Goal: Task Accomplishment & Management: Manage account settings

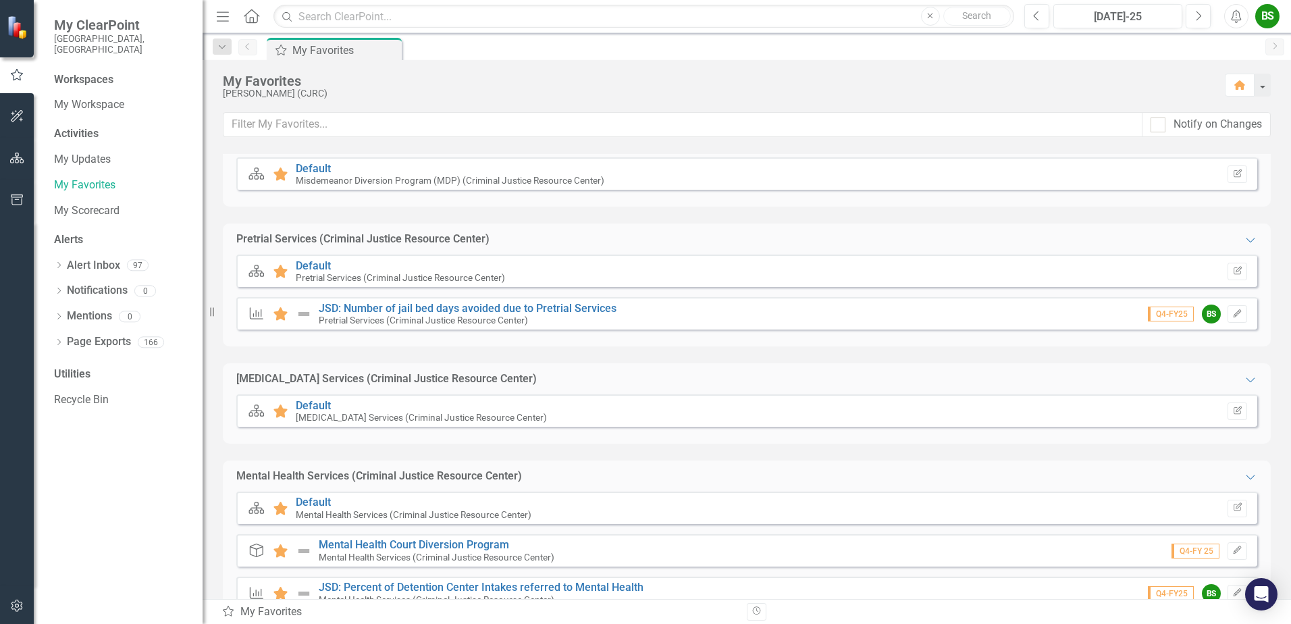
scroll to position [605, 0]
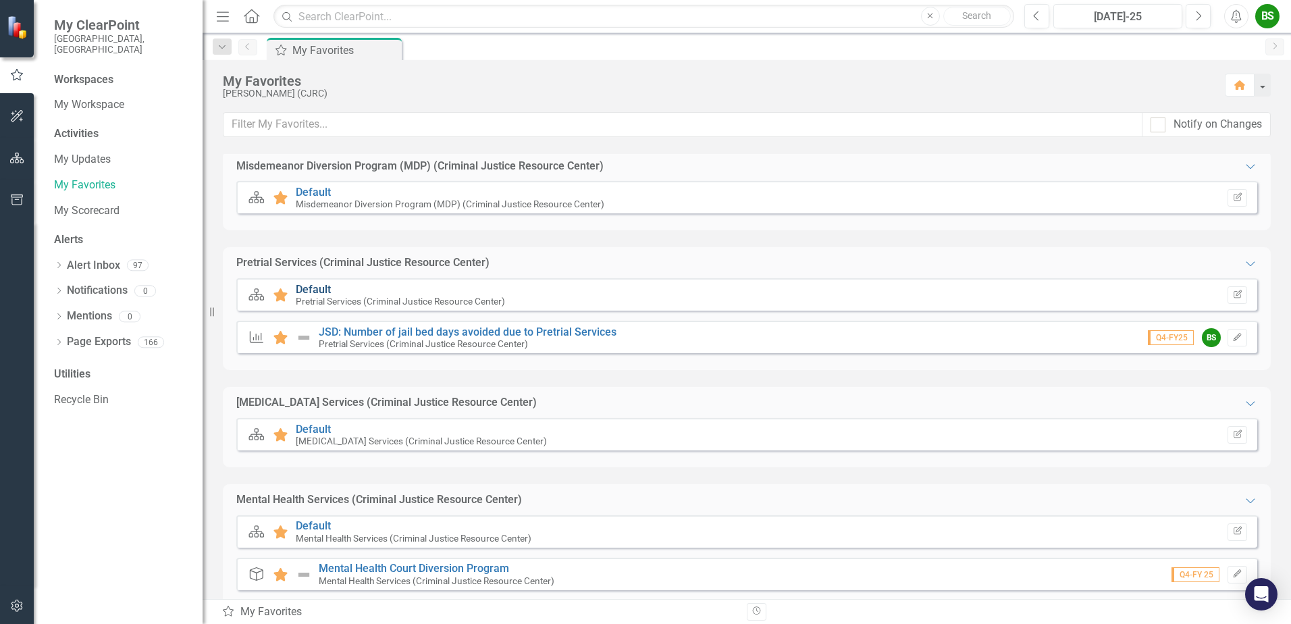
click at [320, 287] on link "Default" at bounding box center [313, 289] width 35 height 13
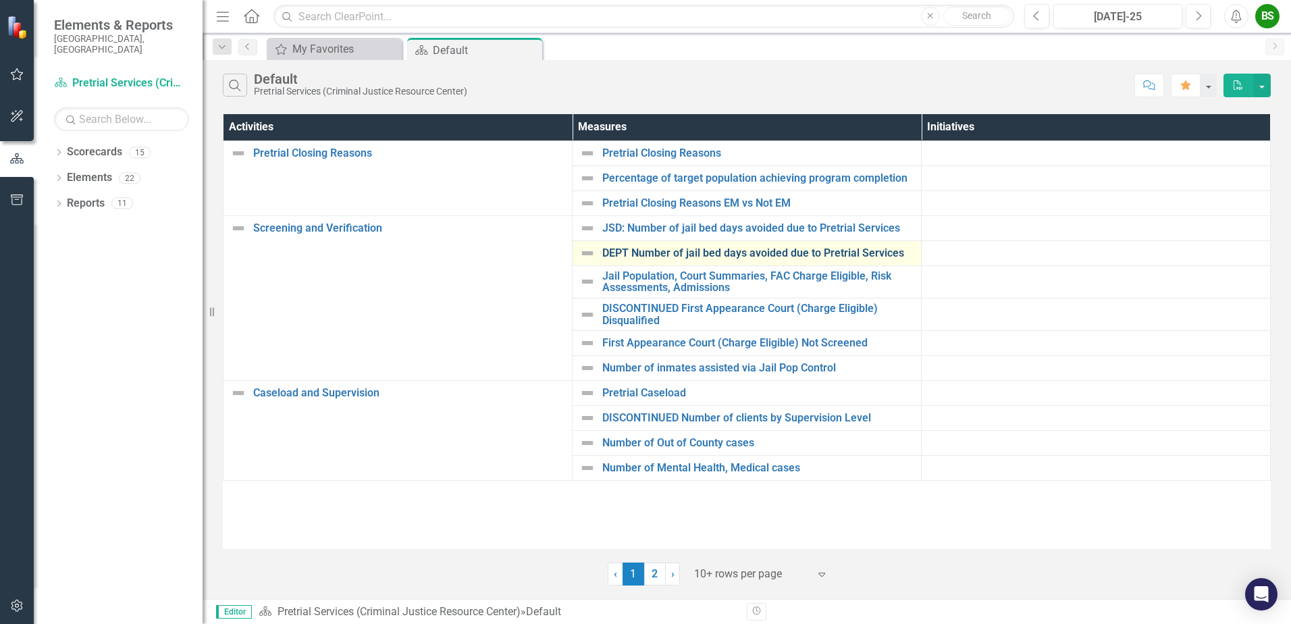
click at [859, 252] on link "DEPT Number of jail bed days avoided due to Pretrial Services" at bounding box center [758, 253] width 312 height 12
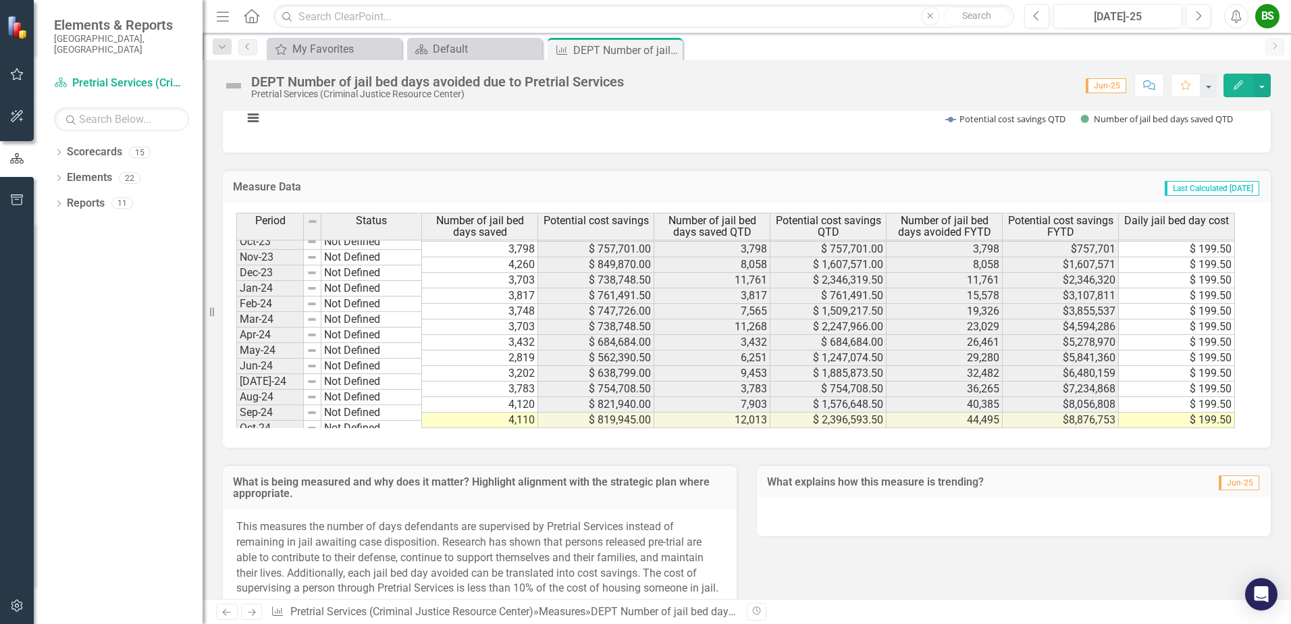
scroll to position [1024, 0]
click at [465, 47] on div "Default" at bounding box center [477, 49] width 89 height 17
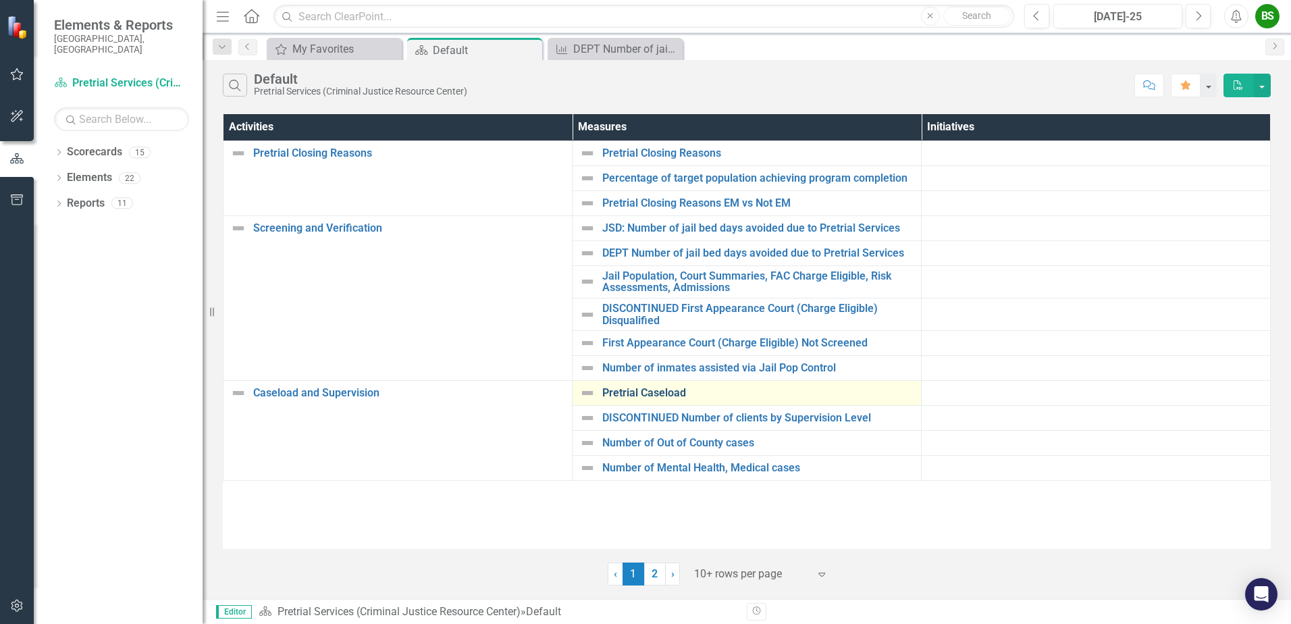
click at [632, 391] on link "Pretrial Caseload" at bounding box center [758, 393] width 312 height 12
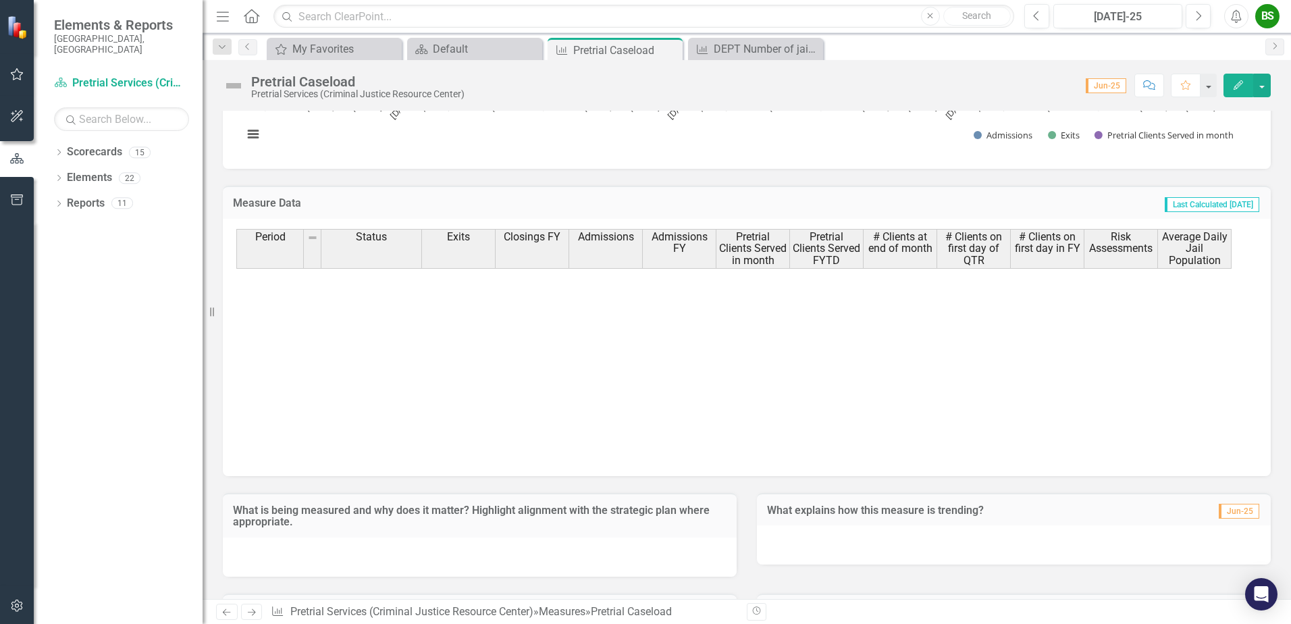
scroll to position [1024, 0]
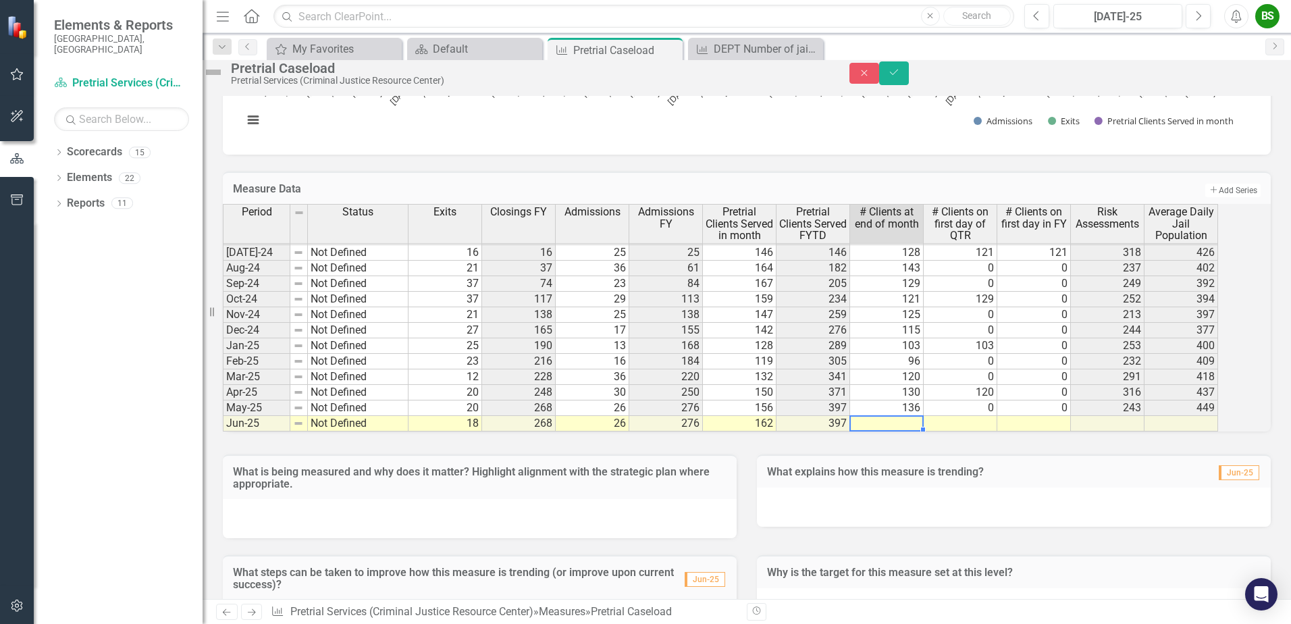
click at [703, 431] on td "276" at bounding box center [666, 424] width 74 height 16
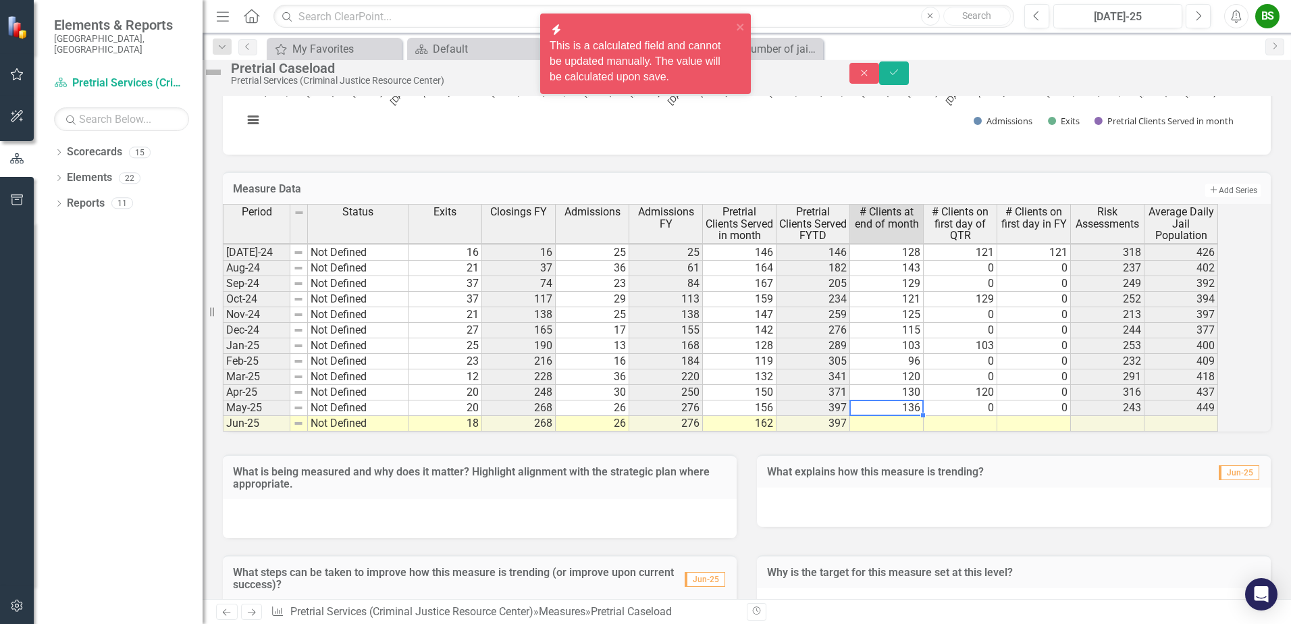
click at [876, 416] on td "136" at bounding box center [887, 408] width 74 height 16
click at [891, 431] on td at bounding box center [887, 424] width 74 height 16
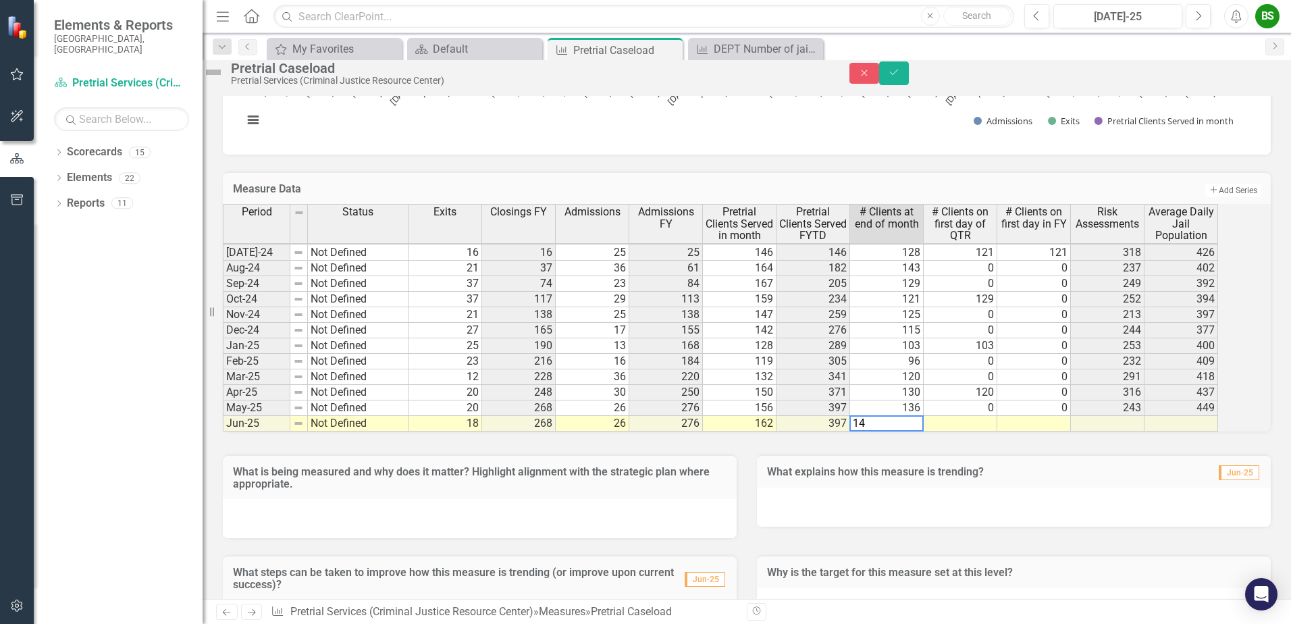
type textarea "144"
type textarea "0"
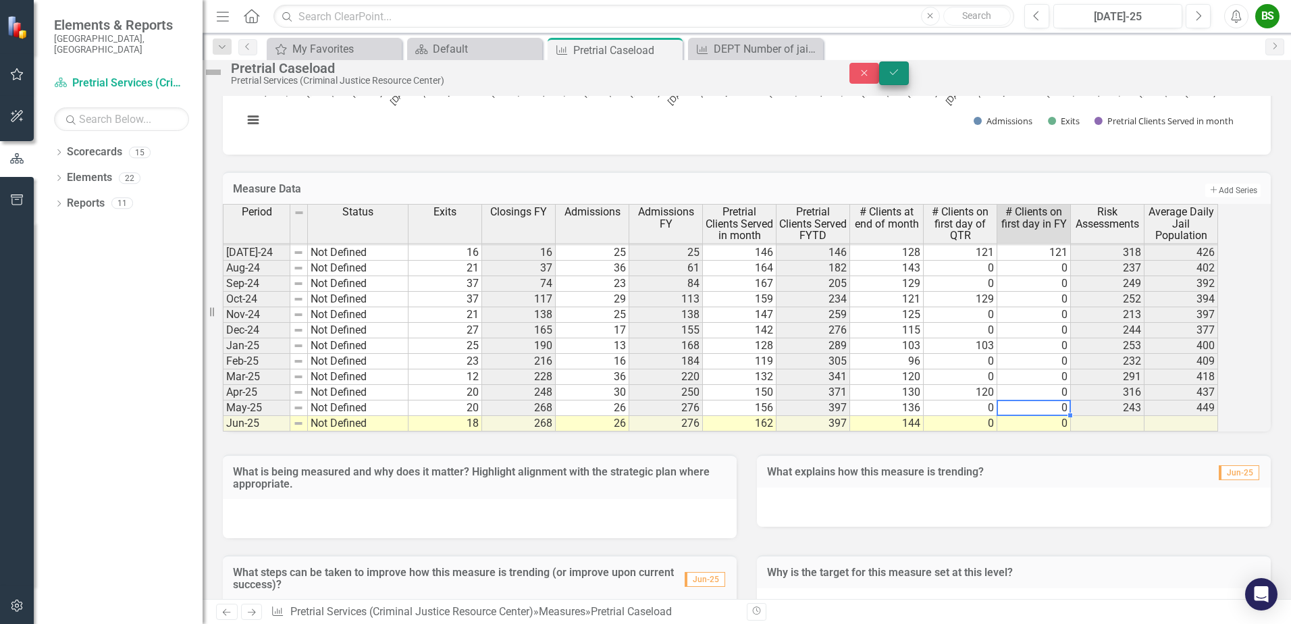
type textarea "0"
click at [900, 77] on icon "Save" at bounding box center [894, 72] width 12 height 9
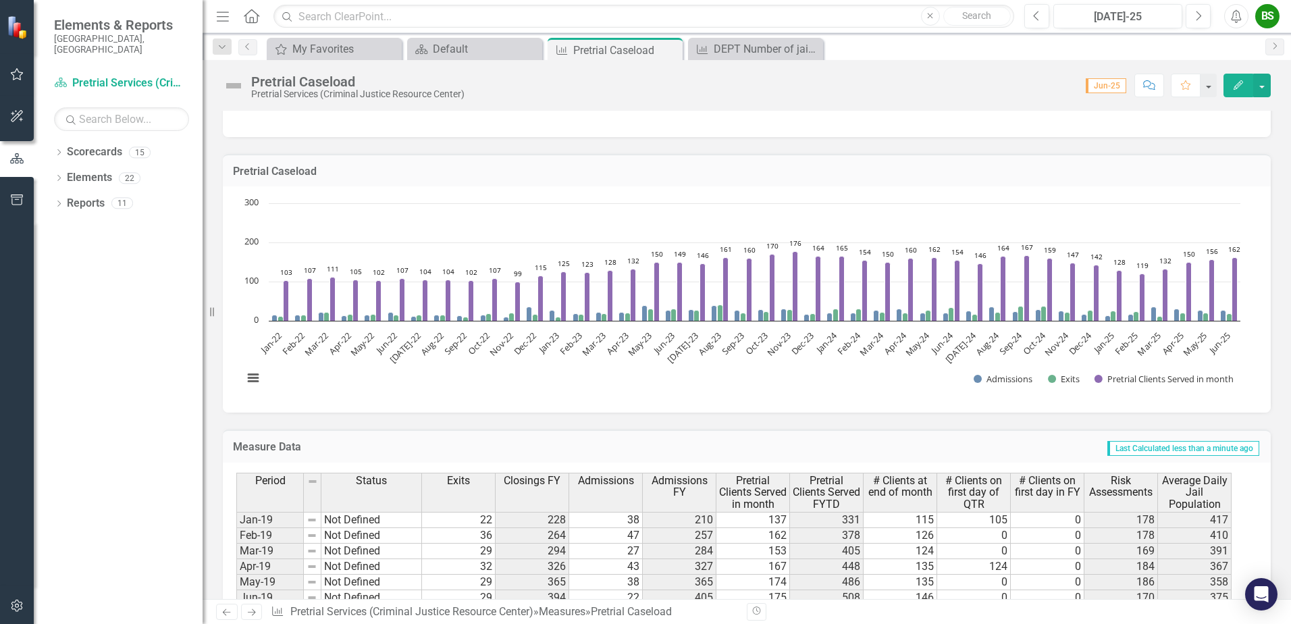
scroll to position [197, 0]
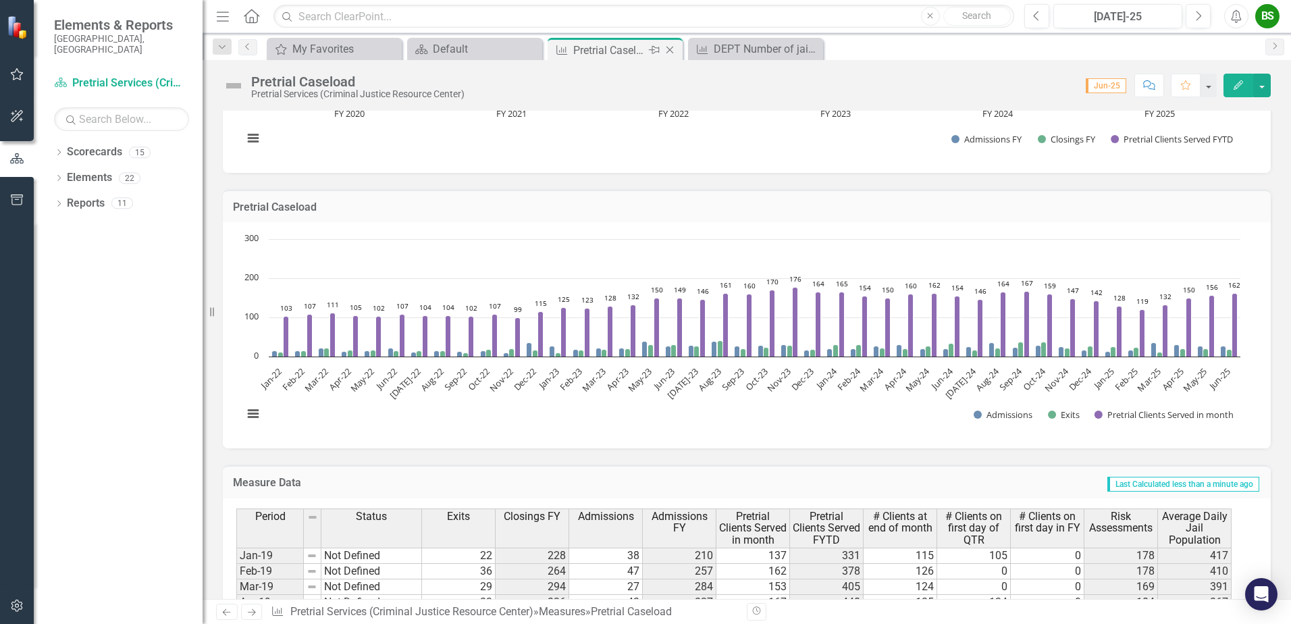
click at [672, 50] on icon "Close" at bounding box center [670, 50] width 14 height 11
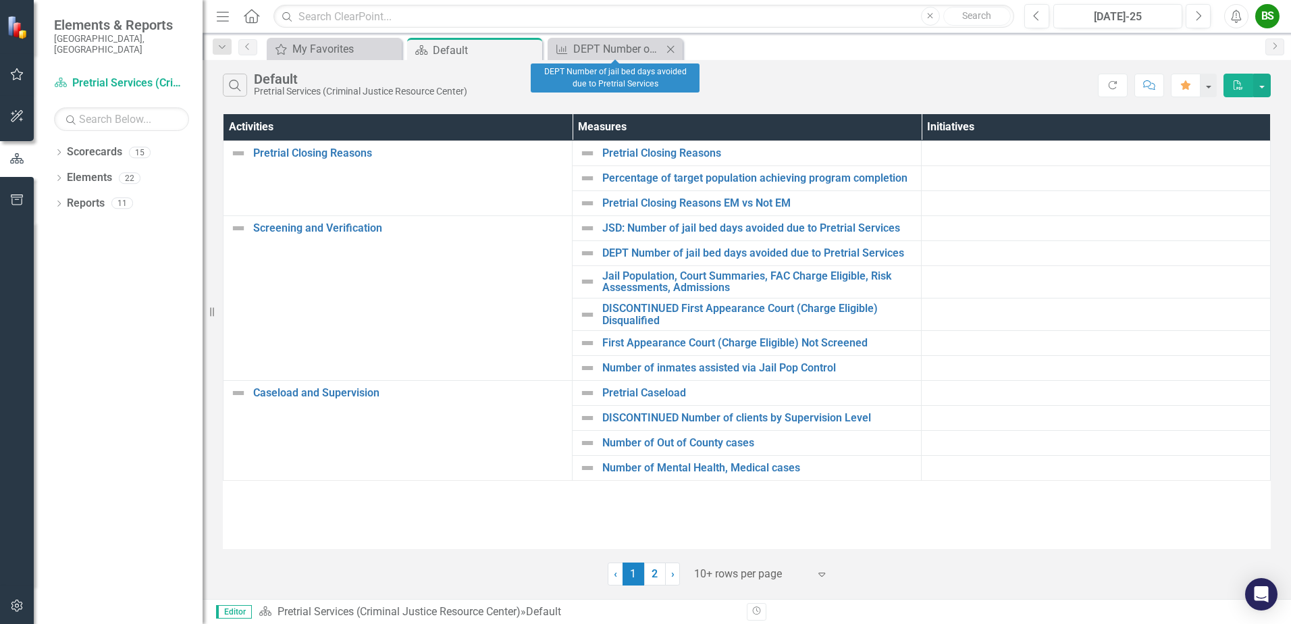
click at [672, 50] on icon at bounding box center [670, 48] width 7 height 7
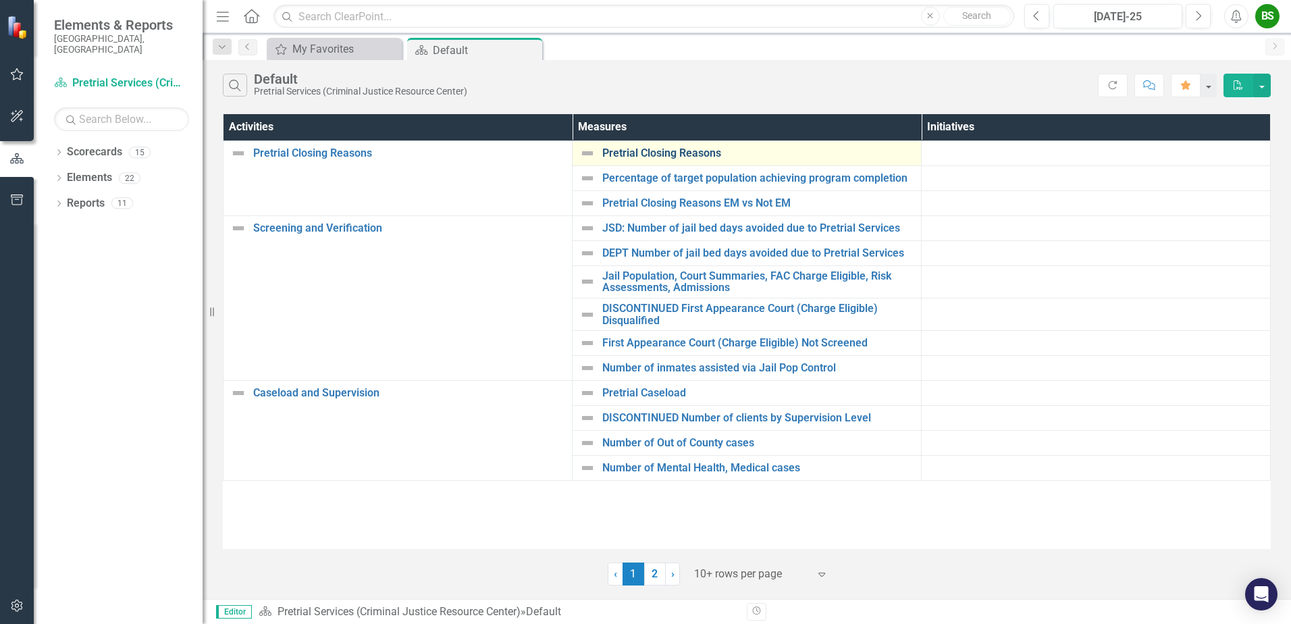
click at [701, 151] on link "Pretrial Closing Reasons" at bounding box center [758, 153] width 312 height 12
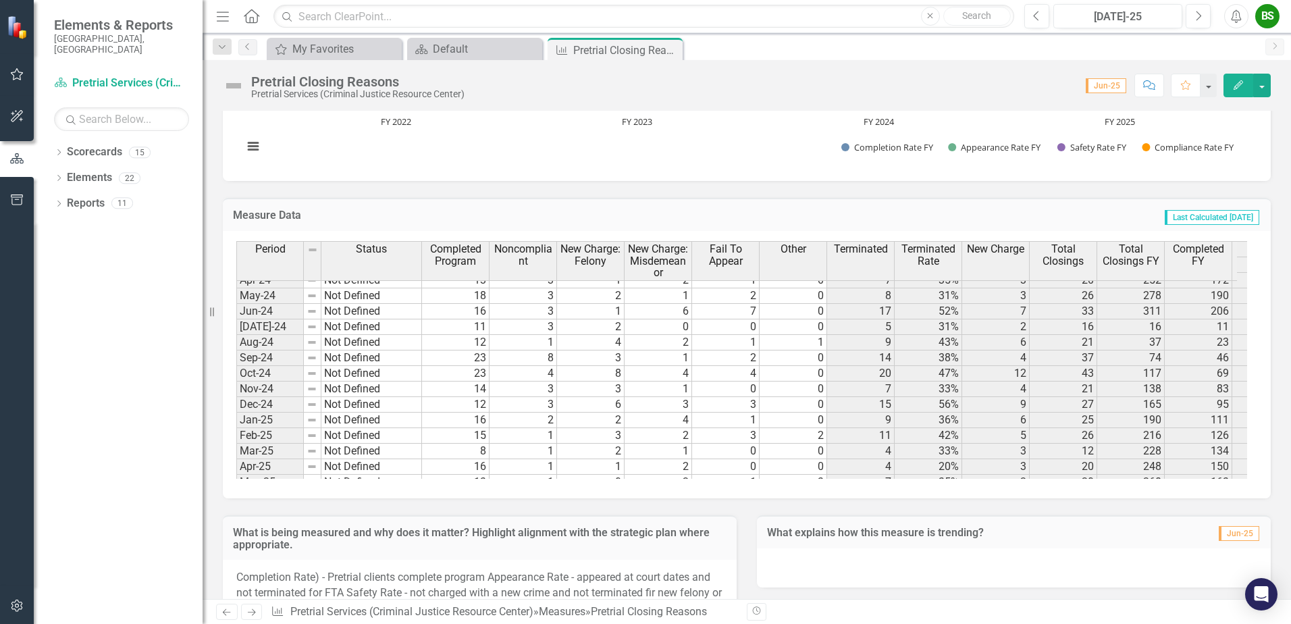
scroll to position [1024, 0]
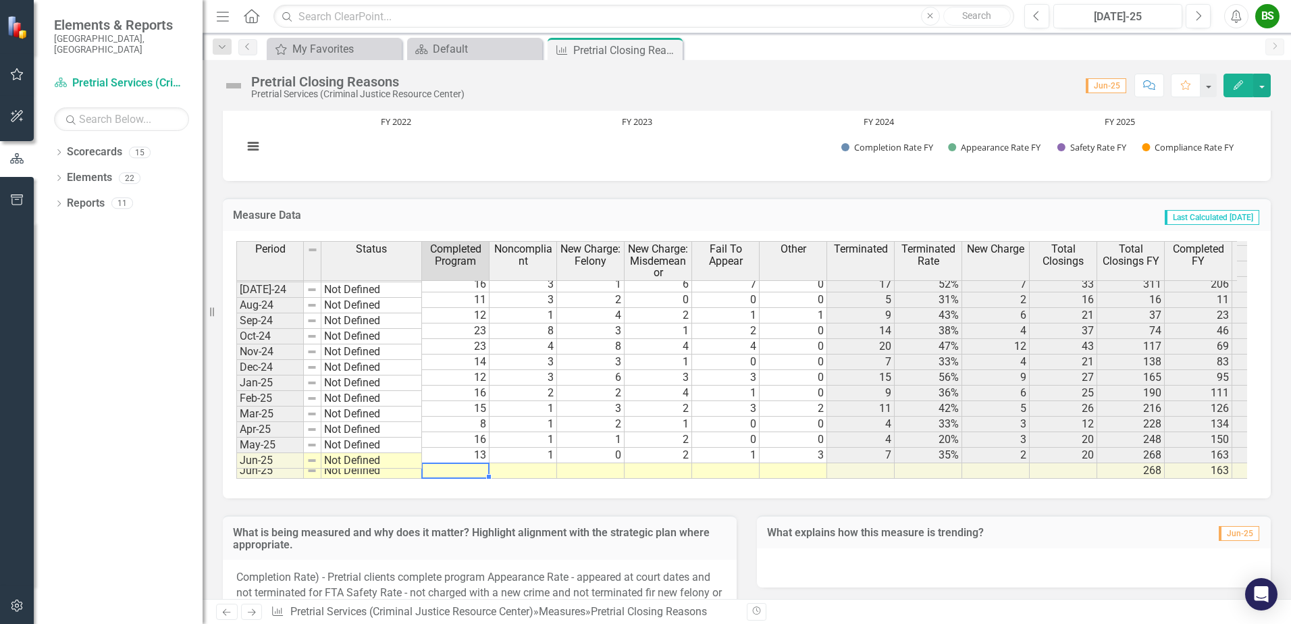
type textarea "12"
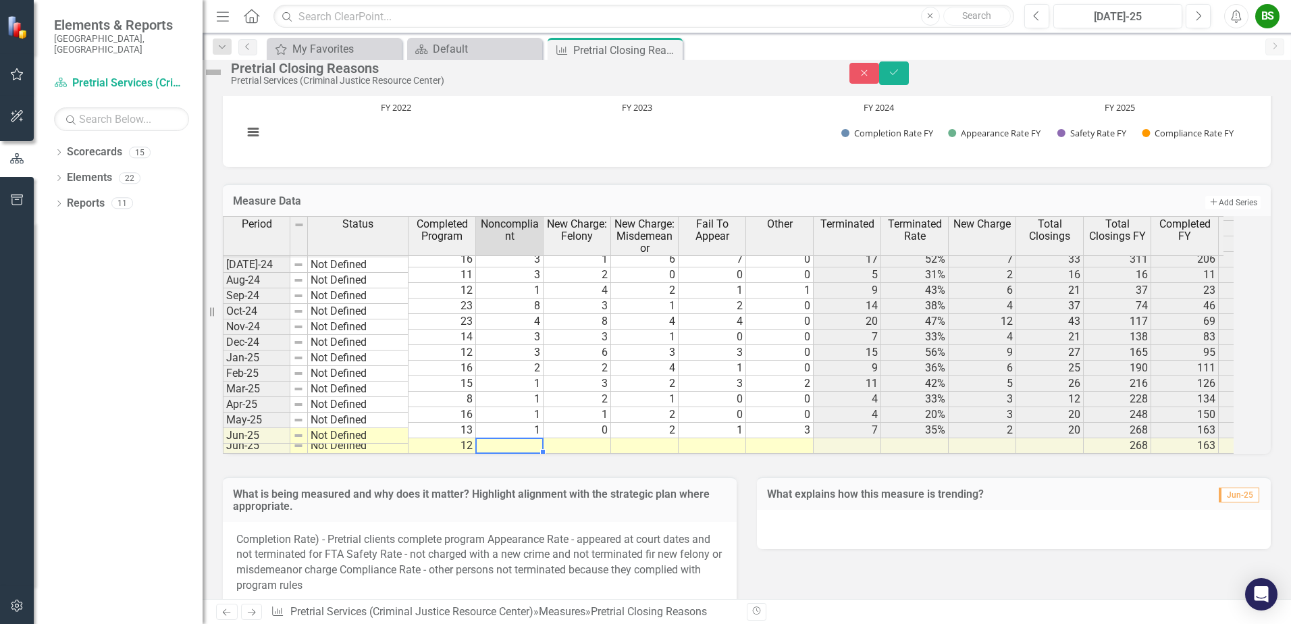
type textarea "2"
type textarea "1"
type textarea "2"
type textarea "1"
type textarea "3"
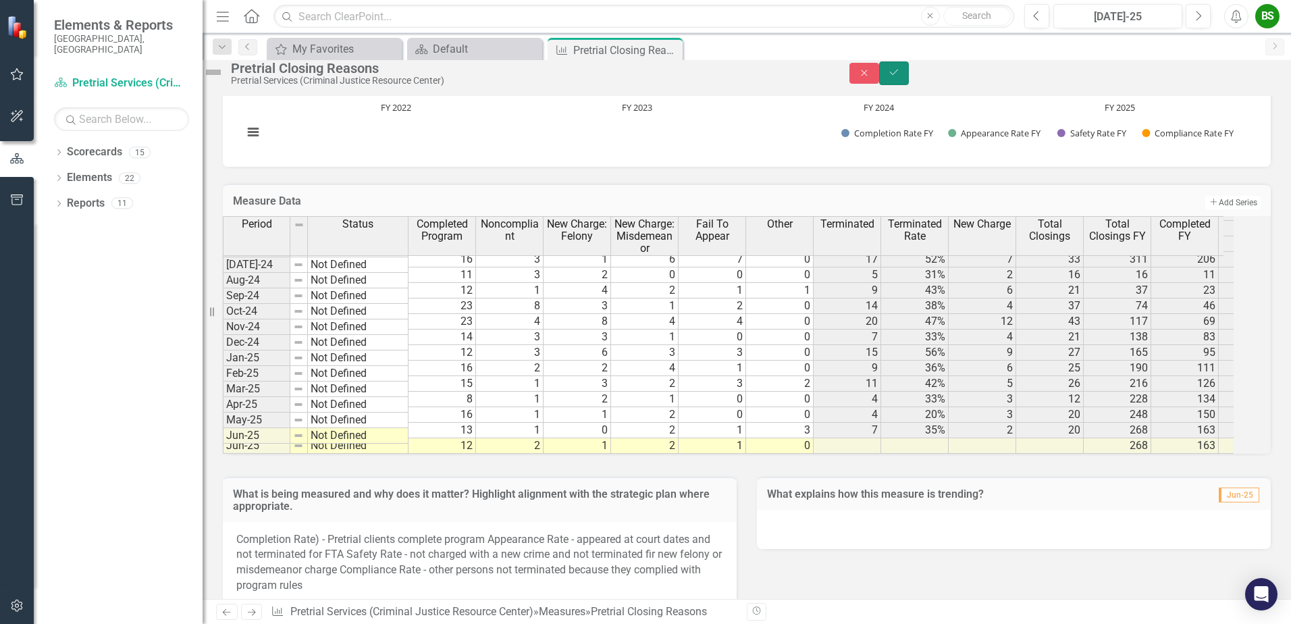
click at [900, 77] on icon "Save" at bounding box center [894, 72] width 12 height 9
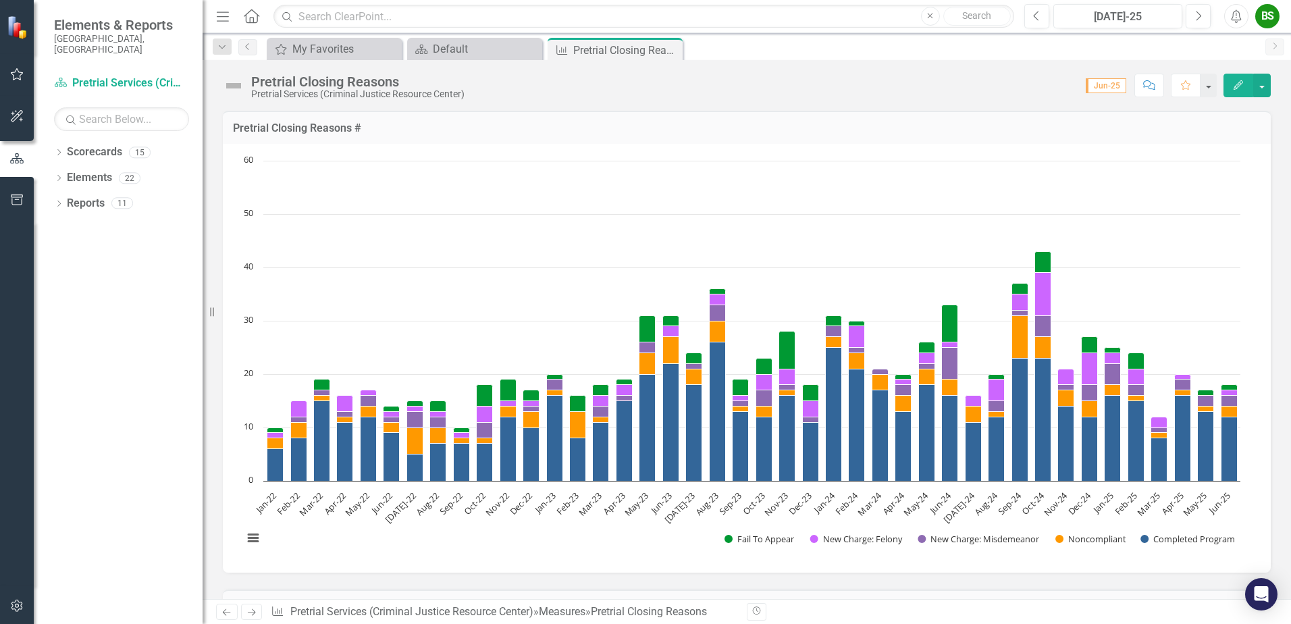
scroll to position [1565, 0]
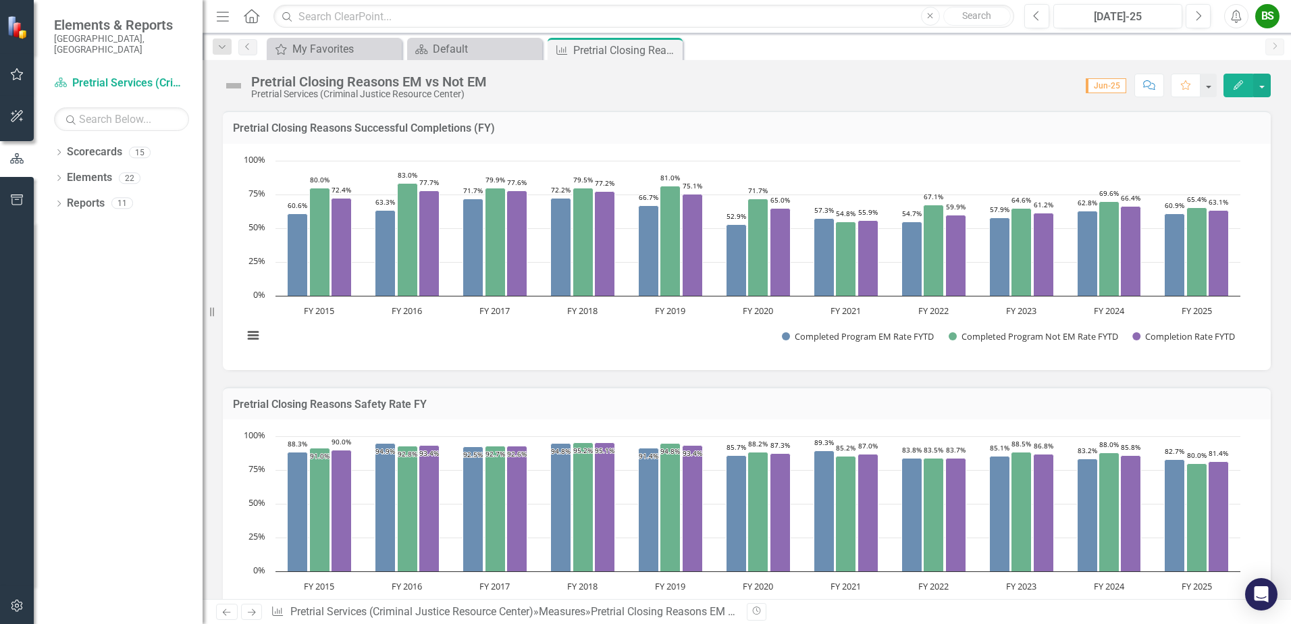
scroll to position [1024, 0]
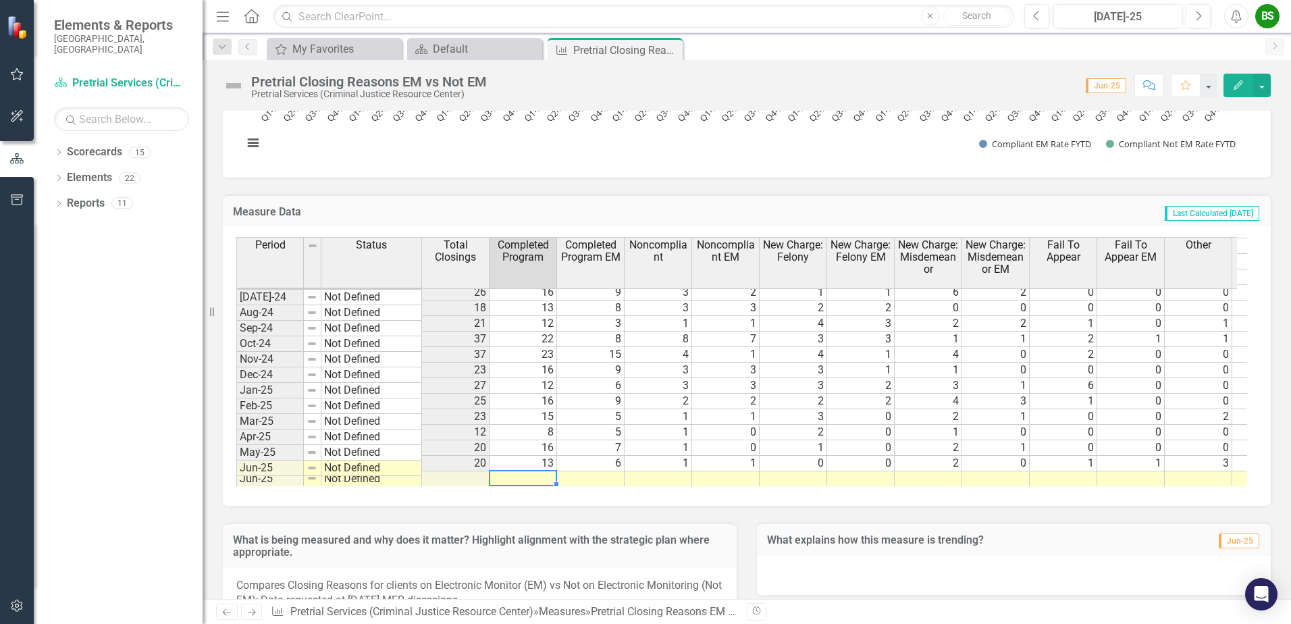
click at [525, 471] on td at bounding box center [524, 479] width 68 height 16
type textarea "12"
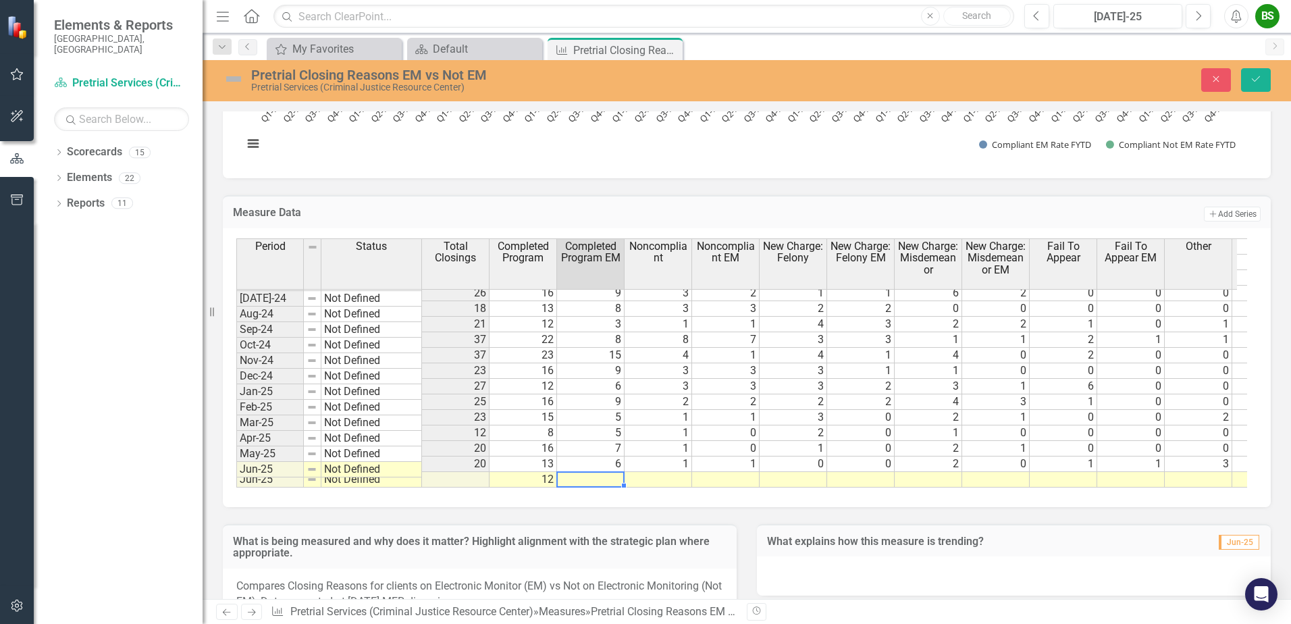
type textarea "5"
type textarea "2"
type textarea "1"
type textarea "0"
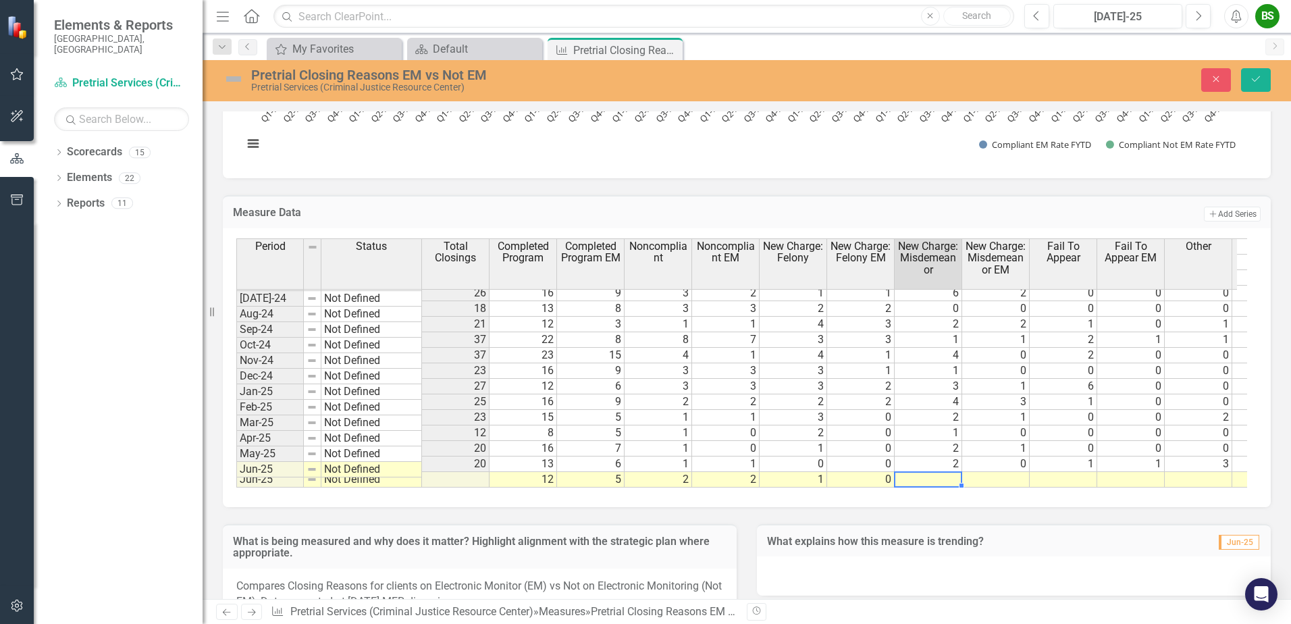
type textarea "3"
type textarea "1"
type textarea "0"
type textarea "3"
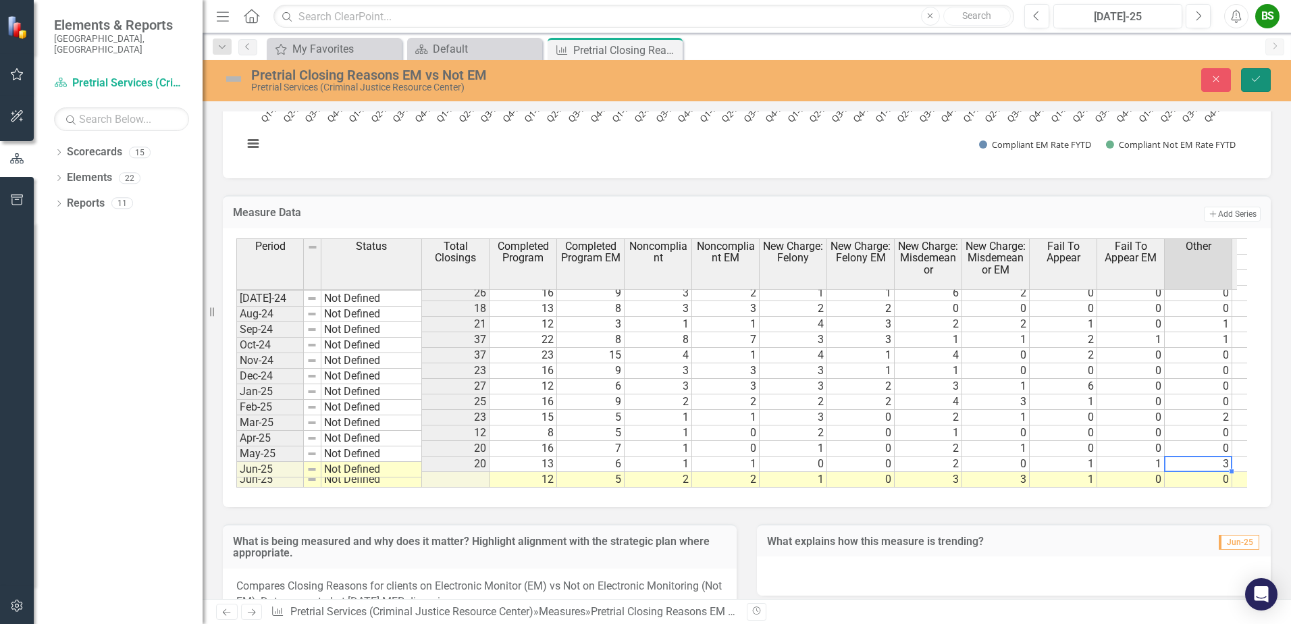
drag, startPoint x: 1265, startPoint y: 77, endPoint x: 1277, endPoint y: 77, distance: 12.8
click at [1267, 77] on button "Save" at bounding box center [1256, 80] width 30 height 24
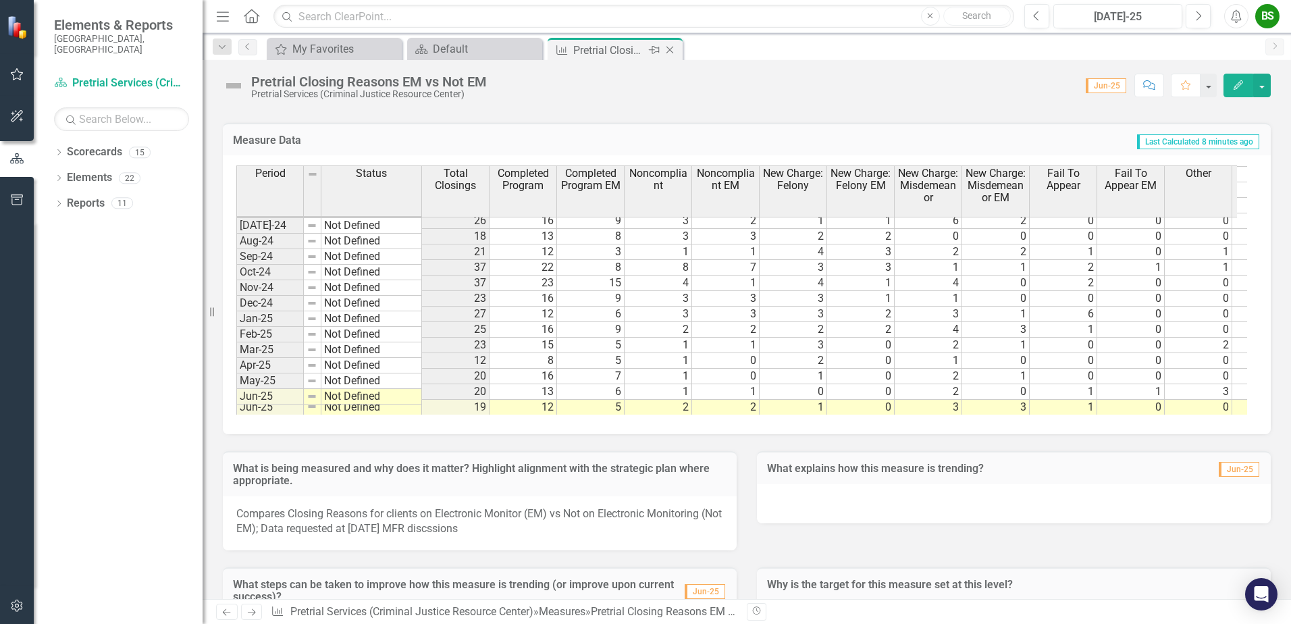
click at [672, 50] on icon "Close" at bounding box center [670, 50] width 14 height 11
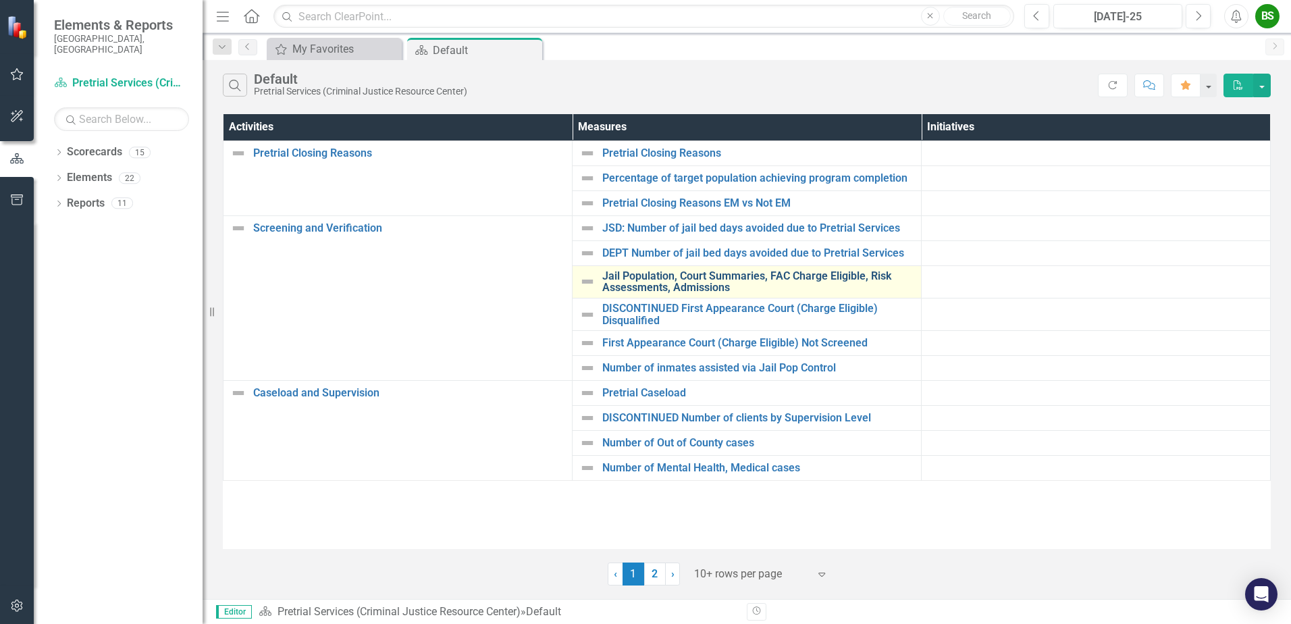
click at [725, 277] on link "Jail Population, Court Summaries, FAC Charge Eligible, Risk Assessments, Admiss…" at bounding box center [758, 282] width 312 height 24
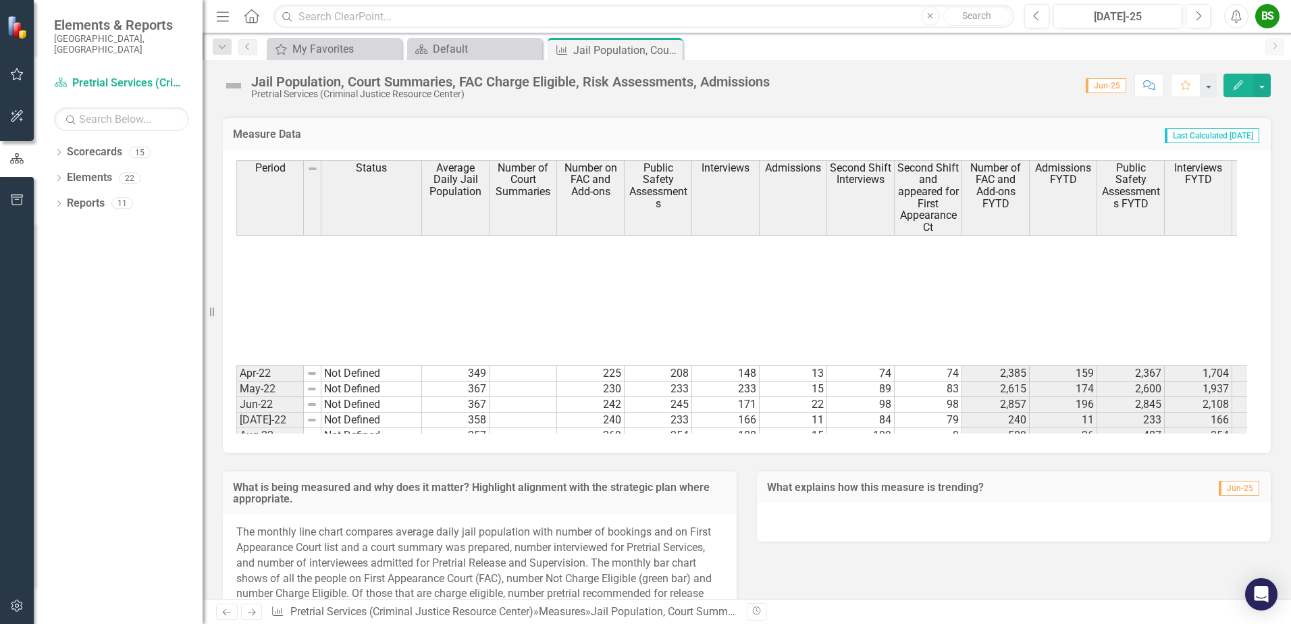
scroll to position [1024, 0]
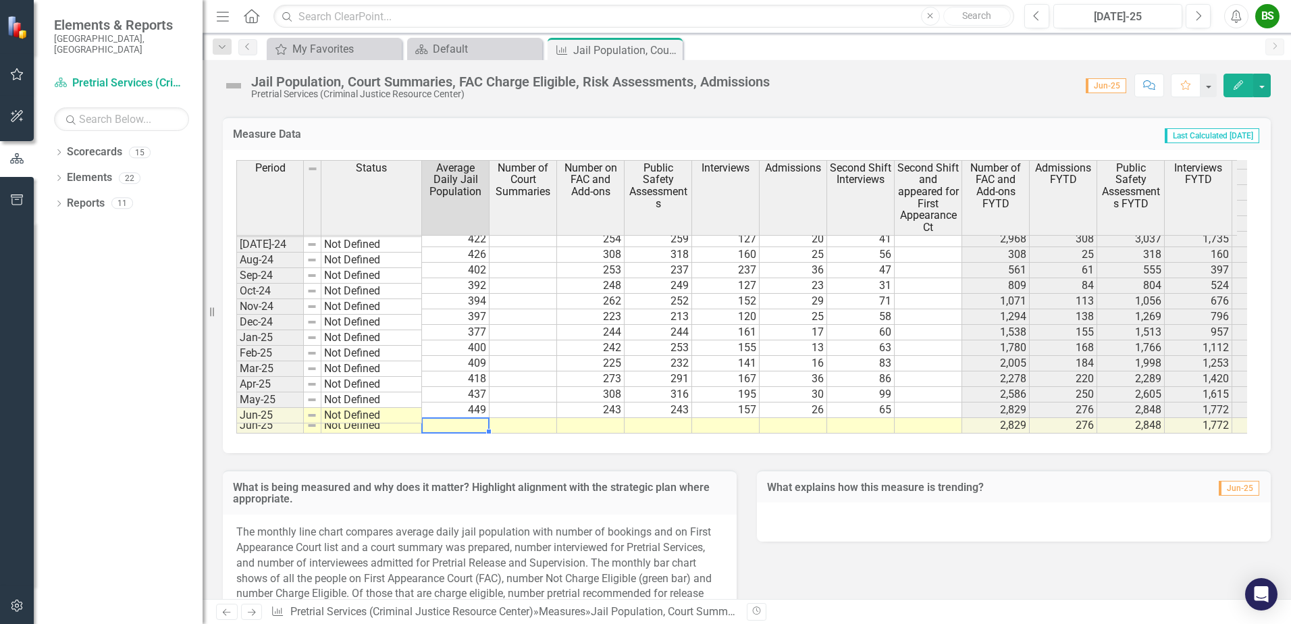
click at [236, 408] on div "Period Status Average Daily Jail Population Number of Court Summaries Number on…" at bounding box center [236, 201] width 0 height 465
click at [470, 418] on td at bounding box center [456, 426] width 68 height 16
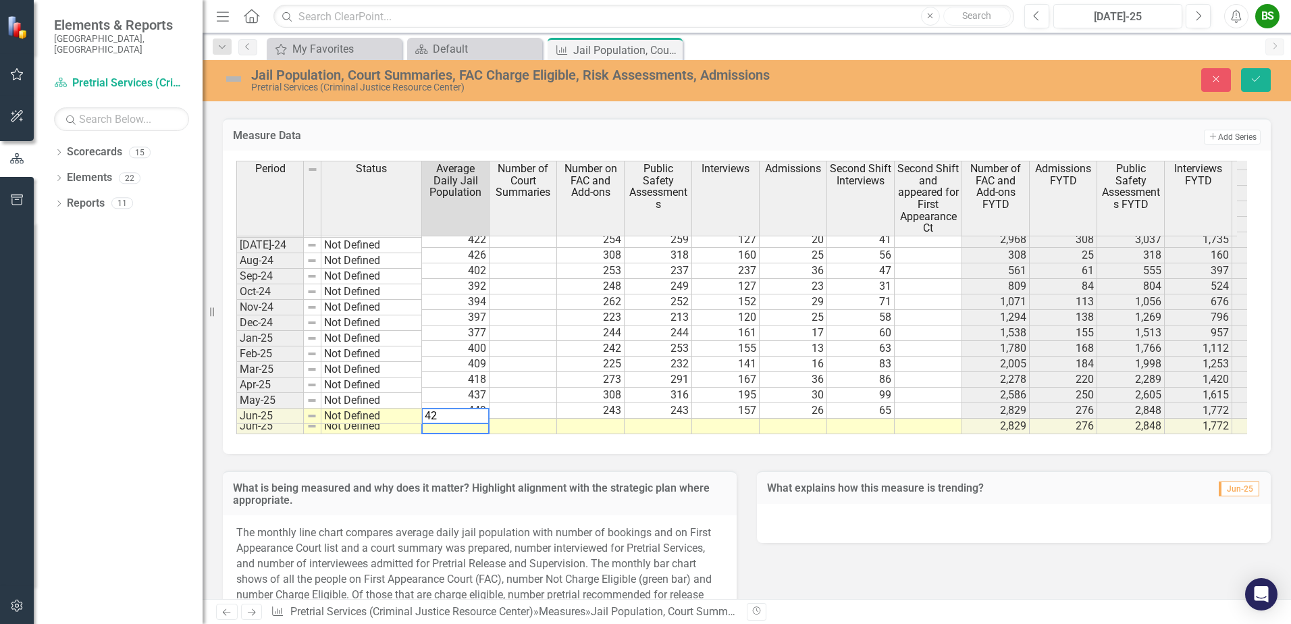
type textarea "420"
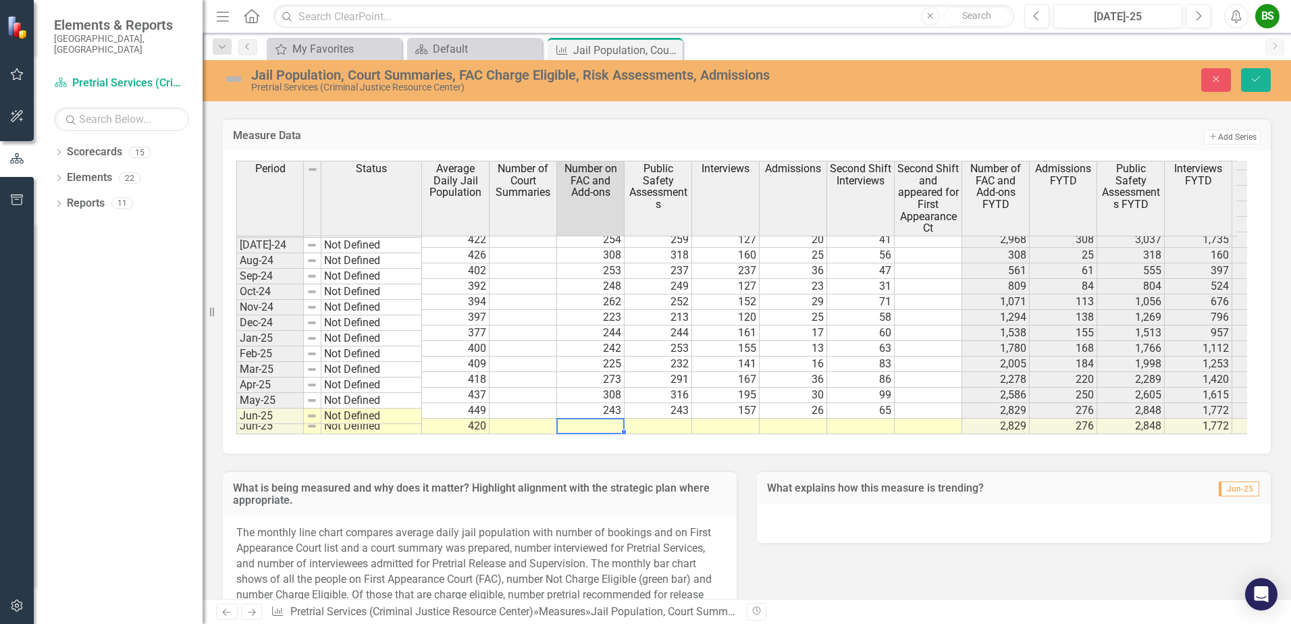
click at [591, 419] on td at bounding box center [591, 427] width 68 height 16
click at [606, 419] on td at bounding box center [591, 427] width 68 height 16
type textarea "271"
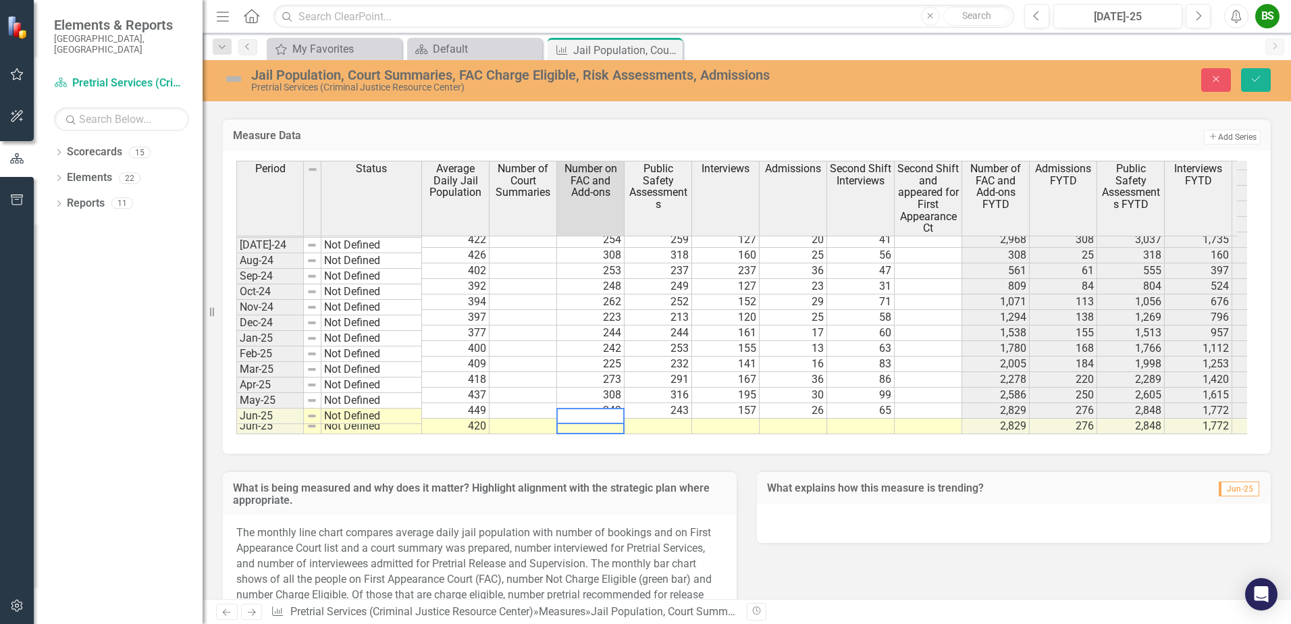
click at [650, 419] on td at bounding box center [659, 427] width 68 height 16
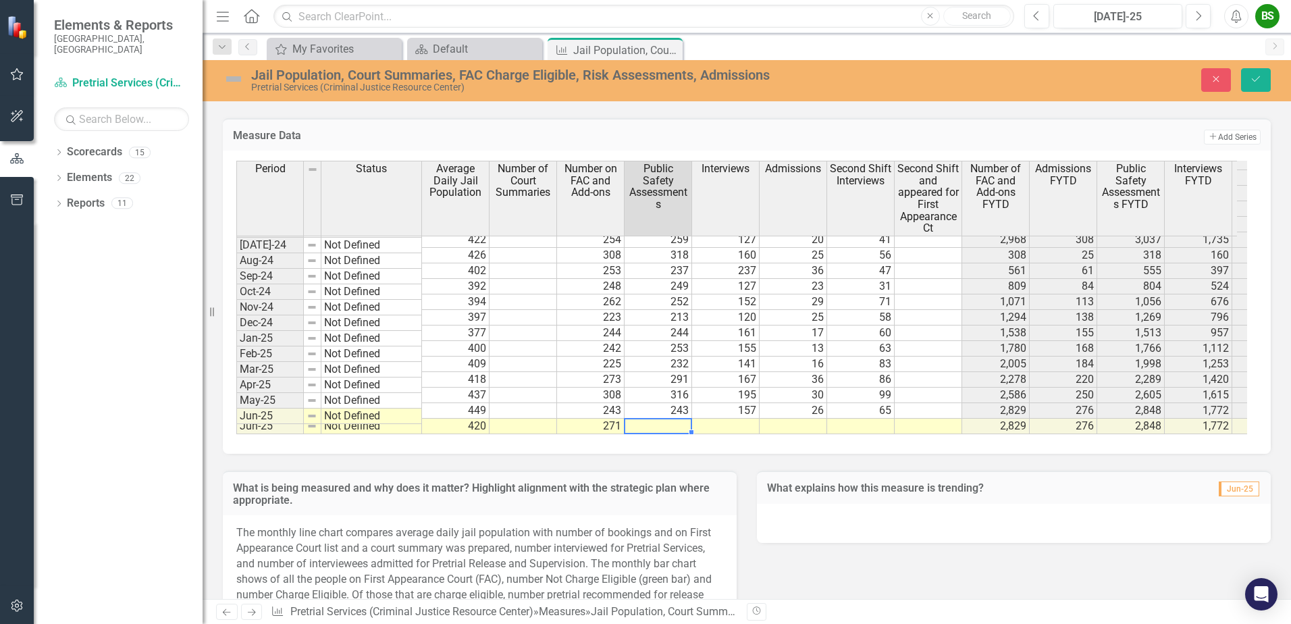
click at [668, 419] on td at bounding box center [659, 427] width 68 height 16
type textarea "287"
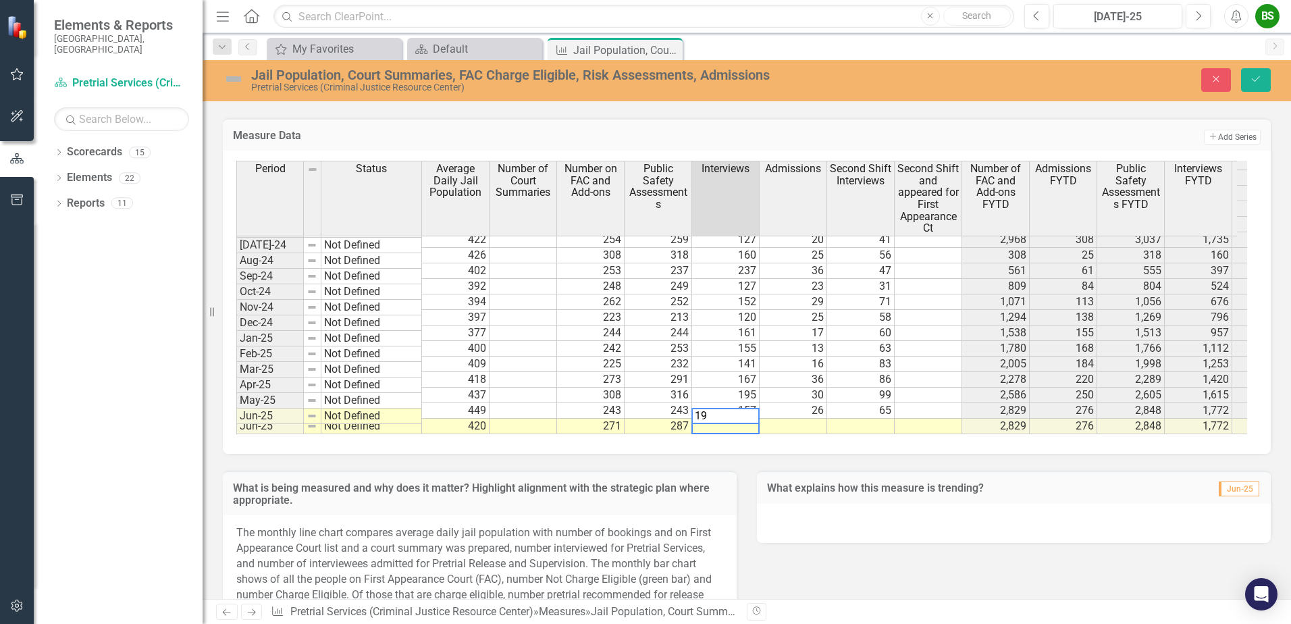
type textarea "195"
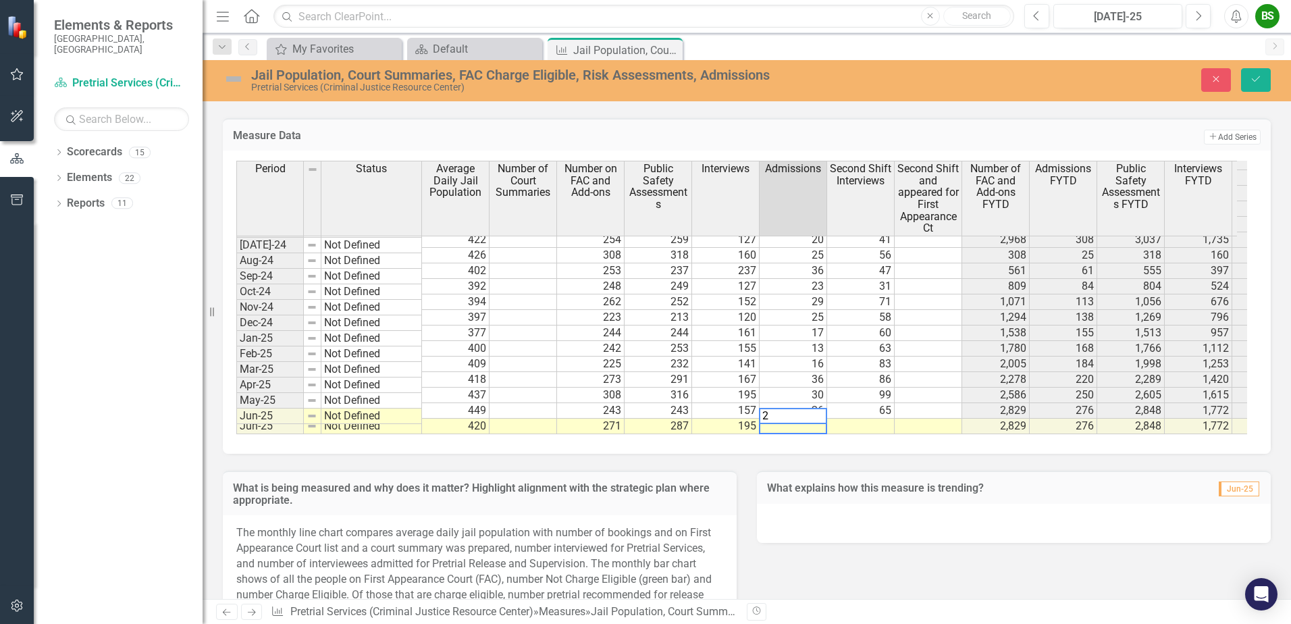
type textarea "26"
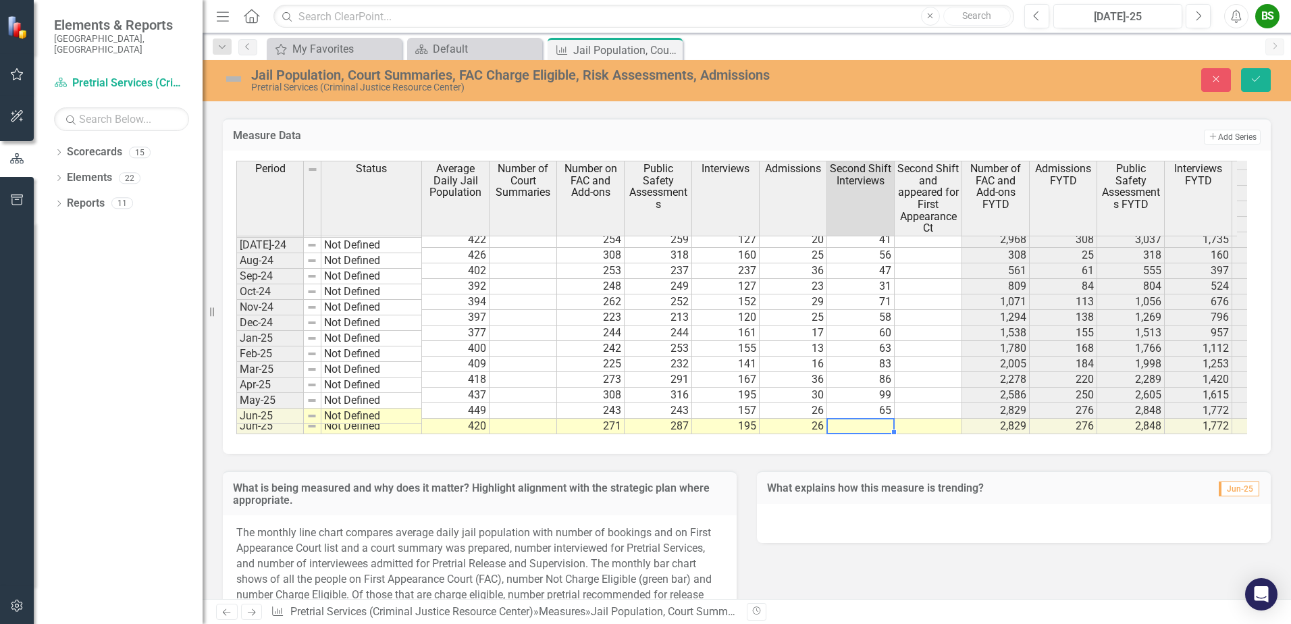
click at [861, 419] on td at bounding box center [861, 427] width 68 height 16
type textarea "87"
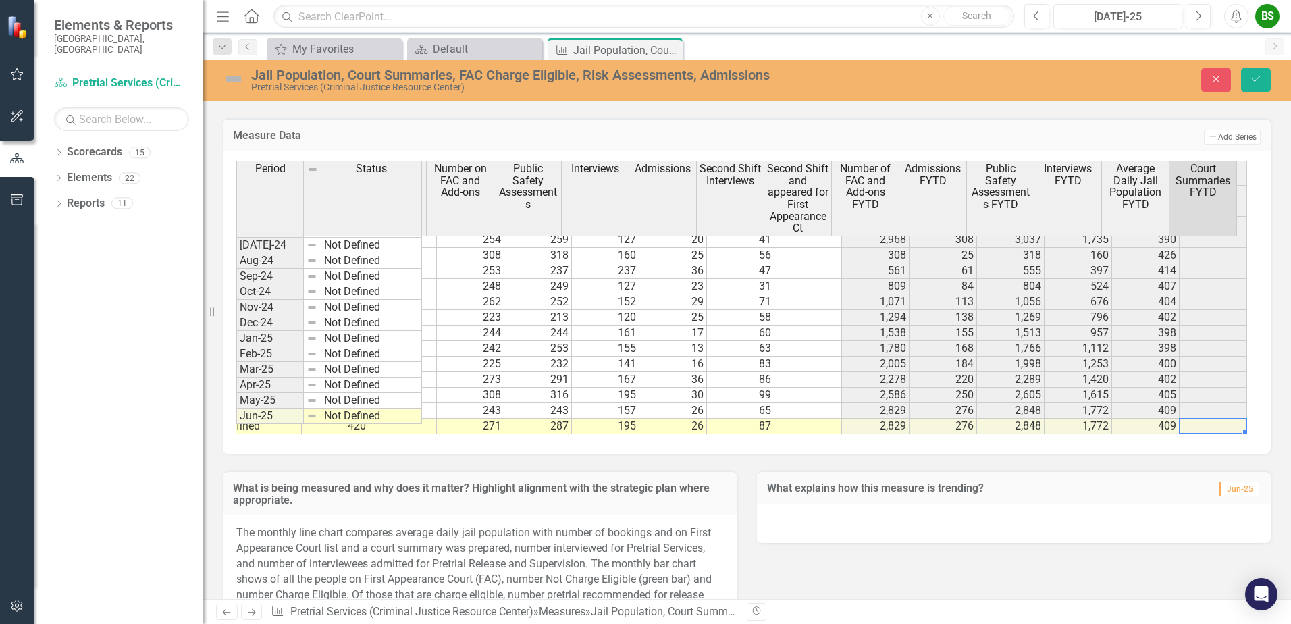
scroll to position [0, 0]
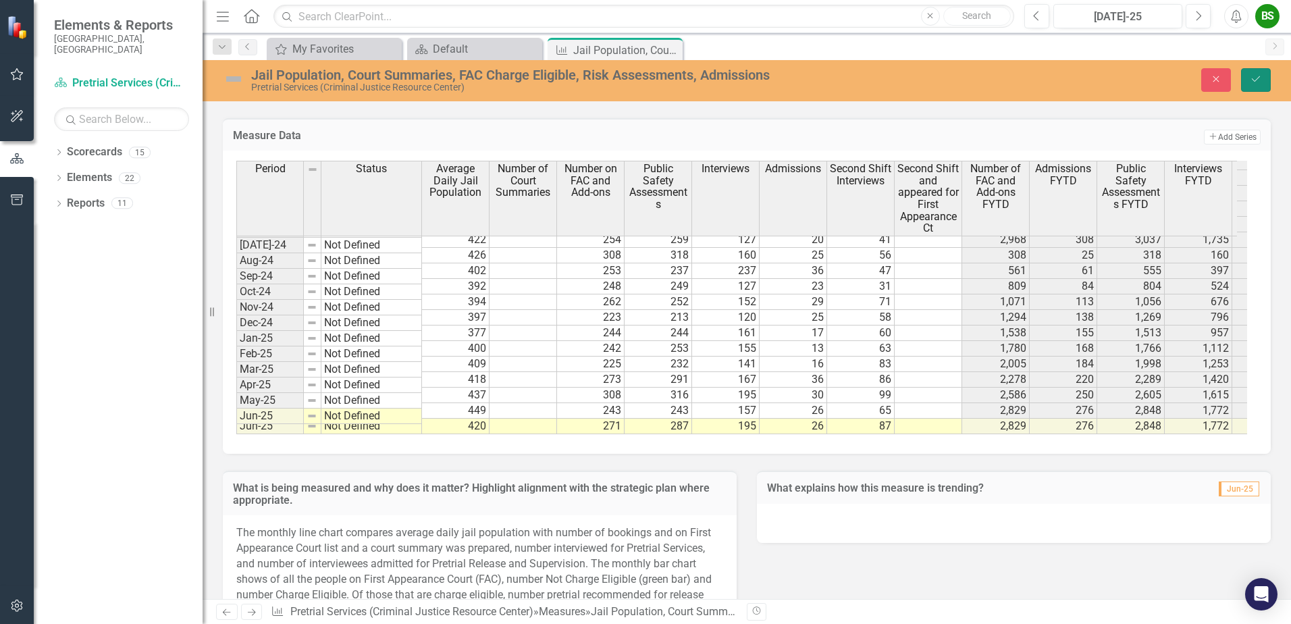
click at [1252, 75] on icon "Save" at bounding box center [1256, 78] width 12 height 9
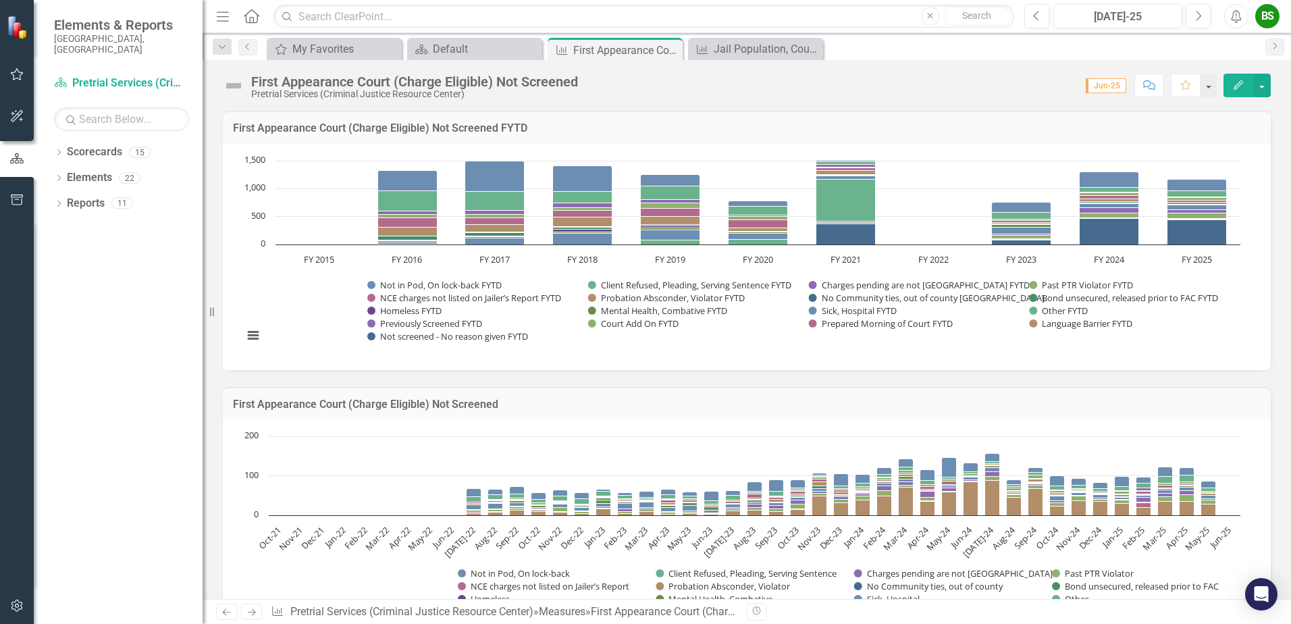
scroll to position [1024, 0]
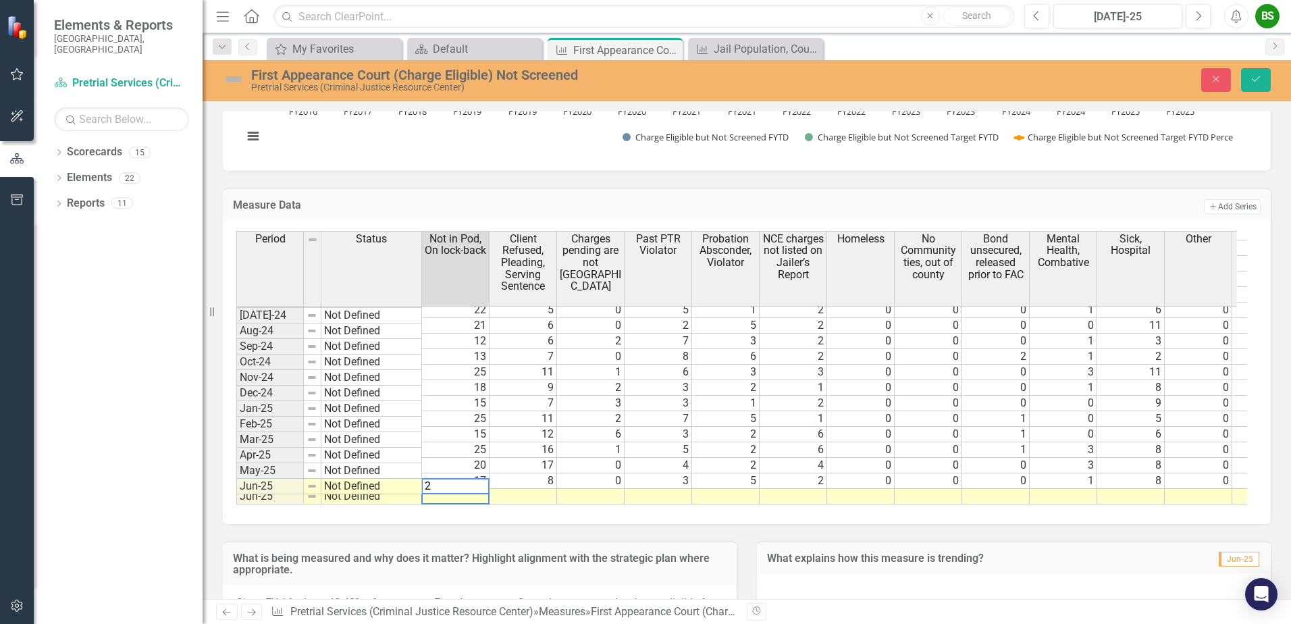
type textarea "23"
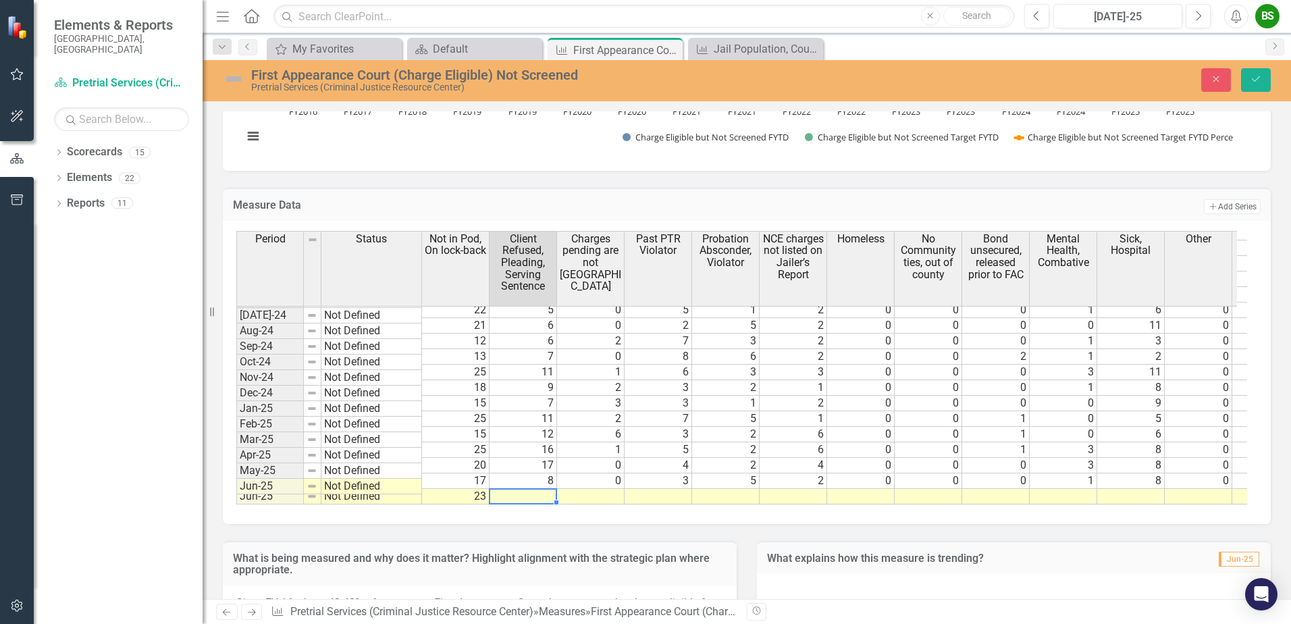
click at [519, 489] on td at bounding box center [524, 497] width 68 height 16
type textarea "12"
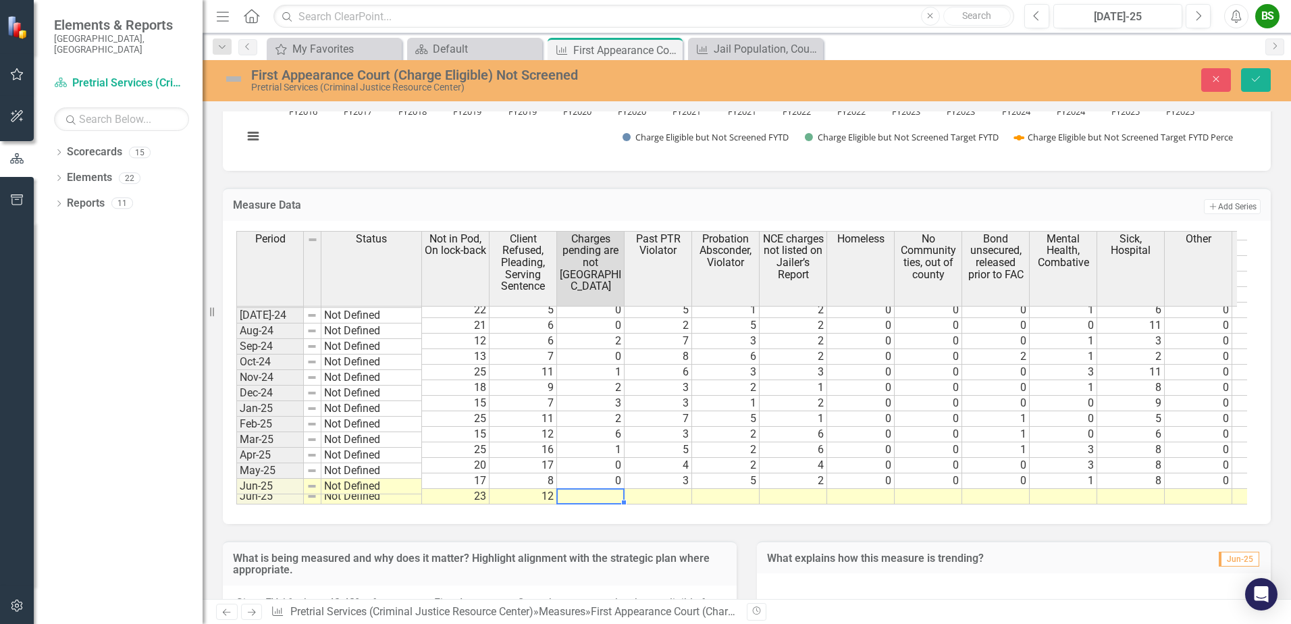
click at [600, 489] on td at bounding box center [591, 497] width 68 height 16
type textarea "3"
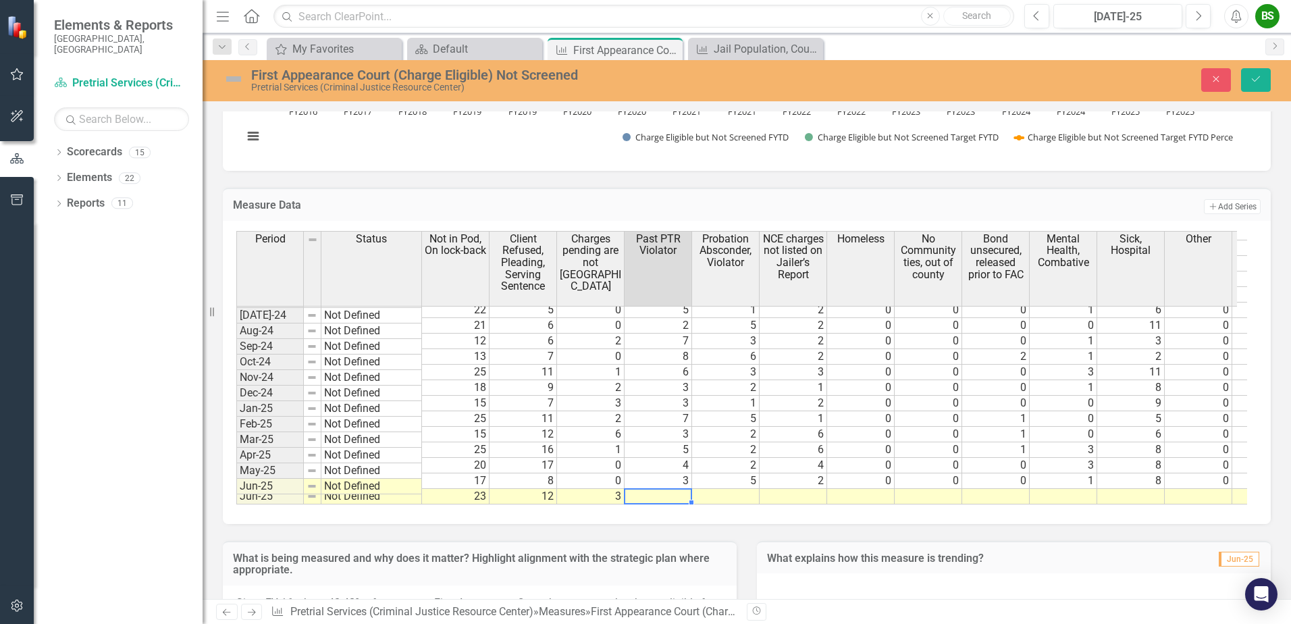
type textarea "3"
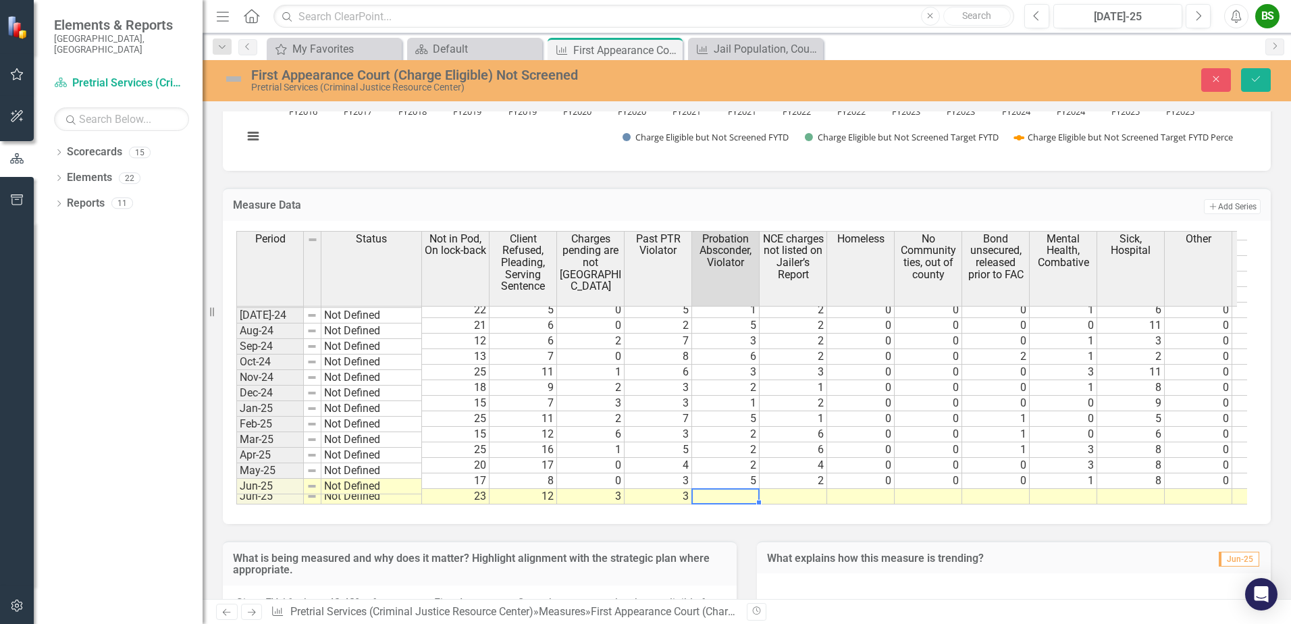
type textarea "2"
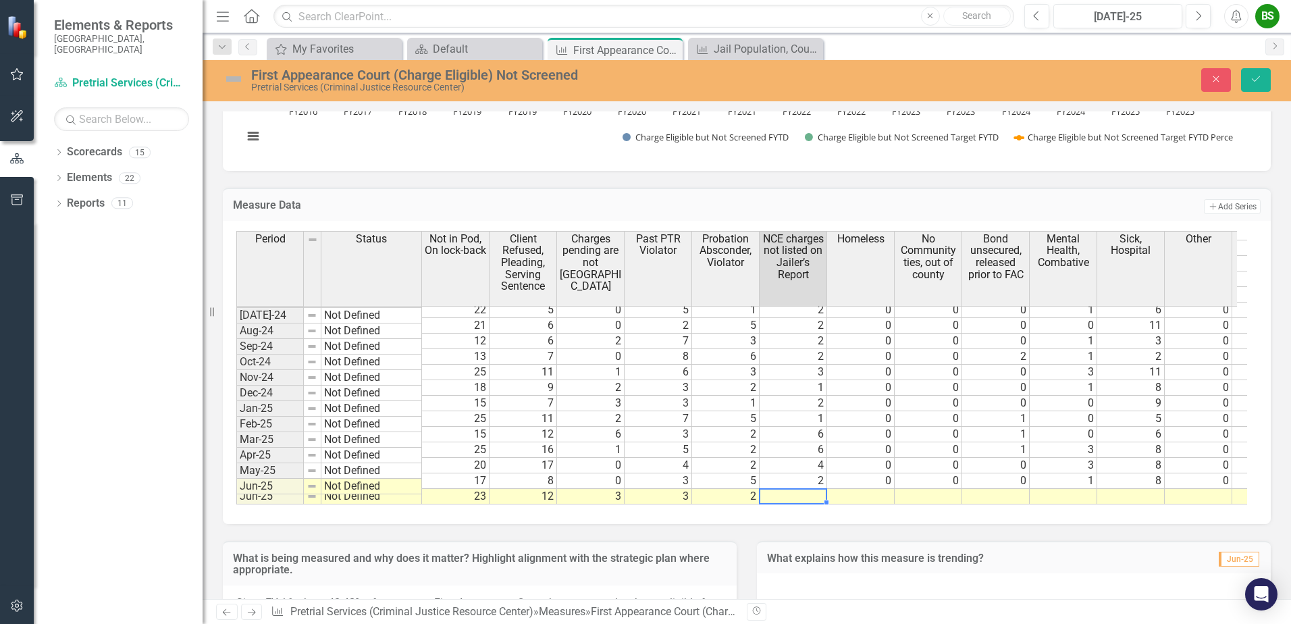
type textarea "3"
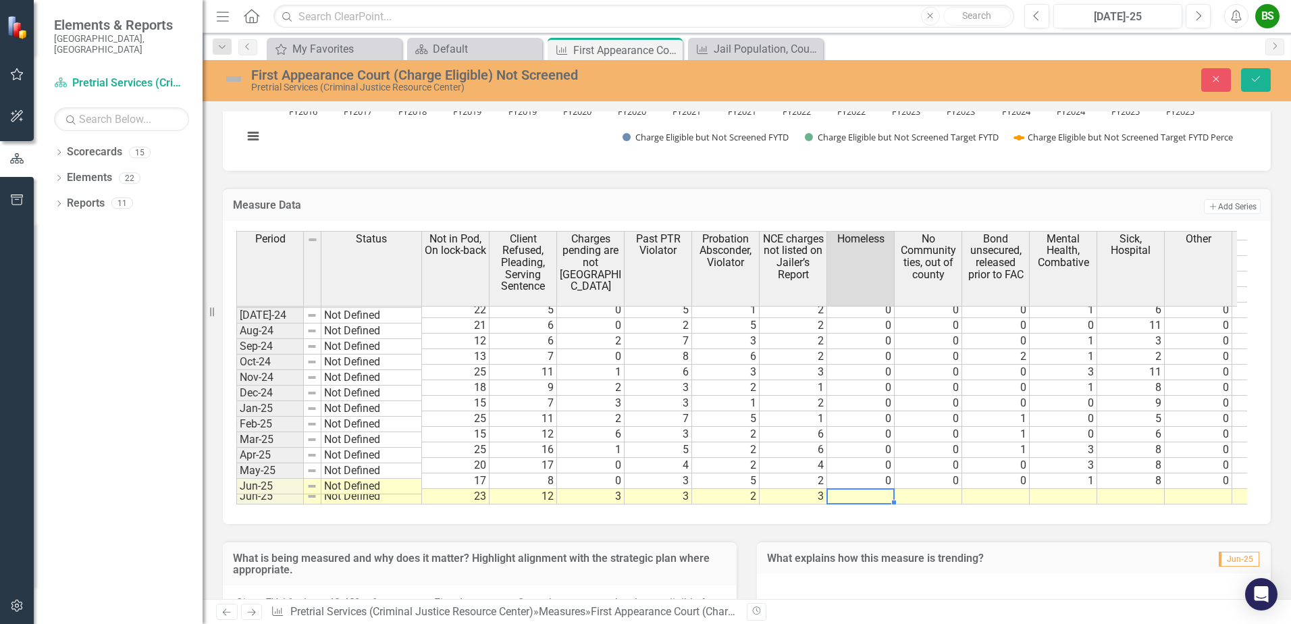
type textarea "0"
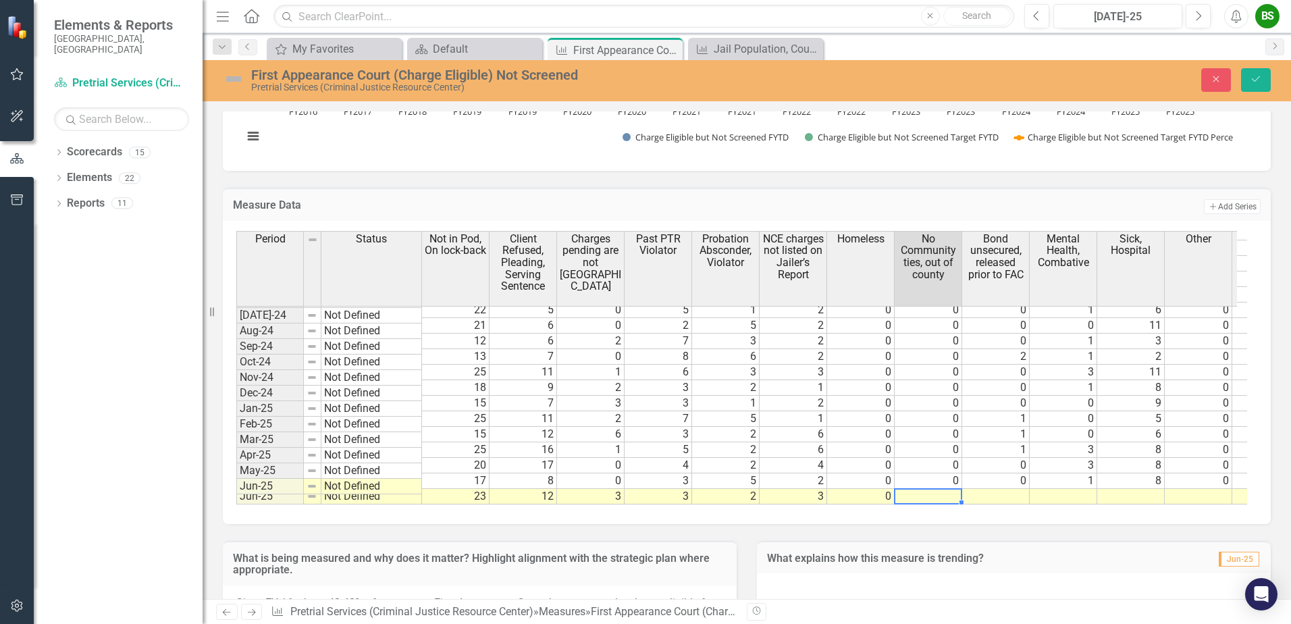
type textarea "0"
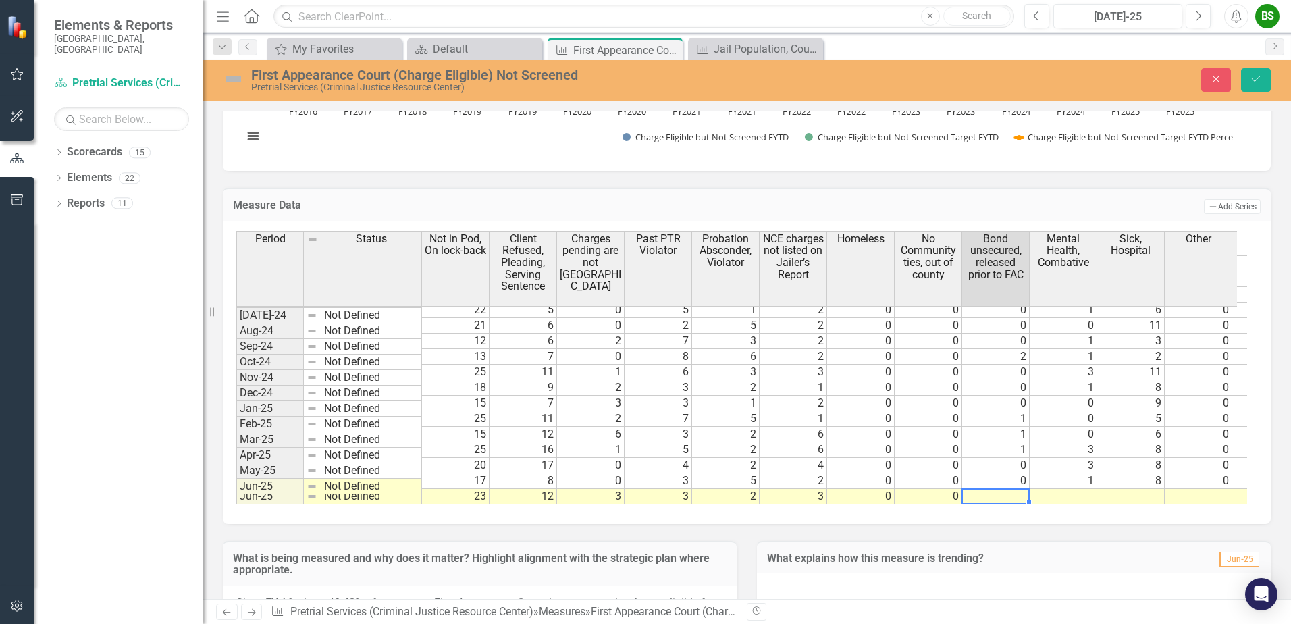
type textarea "3"
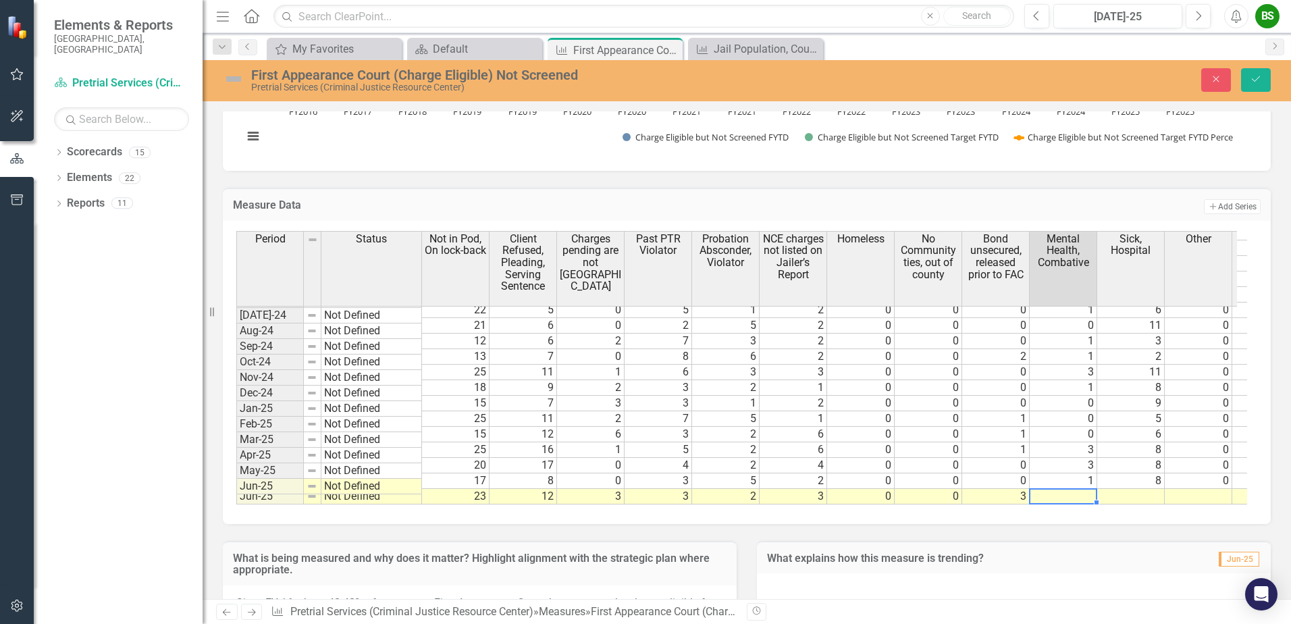
type textarea "1"
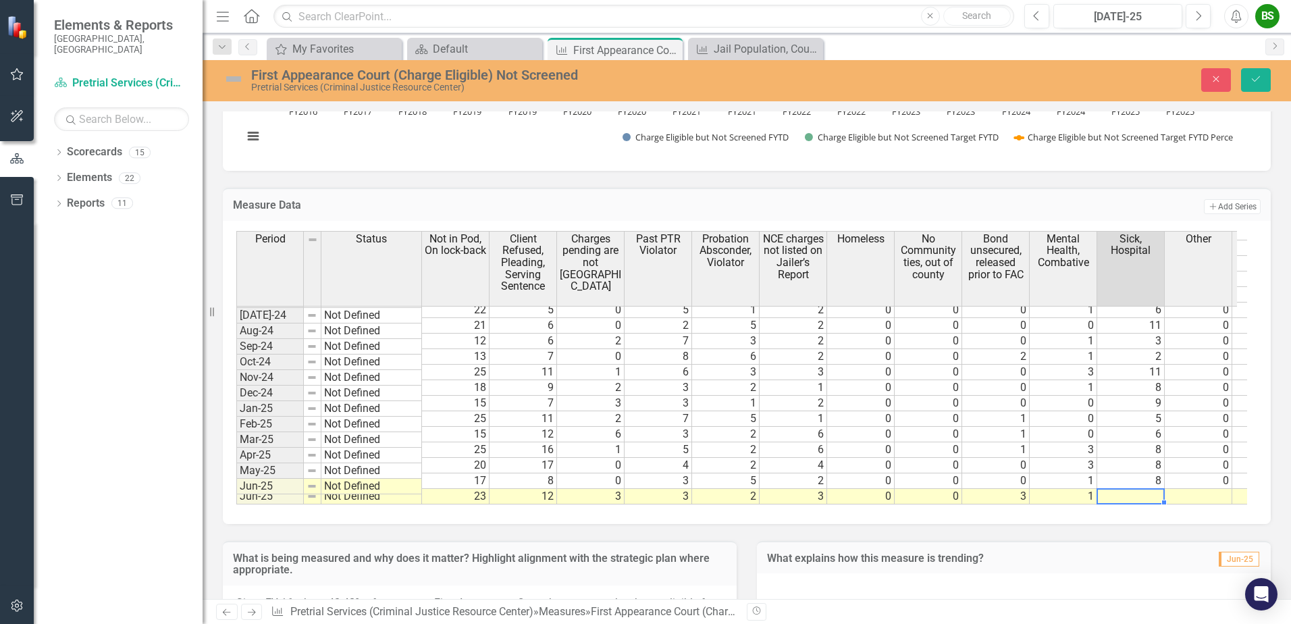
type textarea "7"
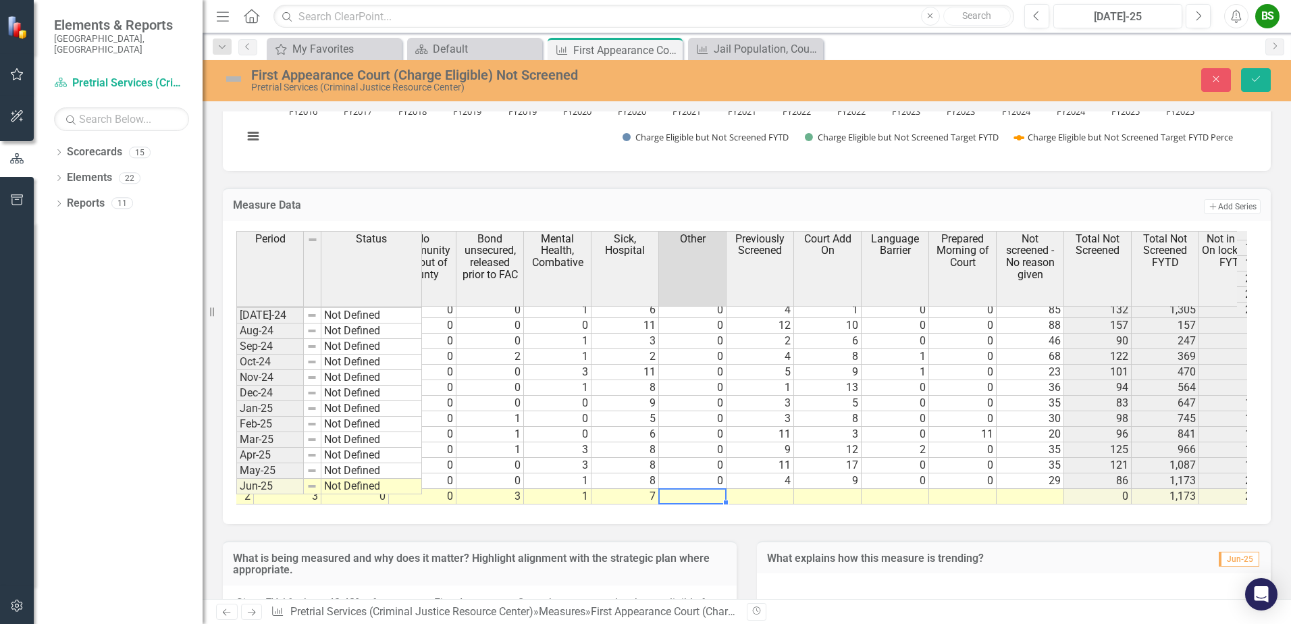
scroll to position [0, 0]
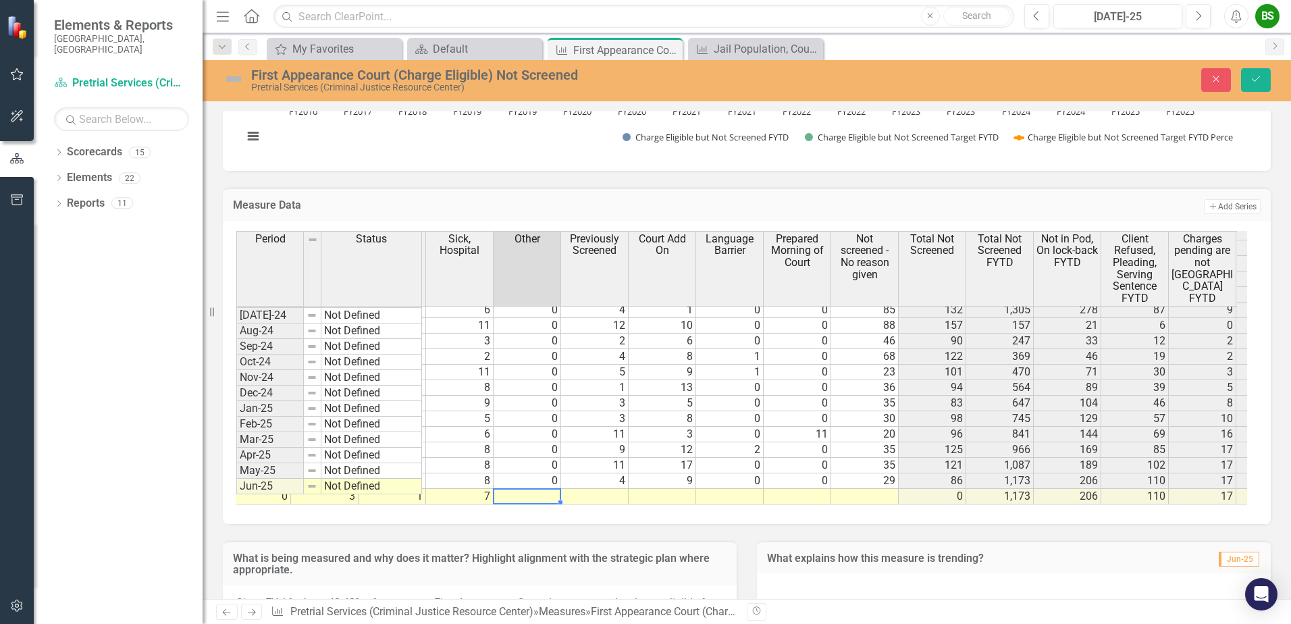
click at [679, 489] on tr "Jun-25 Not Defined 23 12 3 3 2 3 0 0 3 1 7 0 1,173 206 110 17 51" at bounding box center [434, 497] width 1739 height 16
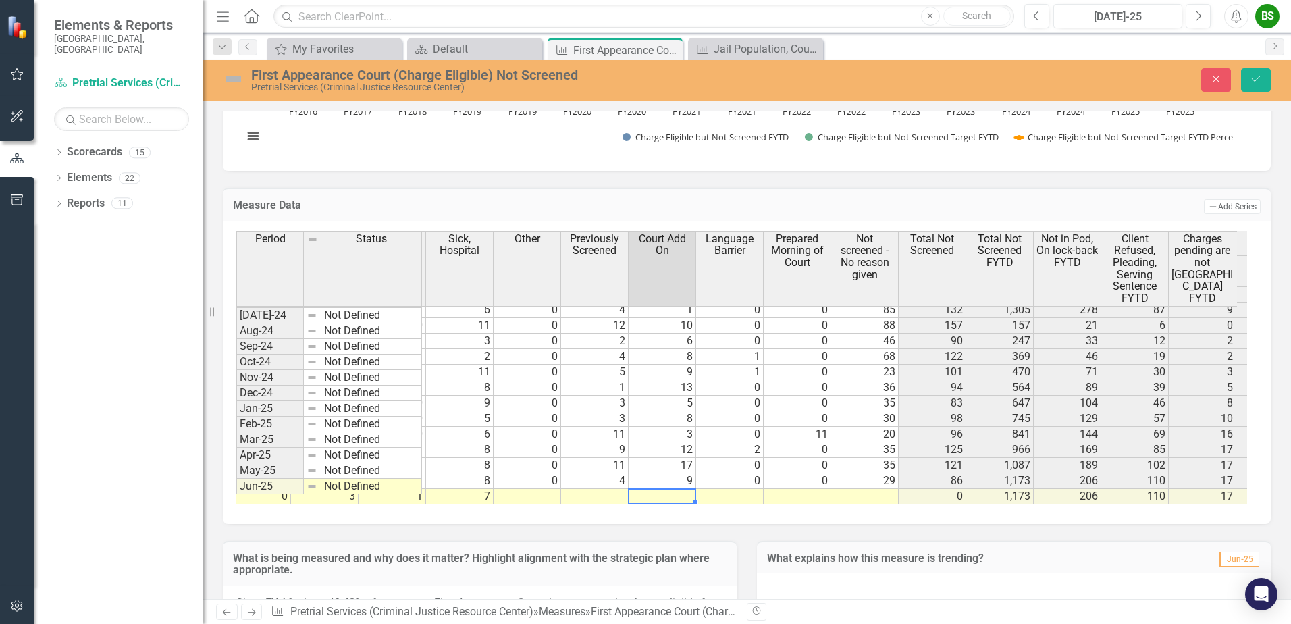
type textarea "6"
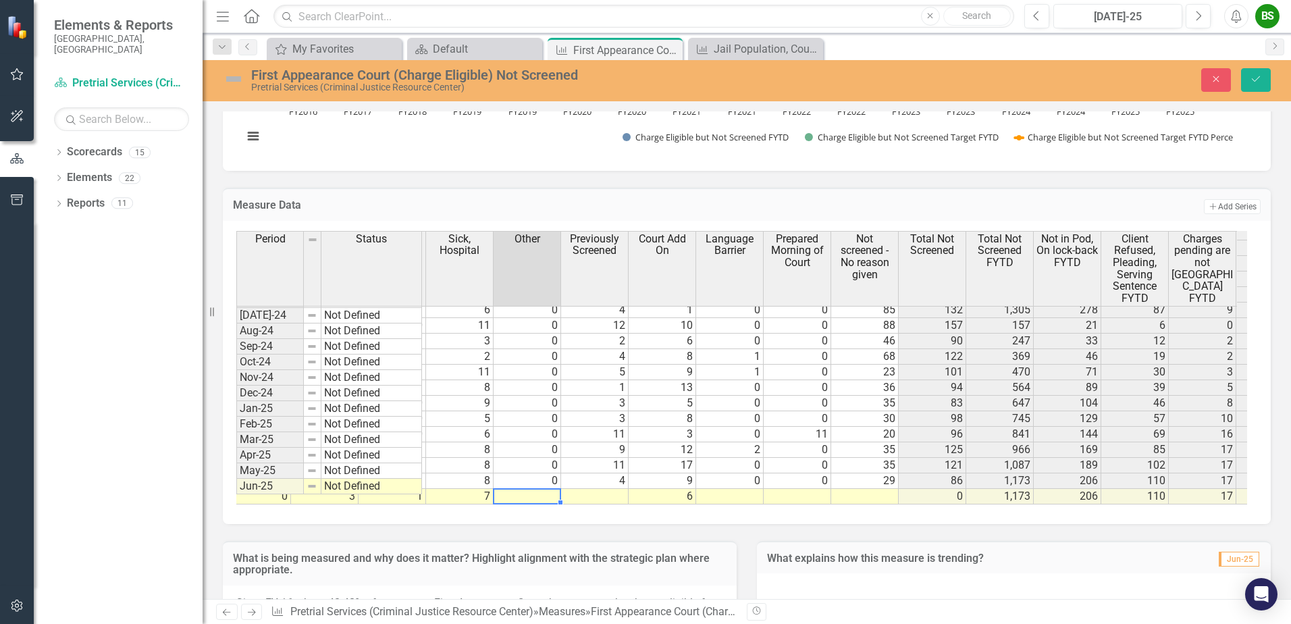
click at [607, 489] on td at bounding box center [595, 497] width 68 height 16
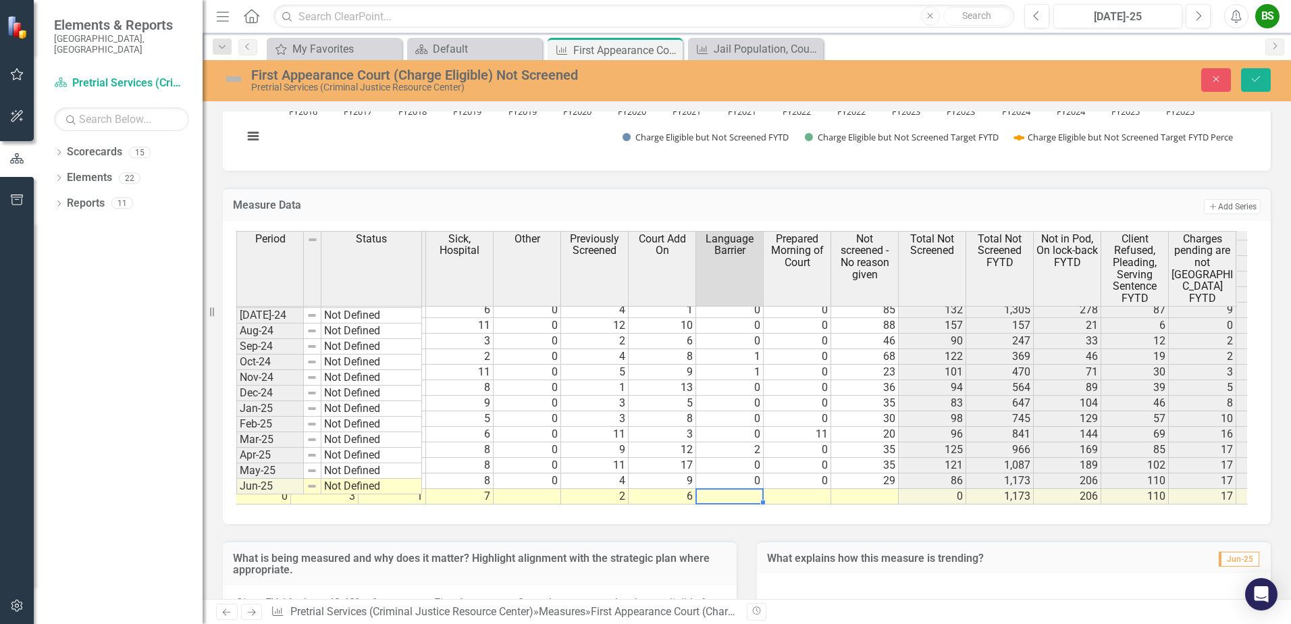
type textarea "0"
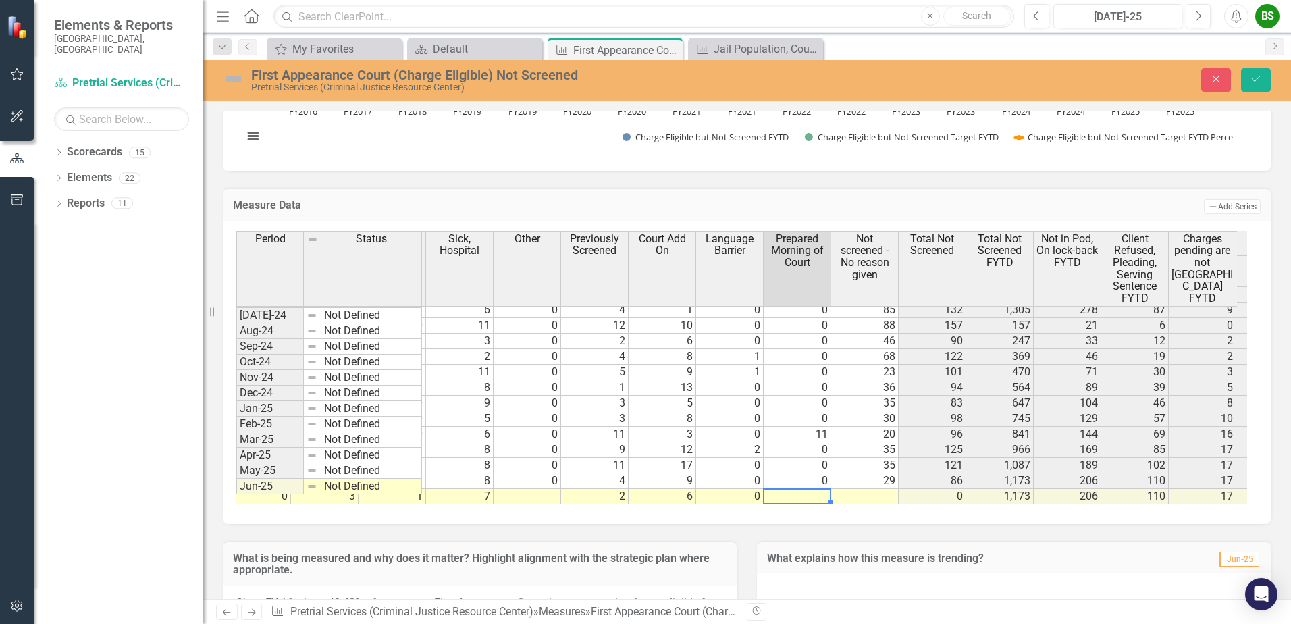
type textarea "0"
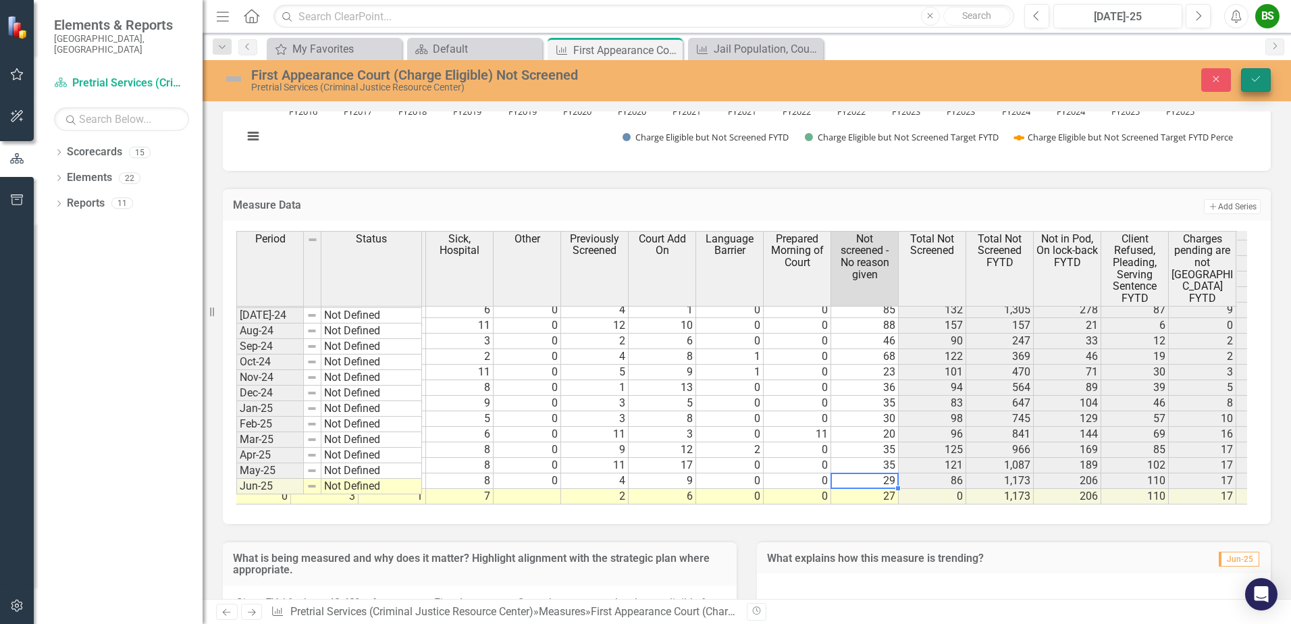
type textarea "29"
click at [1251, 84] on button "Save" at bounding box center [1256, 80] width 30 height 24
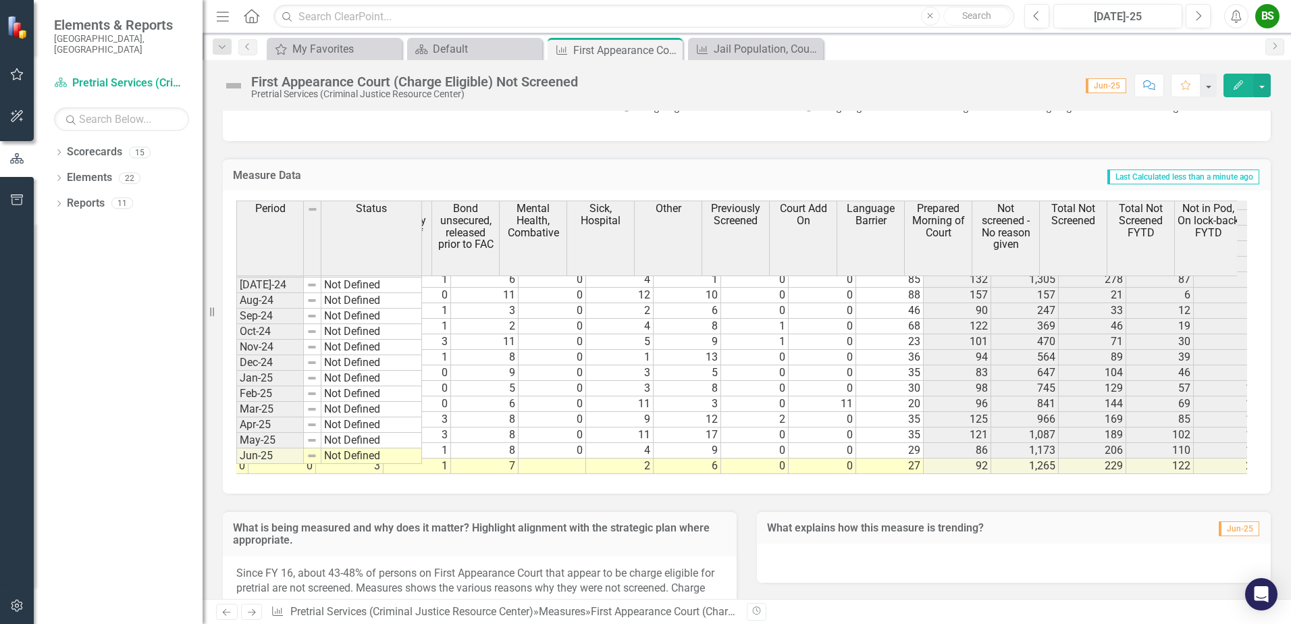
scroll to position [0, 647]
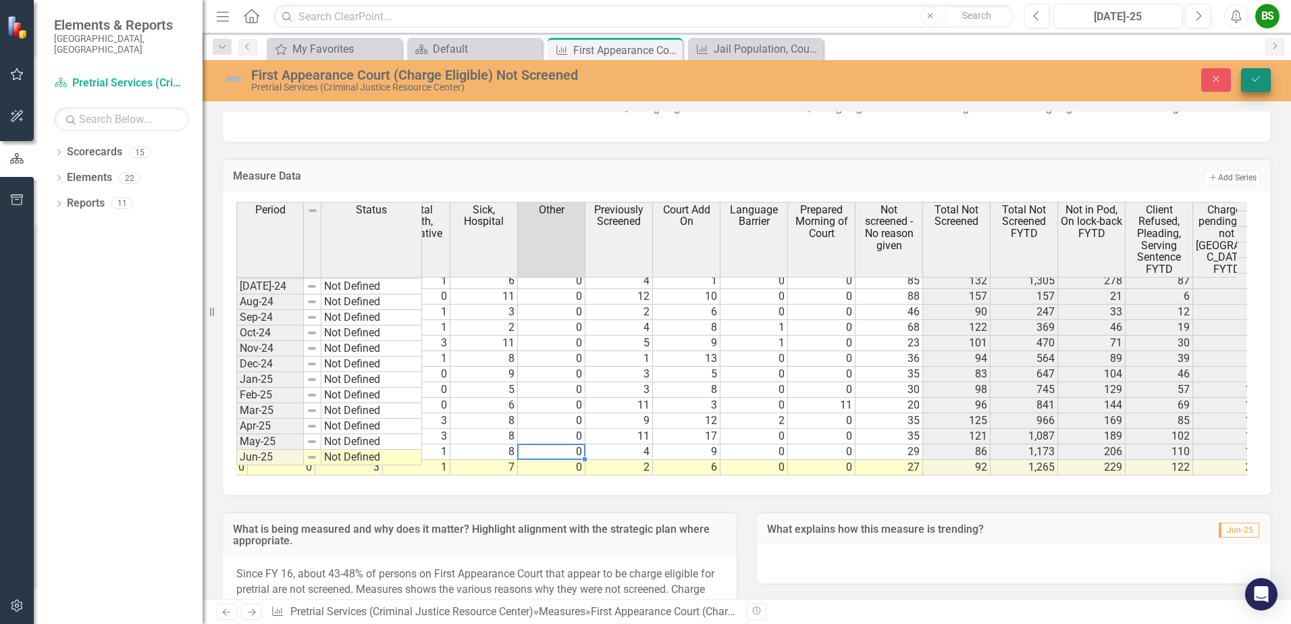
type textarea "0"
click at [1265, 78] on button "Save" at bounding box center [1256, 80] width 30 height 24
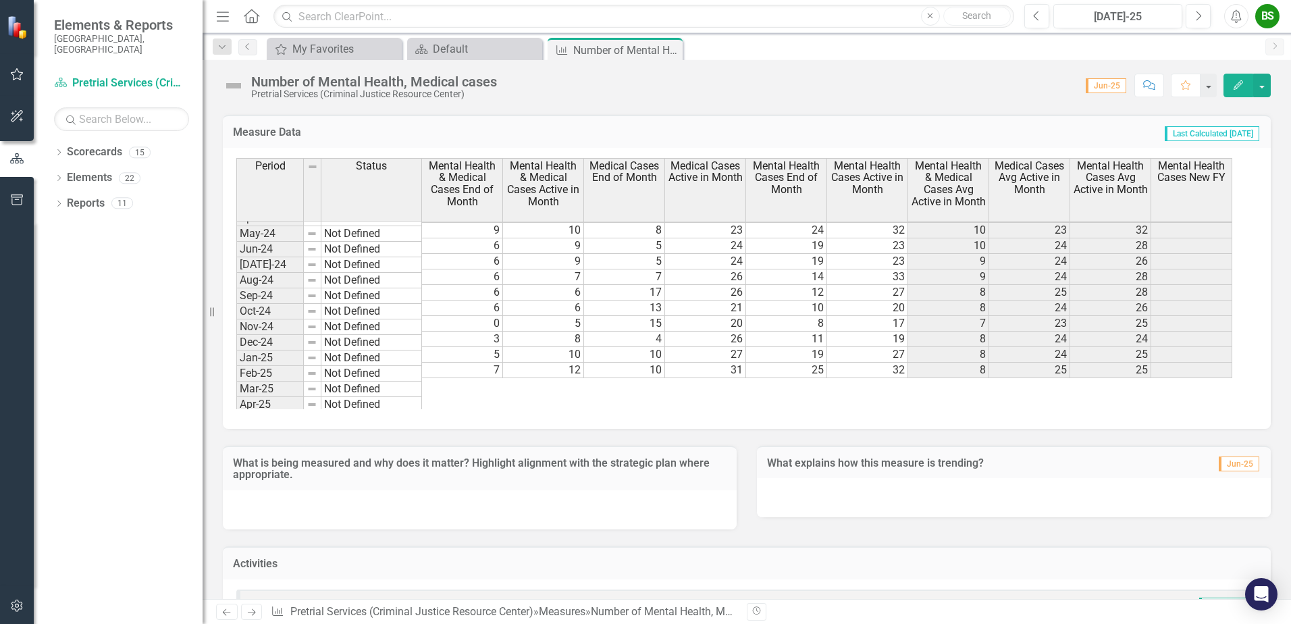
scroll to position [1024, 0]
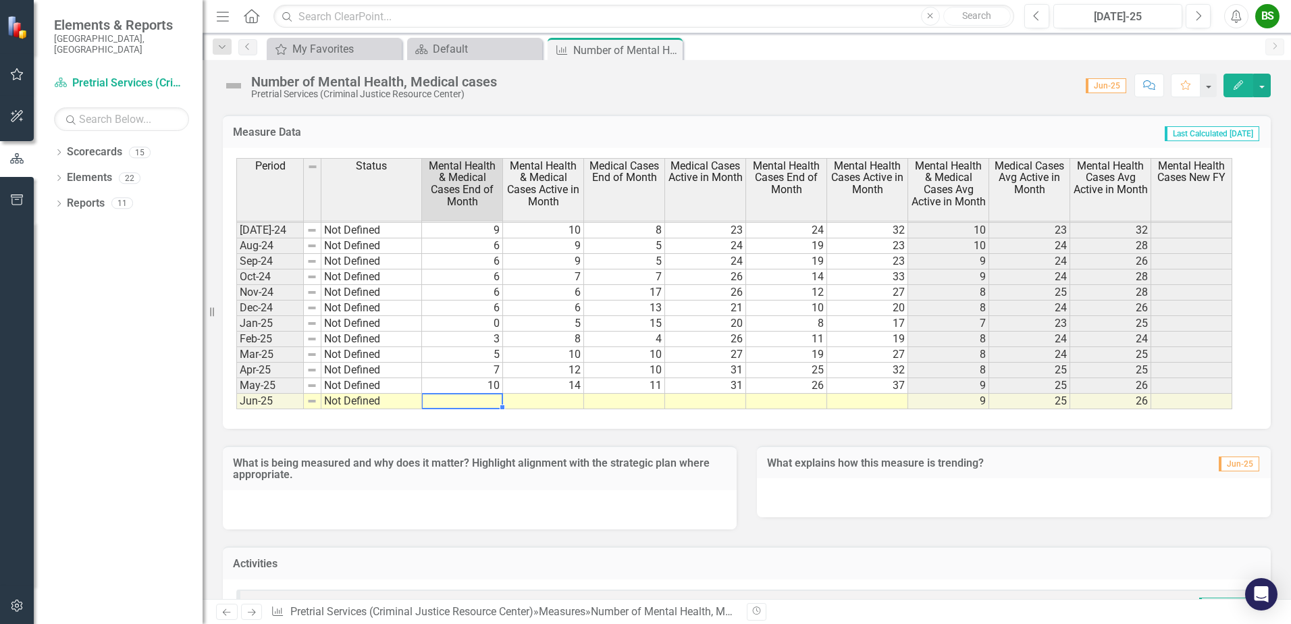
click at [487, 396] on td at bounding box center [462, 402] width 81 height 16
click at [474, 400] on td at bounding box center [462, 402] width 81 height 16
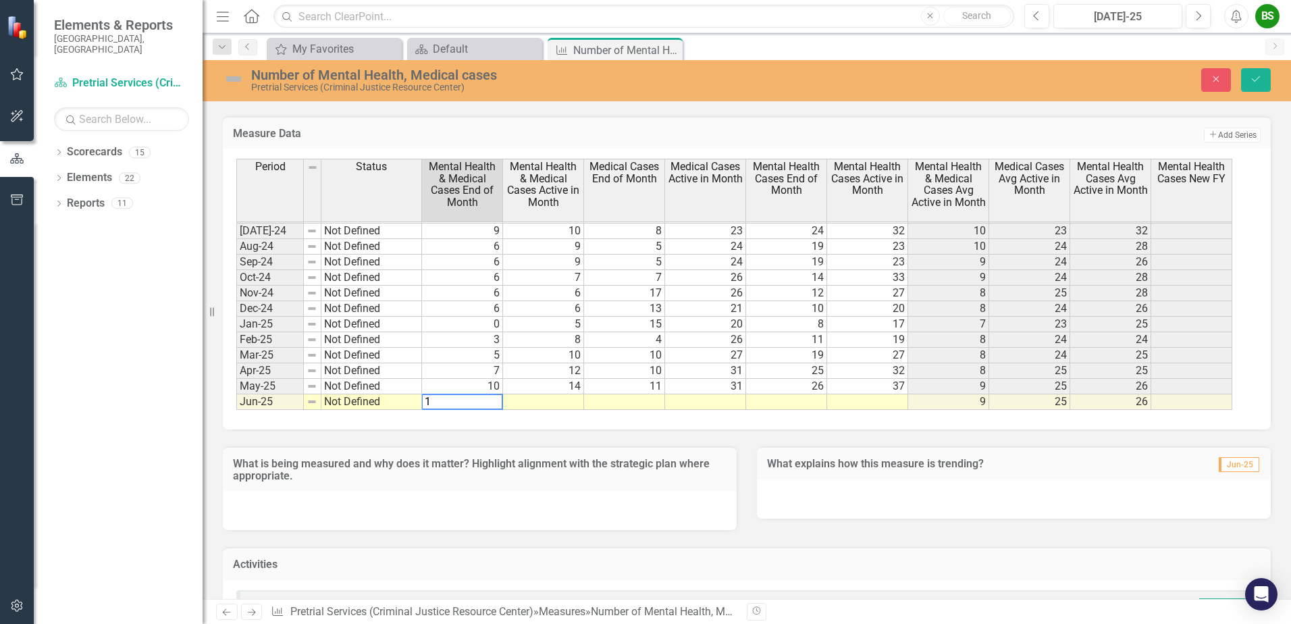
type textarea "11"
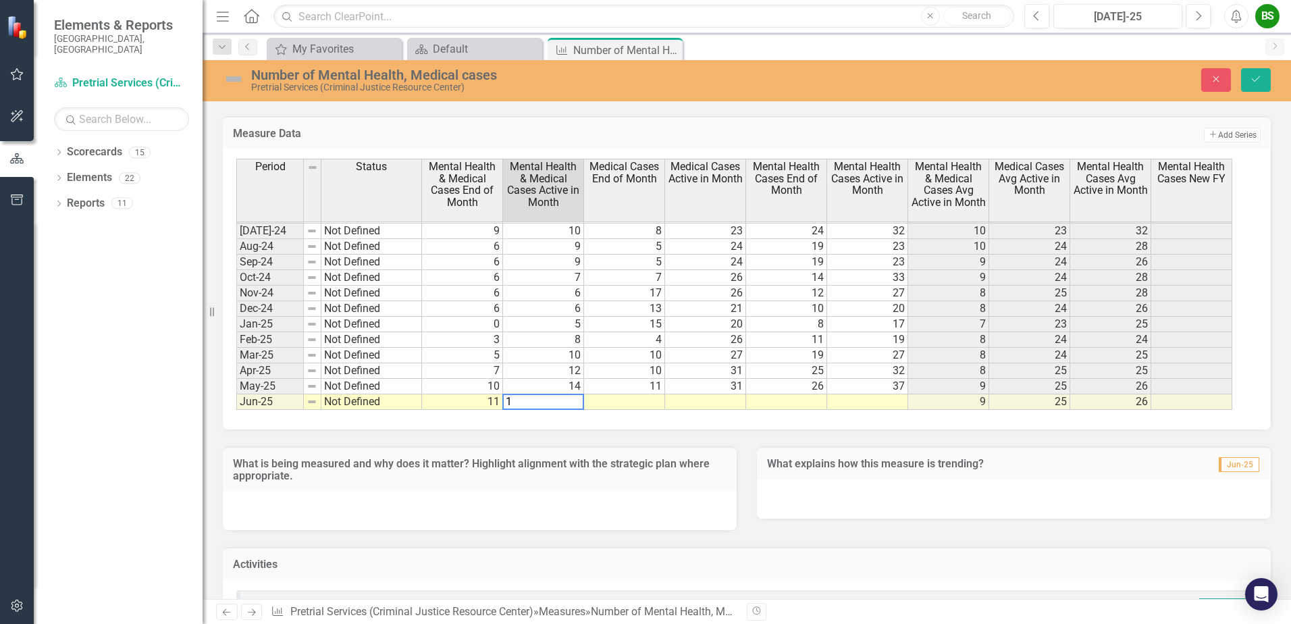
type textarea "17"
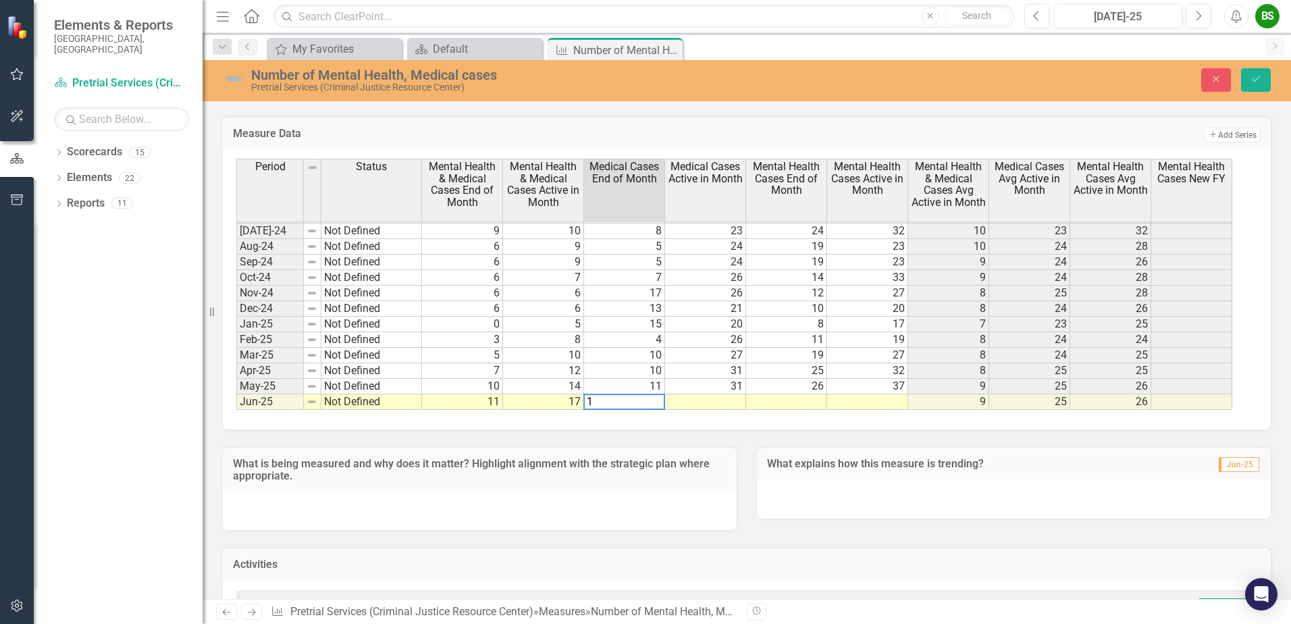
type textarea "12"
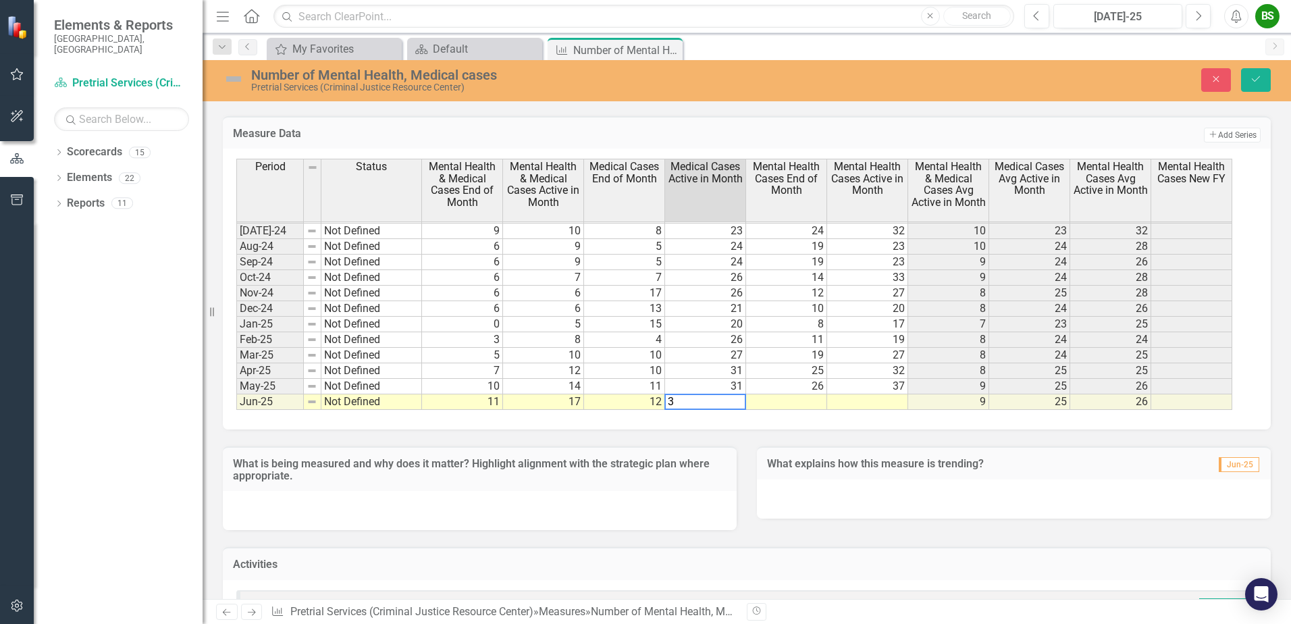
type textarea "34"
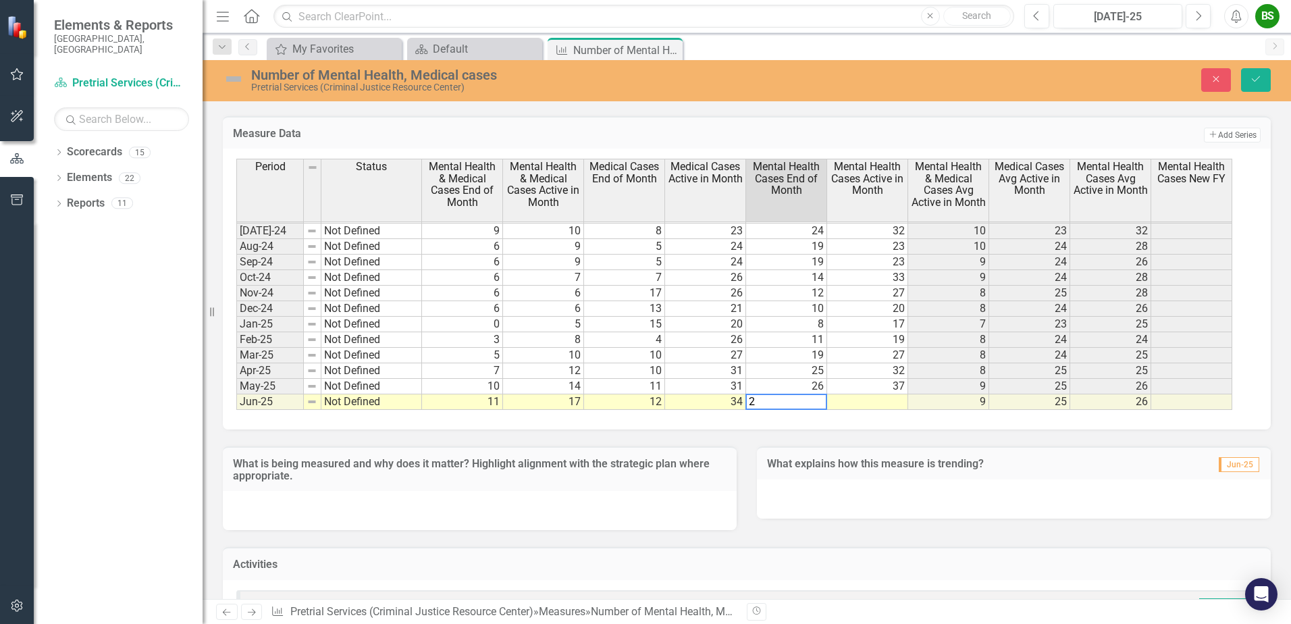
type textarea "26"
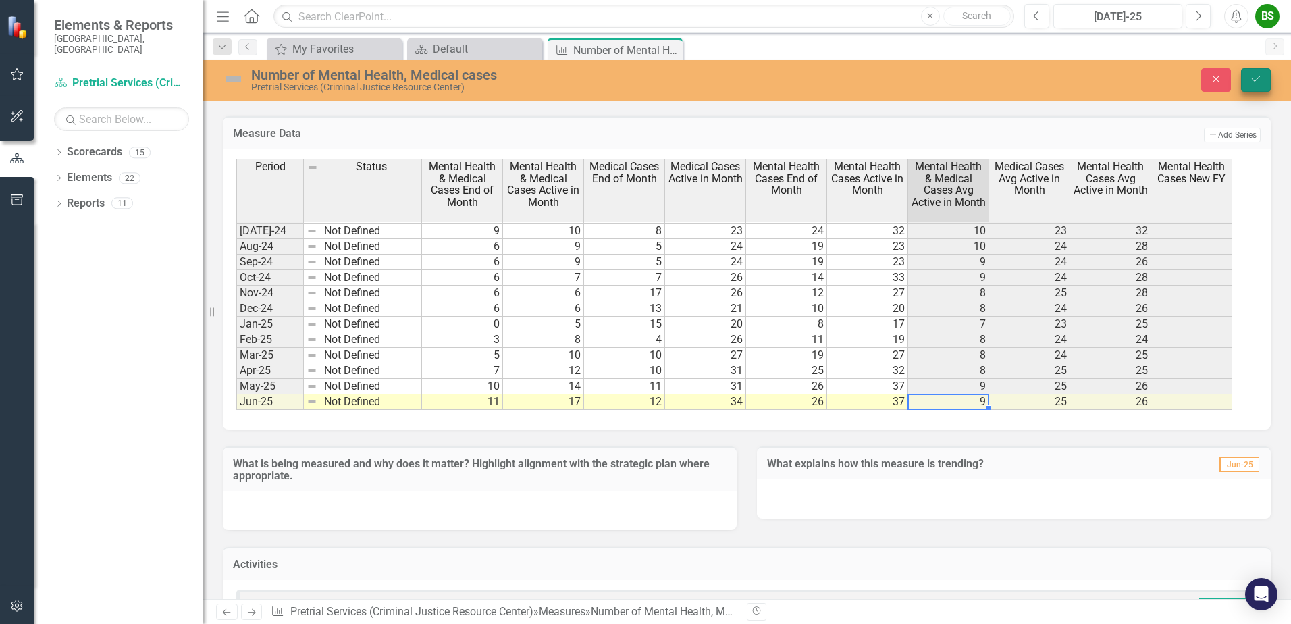
type textarea "37"
click at [1251, 83] on icon "Save" at bounding box center [1256, 78] width 12 height 9
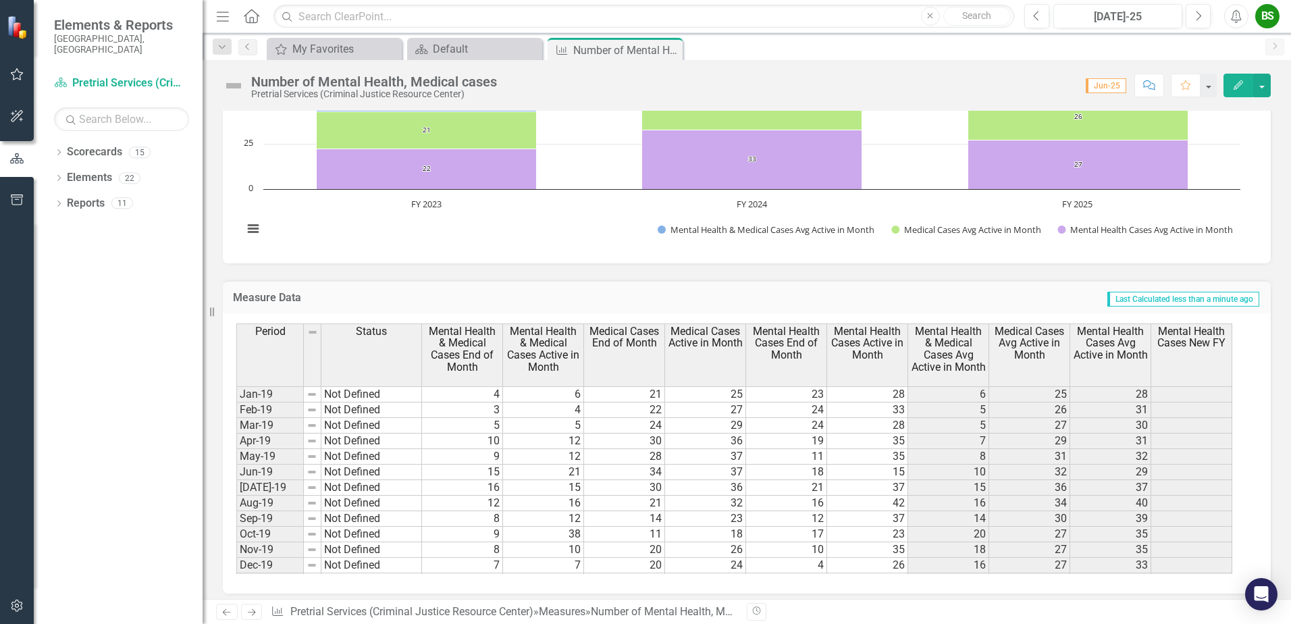
scroll to position [372, 0]
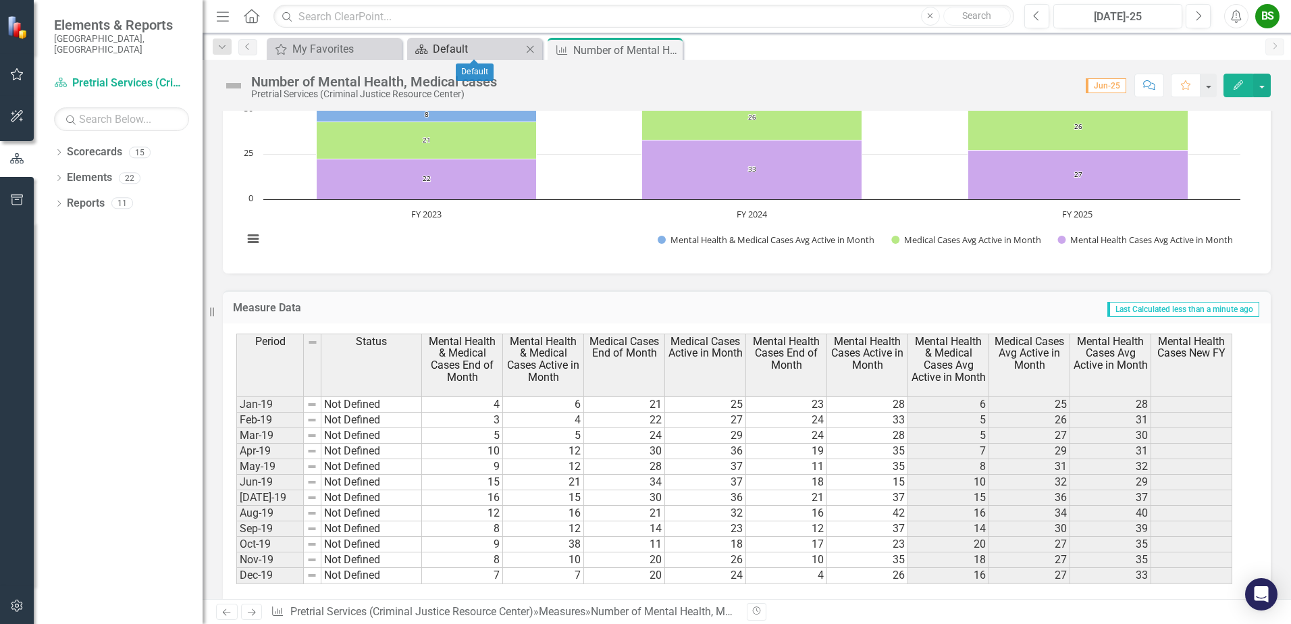
click at [474, 47] on div "Default" at bounding box center [477, 49] width 89 height 17
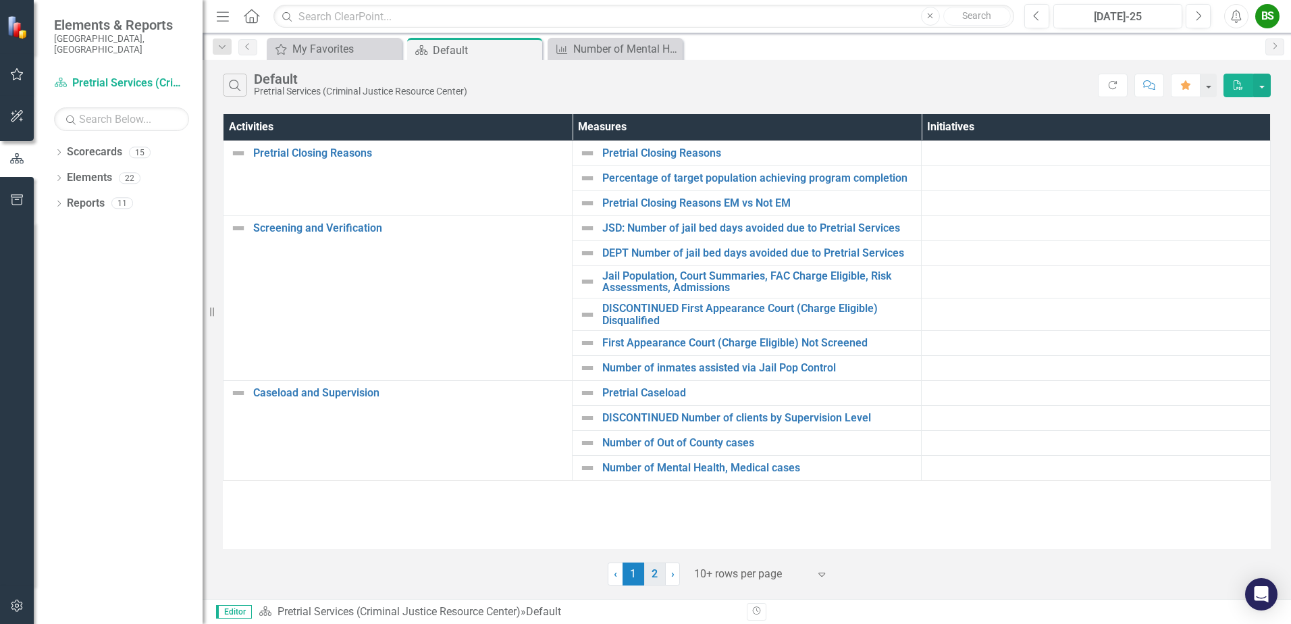
click at [657, 565] on link "2" at bounding box center [655, 573] width 22 height 23
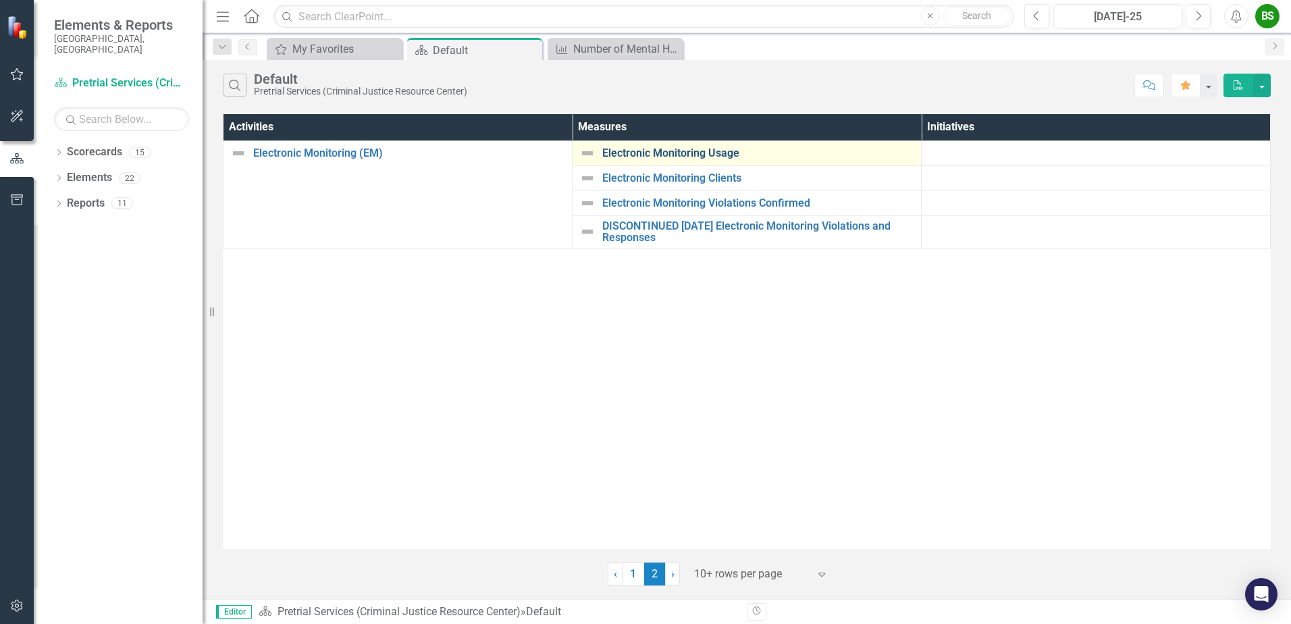
click at [700, 151] on link "Electronic Monitoring Usage" at bounding box center [758, 153] width 312 height 12
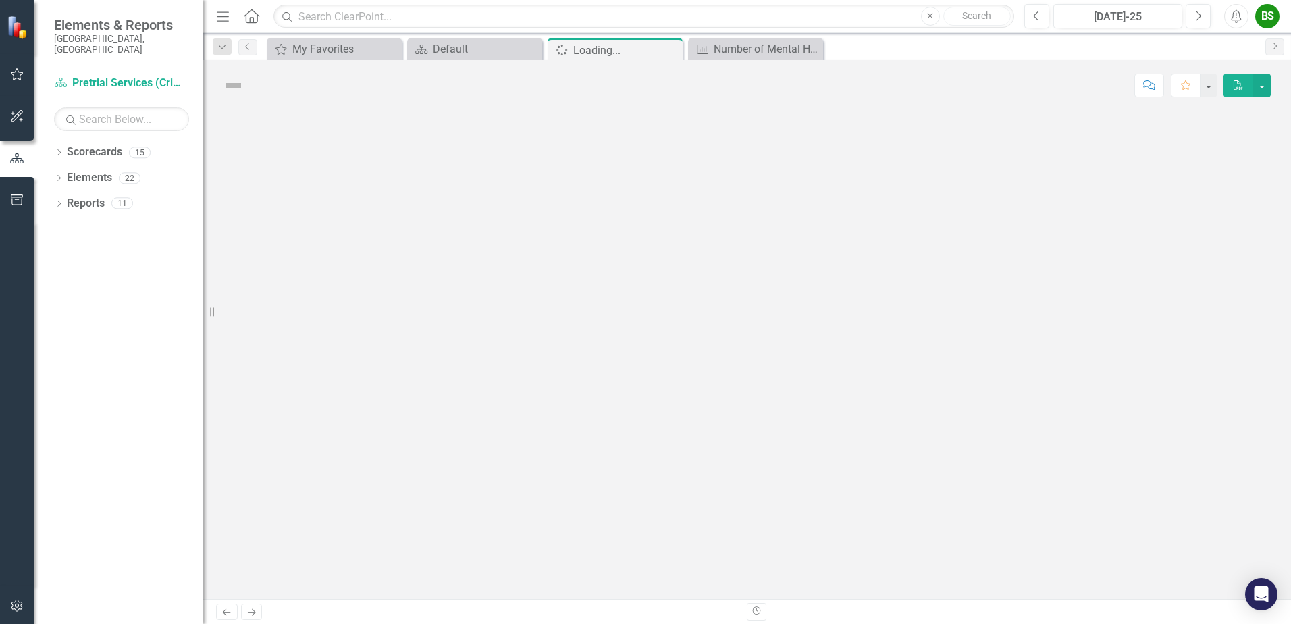
click at [700, 151] on div at bounding box center [747, 355] width 1088 height 488
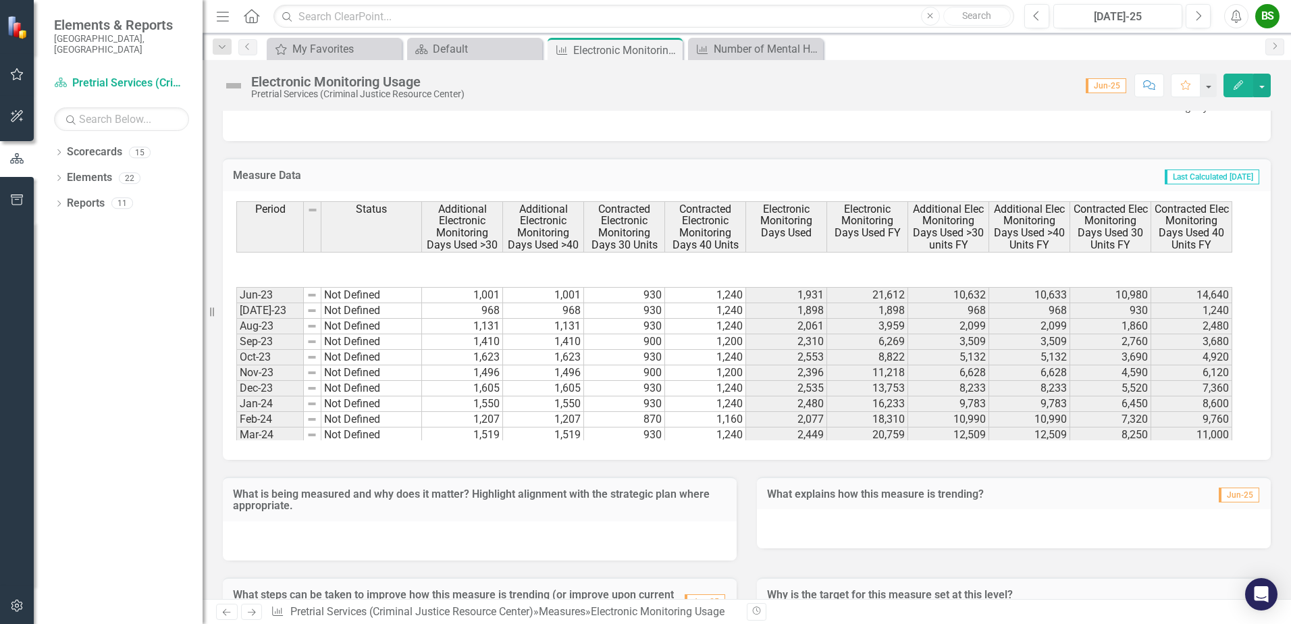
scroll to position [1024, 0]
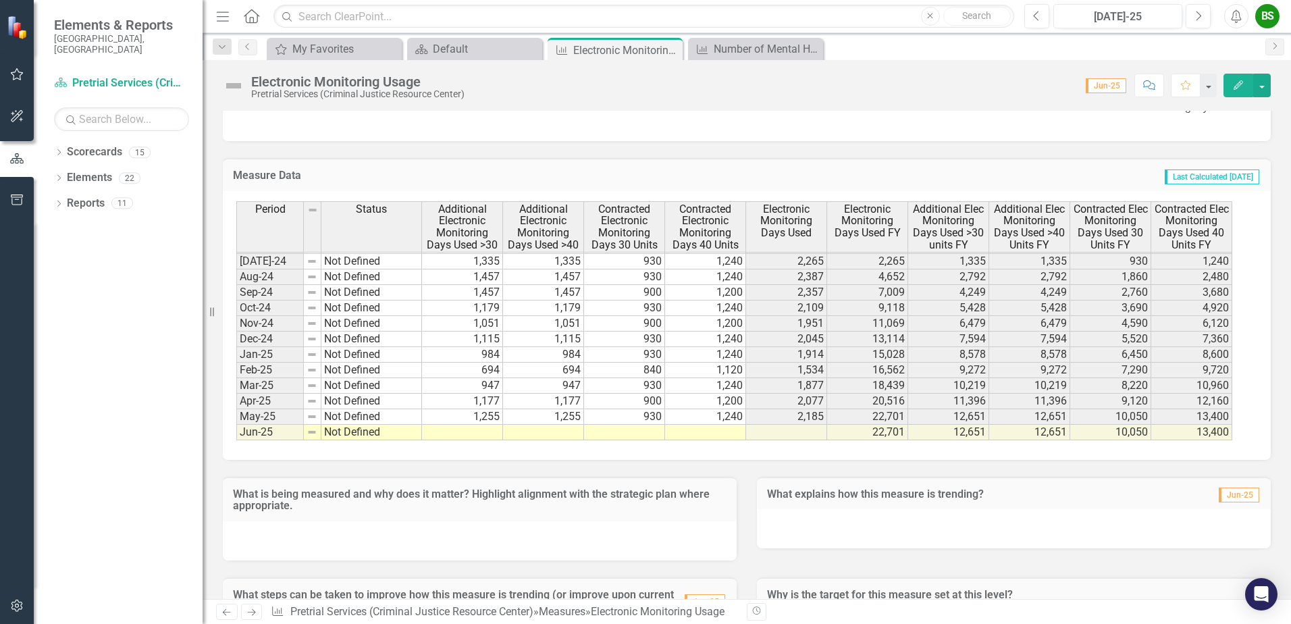
click at [489, 431] on td at bounding box center [462, 433] width 81 height 16
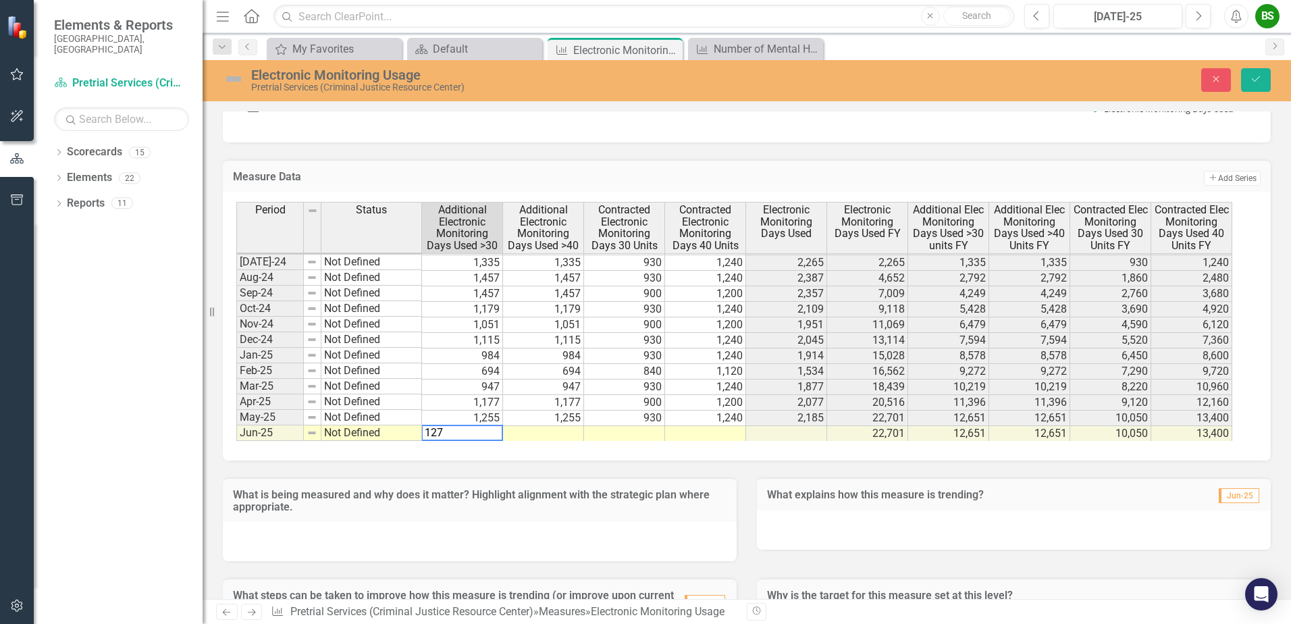
type textarea "1279"
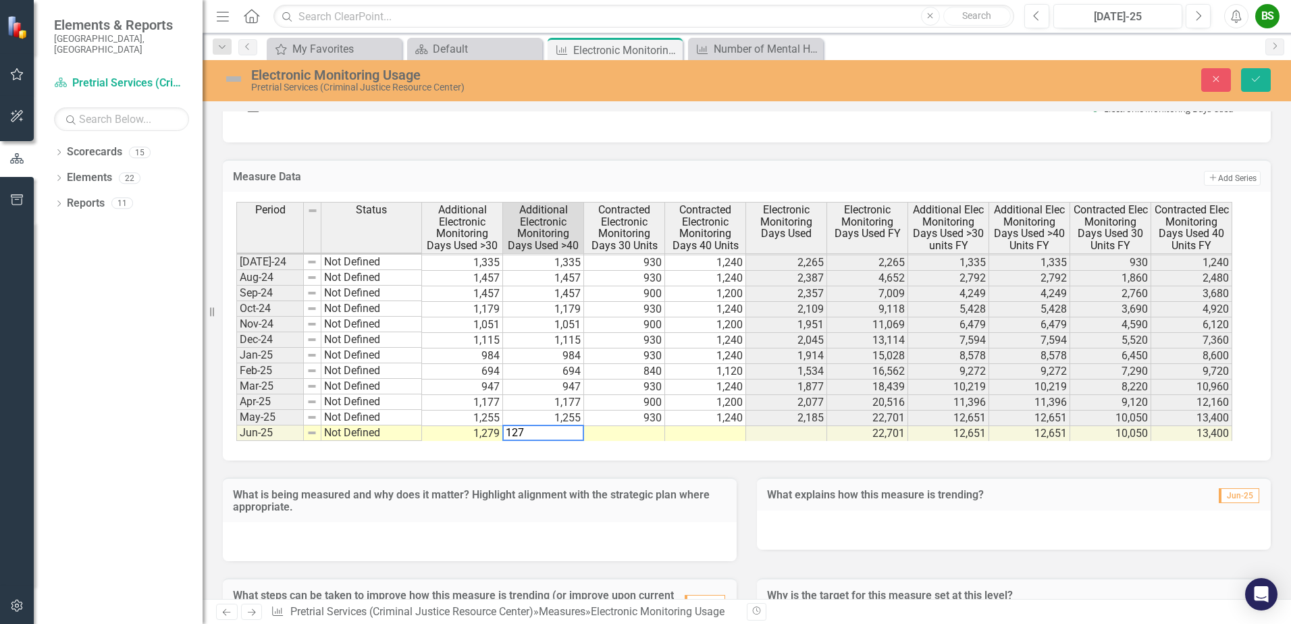
type textarea "1279"
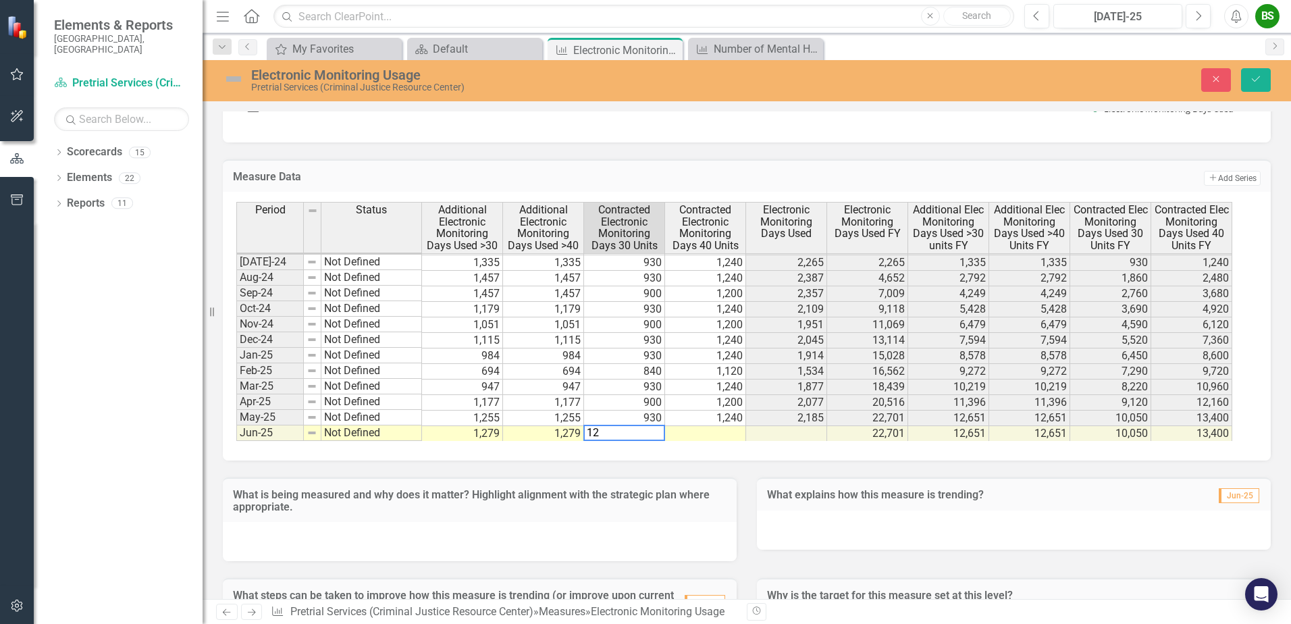
type textarea "1"
type textarea "900"
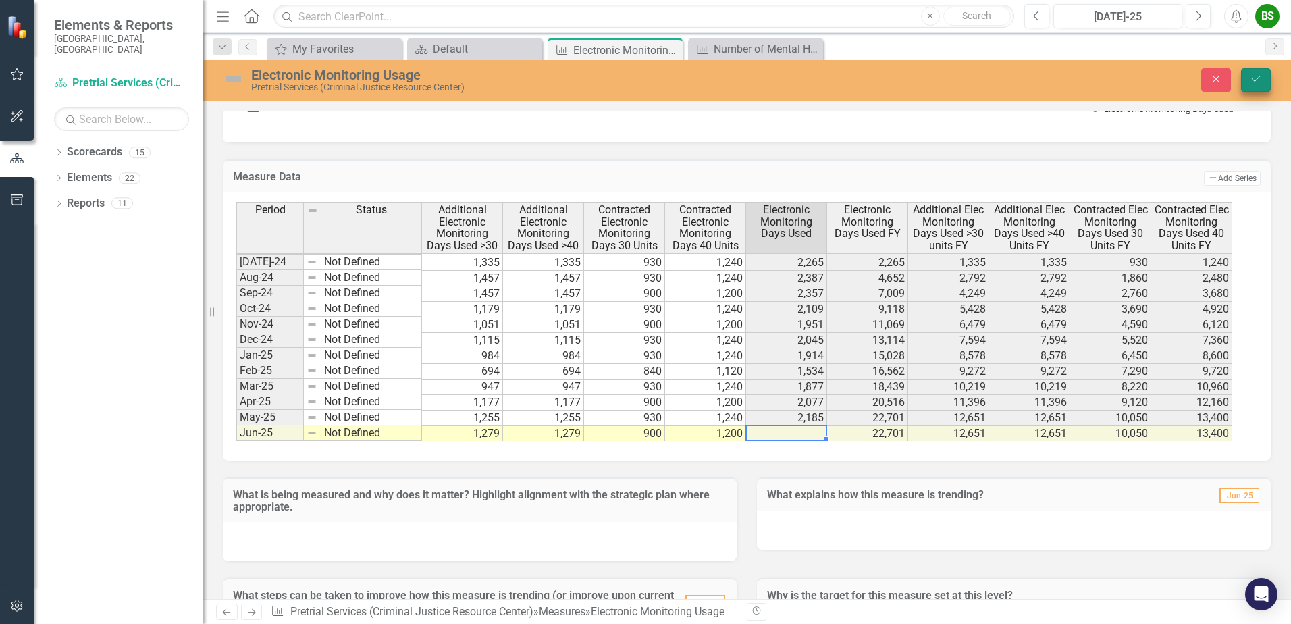
type textarea "1200"
click at [1251, 76] on icon "Save" at bounding box center [1256, 78] width 12 height 9
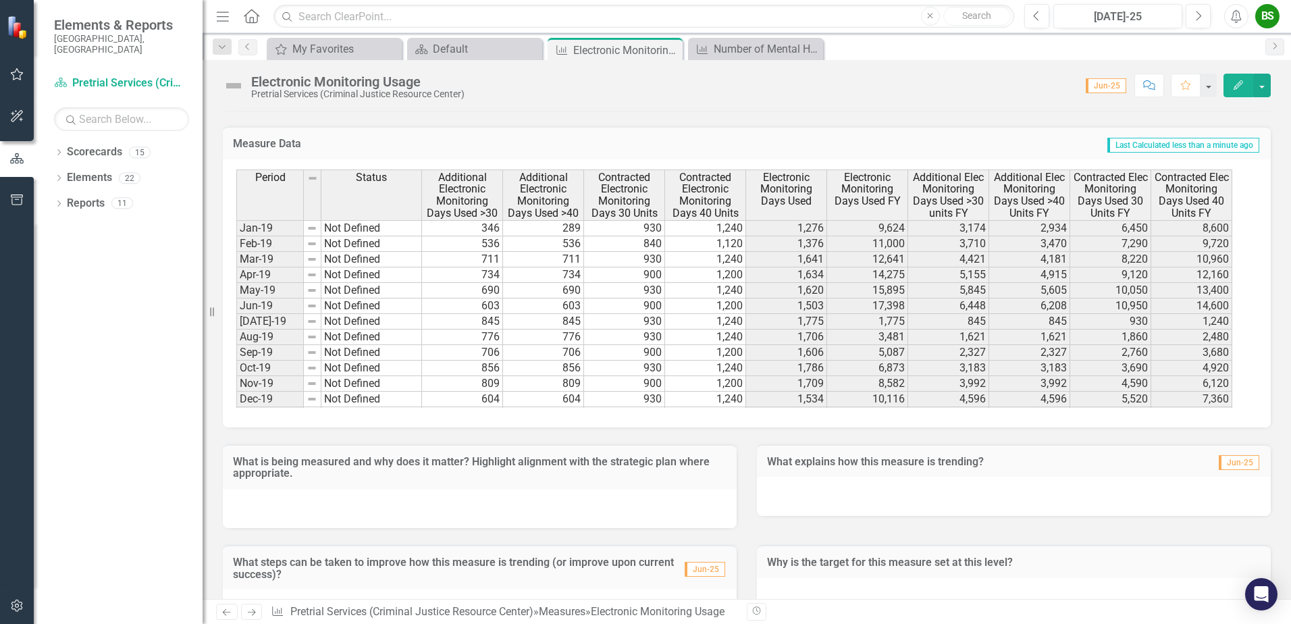
scroll to position [544, 0]
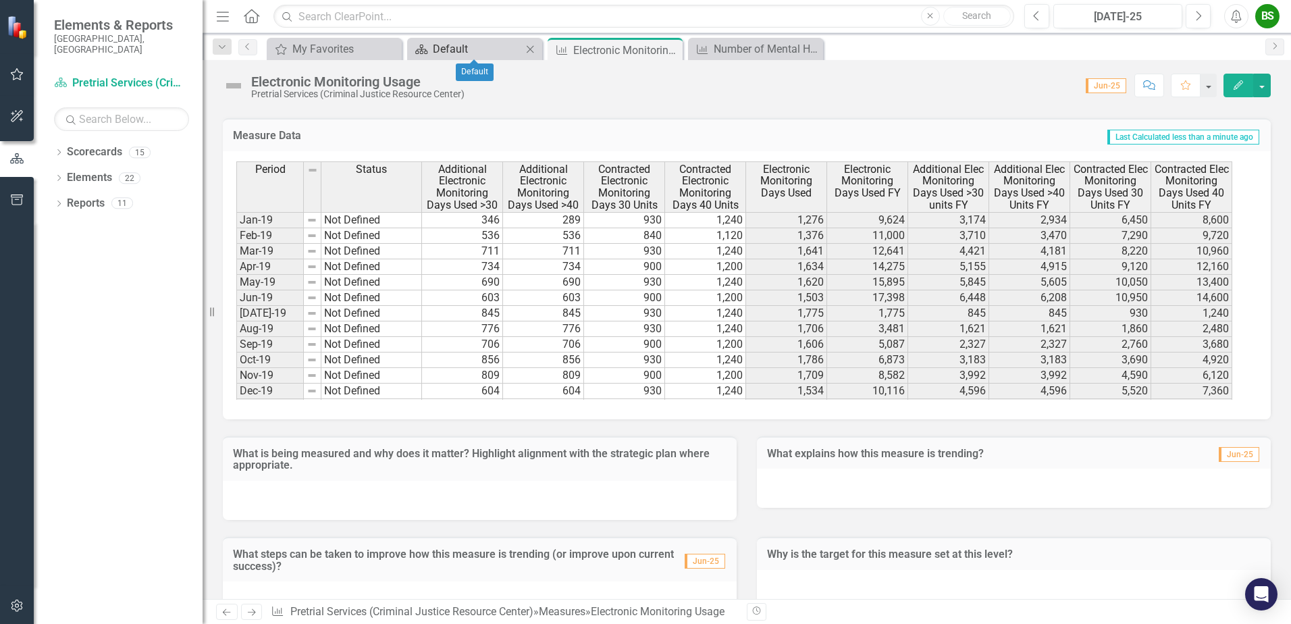
click at [507, 49] on div "Default" at bounding box center [477, 49] width 89 height 17
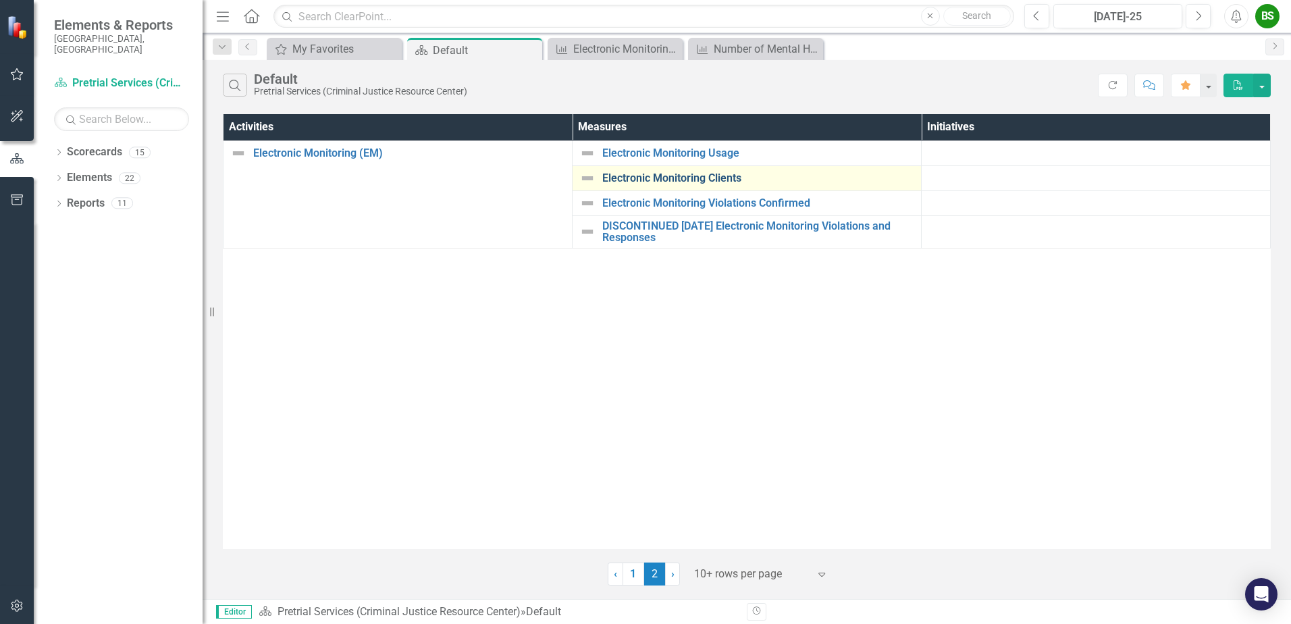
click at [660, 177] on link "Electronic Monitoring Clients" at bounding box center [758, 178] width 312 height 12
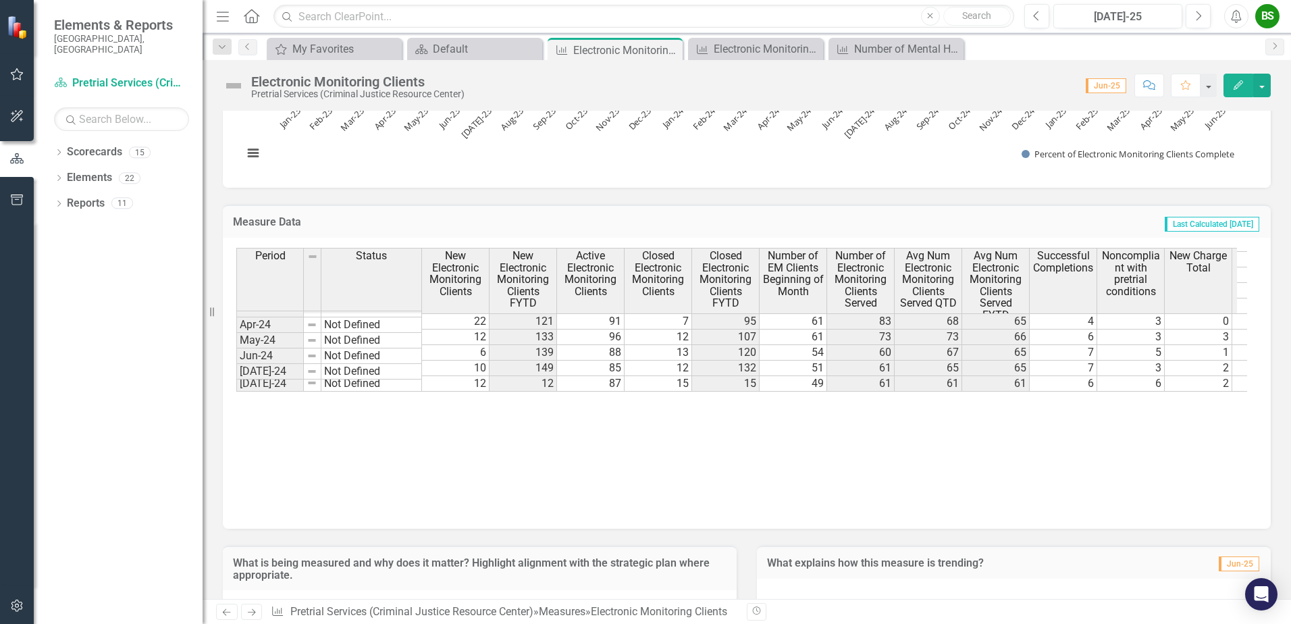
scroll to position [1024, 0]
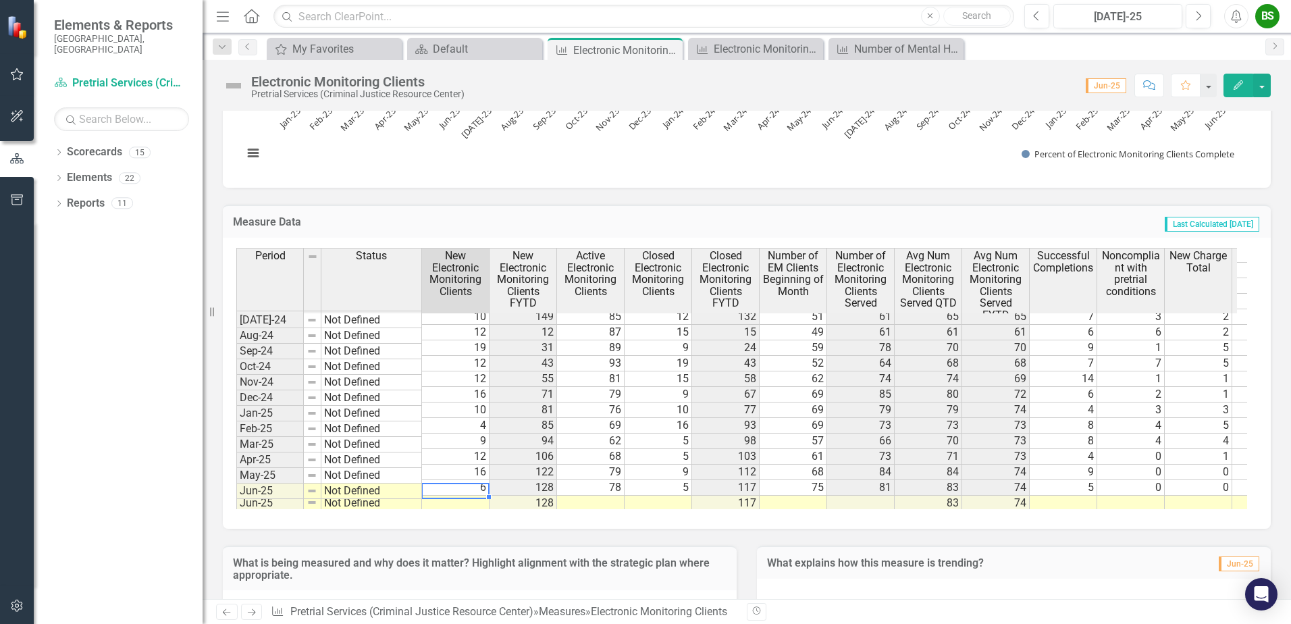
click at [452, 496] on td at bounding box center [456, 504] width 68 height 16
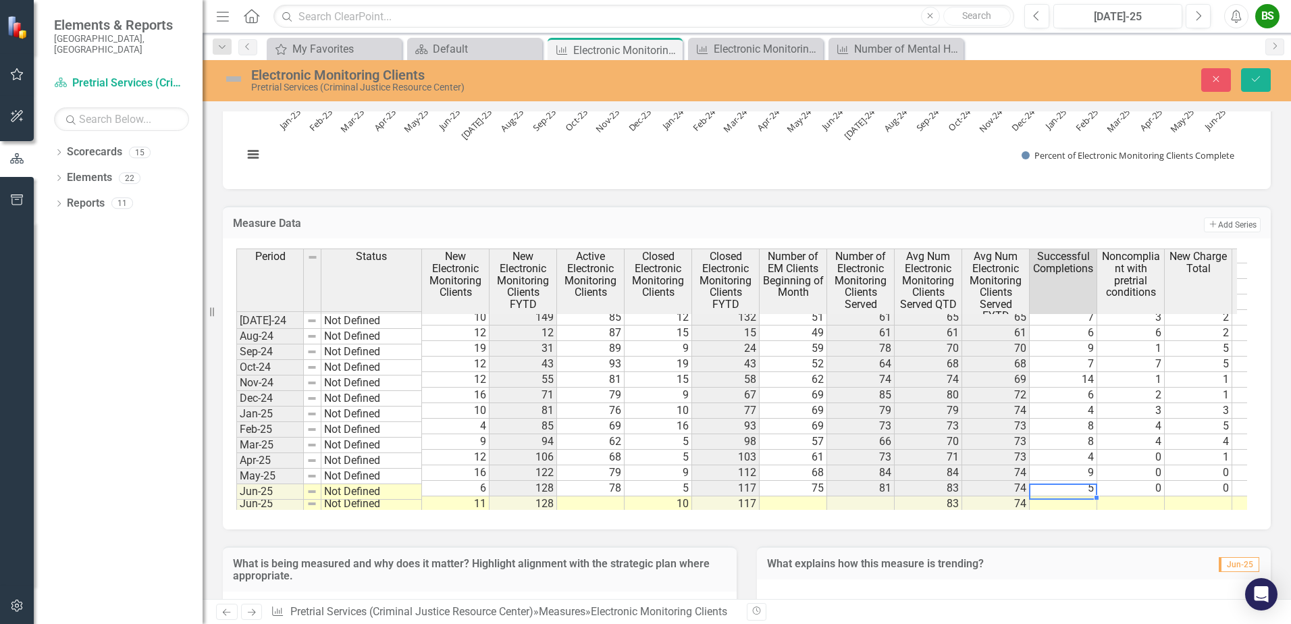
type textarea "6"
type textarea "2"
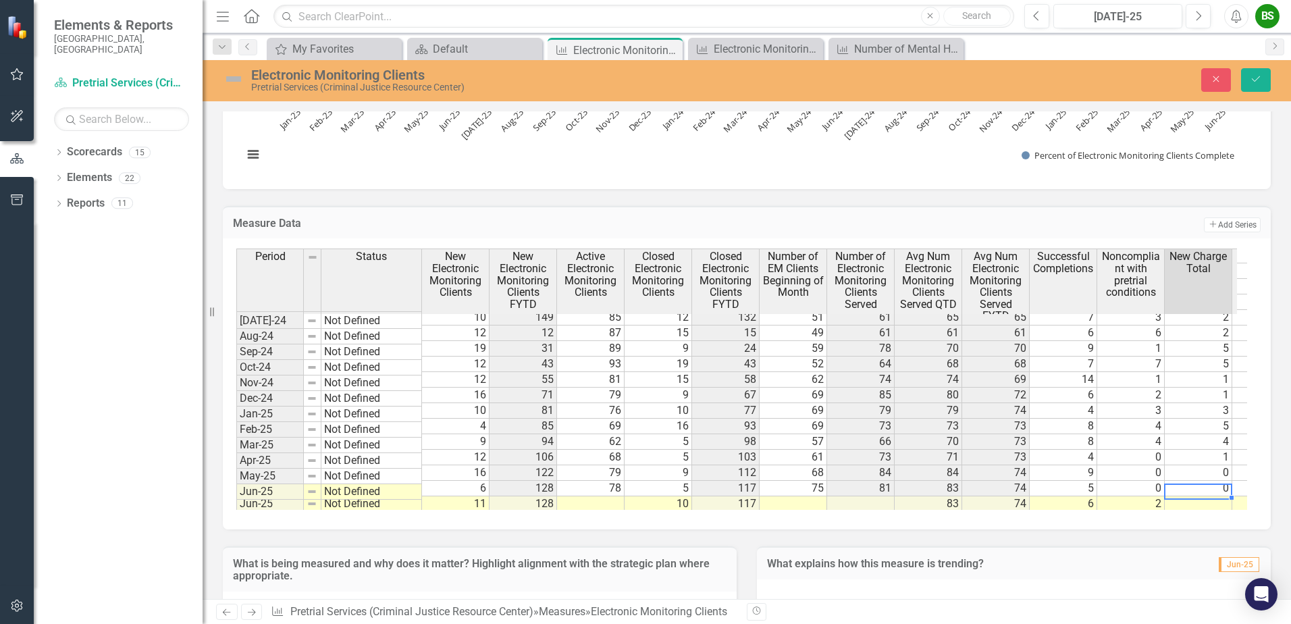
type textarea "2"
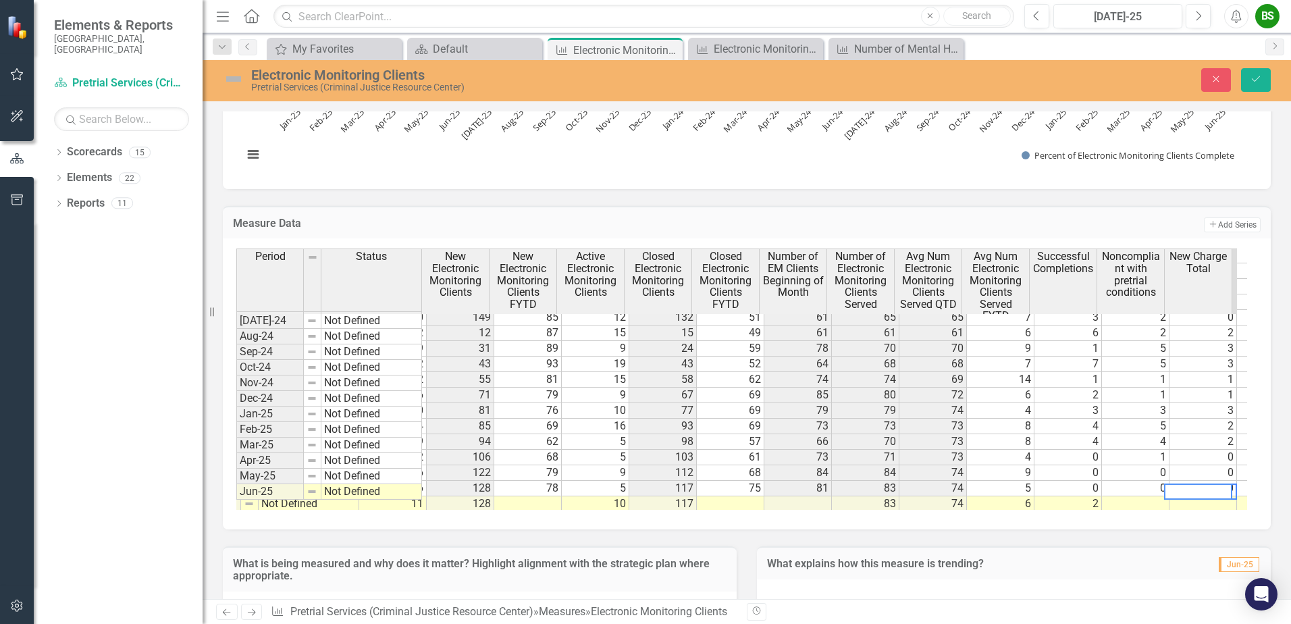
scroll to position [0, 63]
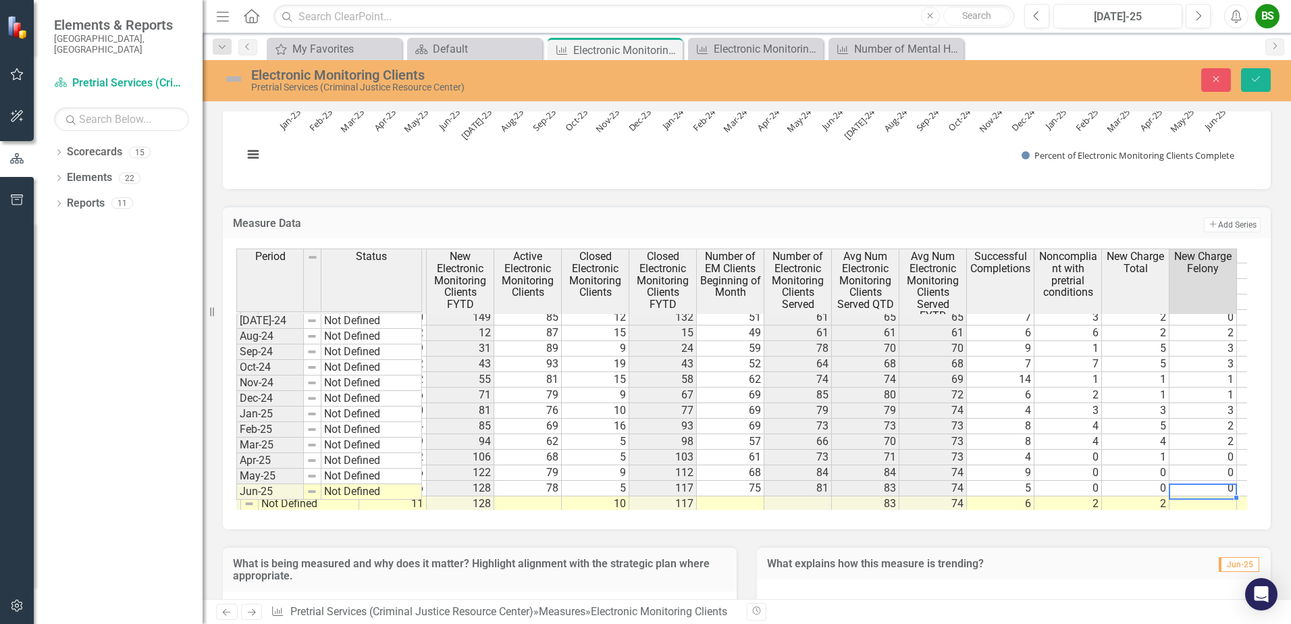
type textarea "1"
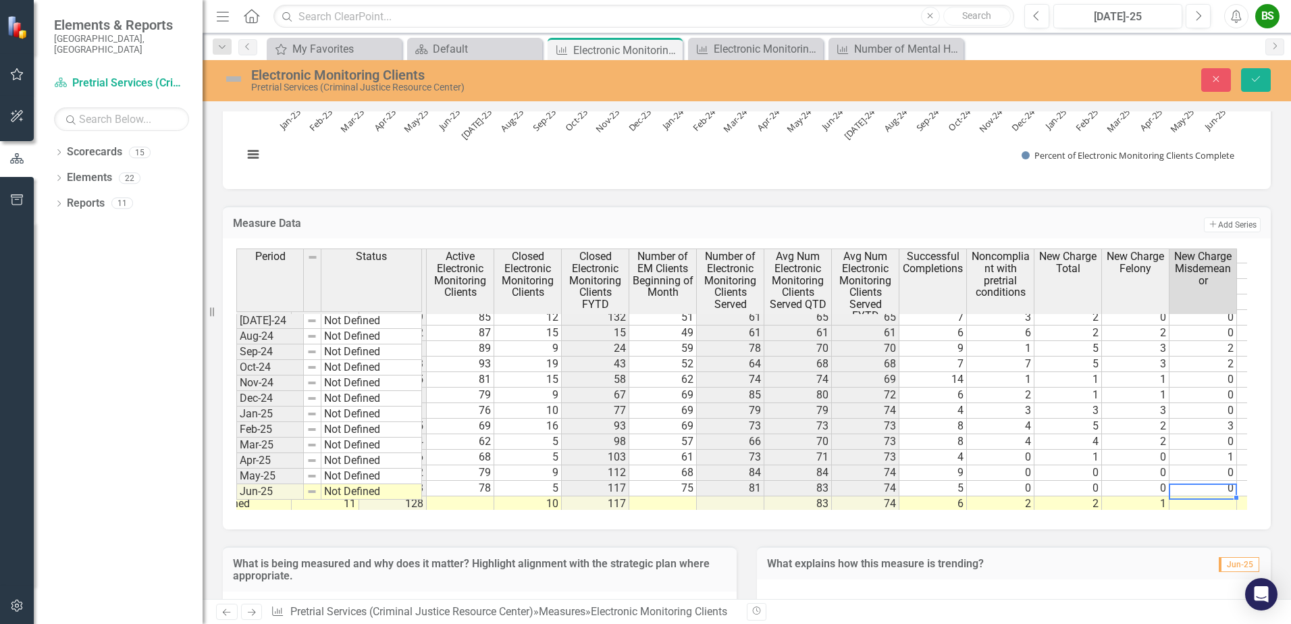
type textarea "1"
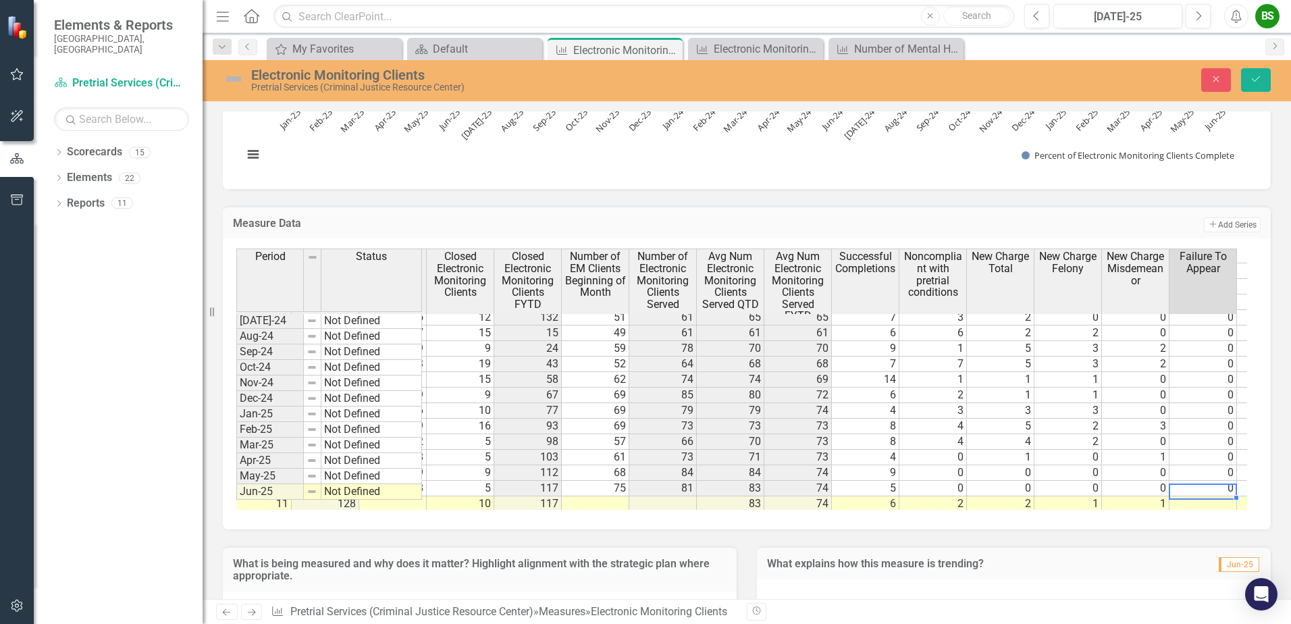
type textarea "0"
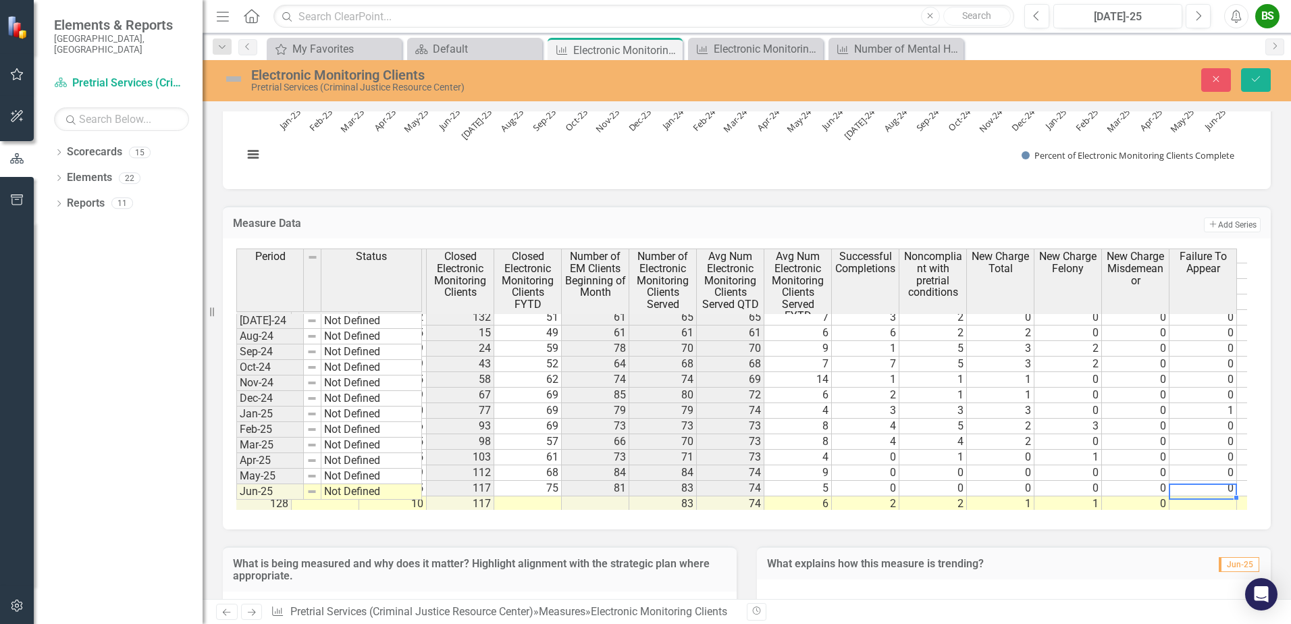
scroll to position [0, 265]
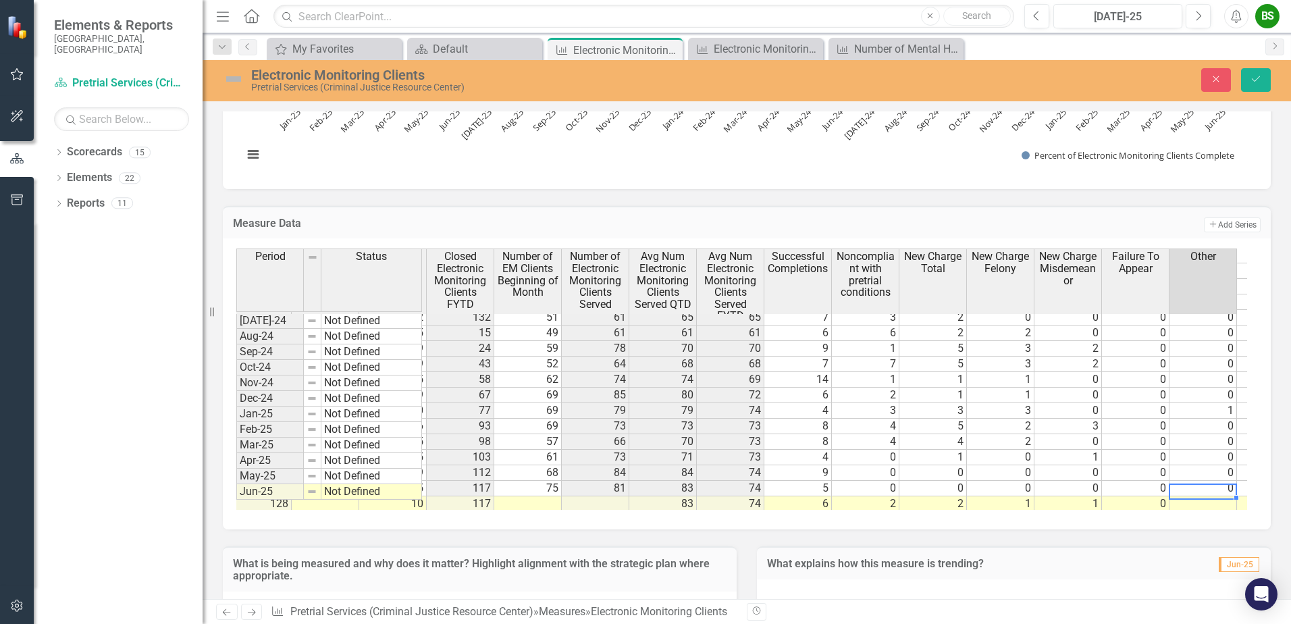
type textarea "0"
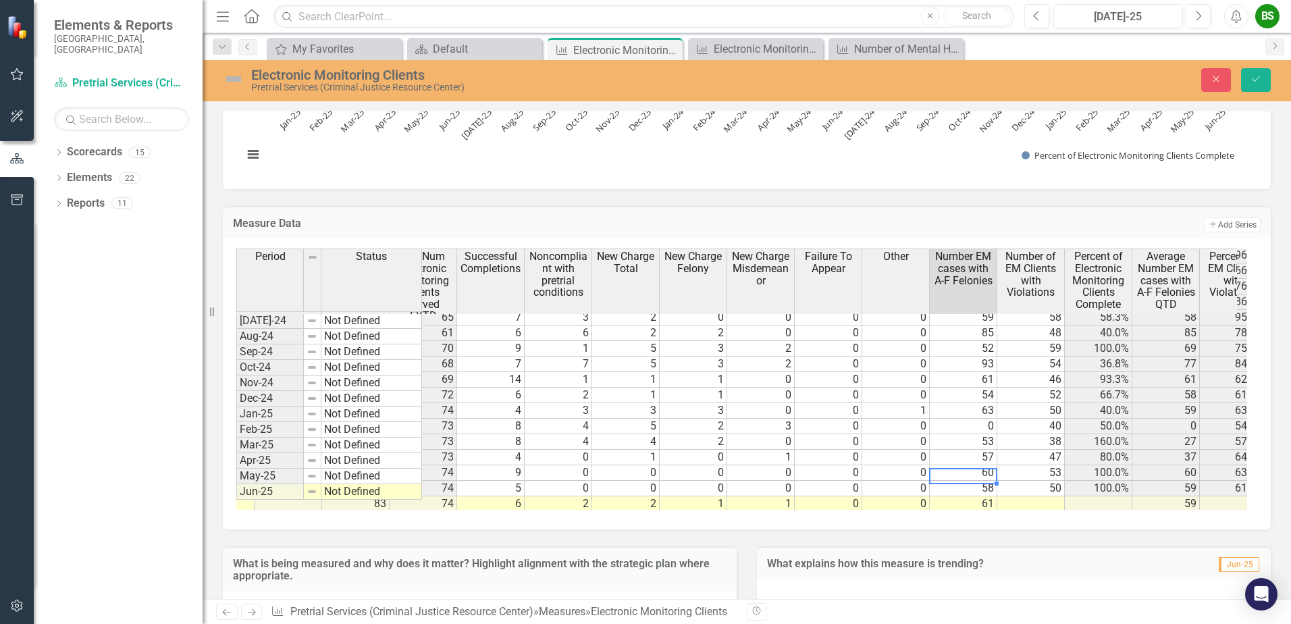
scroll to position [0, 0]
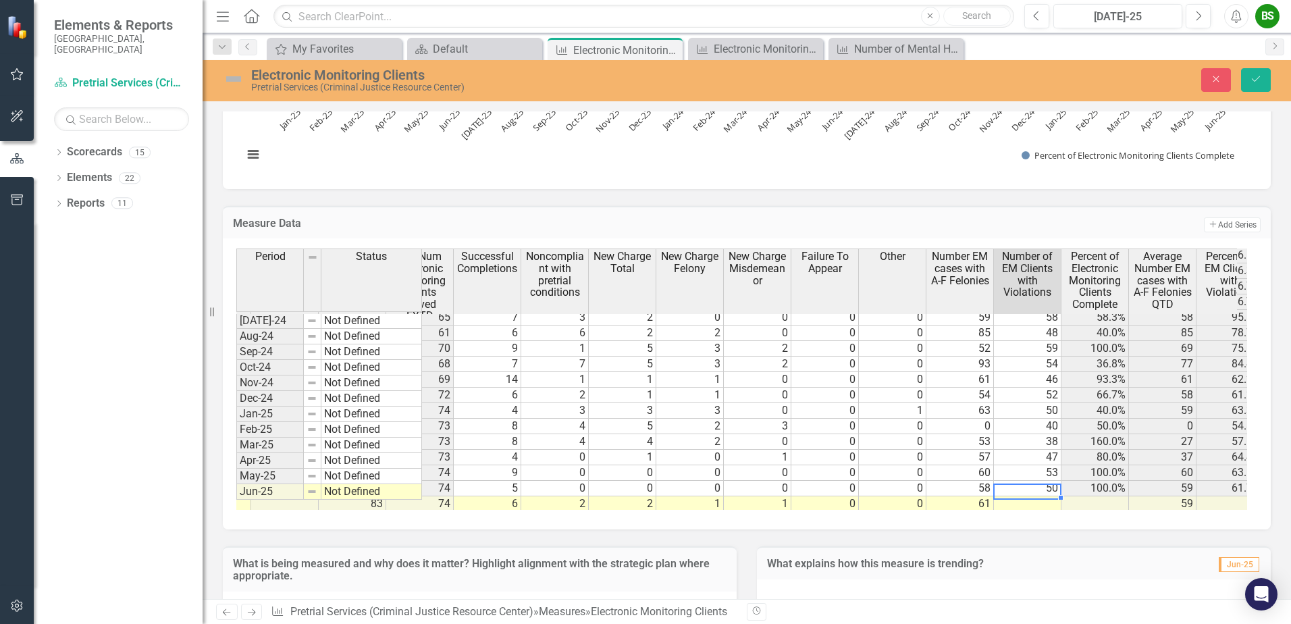
click at [1030, 496] on tr "Not Defined 11 128 10 117 83 74 6 2 2 1 1 0 0 61 59" at bounding box center [496, 504] width 1536 height 16
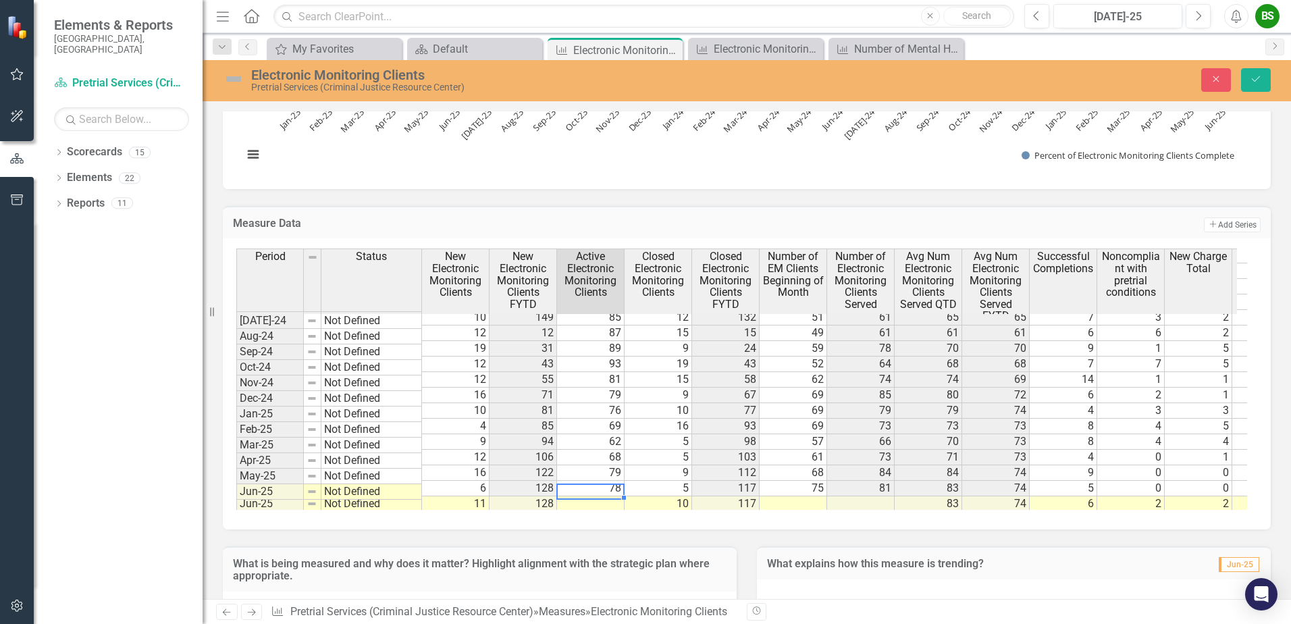
click at [597, 496] on tr "Jun-25 Not Defined 11 128 10 117 83 74 6 2 2 1 1 0 0 61 55 59" at bounding box center [1038, 504] width 1604 height 16
type textarea "84"
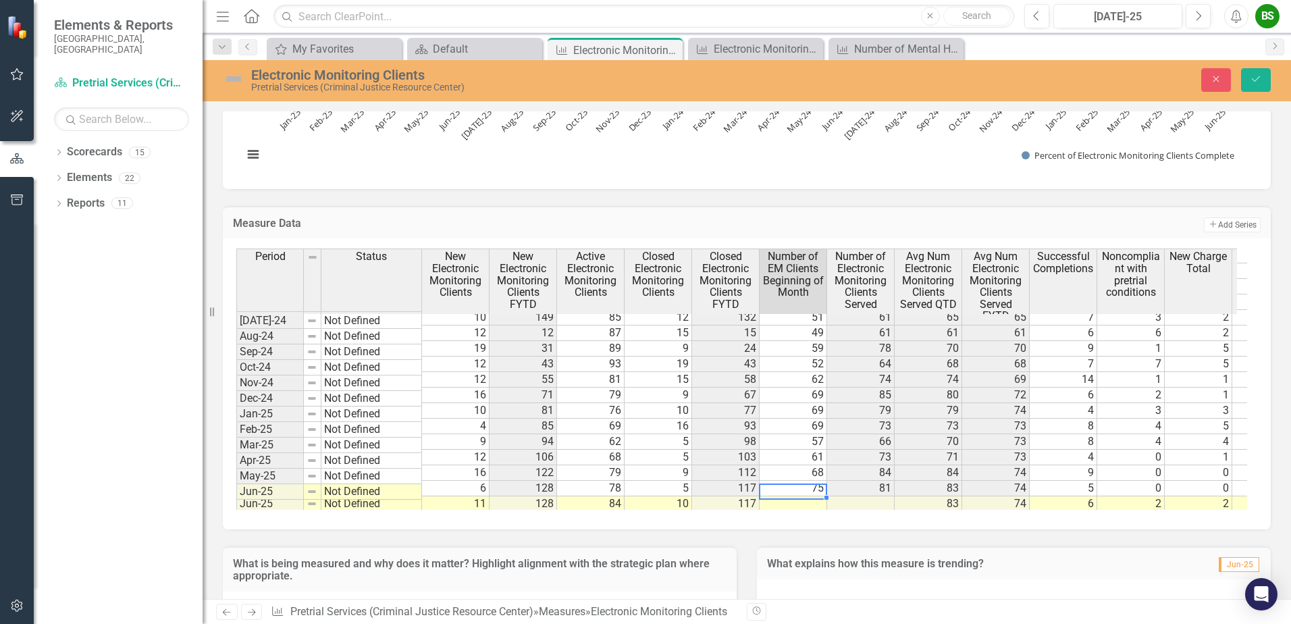
click at [807, 496] on td at bounding box center [794, 504] width 68 height 16
type textarea "75"
click at [804, 496] on td "76" at bounding box center [794, 504] width 68 height 16
click at [1257, 82] on icon "Save" at bounding box center [1256, 78] width 12 height 9
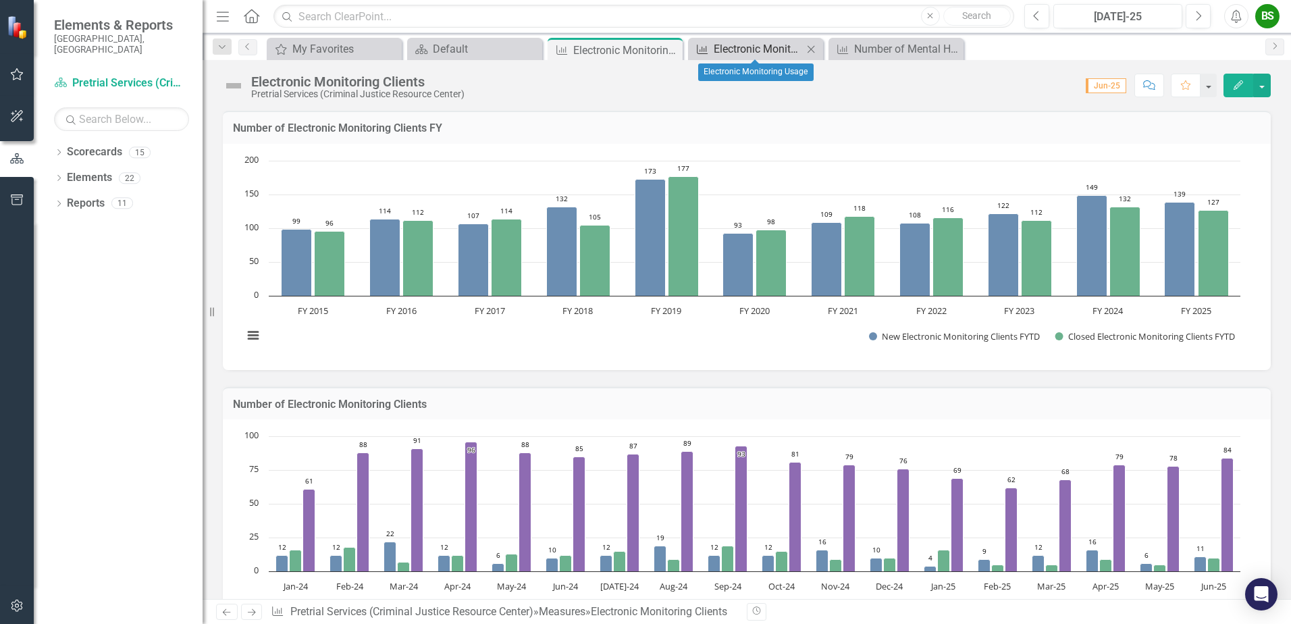
click at [758, 45] on div "Electronic Monitoring Usage" at bounding box center [758, 49] width 89 height 17
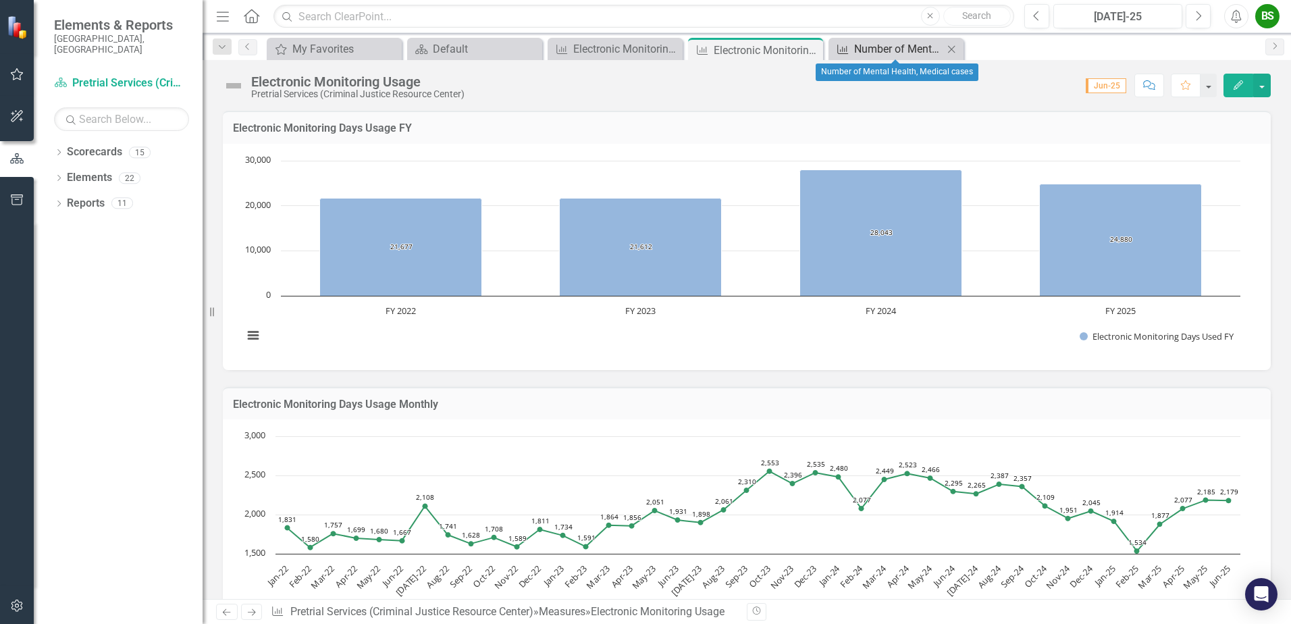
click at [878, 52] on div "Number of Mental Health, Medical cases" at bounding box center [898, 49] width 89 height 17
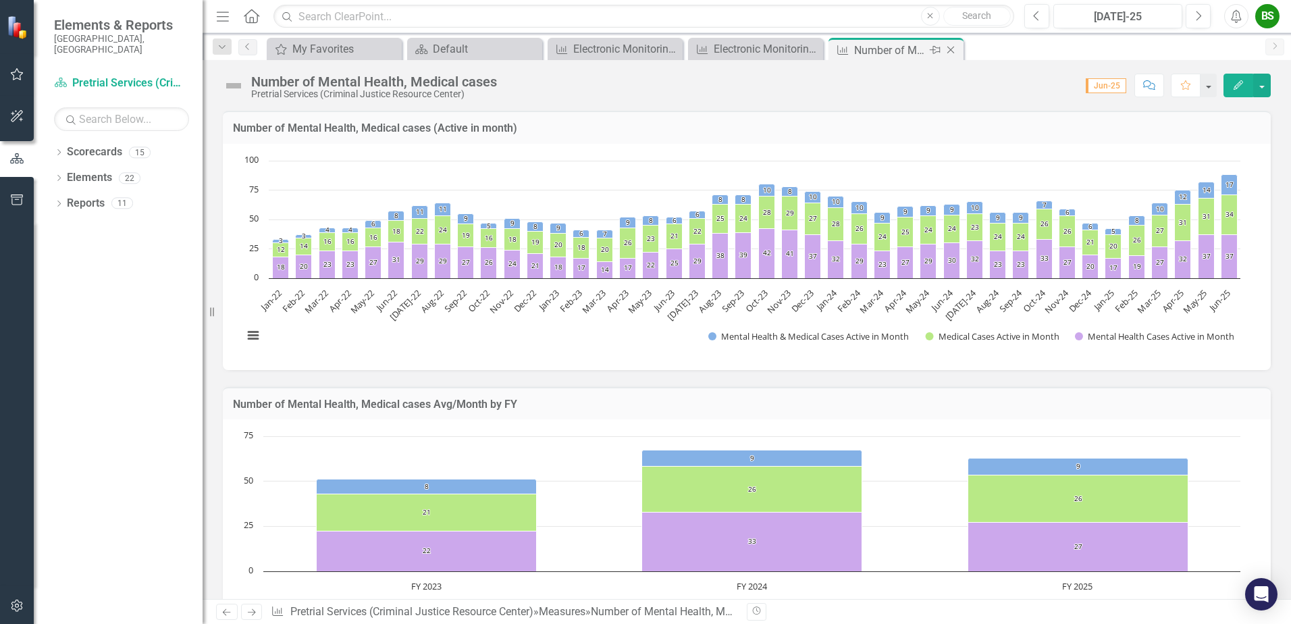
click at [958, 47] on div "Close" at bounding box center [951, 50] width 17 height 17
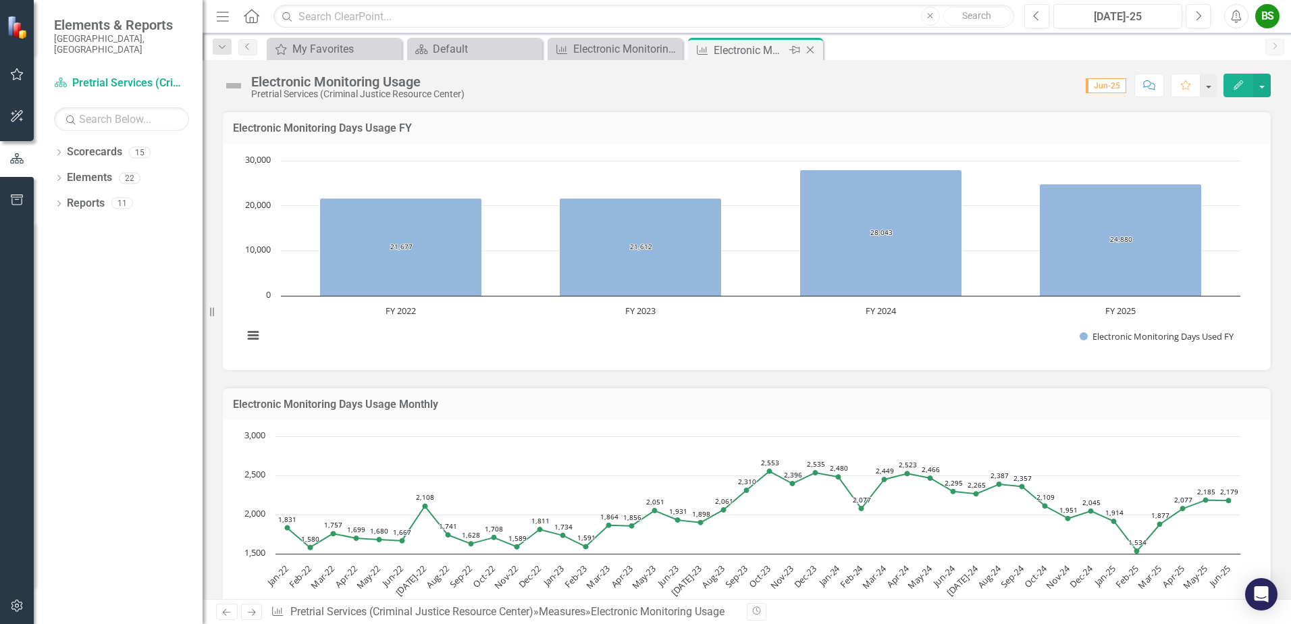
click at [811, 46] on icon "Close" at bounding box center [810, 50] width 14 height 11
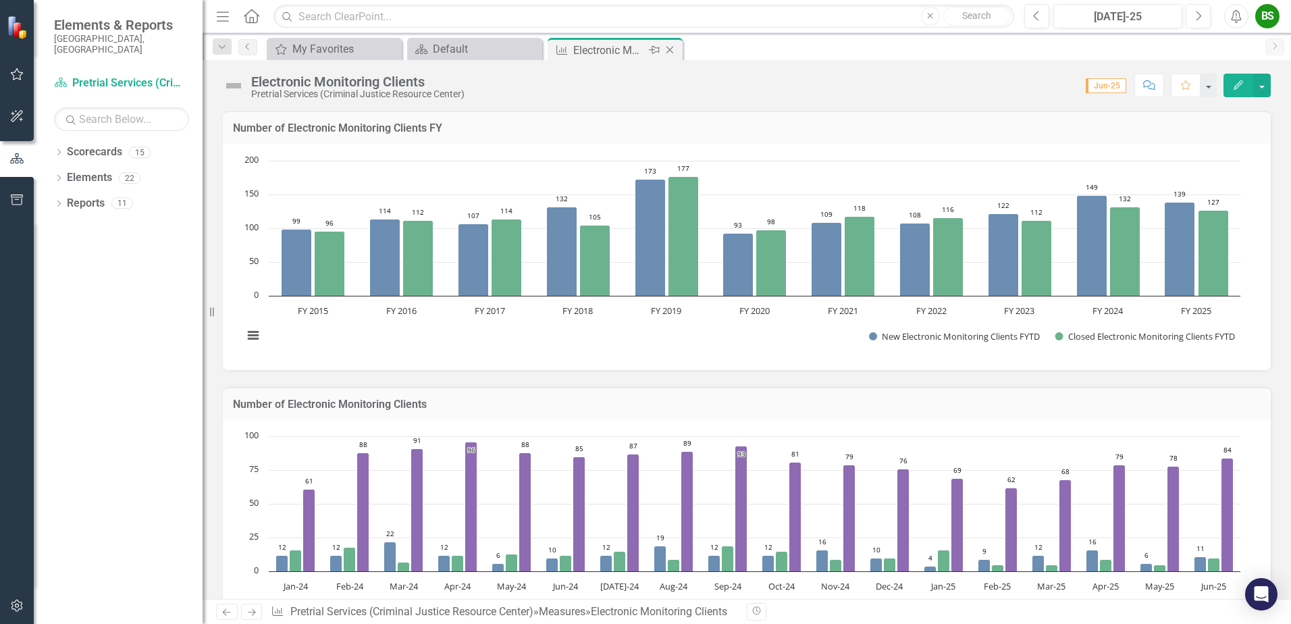
click at [673, 49] on icon "Close" at bounding box center [670, 50] width 14 height 11
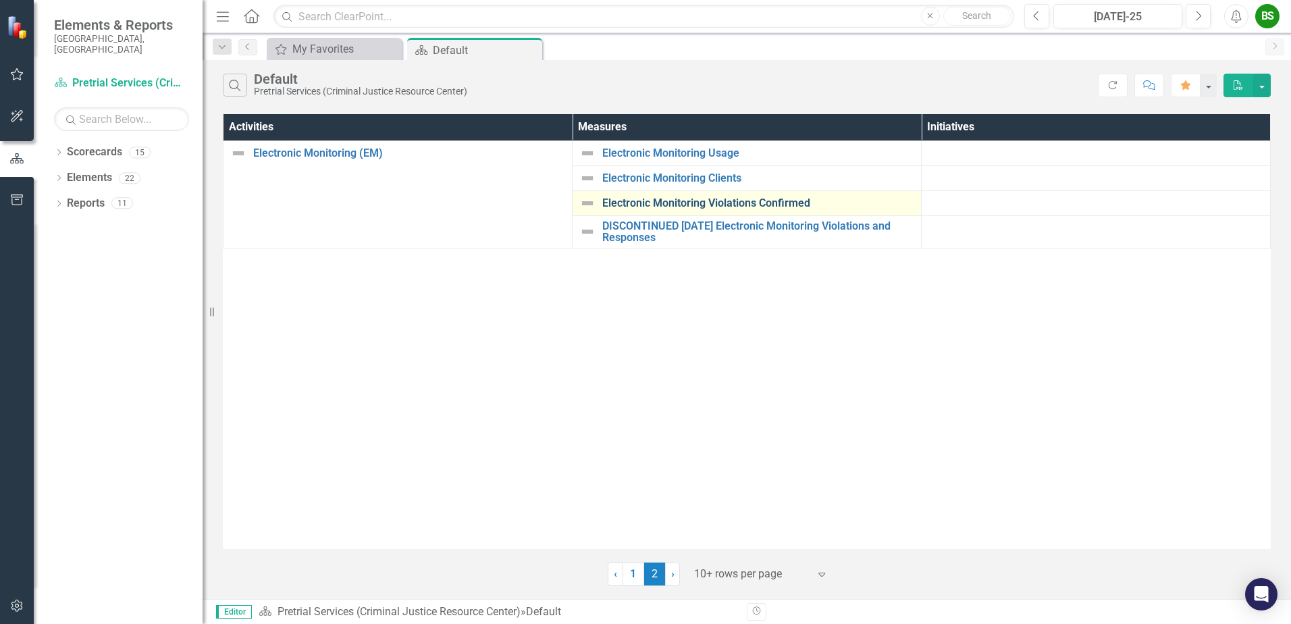
click at [760, 198] on link "Electronic Monitoring Violations Confirmed" at bounding box center [758, 203] width 312 height 12
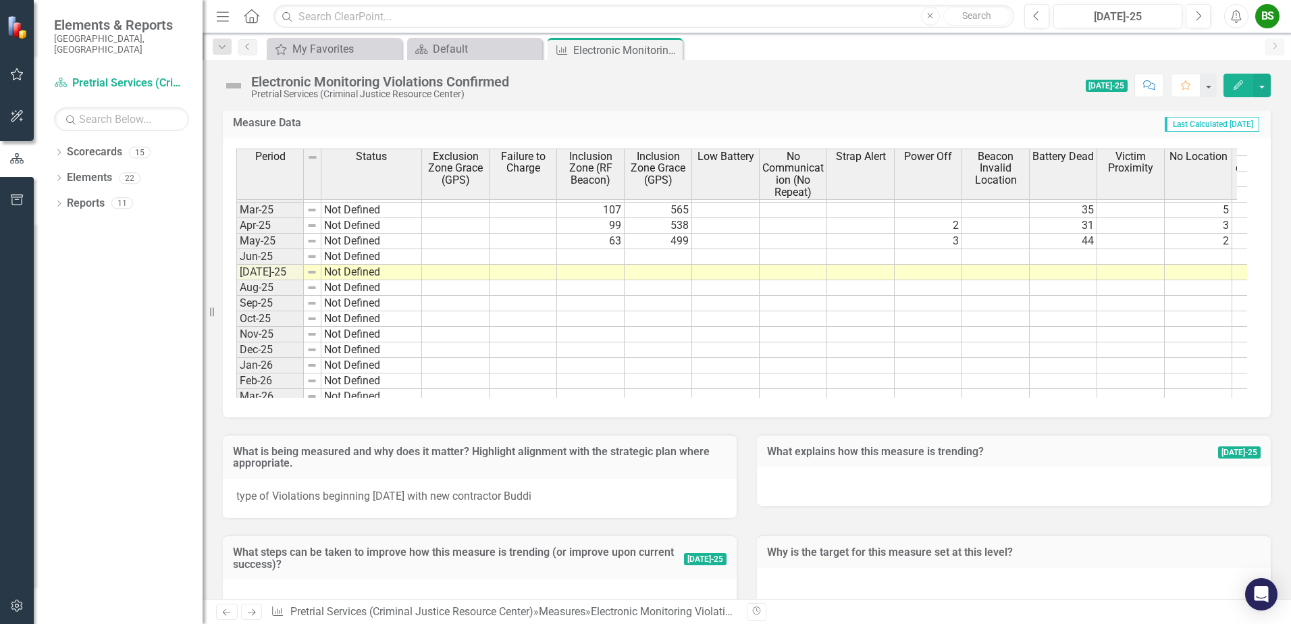
scroll to position [1950, 0]
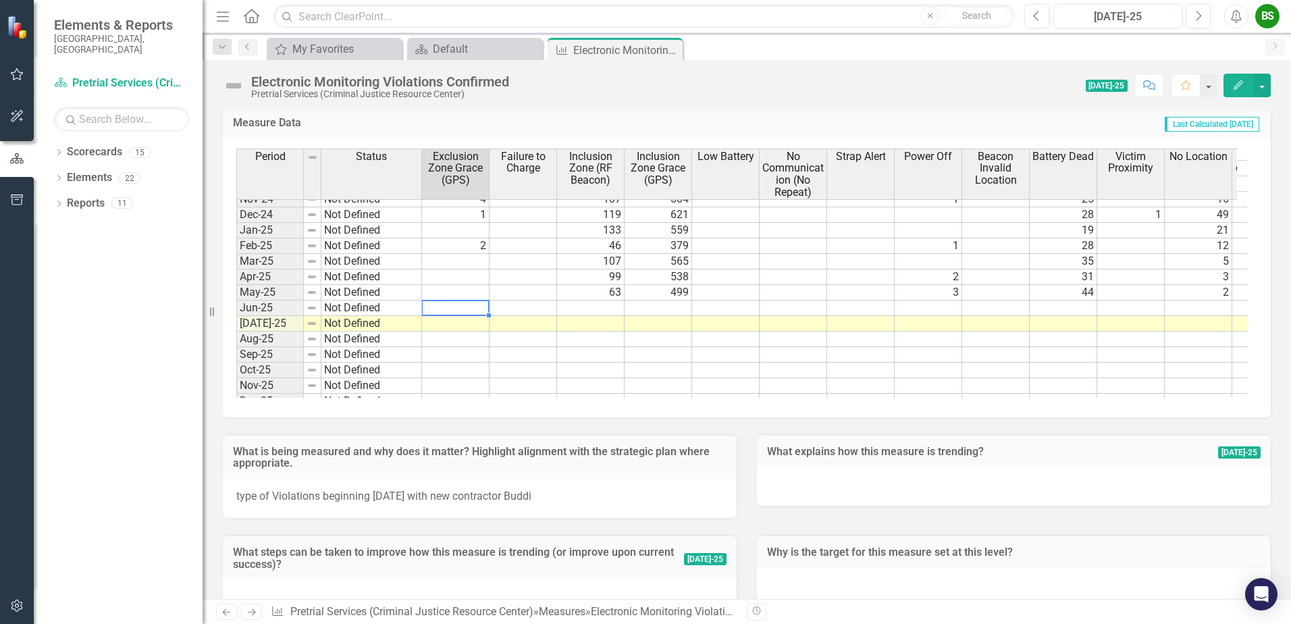
click at [433, 305] on td at bounding box center [456, 308] width 68 height 16
click at [471, 307] on td at bounding box center [456, 308] width 68 height 16
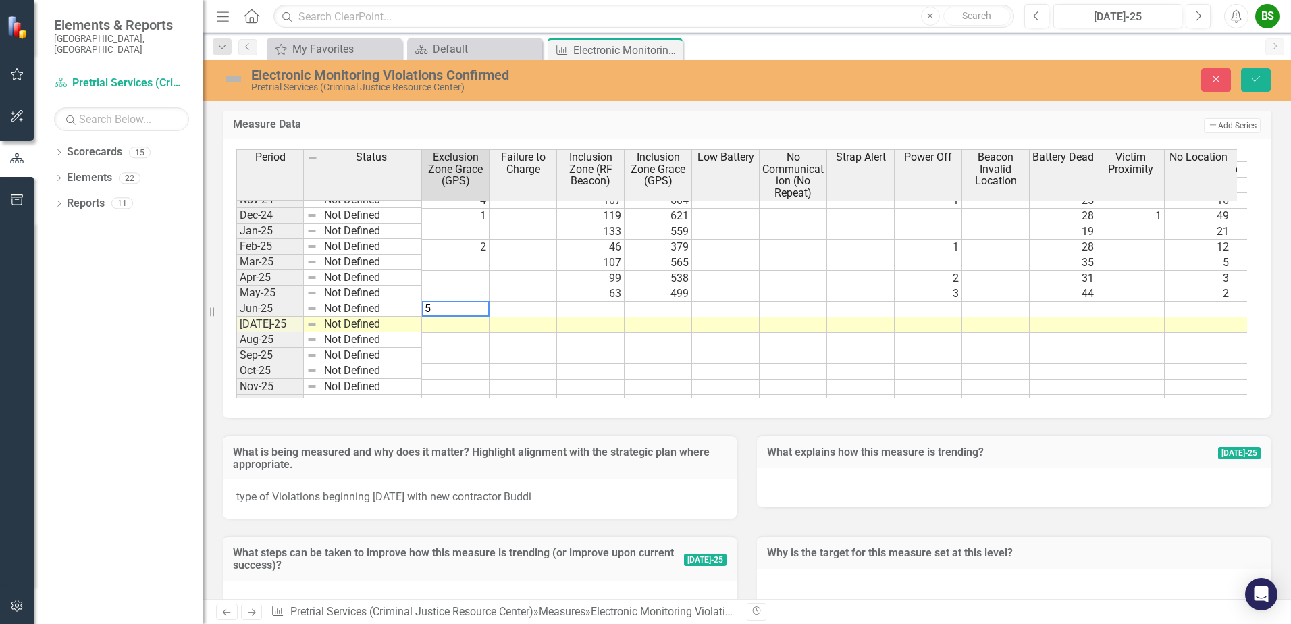
type textarea "51"
type textarea "125"
type textarea "479"
type textarea "1"
type textarea "47"
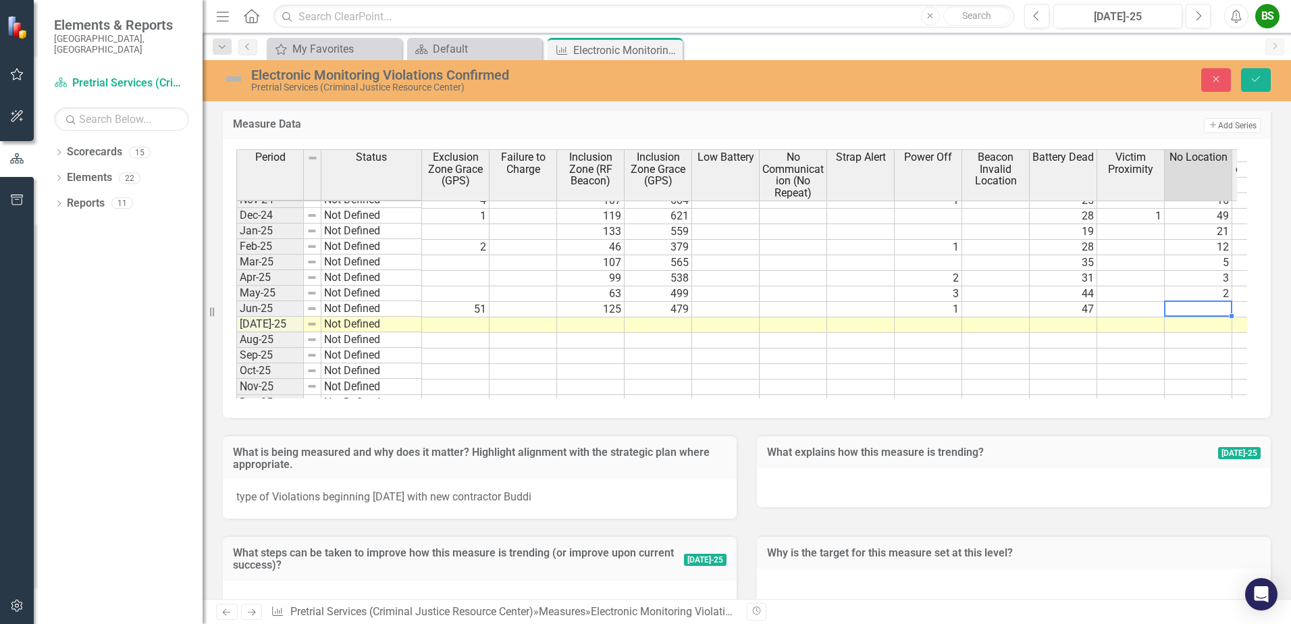
type textarea "3"
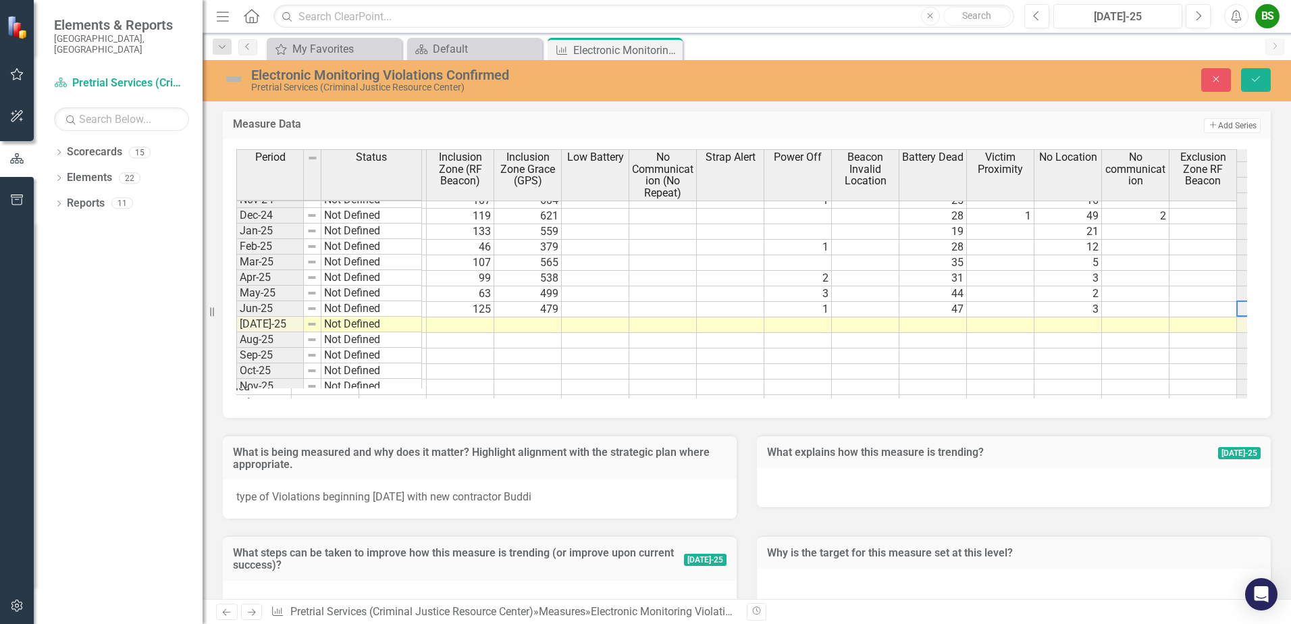
scroll to position [0, 198]
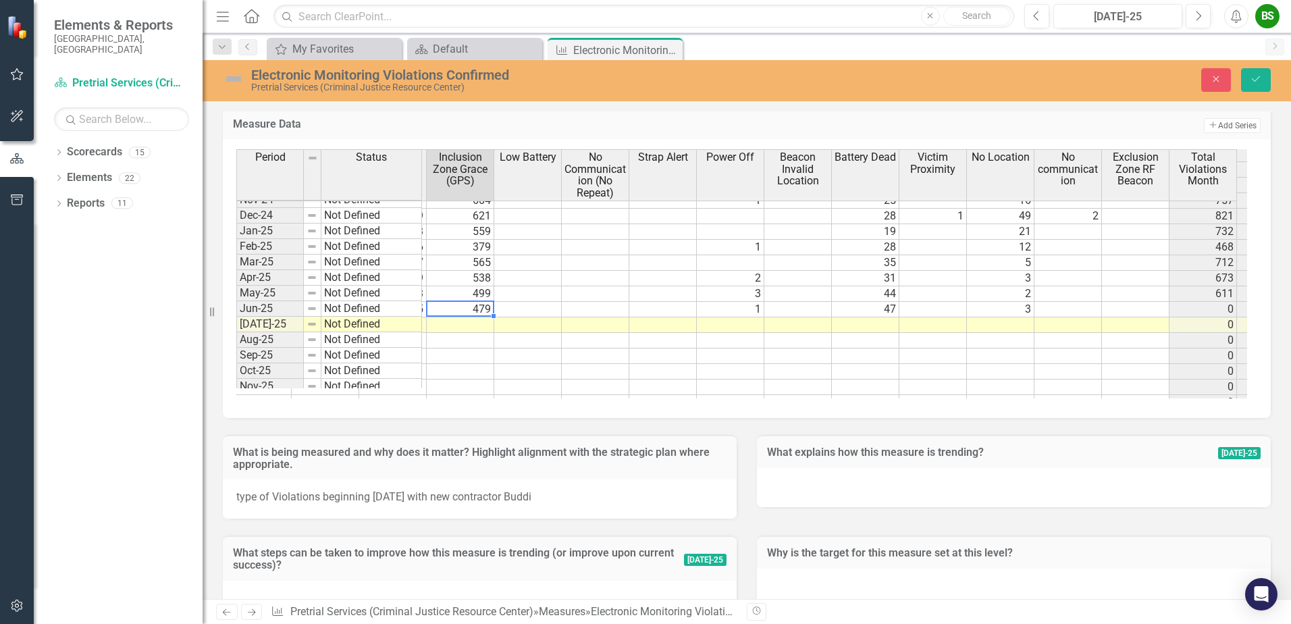
click at [479, 306] on td "479" at bounding box center [461, 310] width 68 height 16
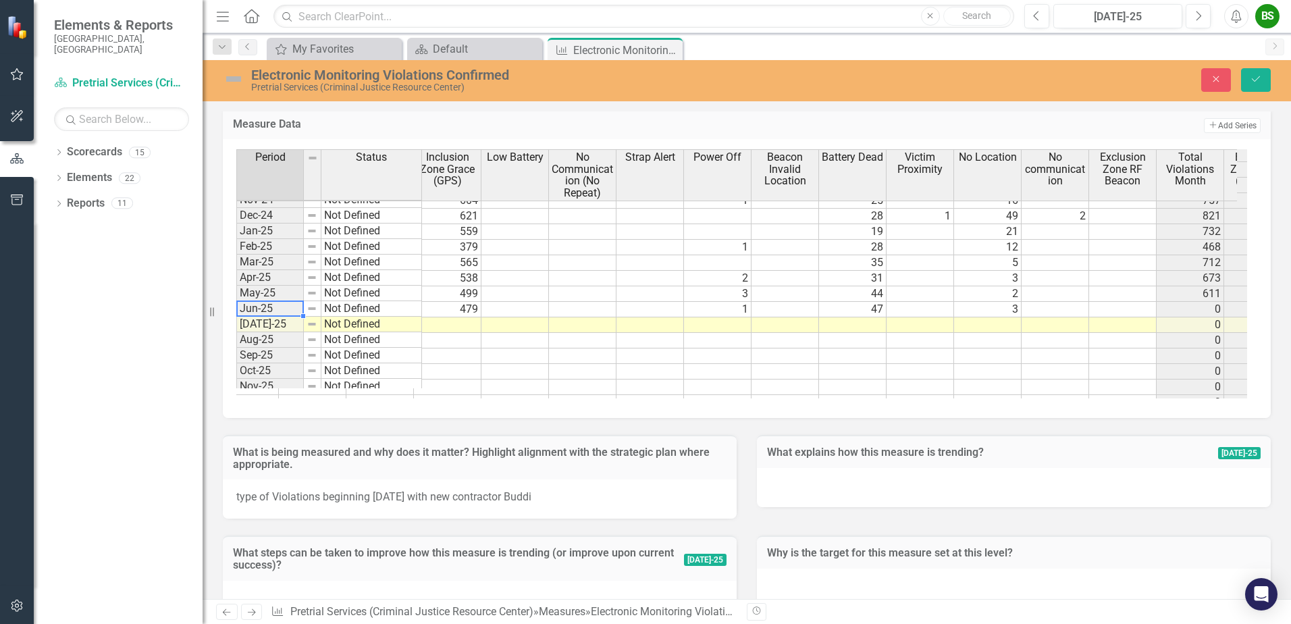
scroll to position [0, 461]
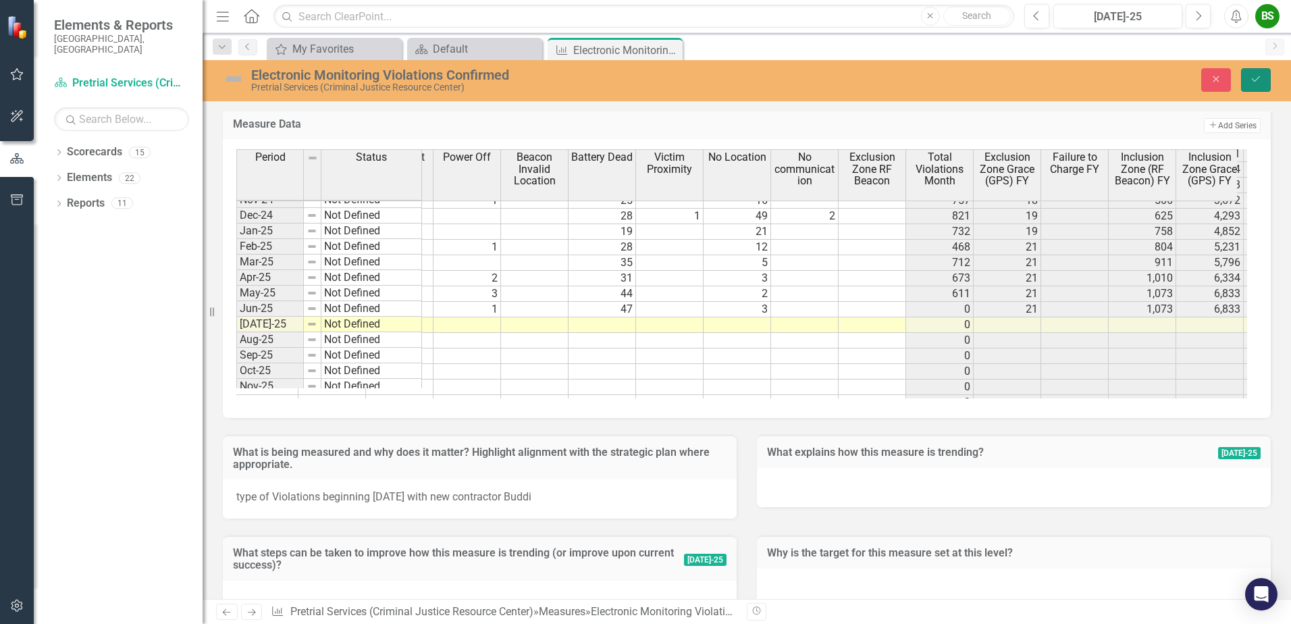
click at [1257, 84] on icon "Save" at bounding box center [1256, 78] width 12 height 9
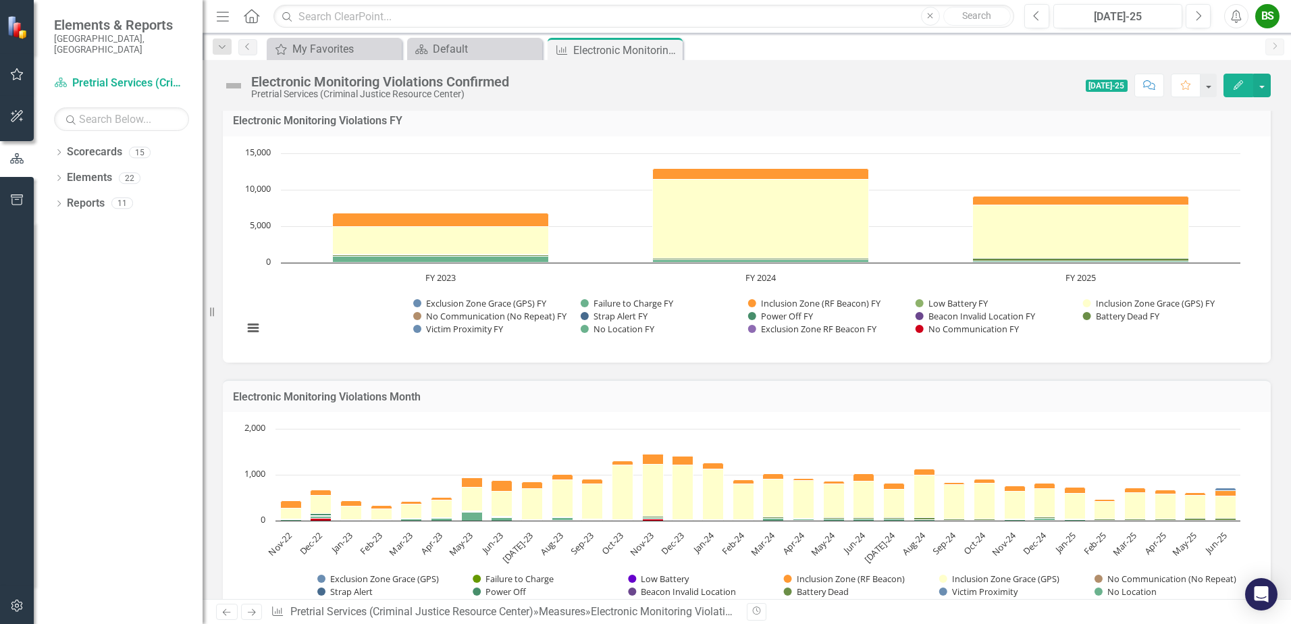
scroll to position [0, 0]
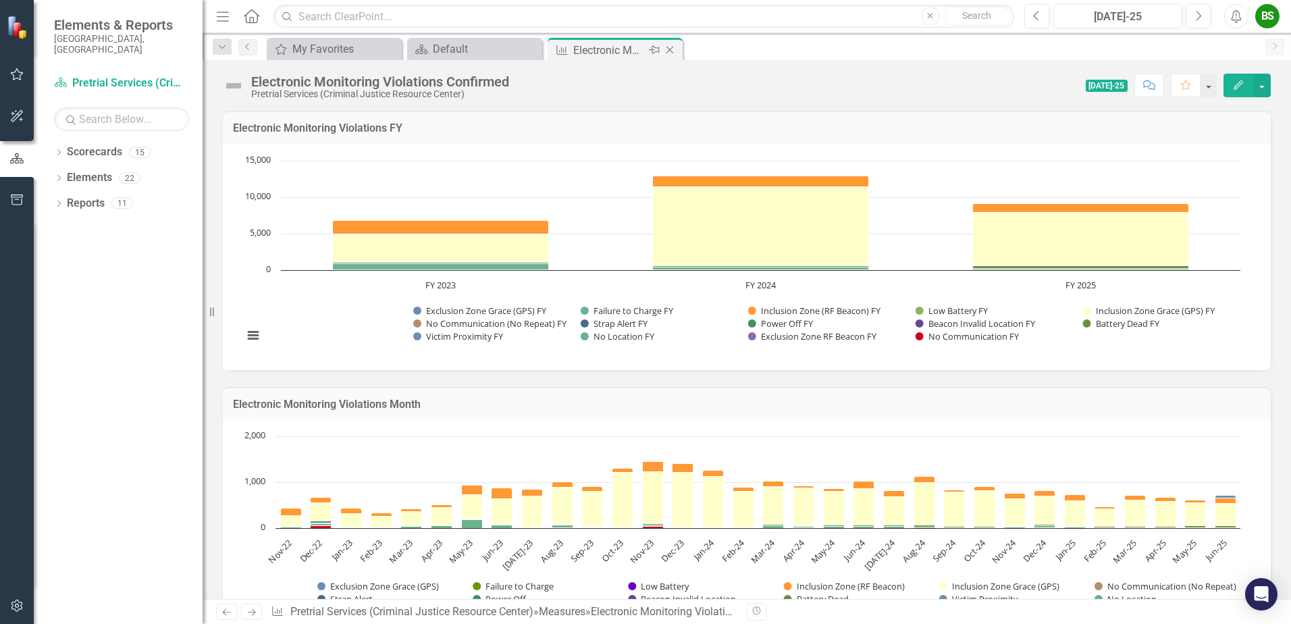
click at [668, 47] on icon "Close" at bounding box center [670, 50] width 14 height 11
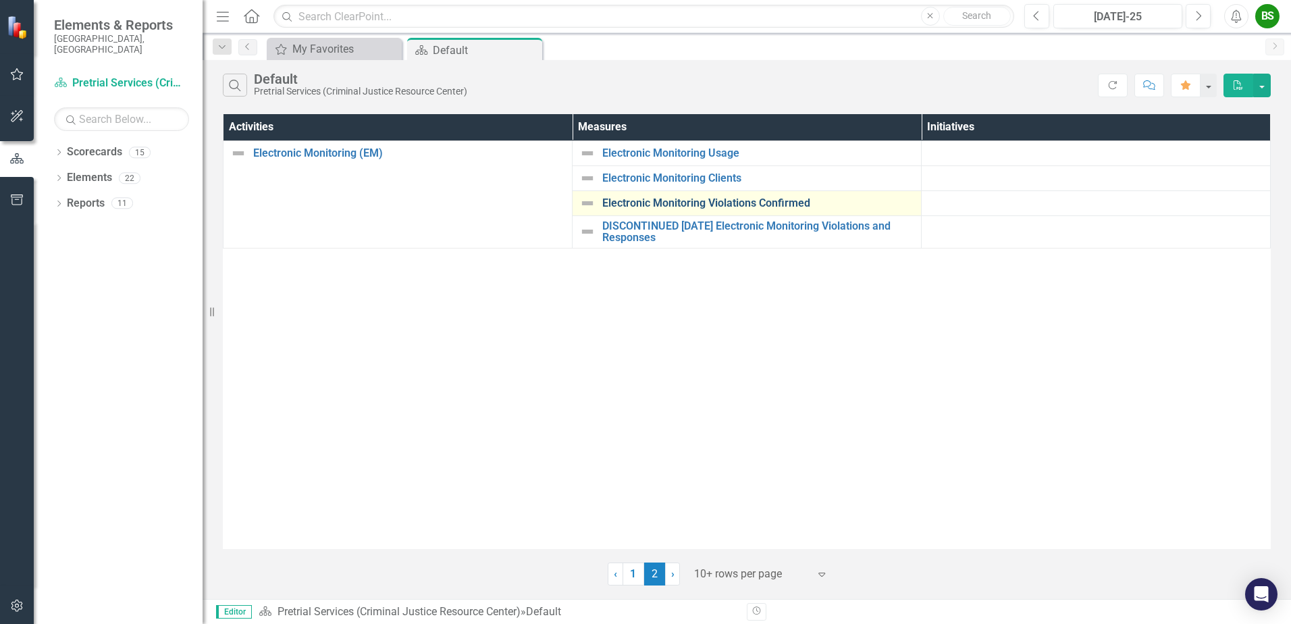
click at [697, 203] on link "Electronic Monitoring Violations Confirmed" at bounding box center [758, 203] width 312 height 12
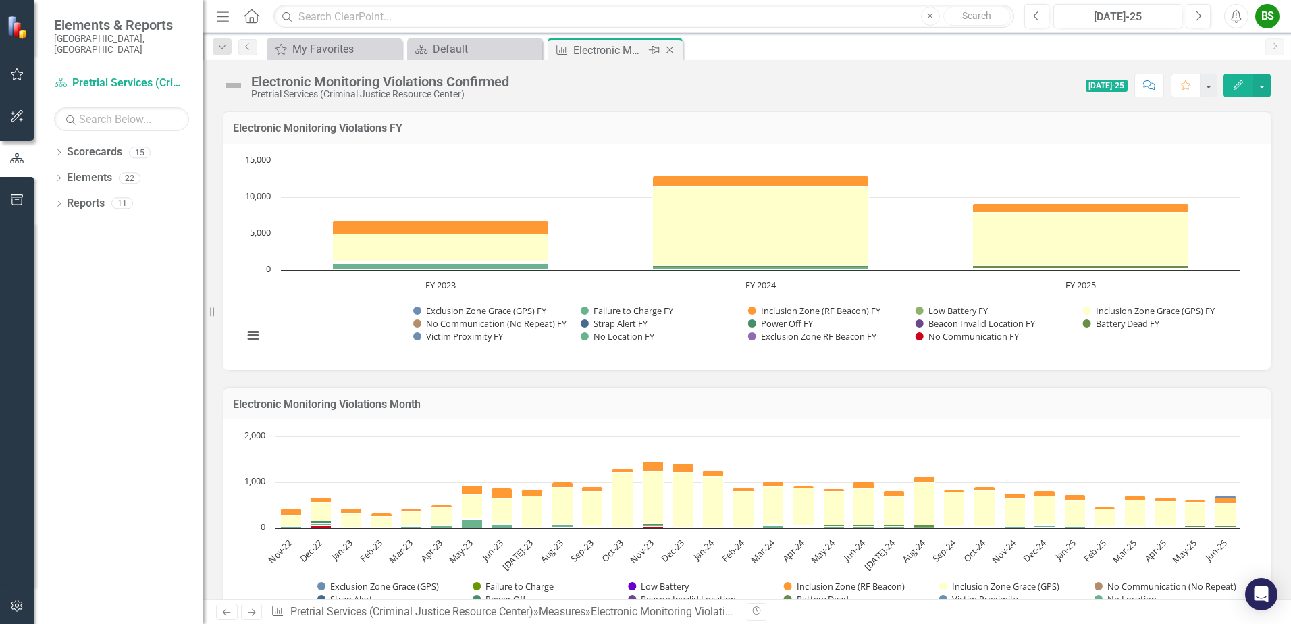
click at [675, 49] on icon "Close" at bounding box center [670, 50] width 14 height 11
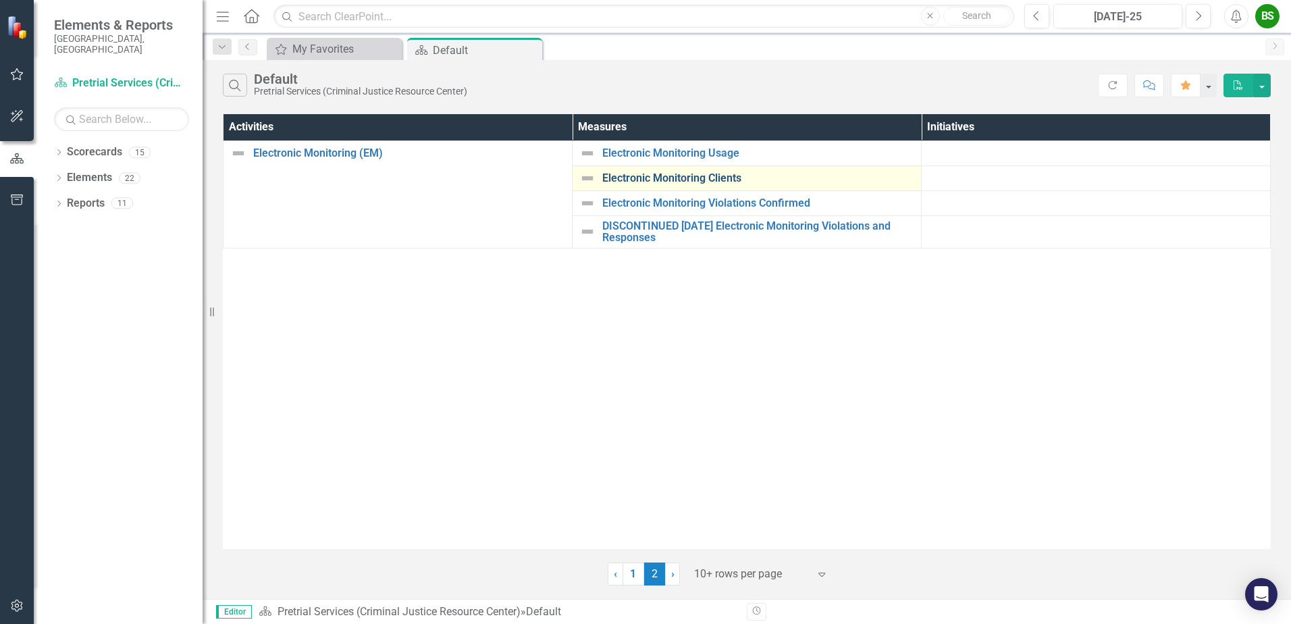
click at [675, 178] on link "Electronic Monitoring Clients" at bounding box center [758, 178] width 312 height 12
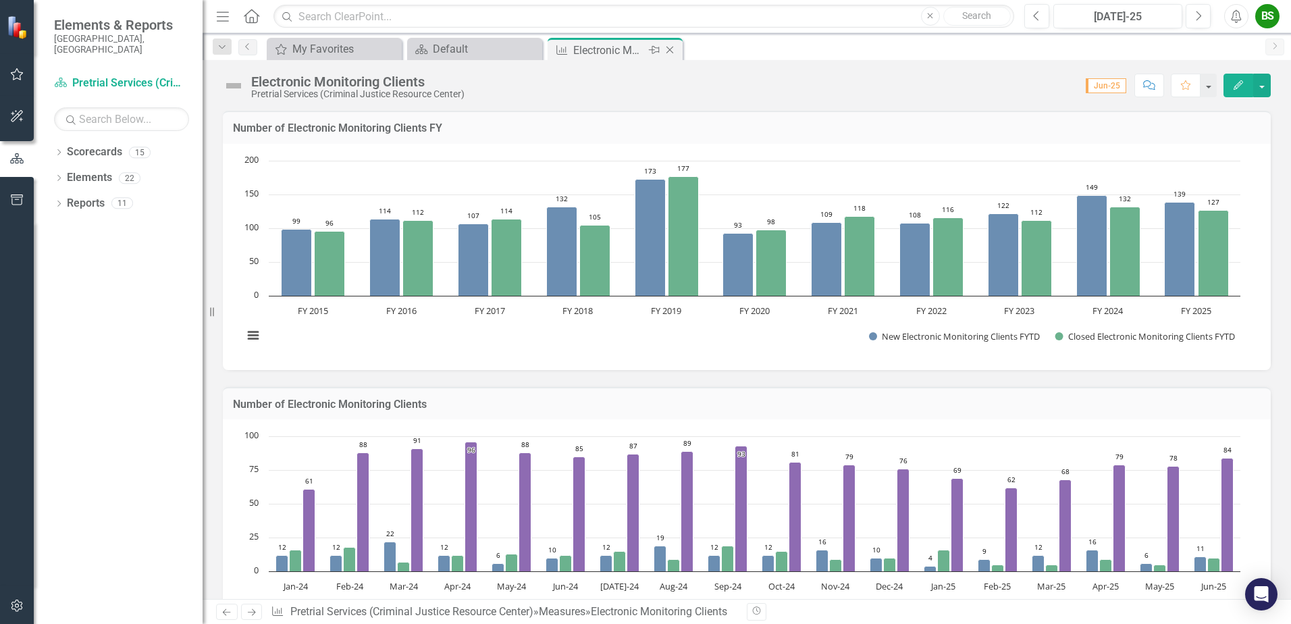
click at [671, 49] on icon "Close" at bounding box center [670, 50] width 14 height 11
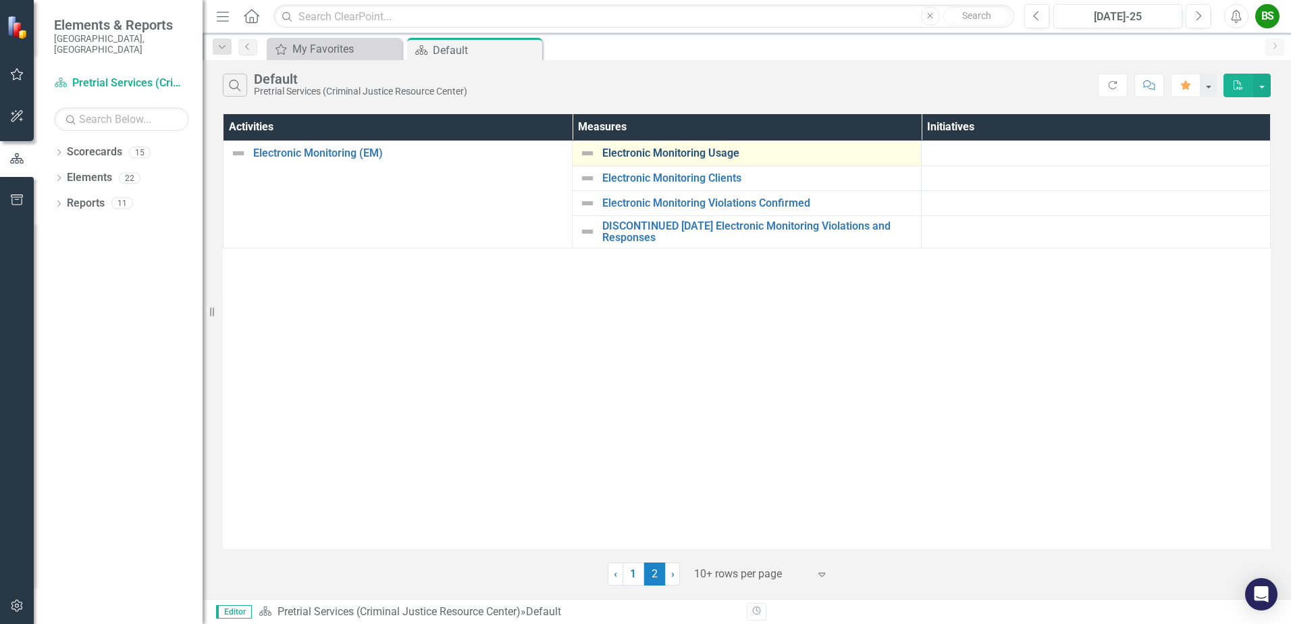
click at [675, 151] on link "Electronic Monitoring Usage" at bounding box center [758, 153] width 312 height 12
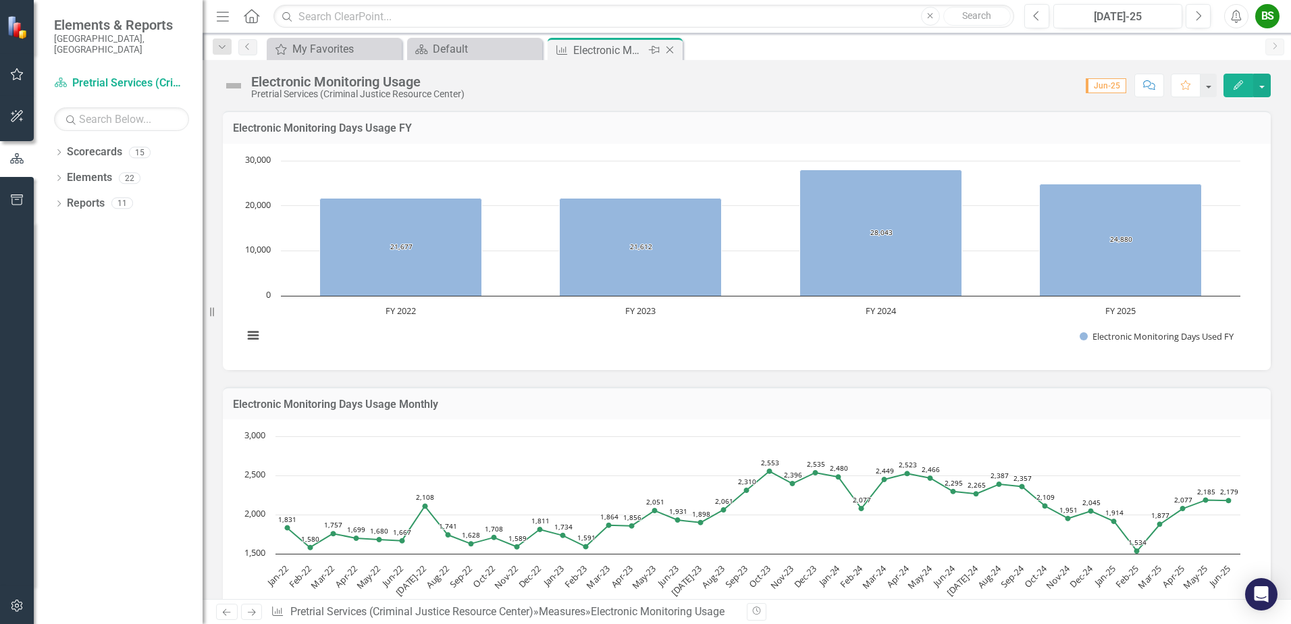
click at [672, 47] on icon "Close" at bounding box center [670, 50] width 14 height 11
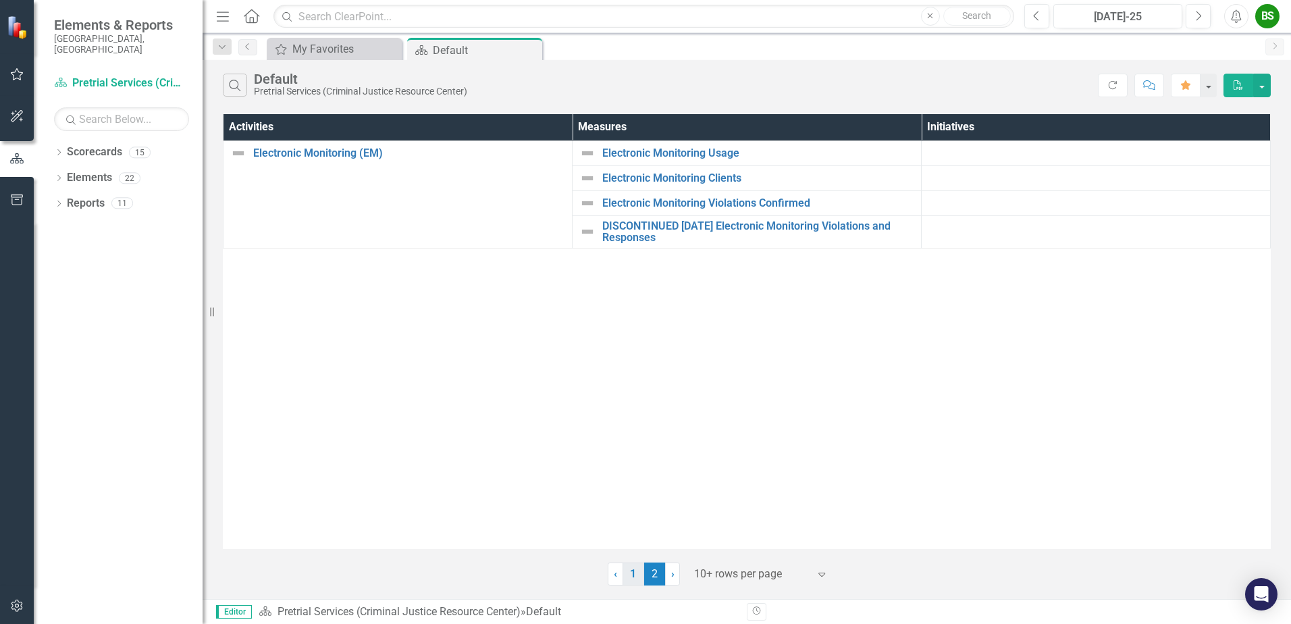
click at [635, 569] on link "1" at bounding box center [634, 573] width 22 height 23
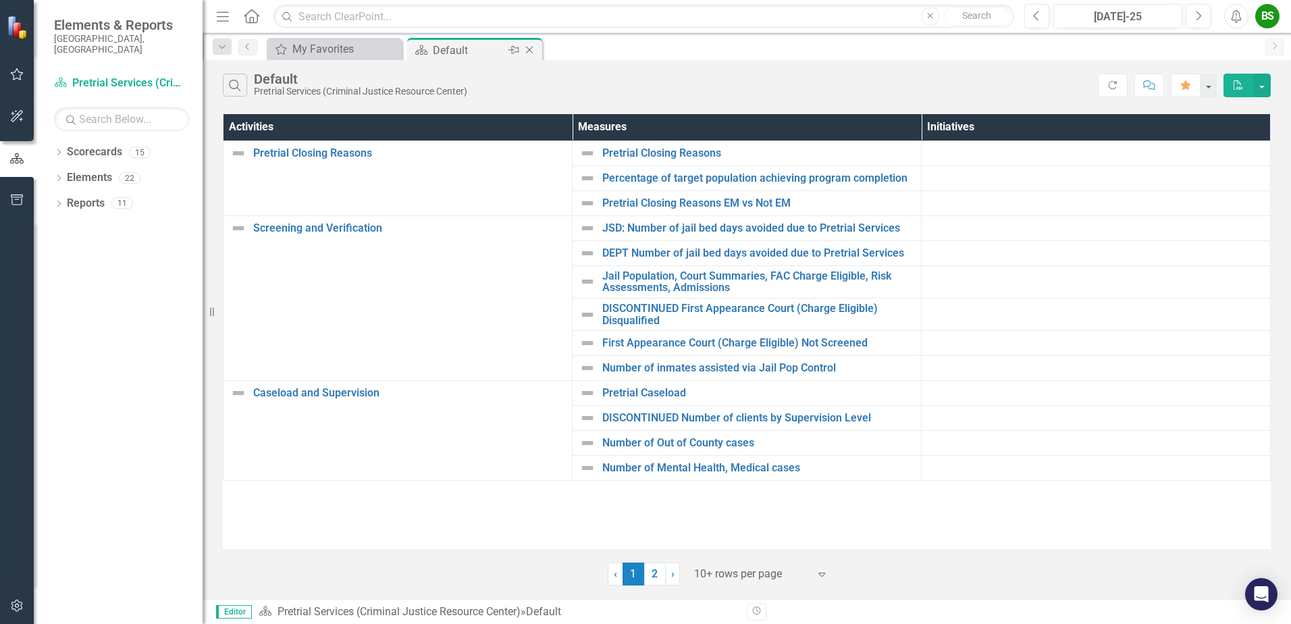
click at [529, 49] on icon at bounding box center [529, 50] width 7 height 7
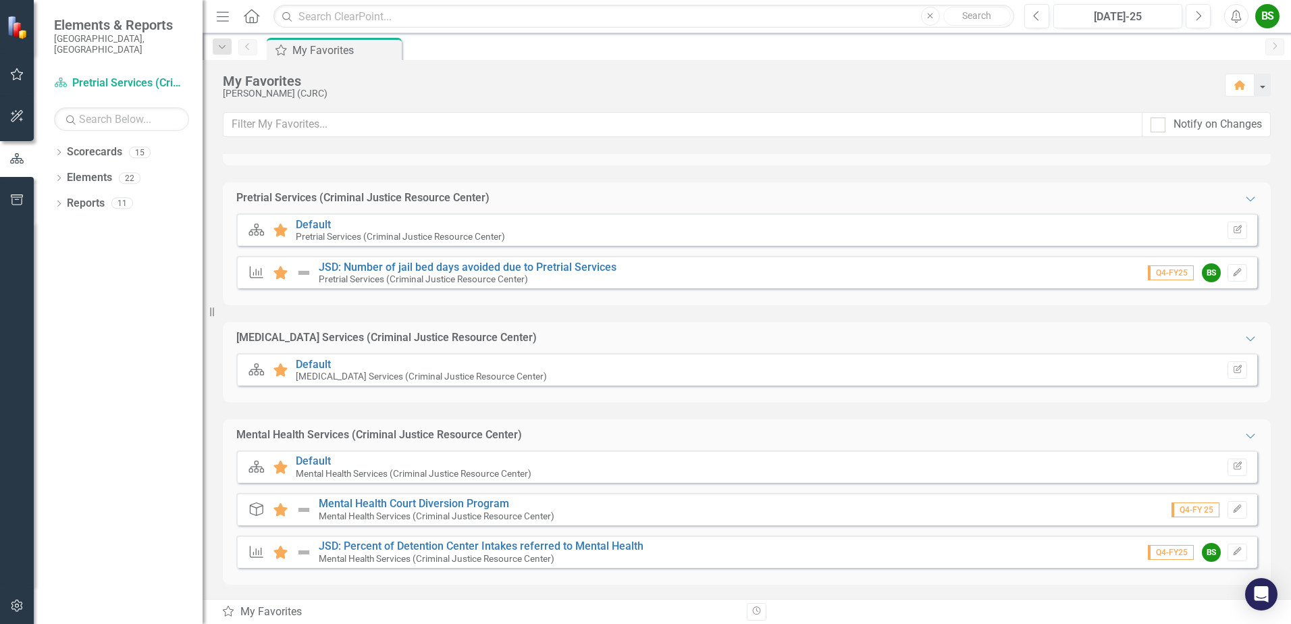
scroll to position [672, 0]
click at [317, 457] on link "Default" at bounding box center [313, 458] width 35 height 13
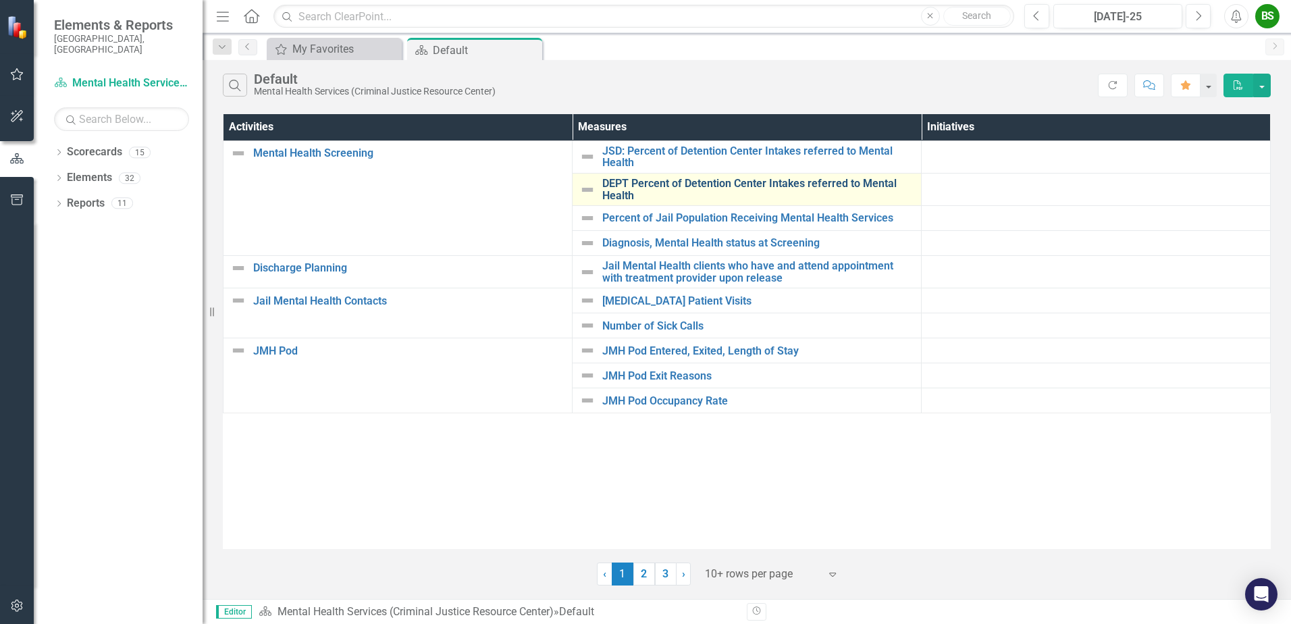
click at [850, 184] on link "DEPT Percent of Detention Center Intakes referred to Mental Health" at bounding box center [758, 190] width 312 height 24
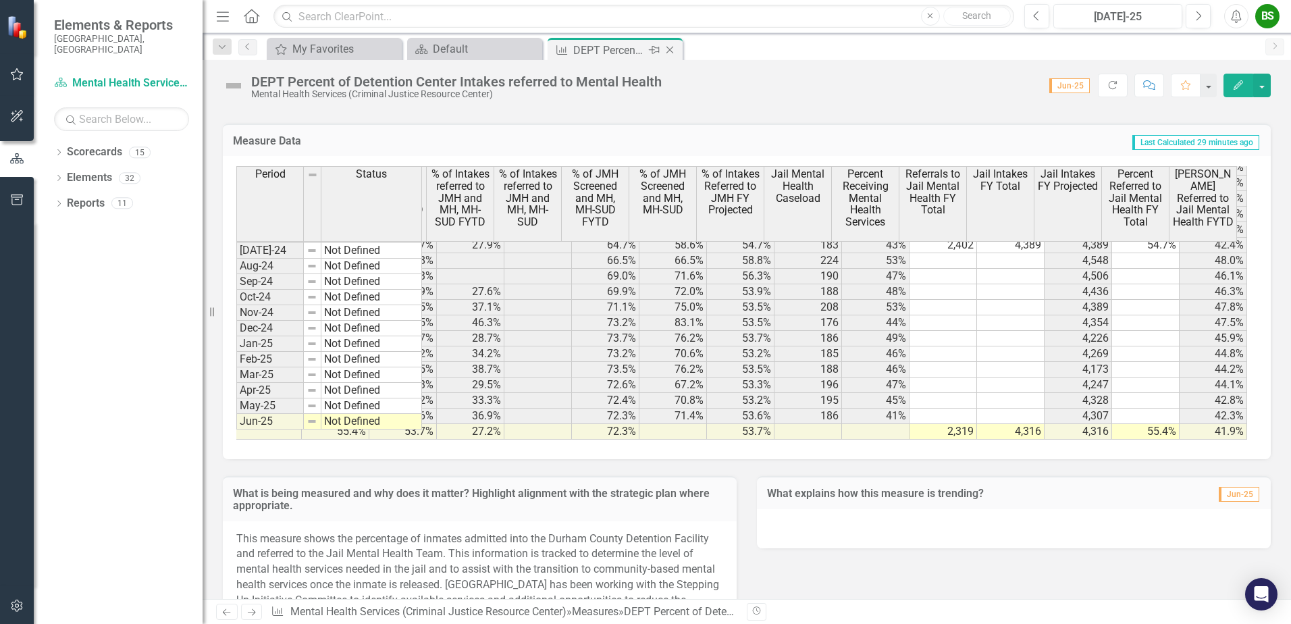
click at [672, 47] on icon "Close" at bounding box center [670, 50] width 14 height 11
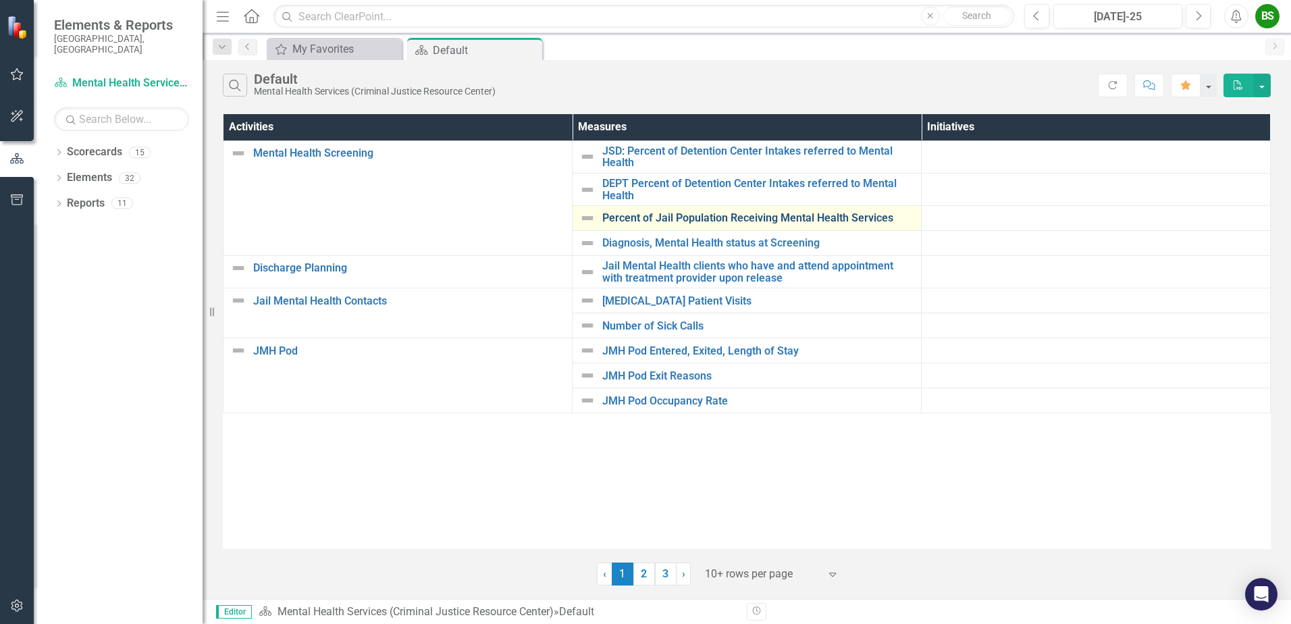
click at [778, 213] on link "Percent of Jail Population Receiving Mental Health Services" at bounding box center [758, 218] width 312 height 12
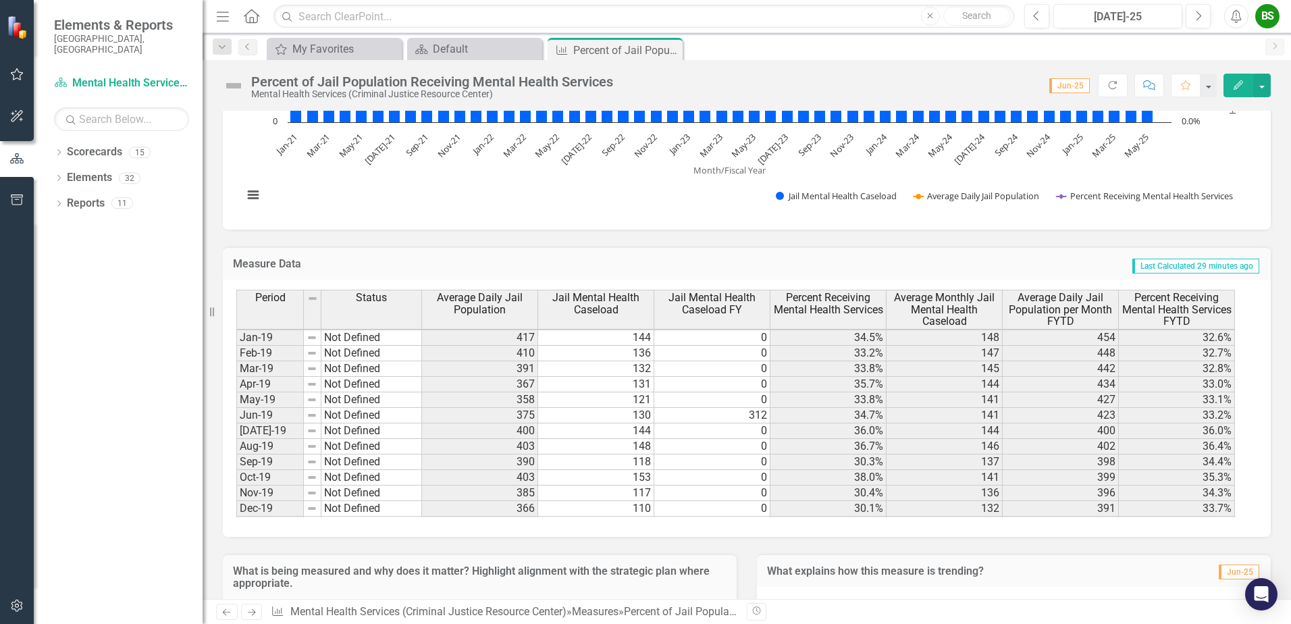
scroll to position [943, 0]
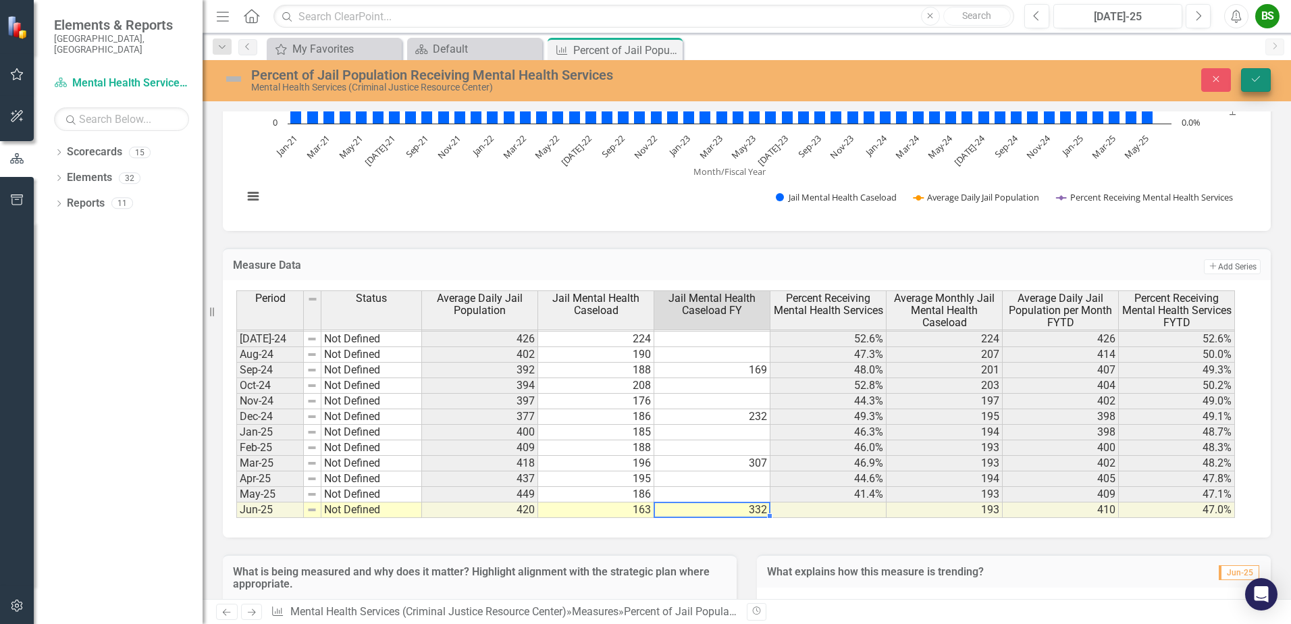
type textarea "332"
click at [1256, 76] on icon "Save" at bounding box center [1256, 78] width 12 height 9
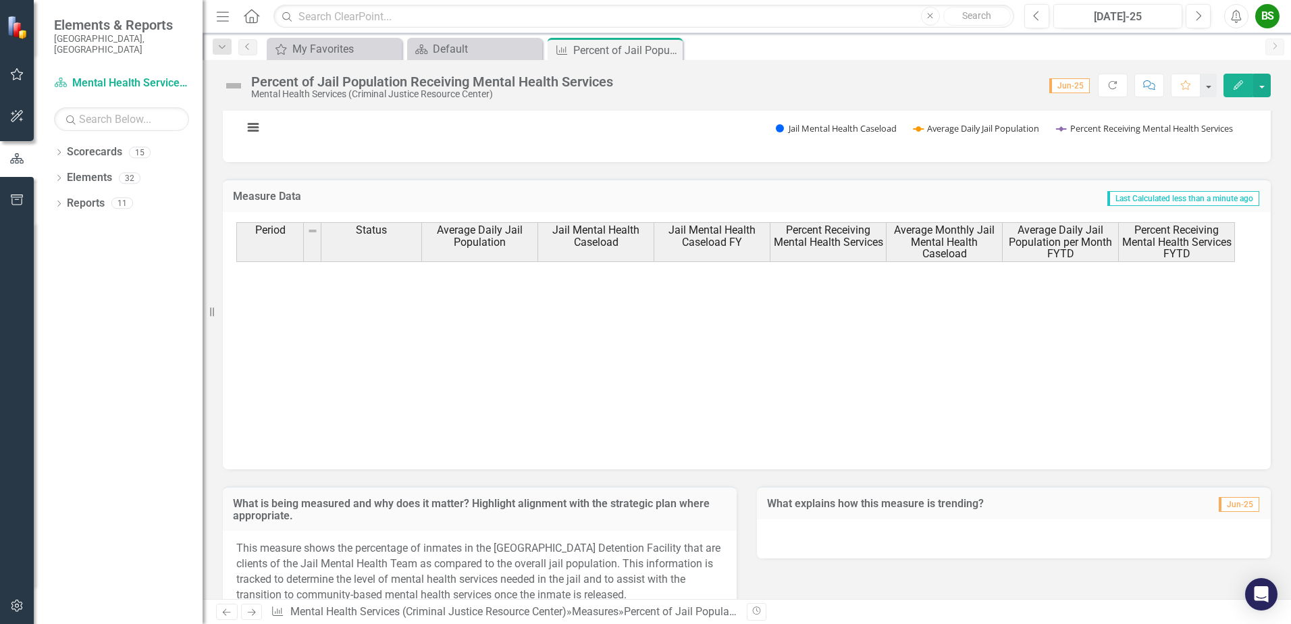
scroll to position [1024, 0]
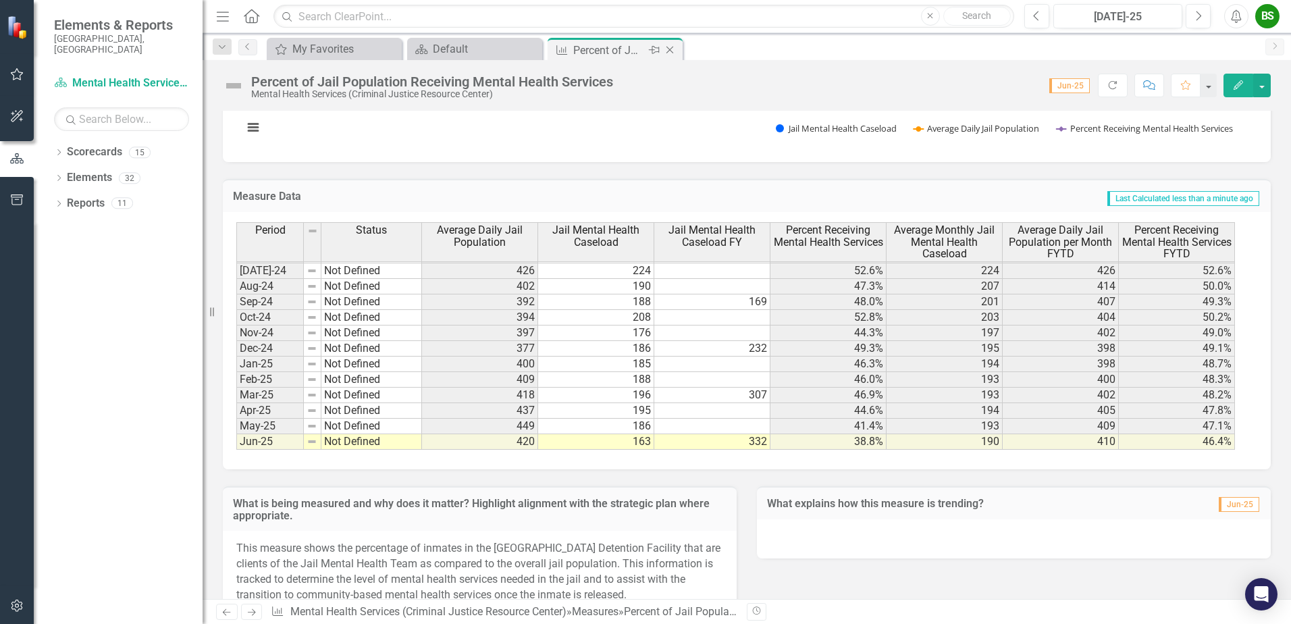
click at [672, 50] on icon "Close" at bounding box center [670, 50] width 14 height 11
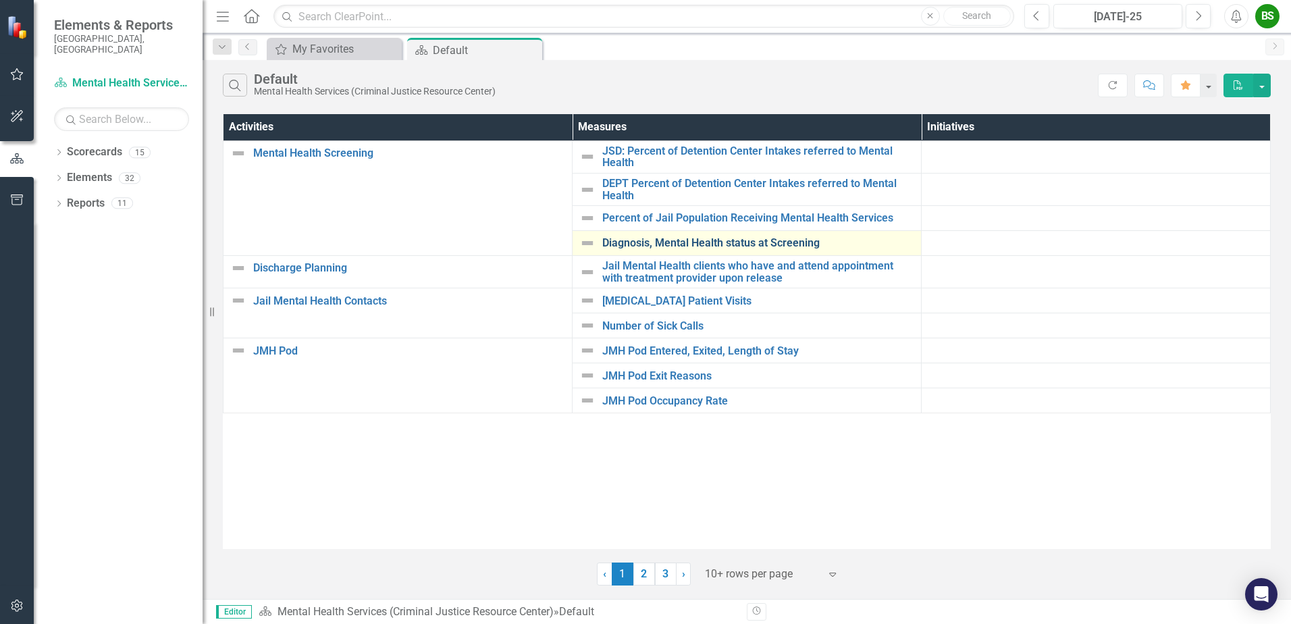
click at [688, 240] on link "Diagnosis, Mental Health status at Screening" at bounding box center [758, 243] width 312 height 12
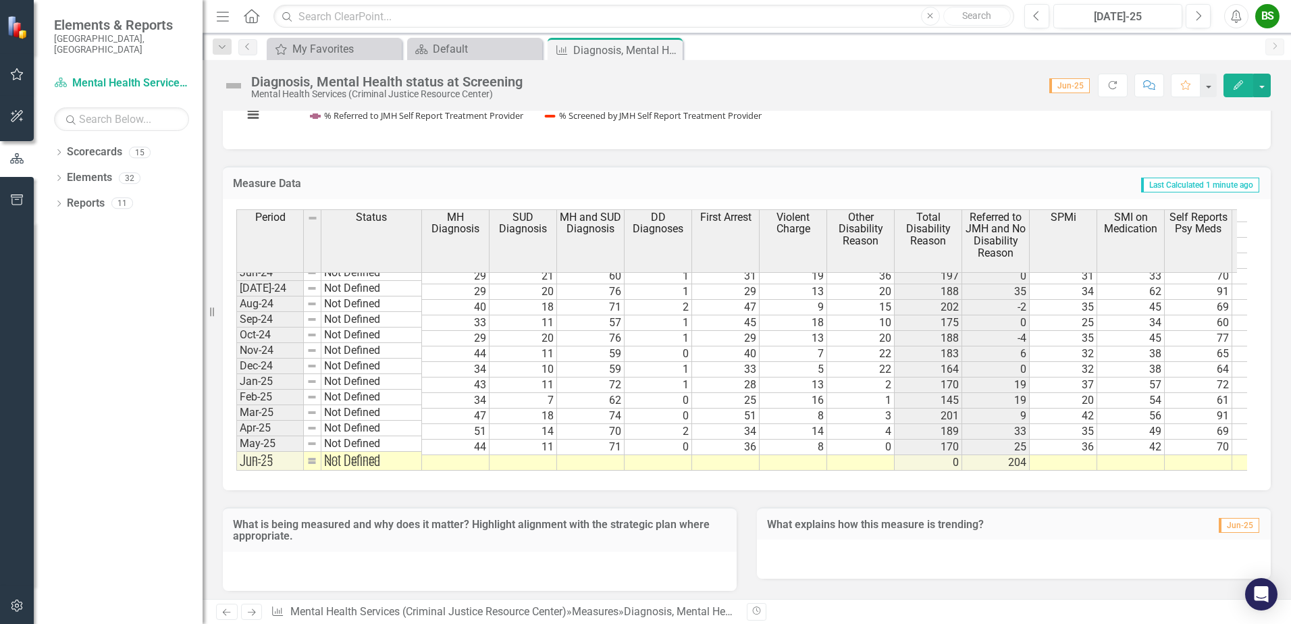
scroll to position [1024, 0]
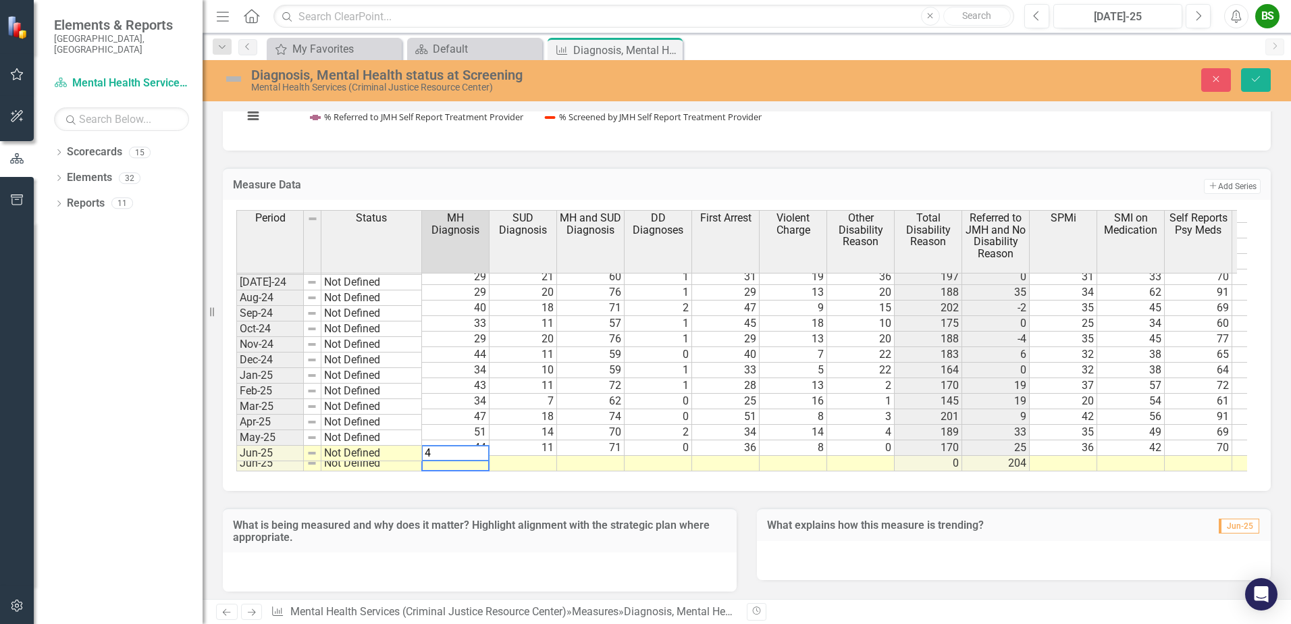
type textarea "47"
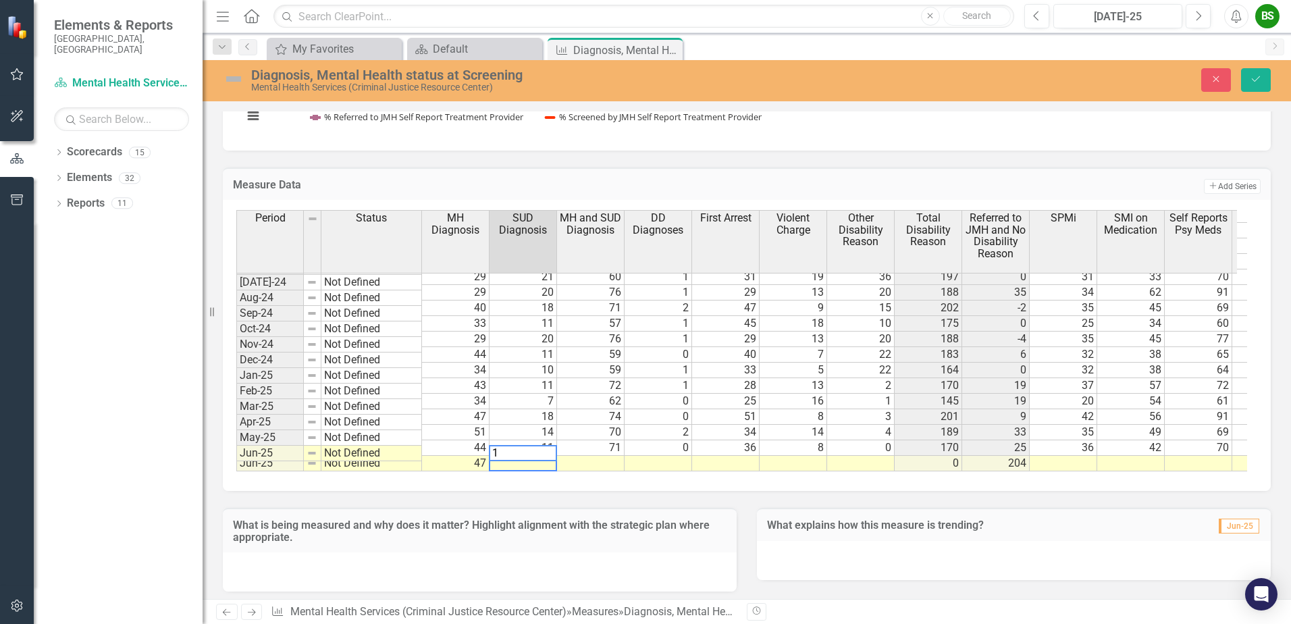
type textarea "18"
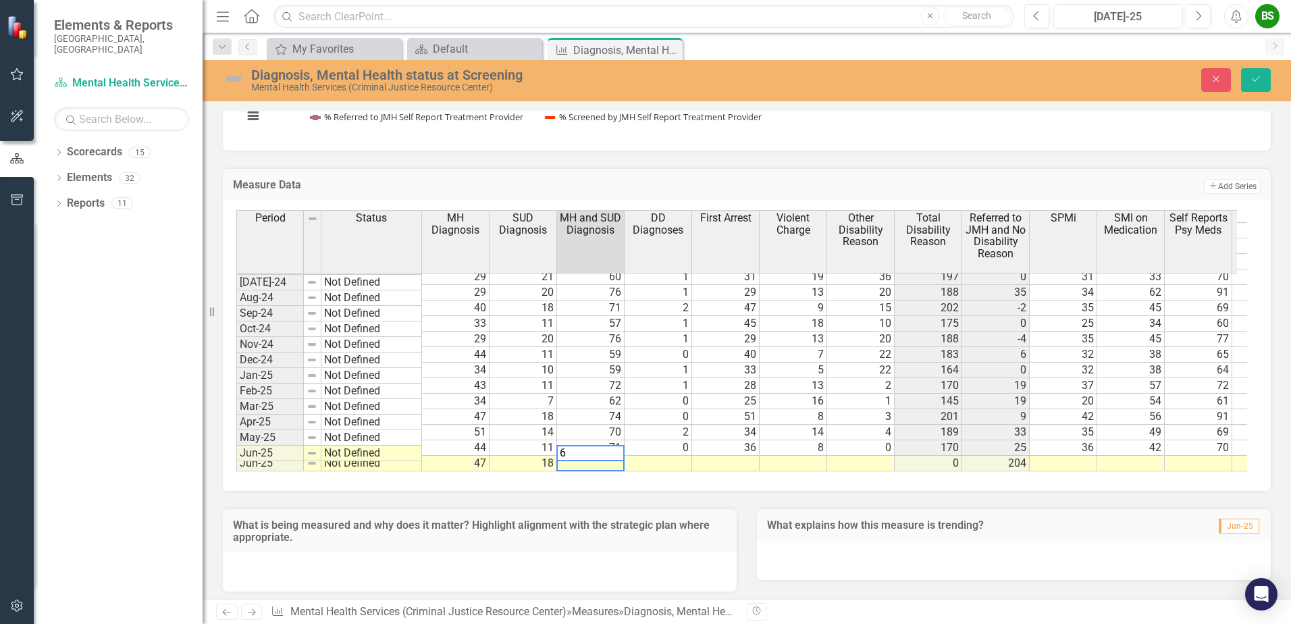
type textarea "68"
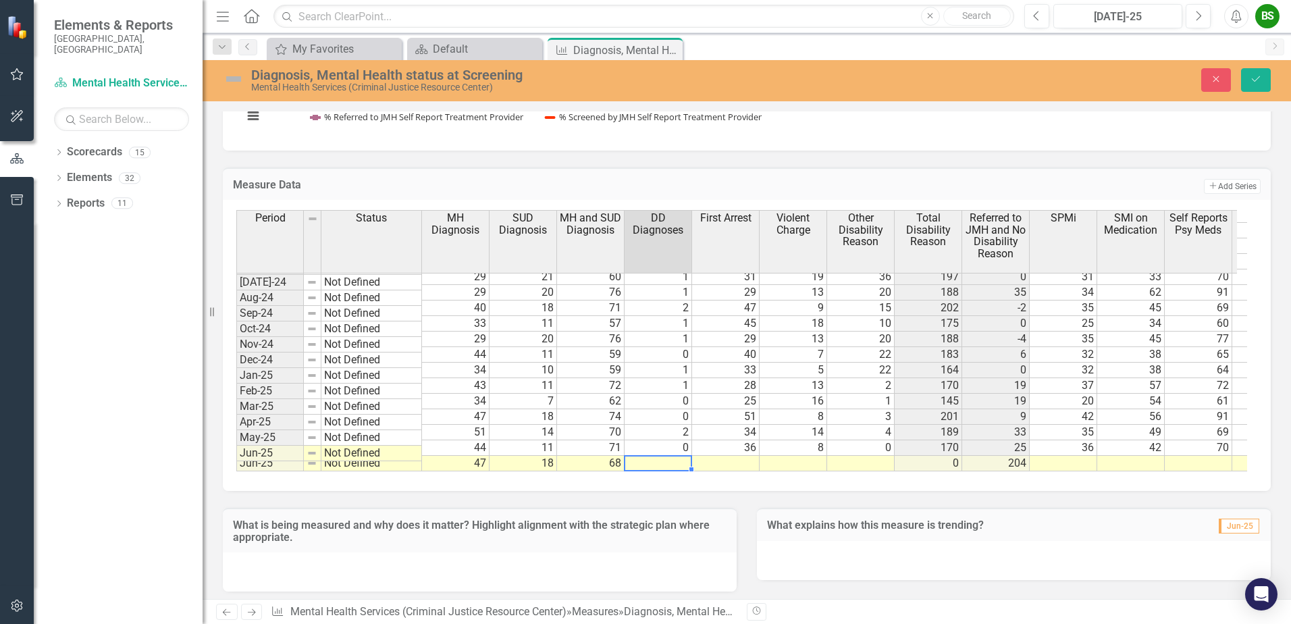
type textarea "2"
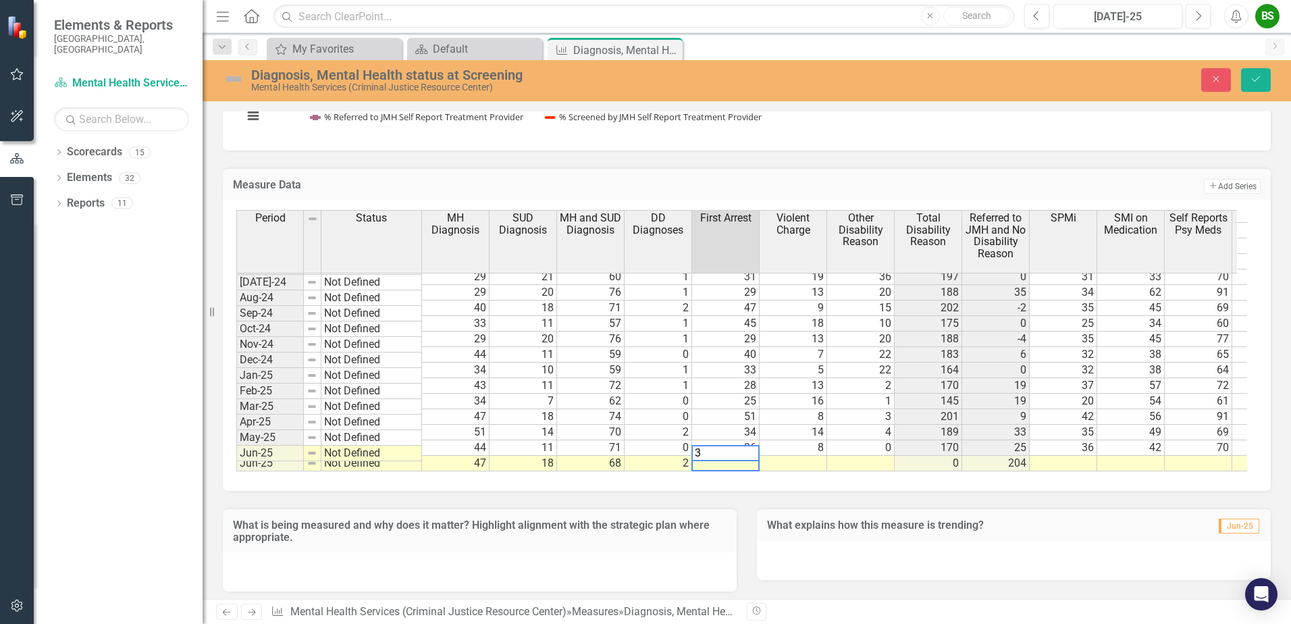
type textarea "31"
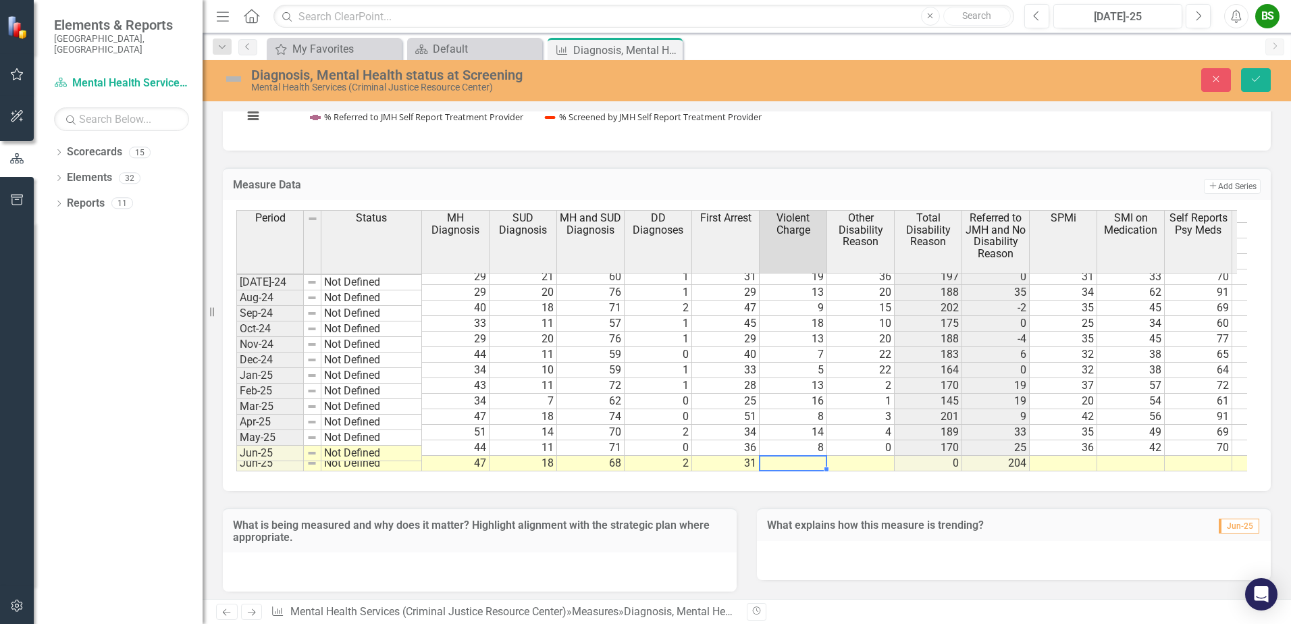
type textarea "7"
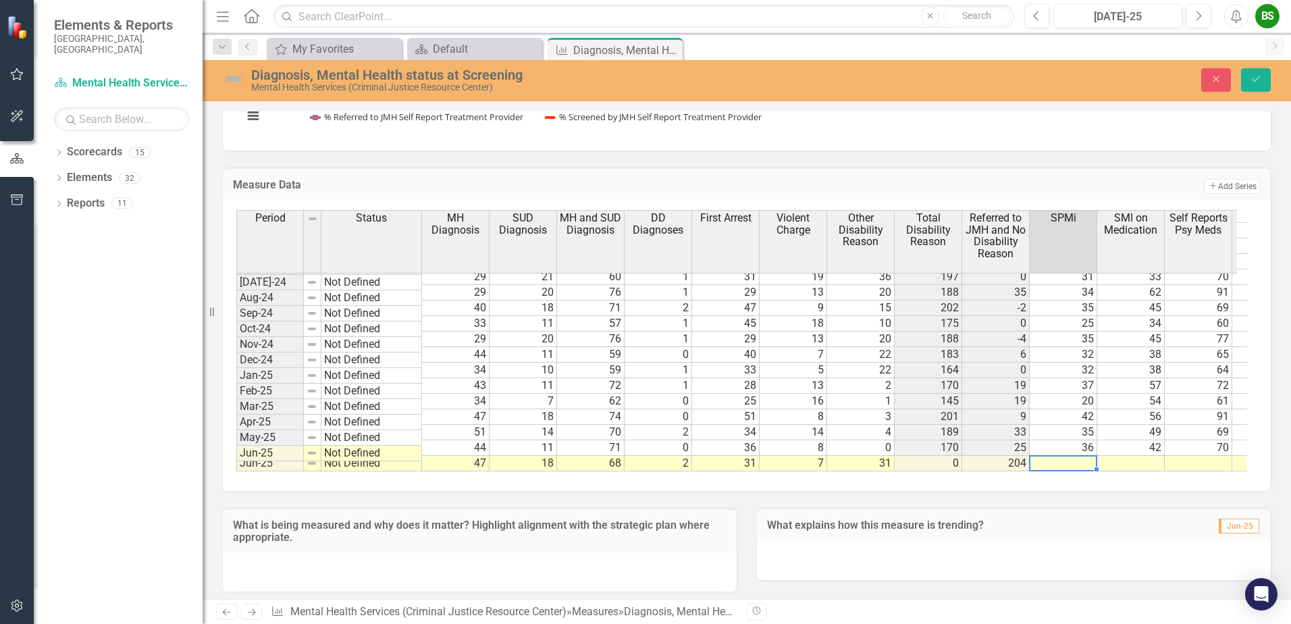
click at [1070, 456] on td at bounding box center [1064, 464] width 68 height 16
type textarea "28"
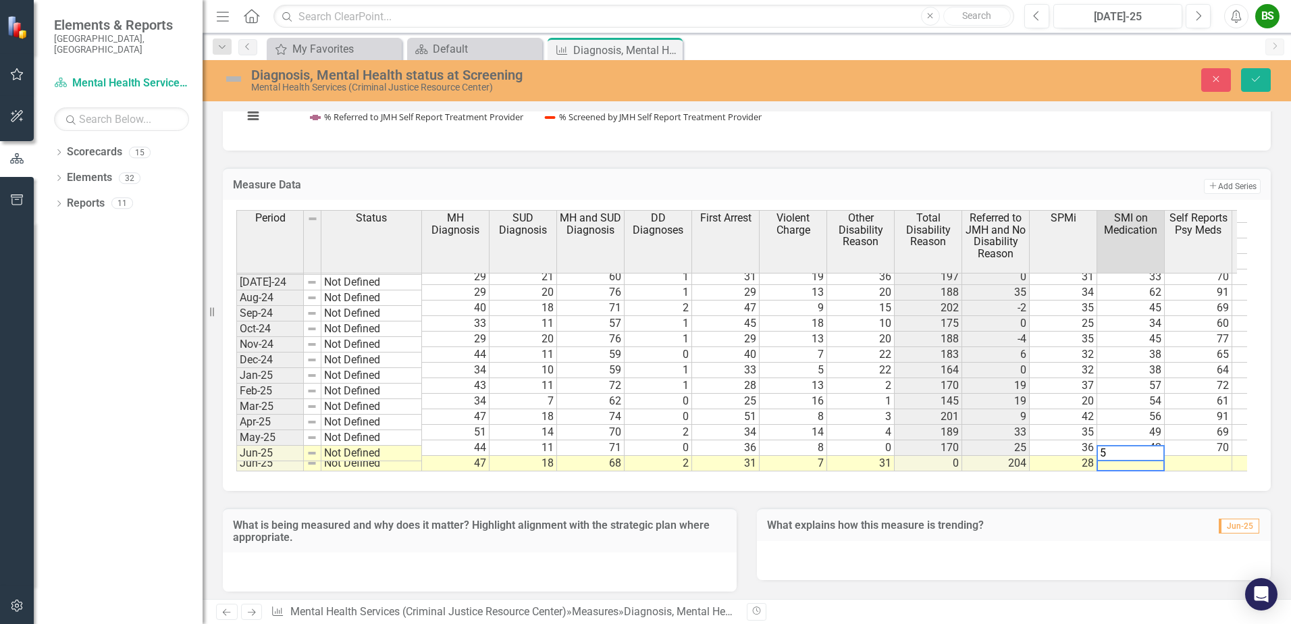
type textarea "57"
type textarea "73"
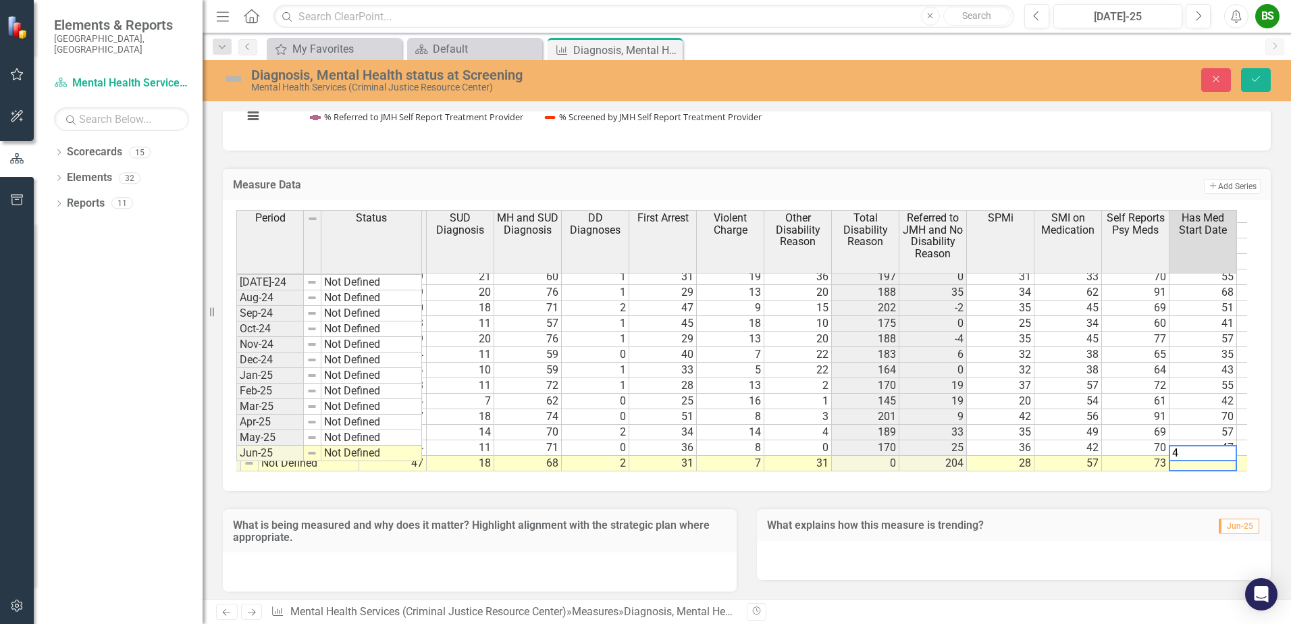
type textarea "46"
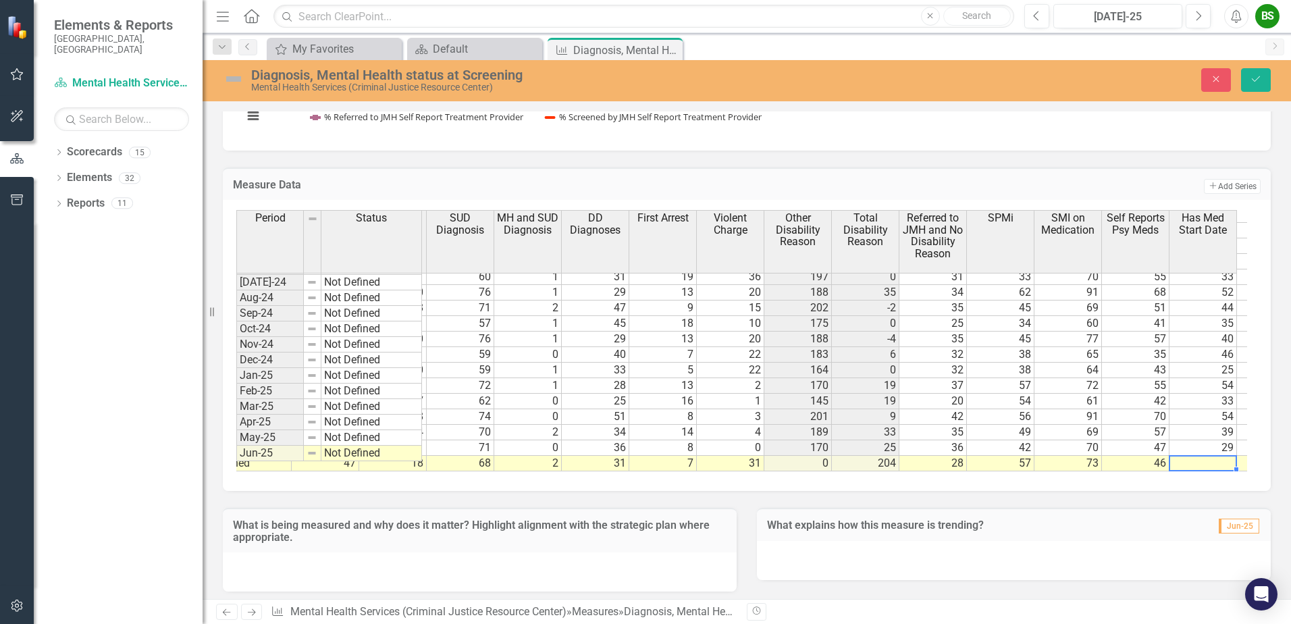
scroll to position [0, 130]
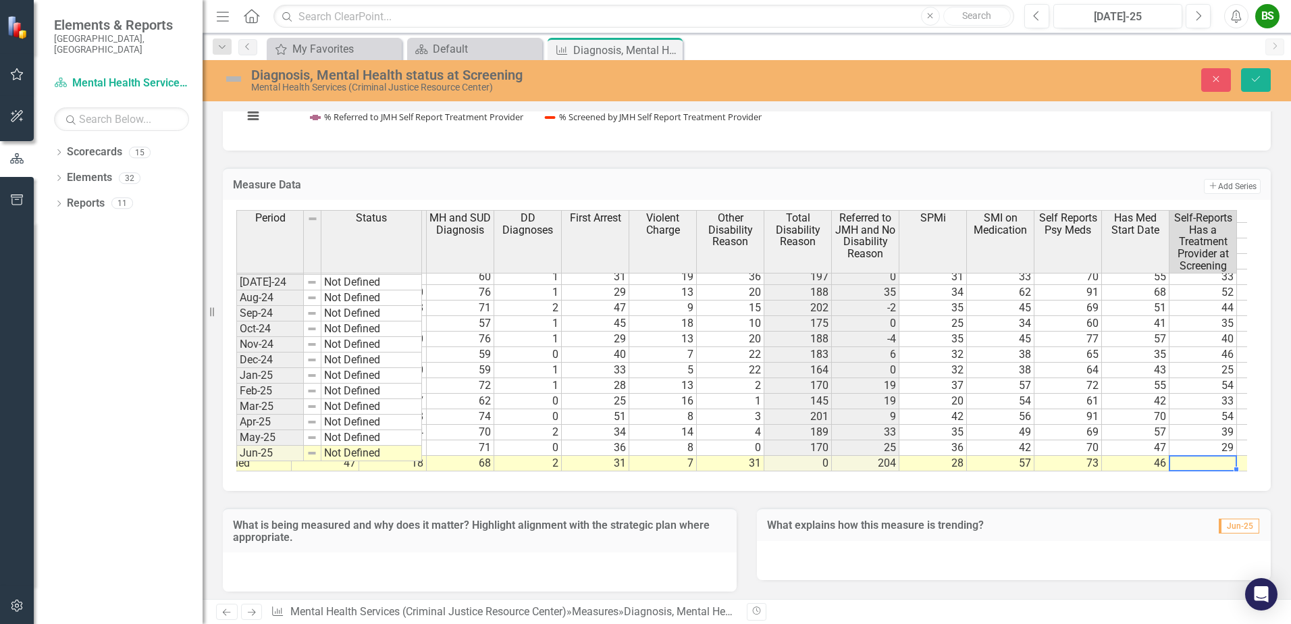
click at [1215, 456] on td at bounding box center [1203, 464] width 68 height 16
type textarea "43"
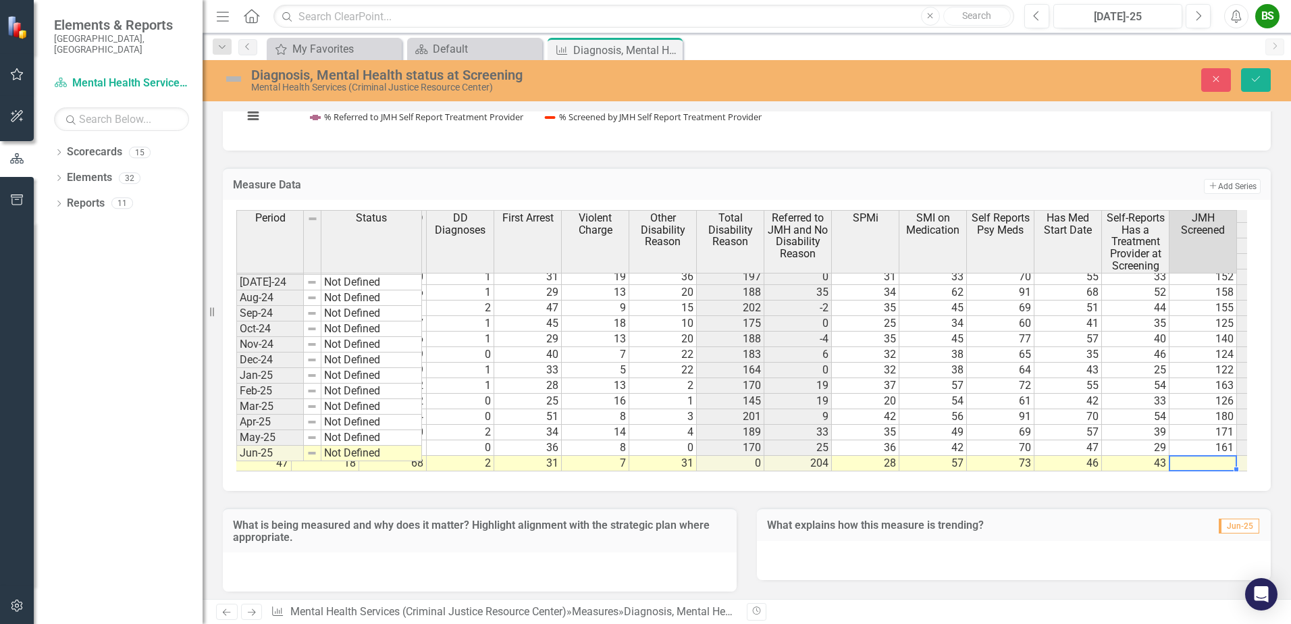
click at [1205, 456] on td at bounding box center [1203, 464] width 68 height 16
type textarea "161"
click at [1263, 81] on button "Save" at bounding box center [1256, 80] width 30 height 24
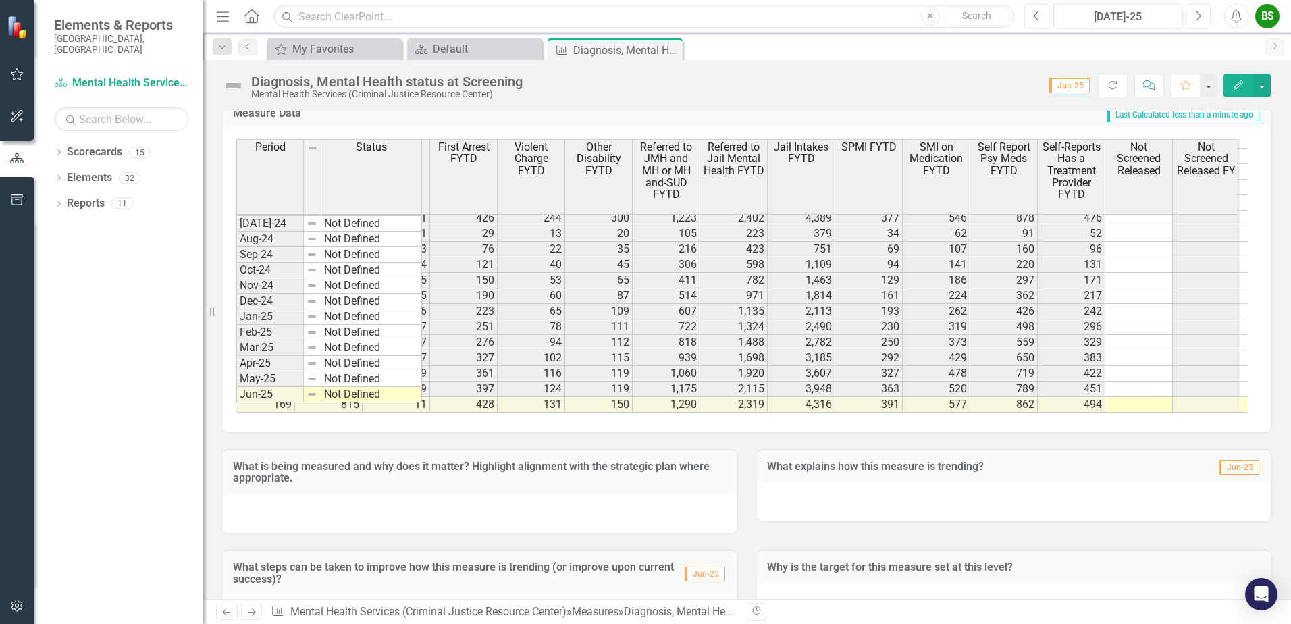
scroll to position [0, 0]
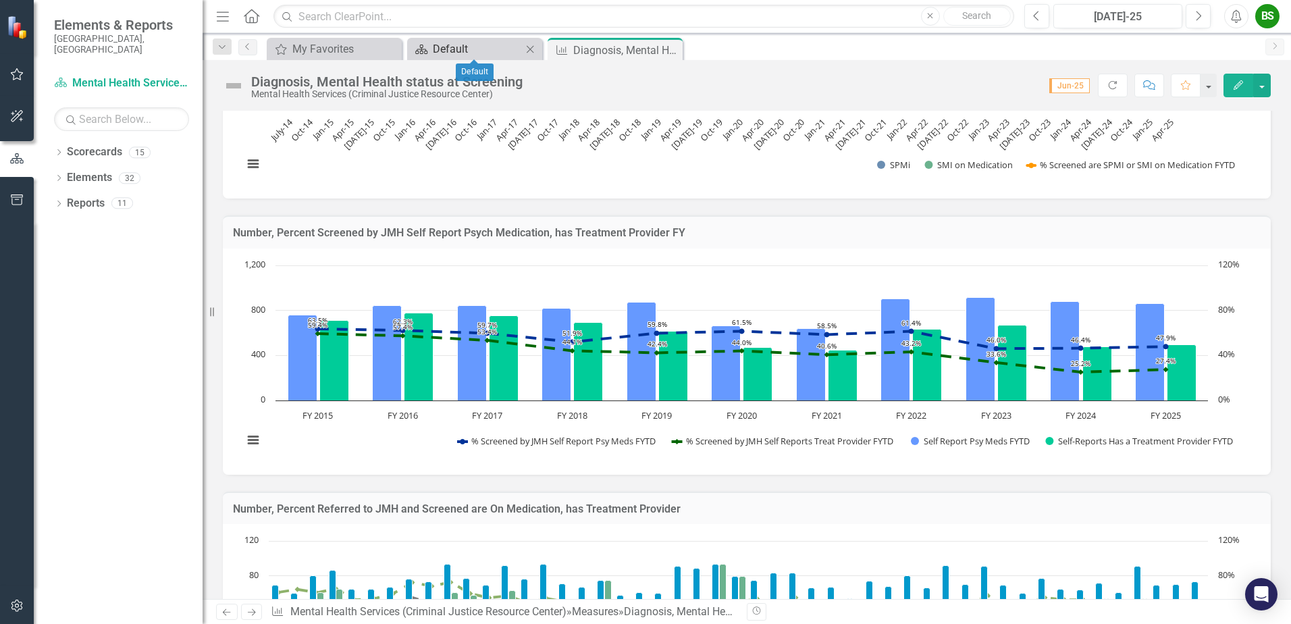
click at [517, 45] on div "Default" at bounding box center [477, 49] width 89 height 17
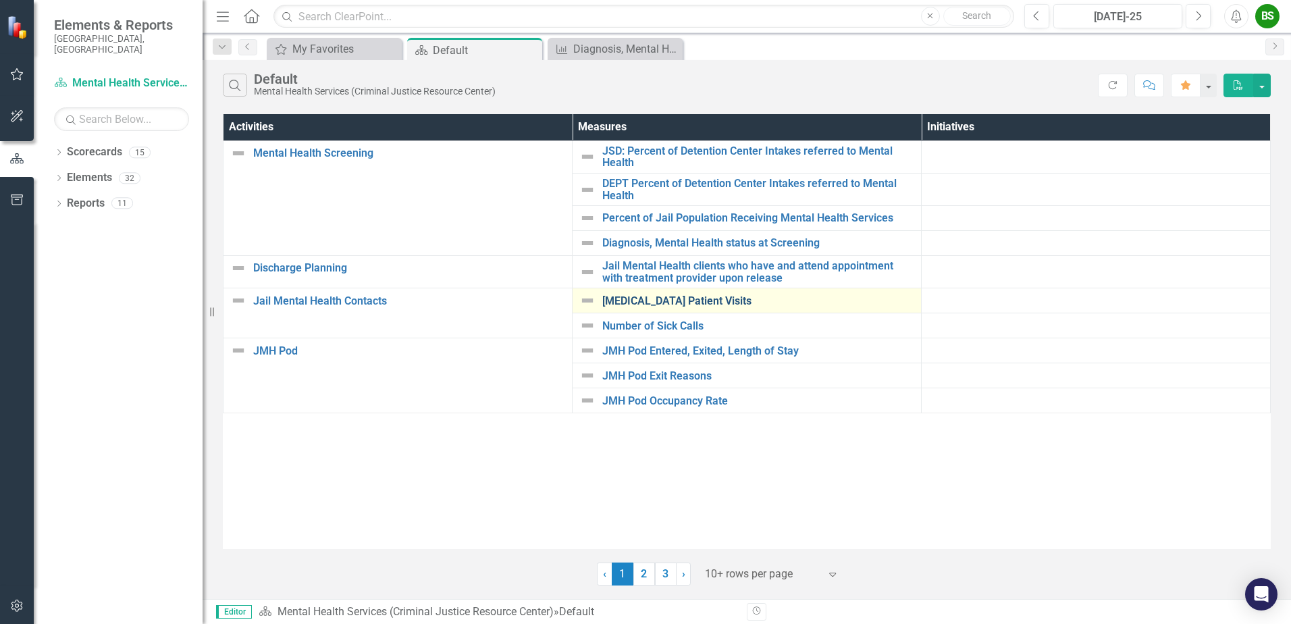
click at [659, 304] on link "Psychiatrist Patient Visits" at bounding box center [758, 301] width 312 height 12
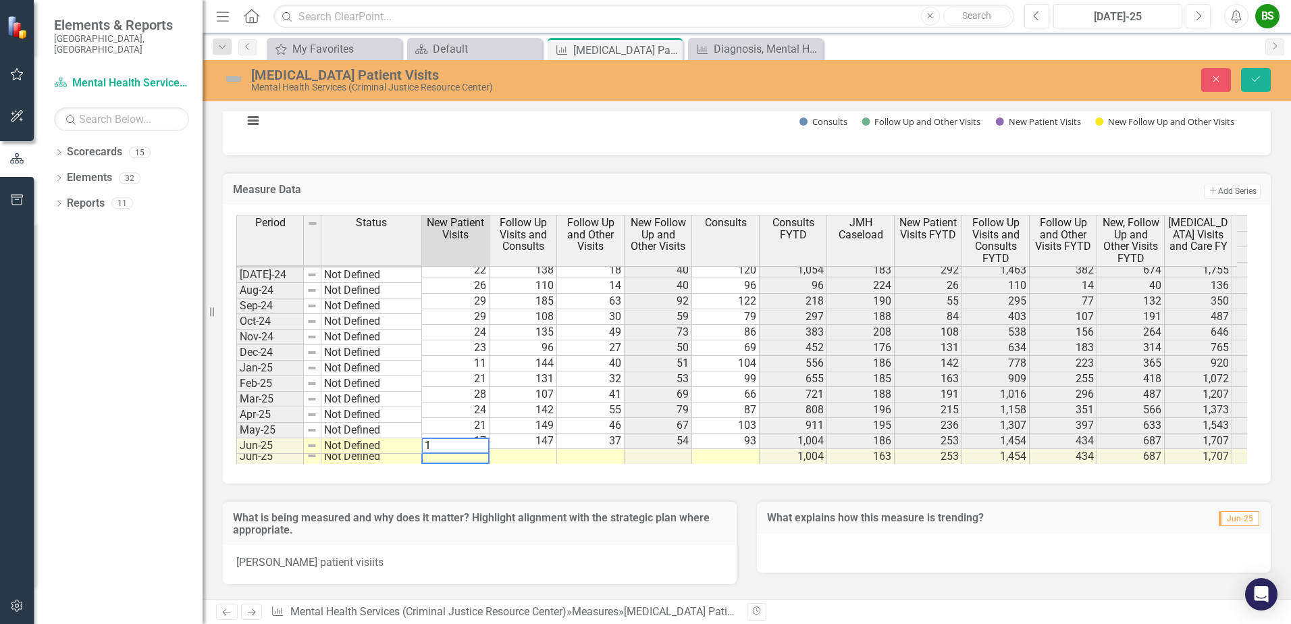
type textarea "15"
type textarea "142"
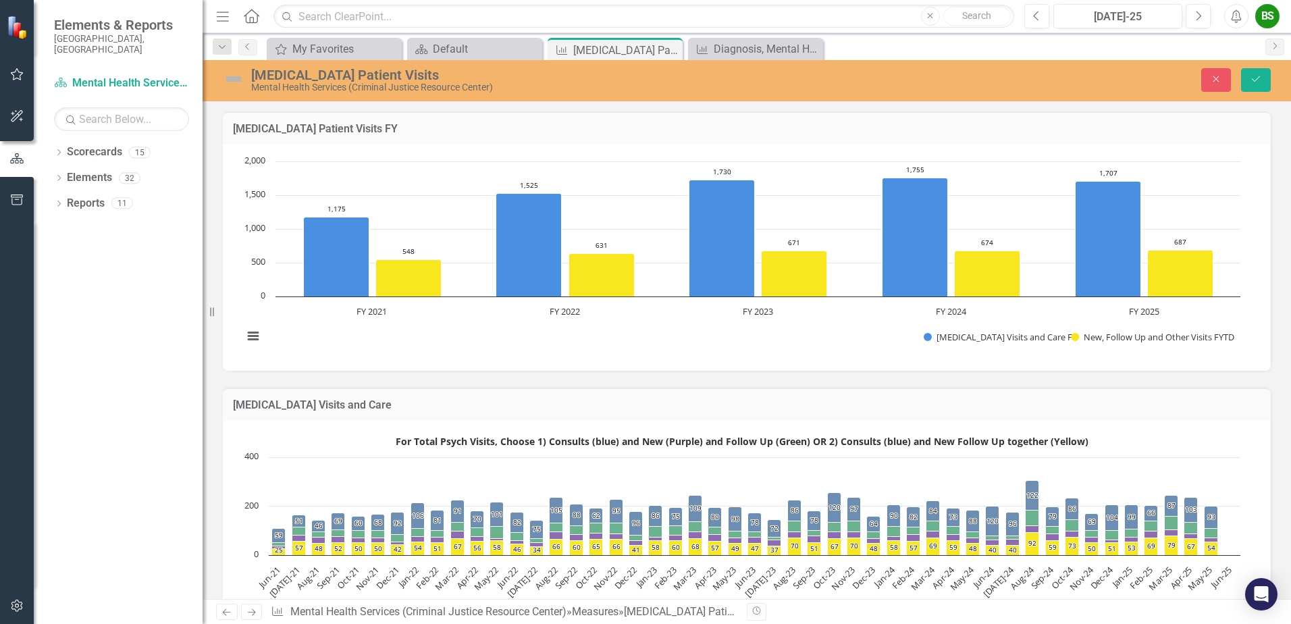
scroll to position [1024, 0]
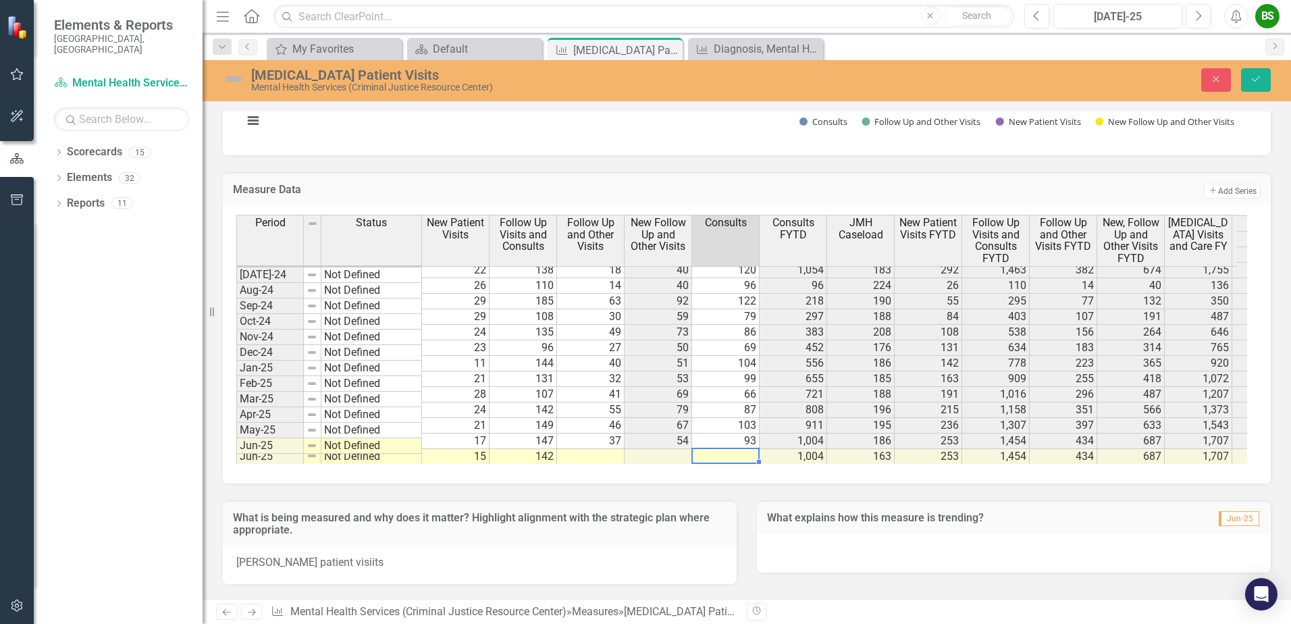
click at [727, 449] on td at bounding box center [726, 457] width 68 height 16
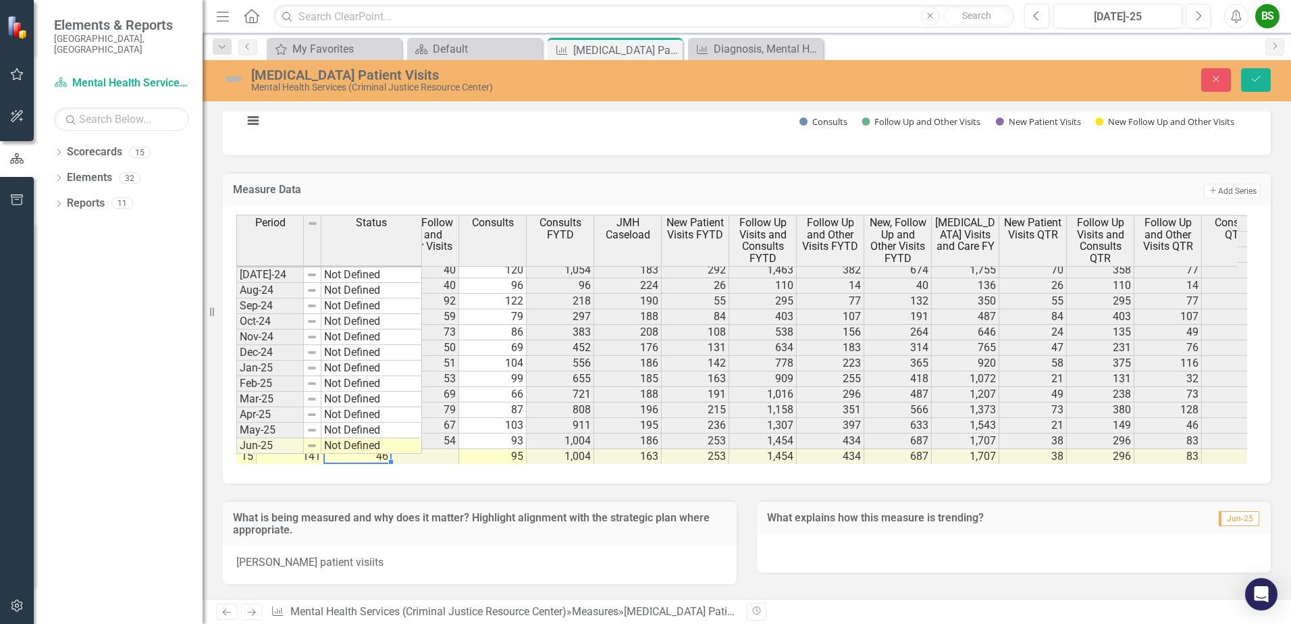
scroll to position [0, 265]
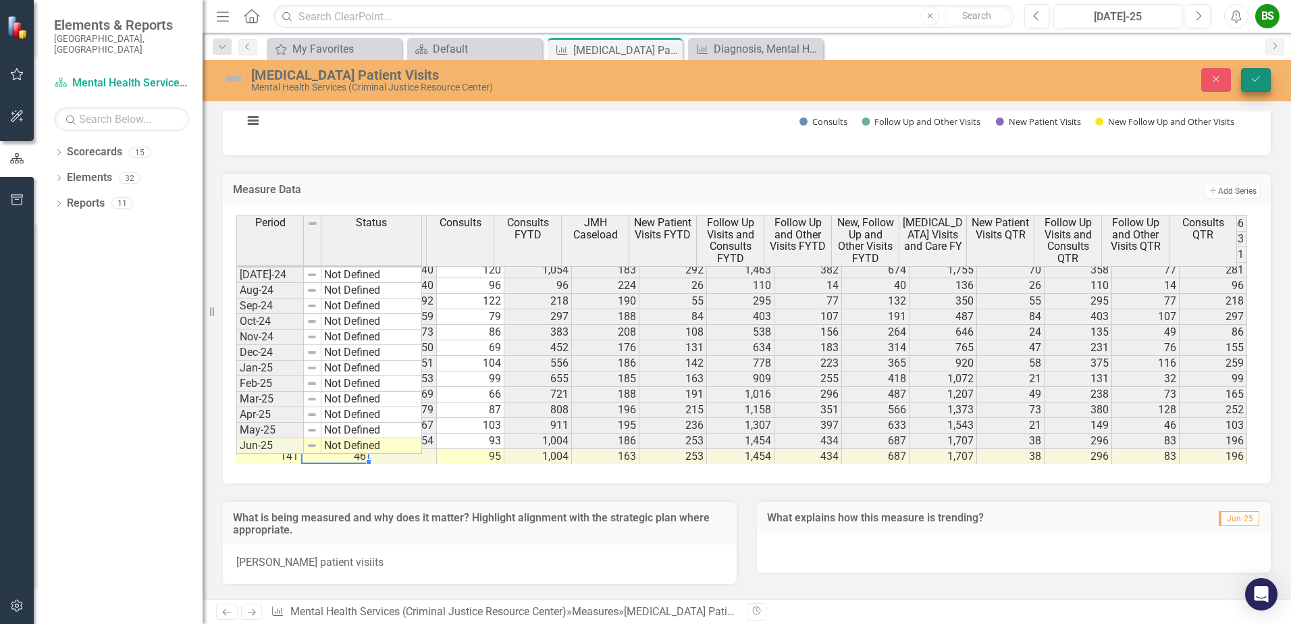
type textarea "46"
click at [1258, 82] on icon "Save" at bounding box center [1256, 78] width 12 height 9
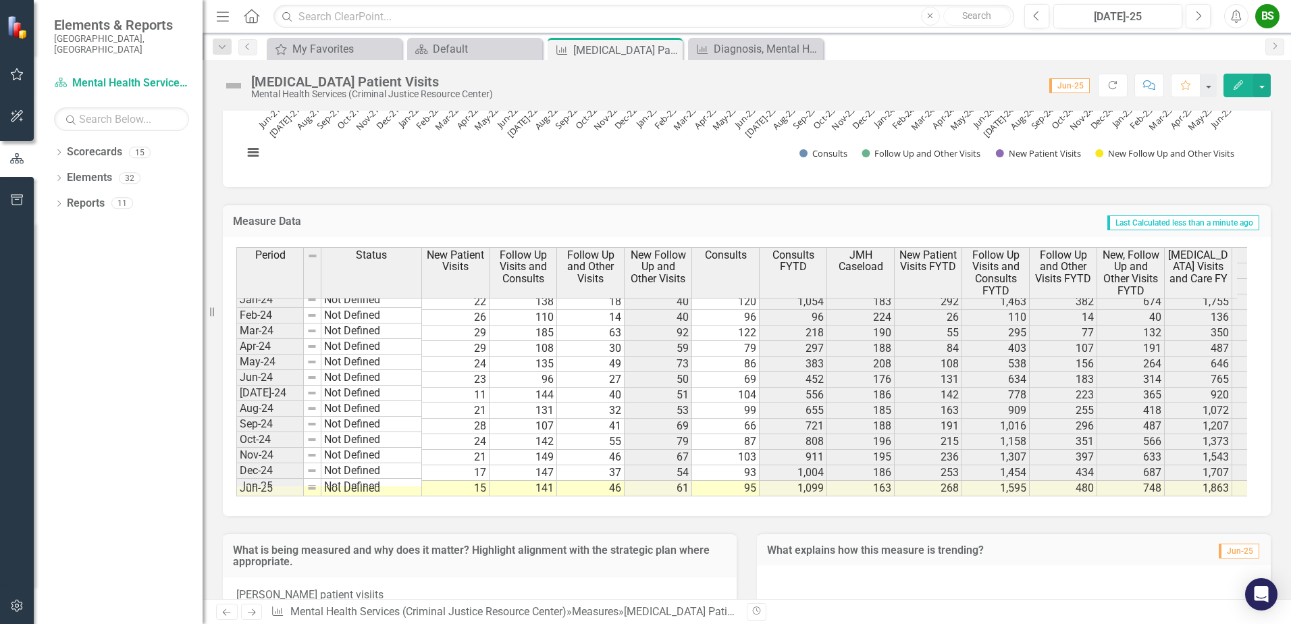
scroll to position [1024, 0]
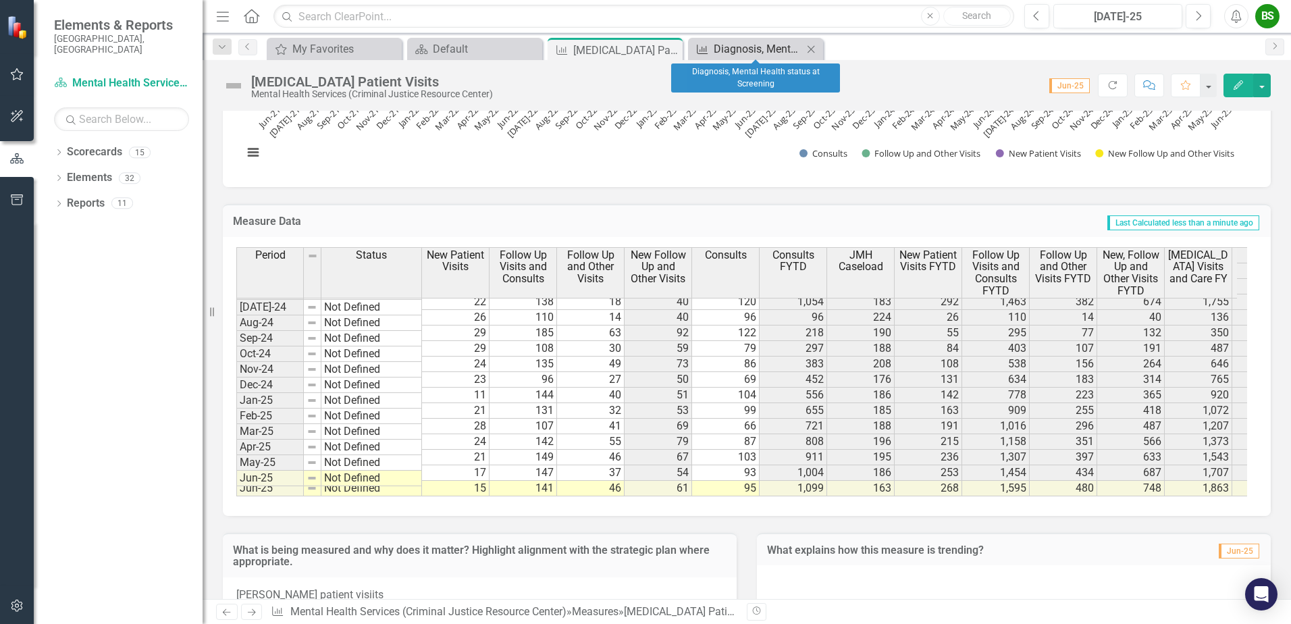
click at [744, 43] on div "Diagnosis, Mental Health status at Screening" at bounding box center [758, 49] width 89 height 17
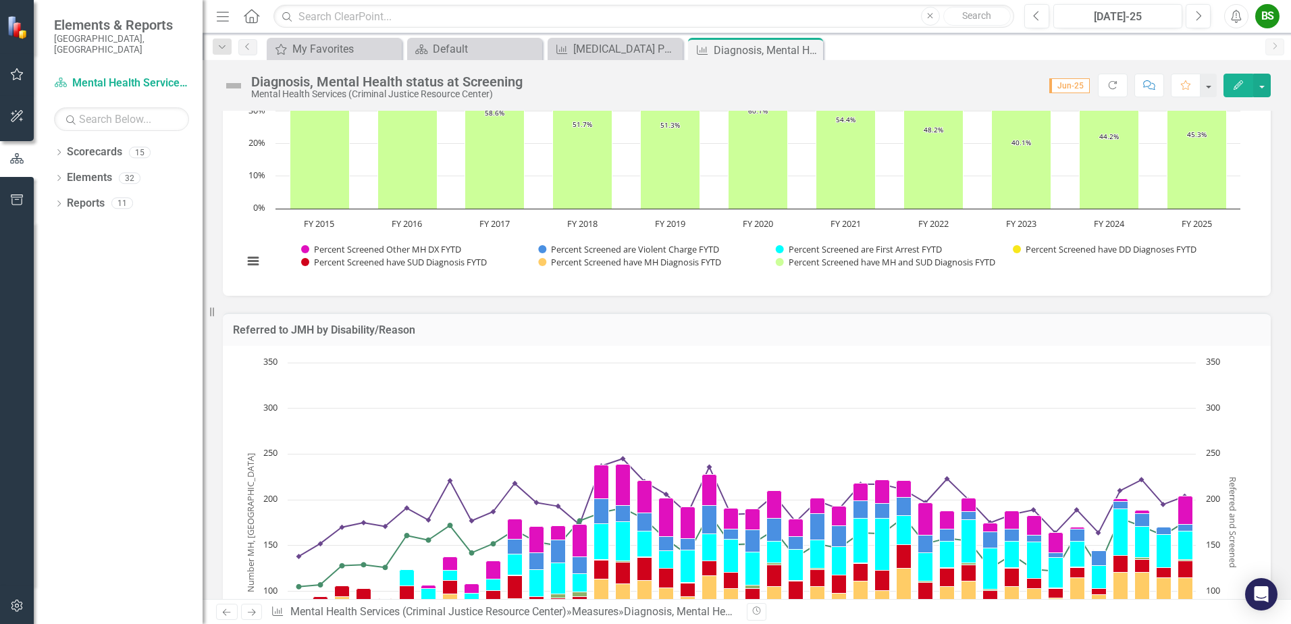
scroll to position [486, 0]
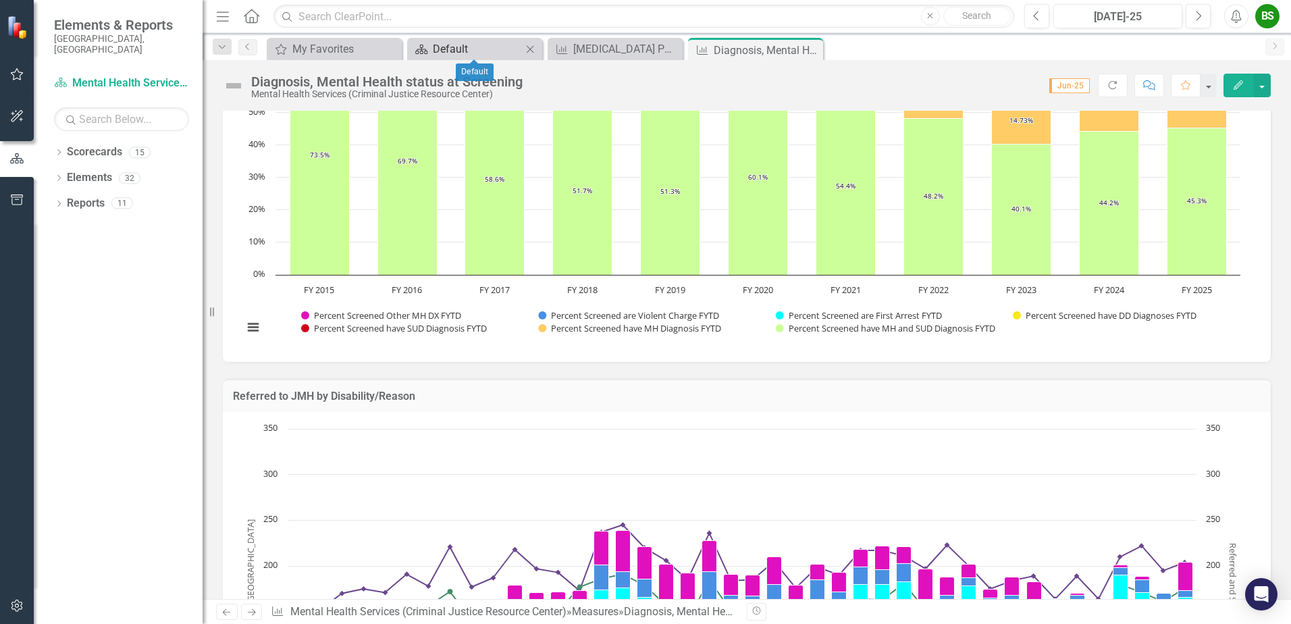
click at [461, 43] on div "Default" at bounding box center [477, 49] width 89 height 17
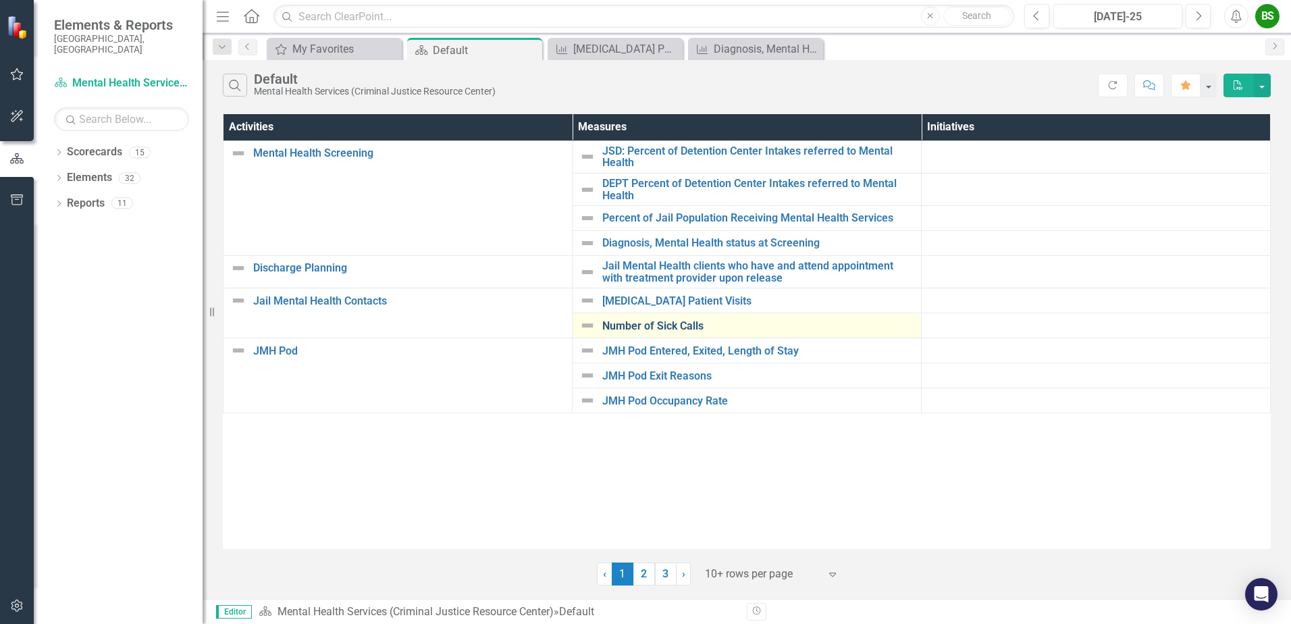
click at [638, 322] on link "Number of Sick Calls" at bounding box center [758, 326] width 312 height 12
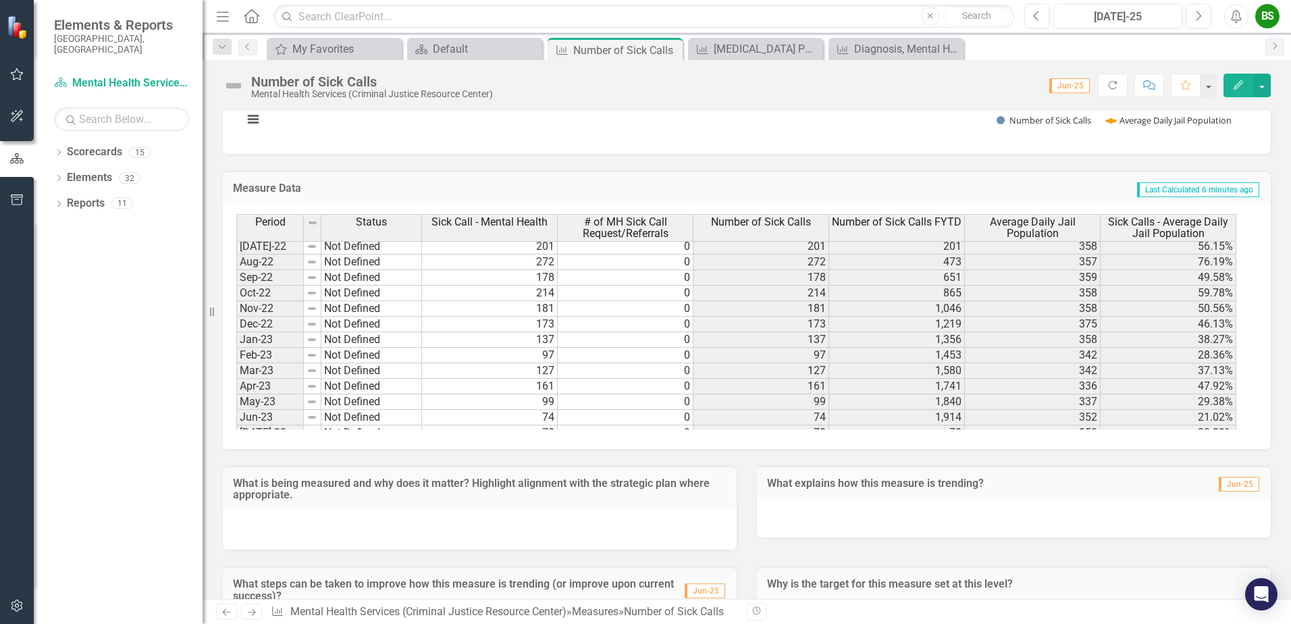
scroll to position [1024, 0]
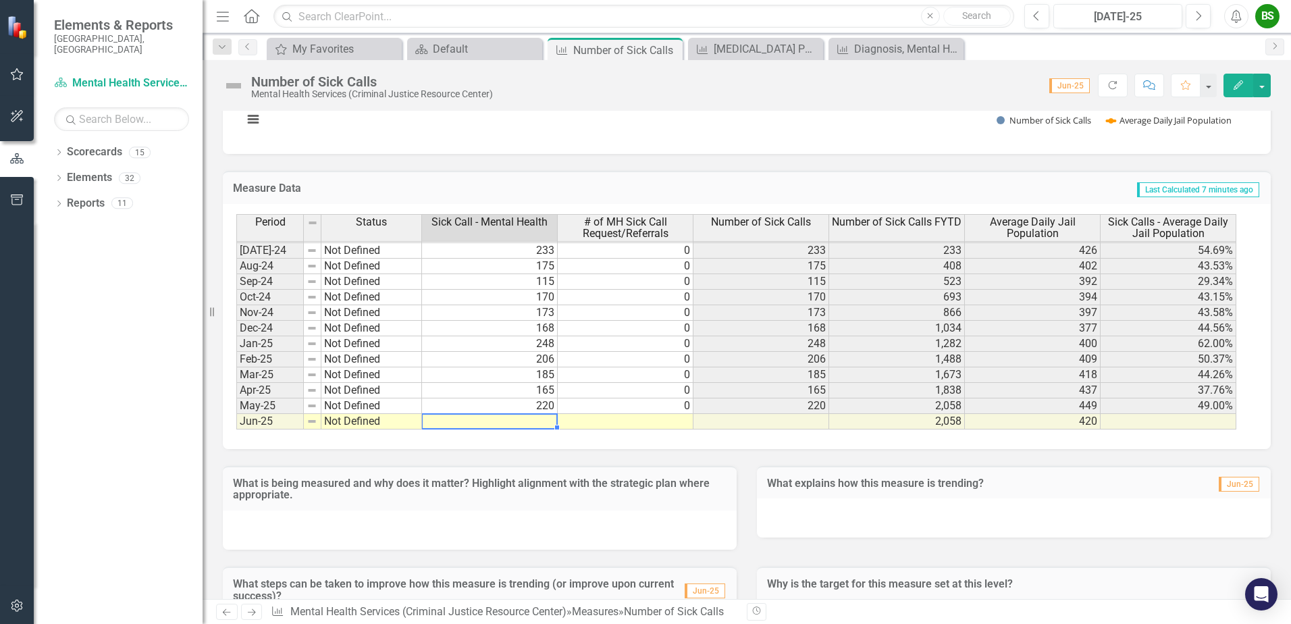
click at [533, 424] on td at bounding box center [490, 422] width 136 height 16
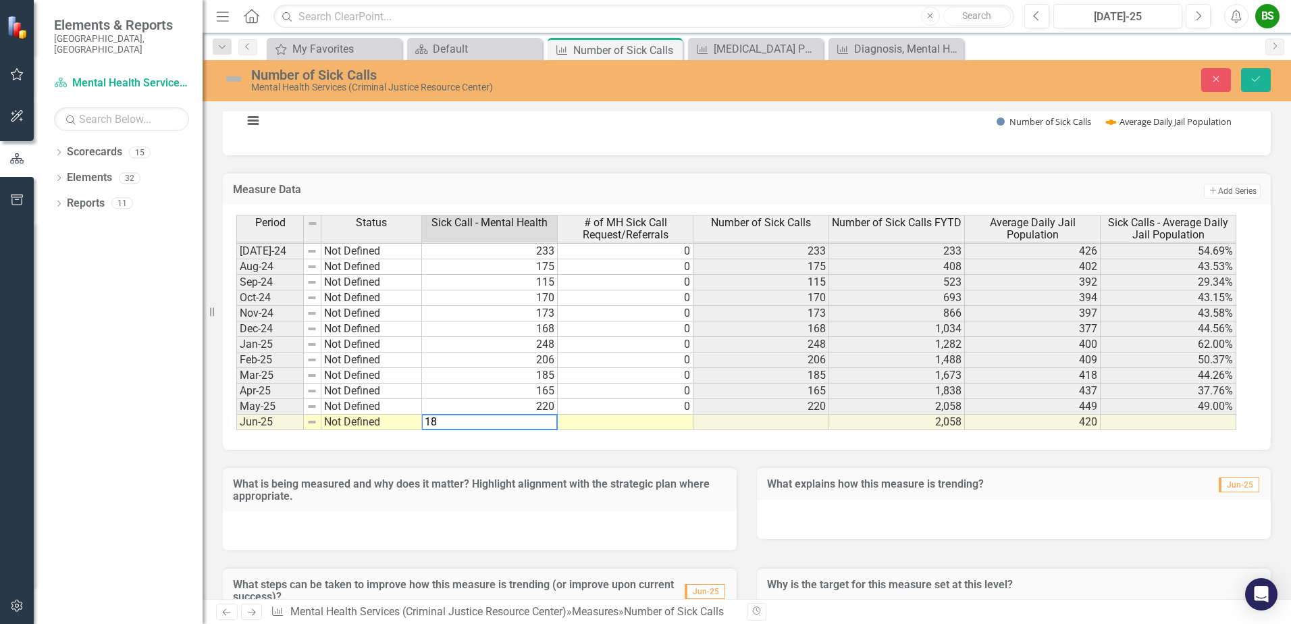
type textarea "183"
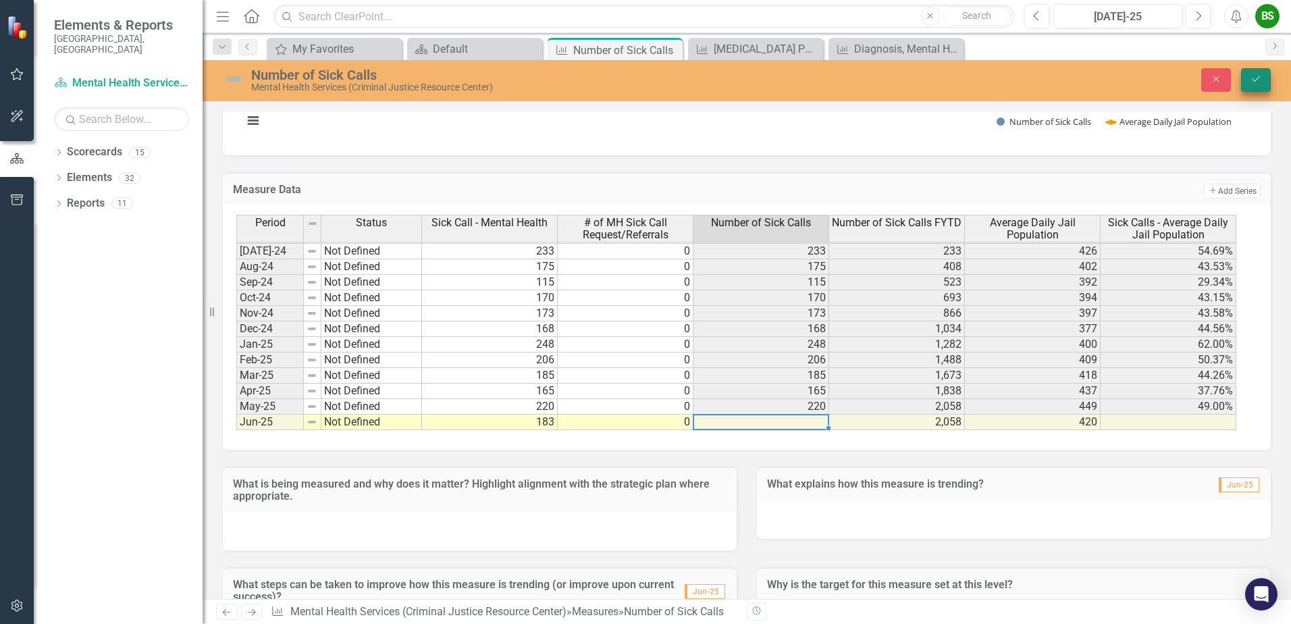
type textarea "0"
click at [1261, 79] on icon "Save" at bounding box center [1256, 78] width 12 height 9
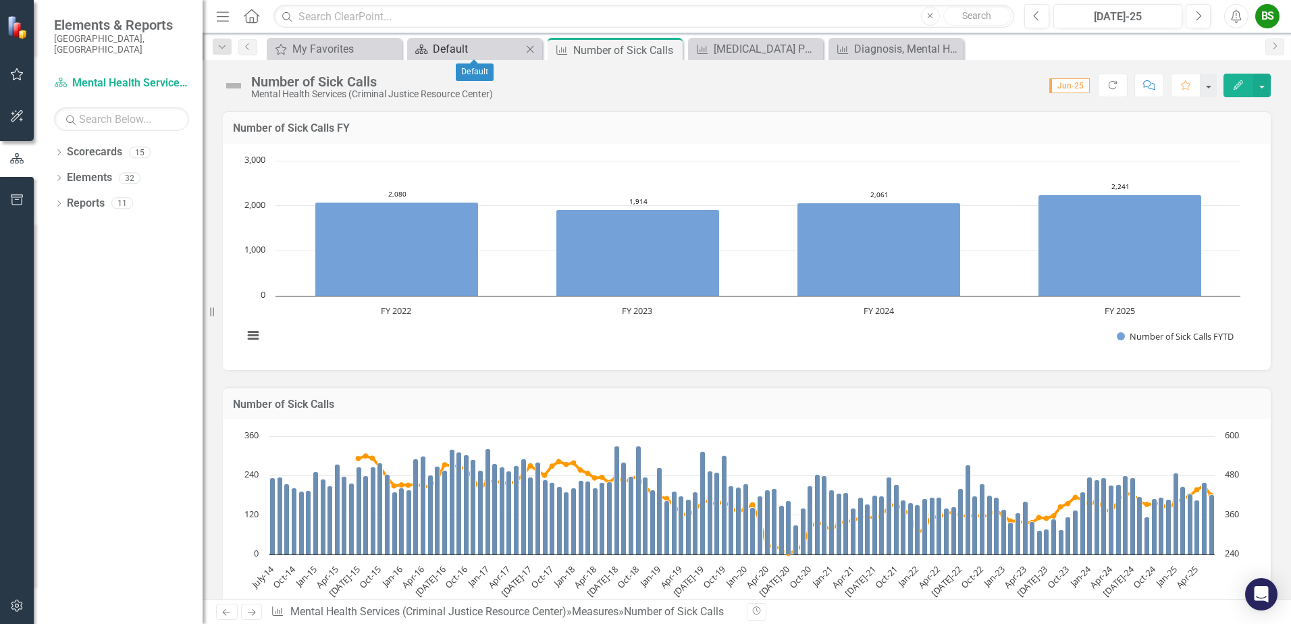
click at [508, 49] on div "Default" at bounding box center [477, 49] width 89 height 17
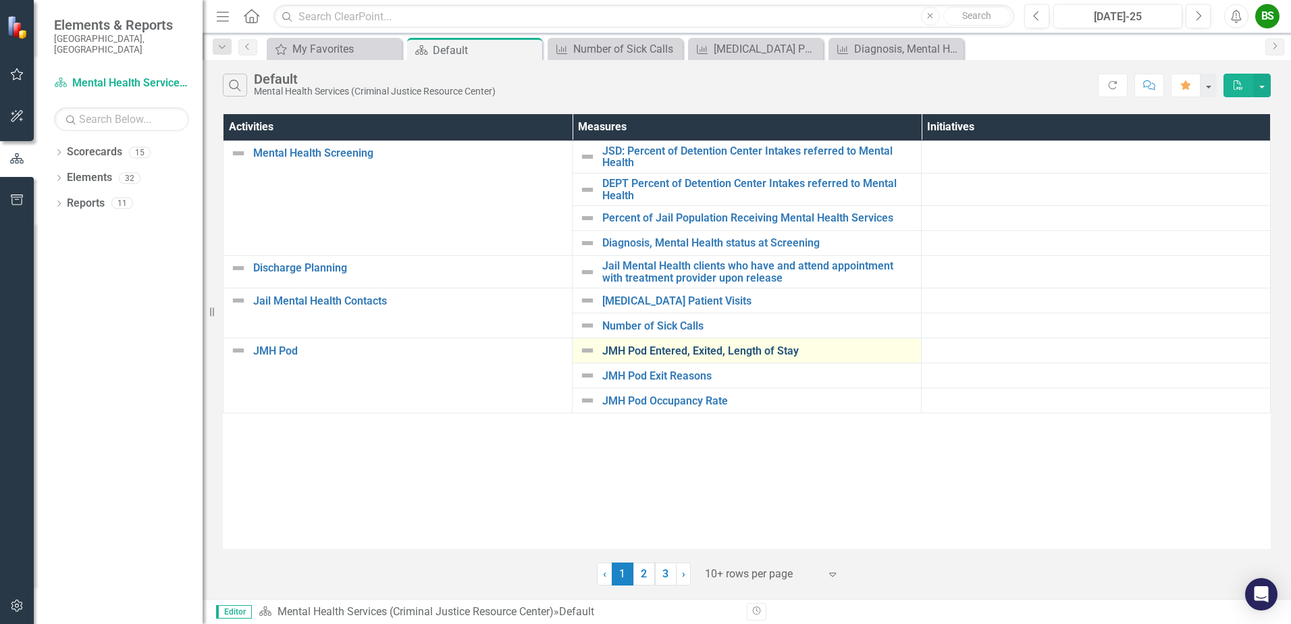
click at [643, 348] on link "JMH Pod Entered, Exited, Length of Stay" at bounding box center [758, 351] width 312 height 12
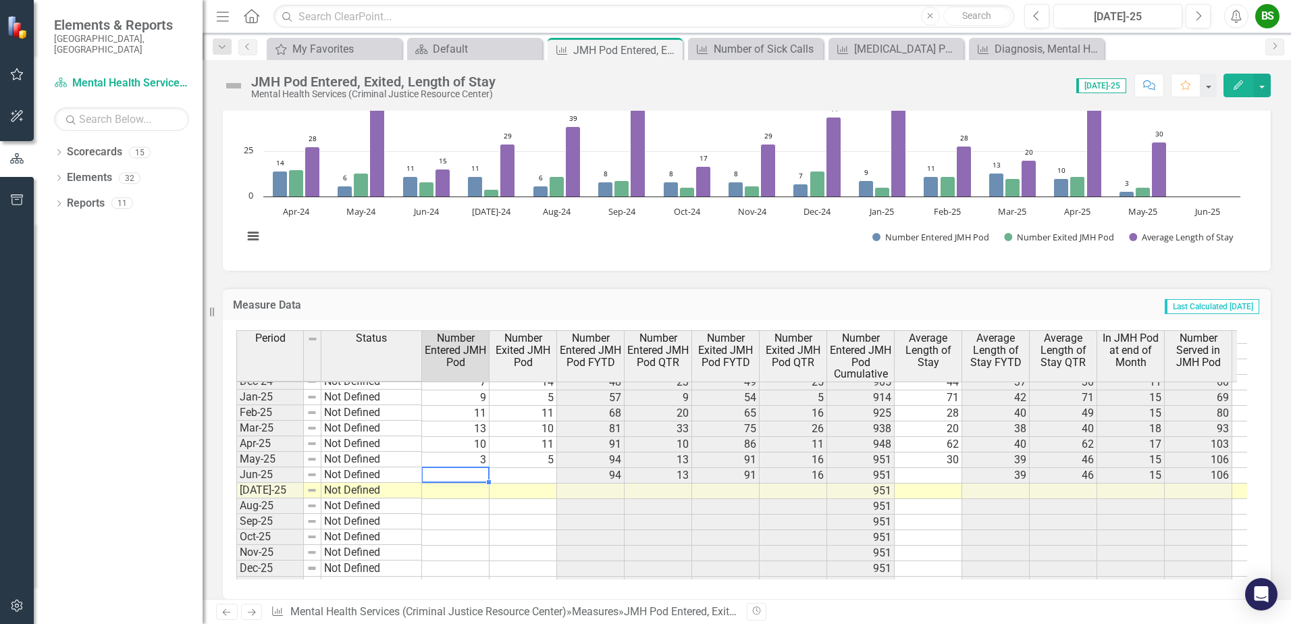
click at [460, 471] on tbody "Jan-24 Not Defined 10 13 70 10 70 13 803 44 43 44 9 79 0 Feb-24 Not Defined 12 …" at bounding box center [767, 475] width 1063 height 544
type textarea "13"
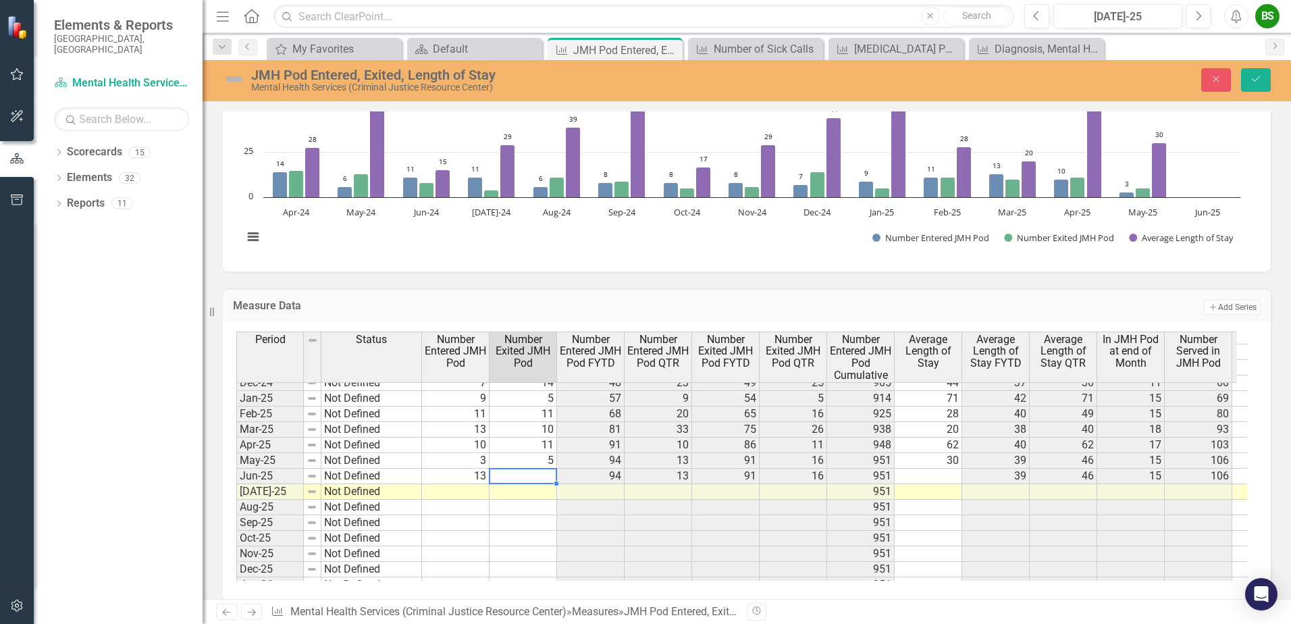
click at [544, 475] on td at bounding box center [524, 477] width 68 height 16
click at [932, 479] on td at bounding box center [929, 477] width 68 height 16
click at [933, 474] on td at bounding box center [929, 477] width 68 height 16
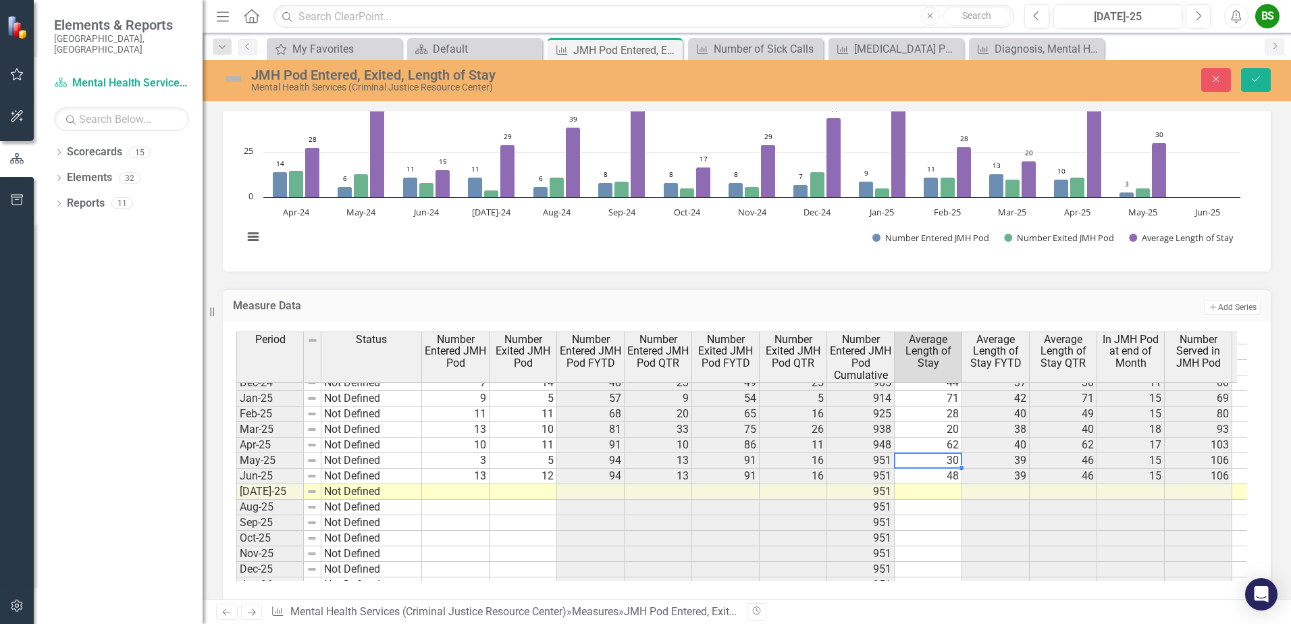
scroll to position [0, 63]
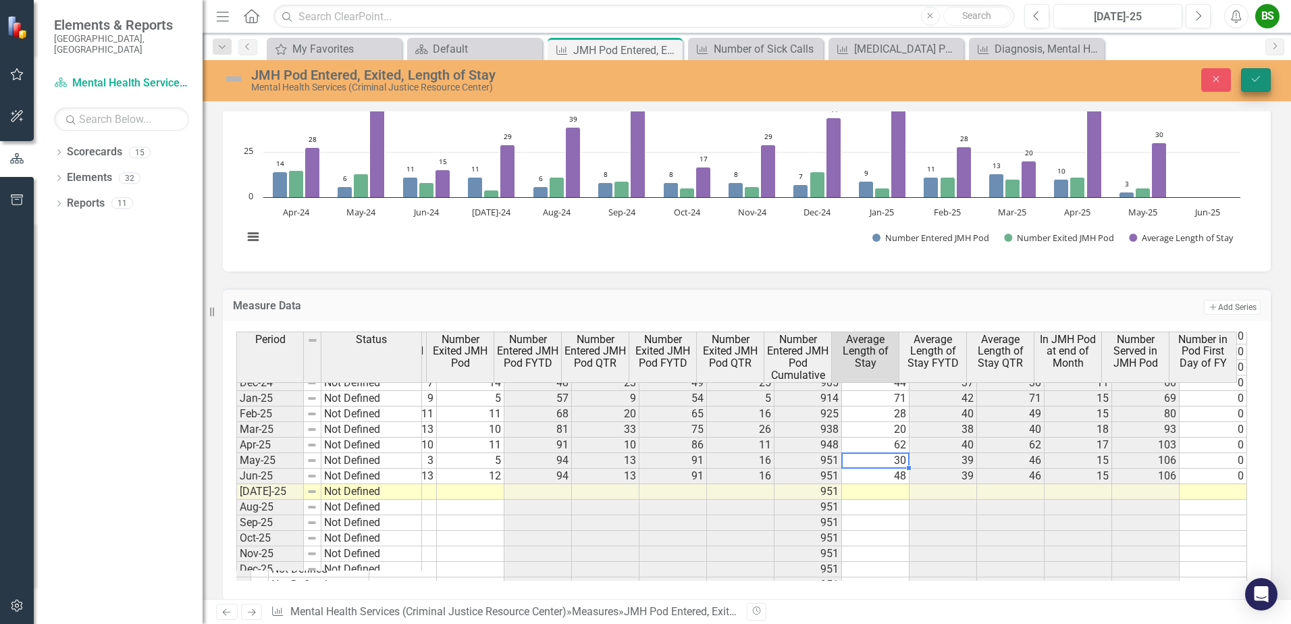
type textarea "30.2"
click at [1261, 82] on icon "Save" at bounding box center [1256, 78] width 12 height 9
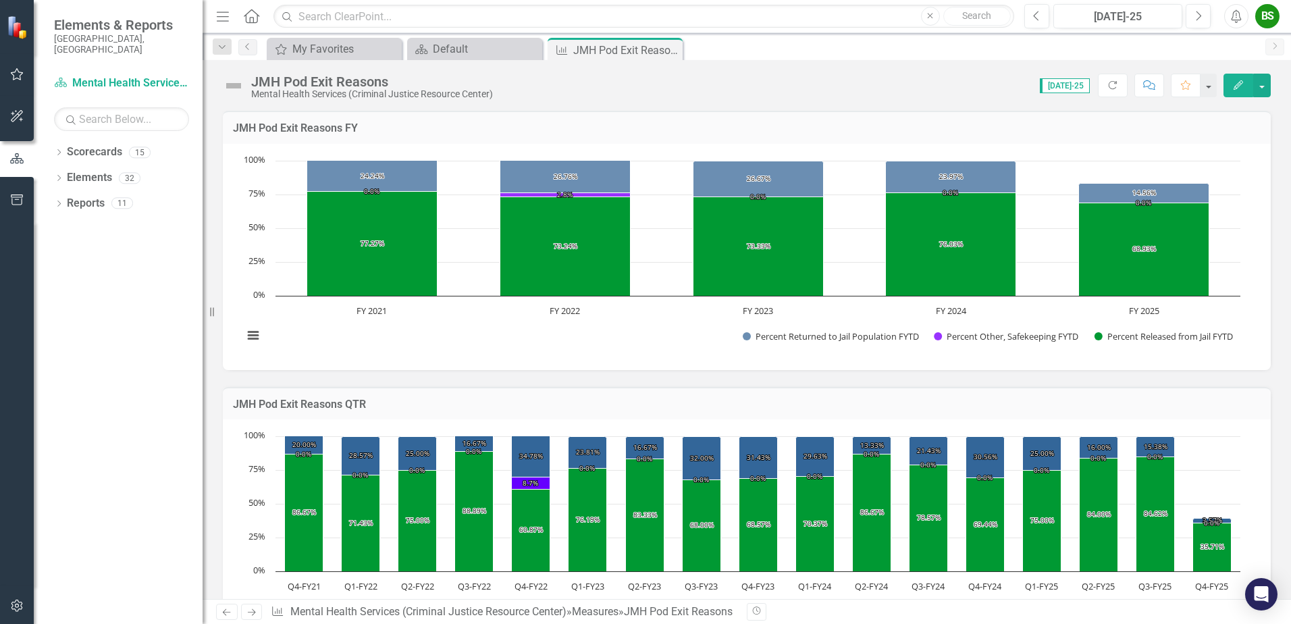
scroll to position [1947, 0]
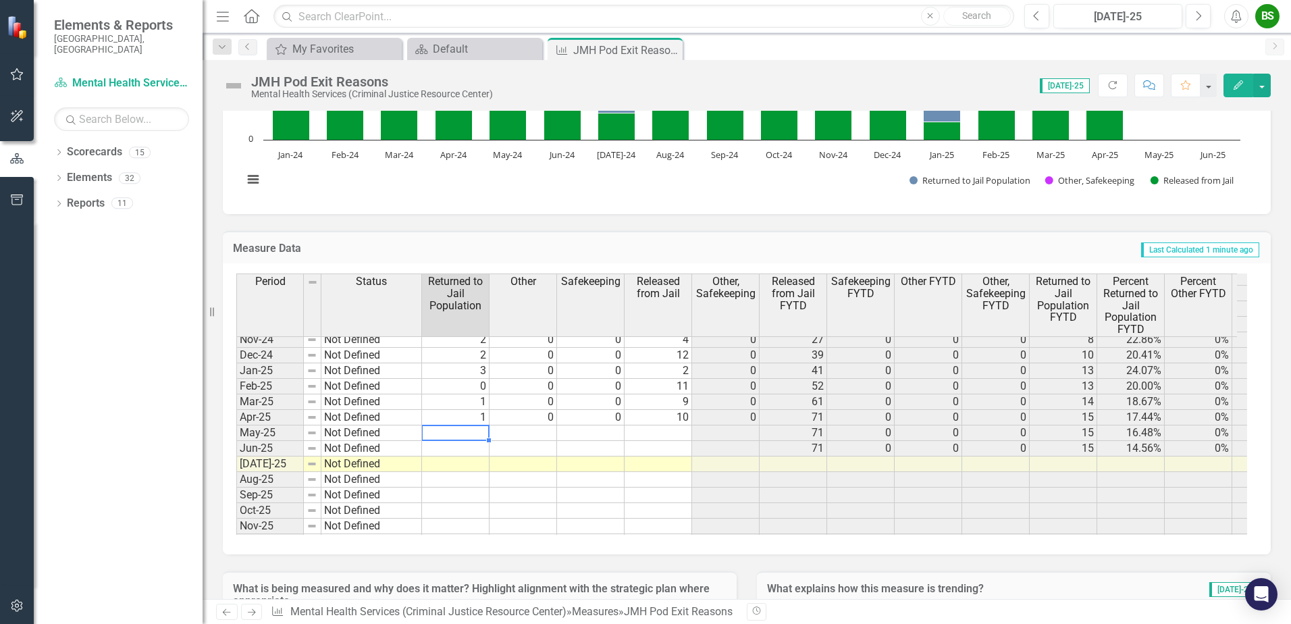
click at [466, 431] on td at bounding box center [456, 433] width 68 height 16
type textarea "1"
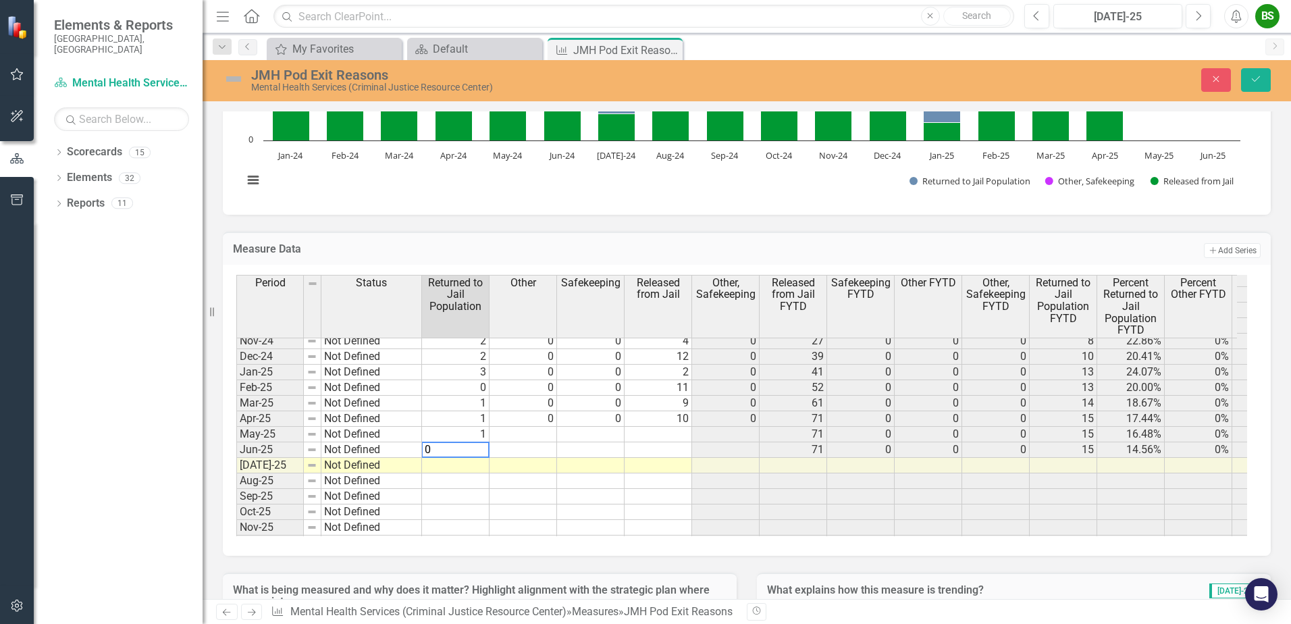
type textarea "0"
click at [539, 433] on td at bounding box center [524, 435] width 68 height 16
type textarea "0"
click at [592, 433] on td at bounding box center [591, 435] width 68 height 16
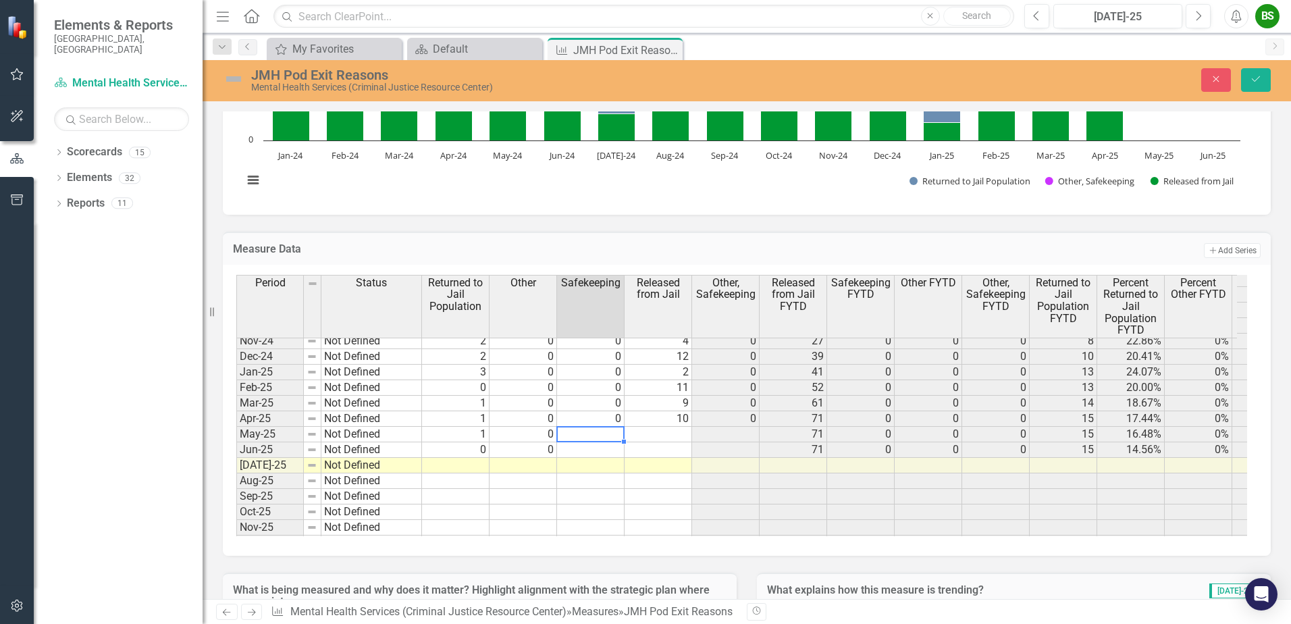
type textarea "0"
click at [671, 436] on td at bounding box center [659, 435] width 68 height 16
type textarea "5"
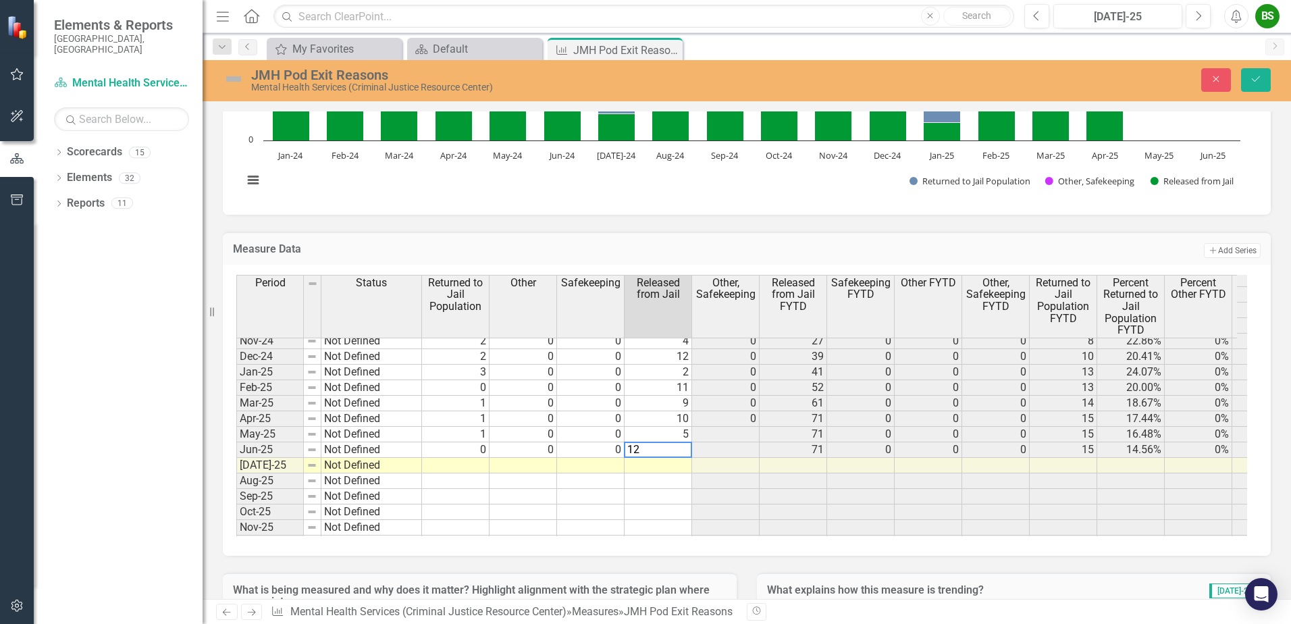
type textarea "5"
click at [681, 434] on td "5" at bounding box center [659, 435] width 68 height 16
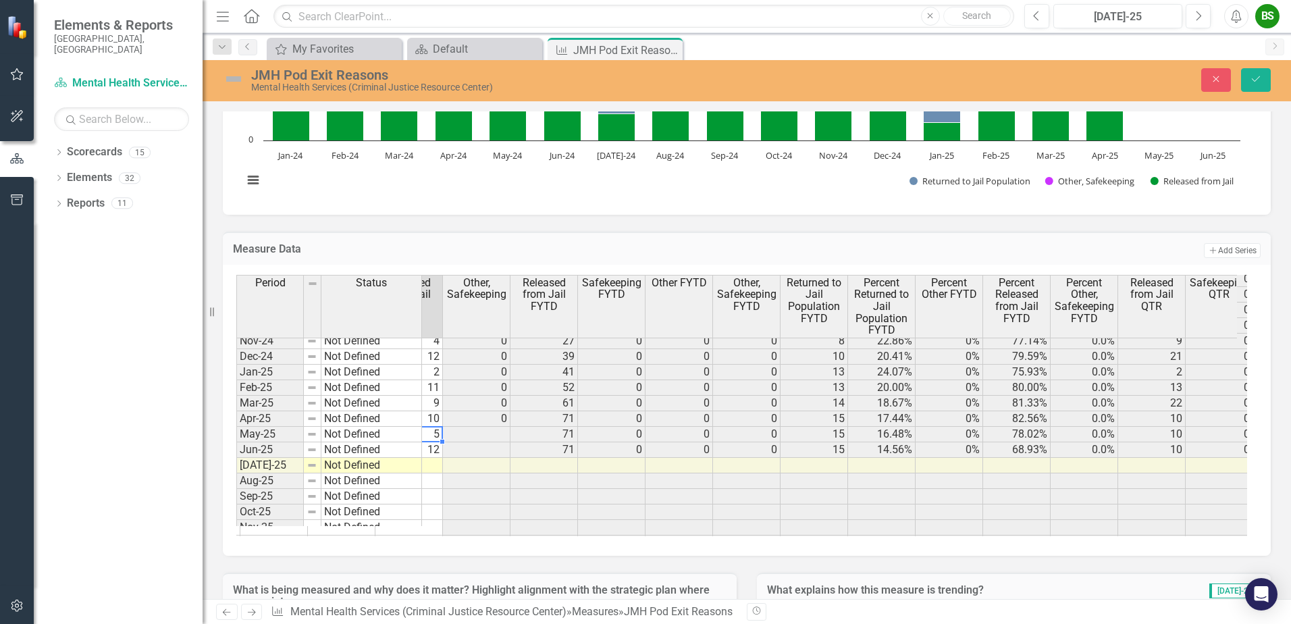
scroll to position [0, 353]
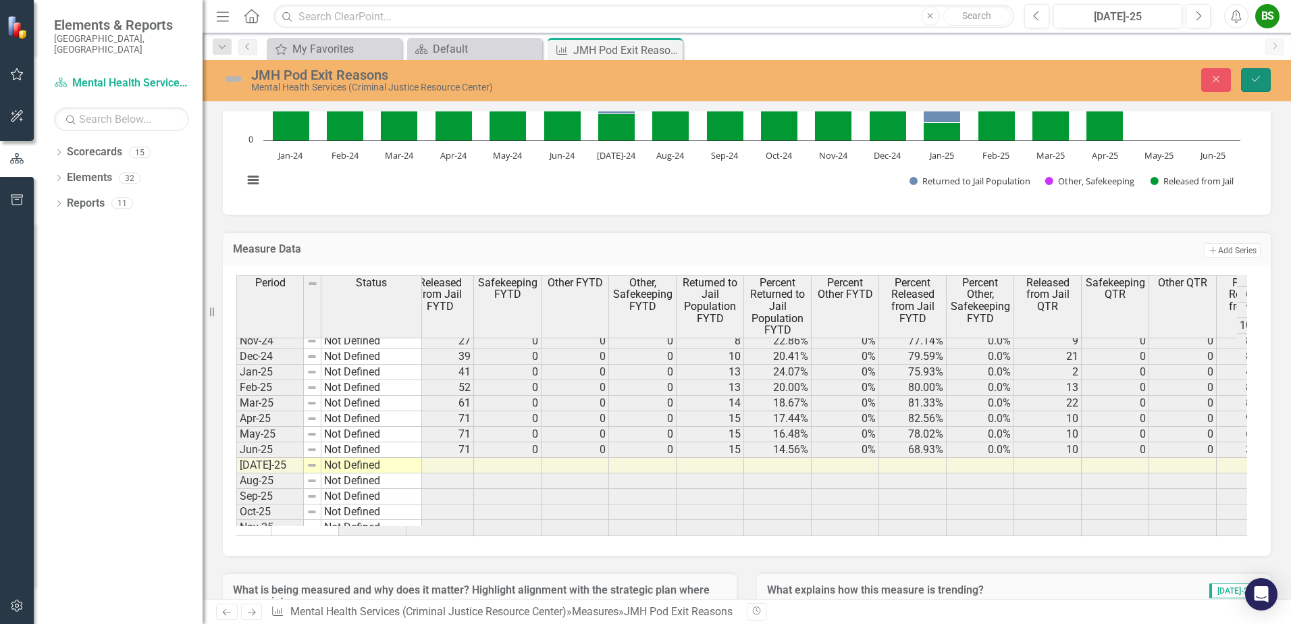
click at [1257, 80] on icon "submit" at bounding box center [1256, 78] width 8 height 5
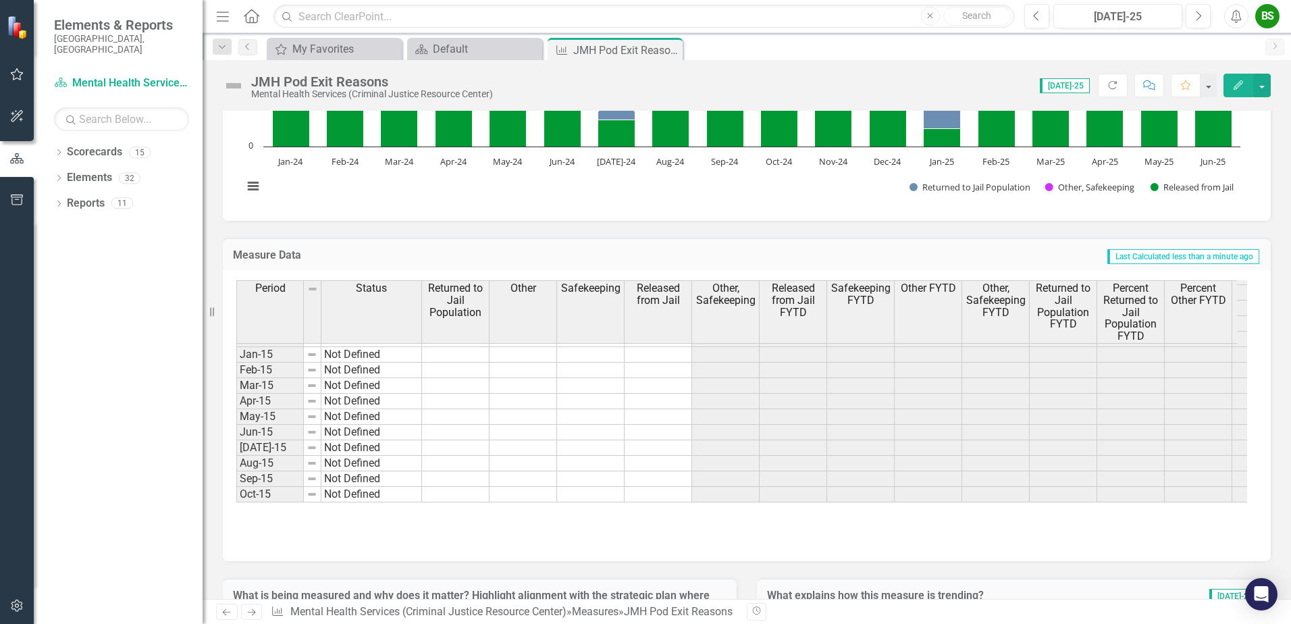
scroll to position [203, 0]
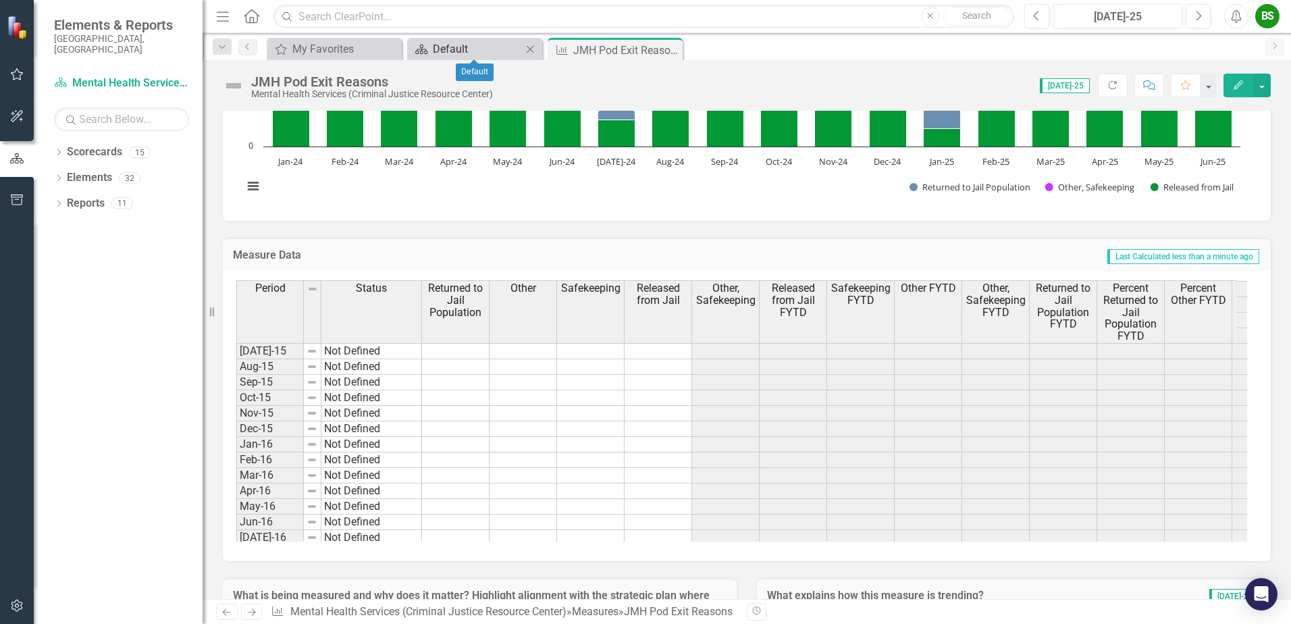
click at [463, 45] on div "Default" at bounding box center [477, 49] width 89 height 17
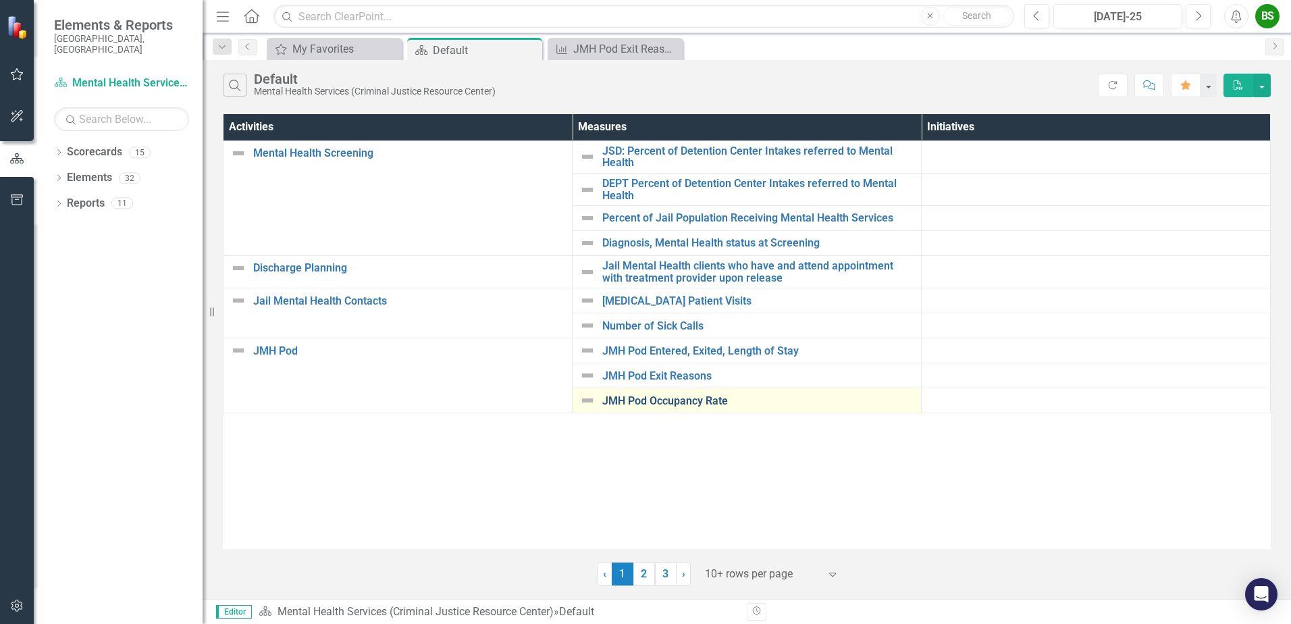
click at [687, 402] on link "JMH Pod Occupancy Rate" at bounding box center [758, 401] width 312 height 12
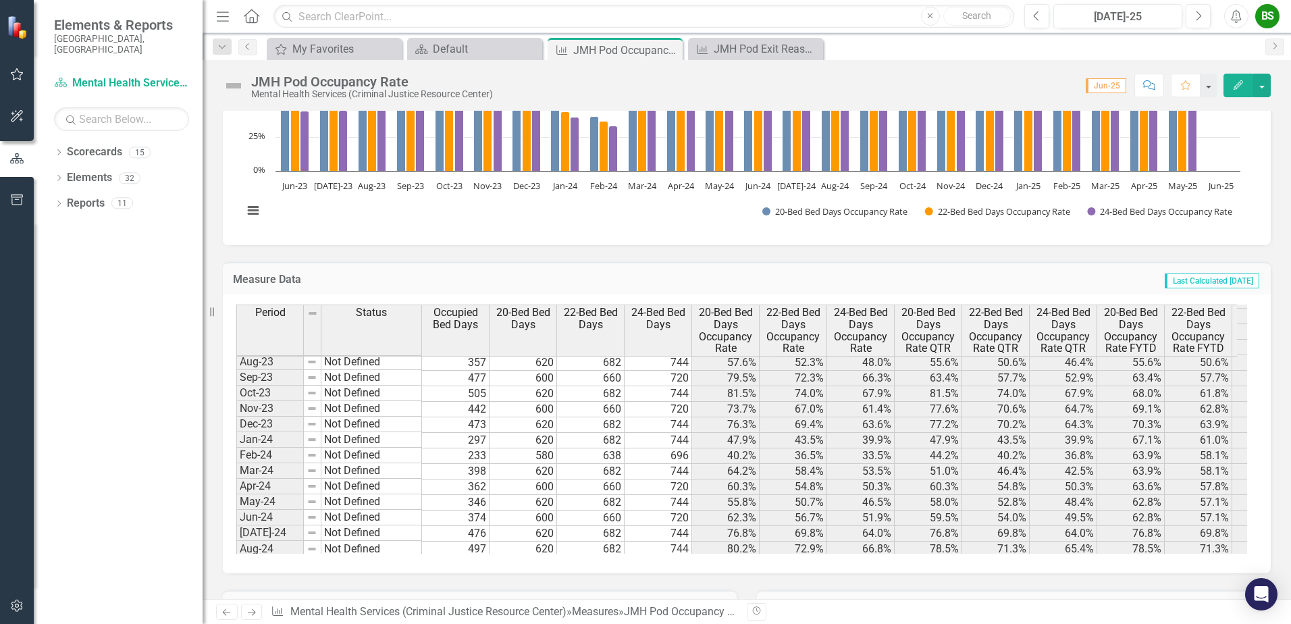
scroll to position [1024, 0]
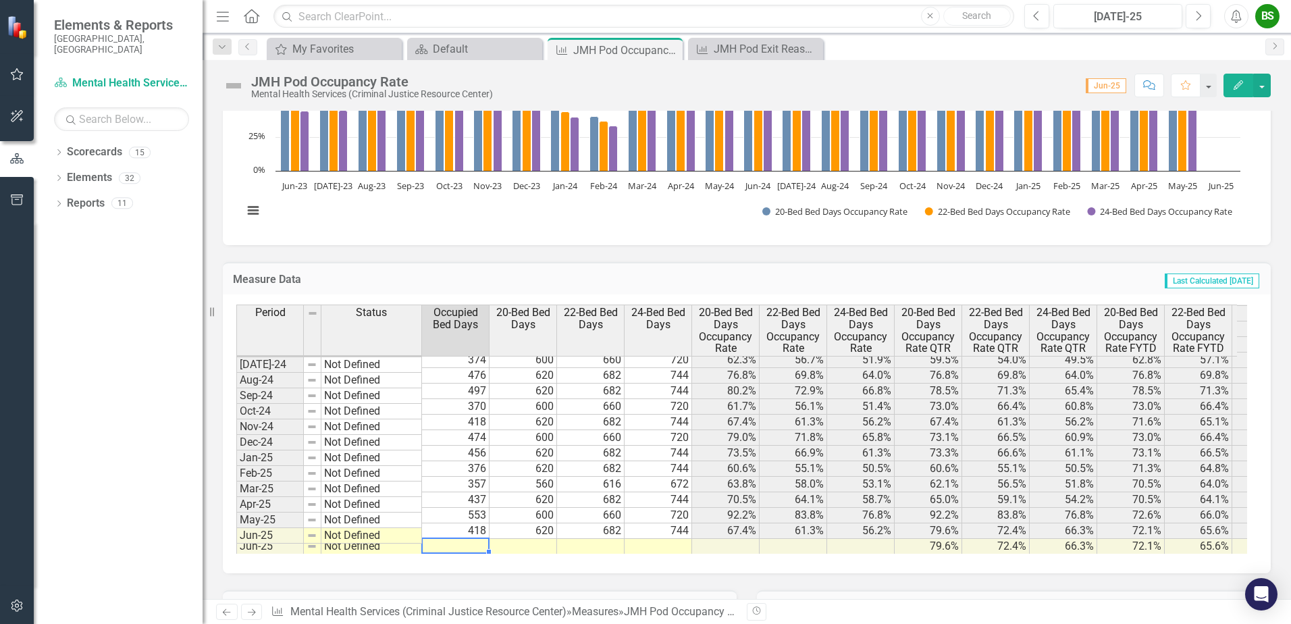
click at [477, 539] on td at bounding box center [456, 547] width 68 height 16
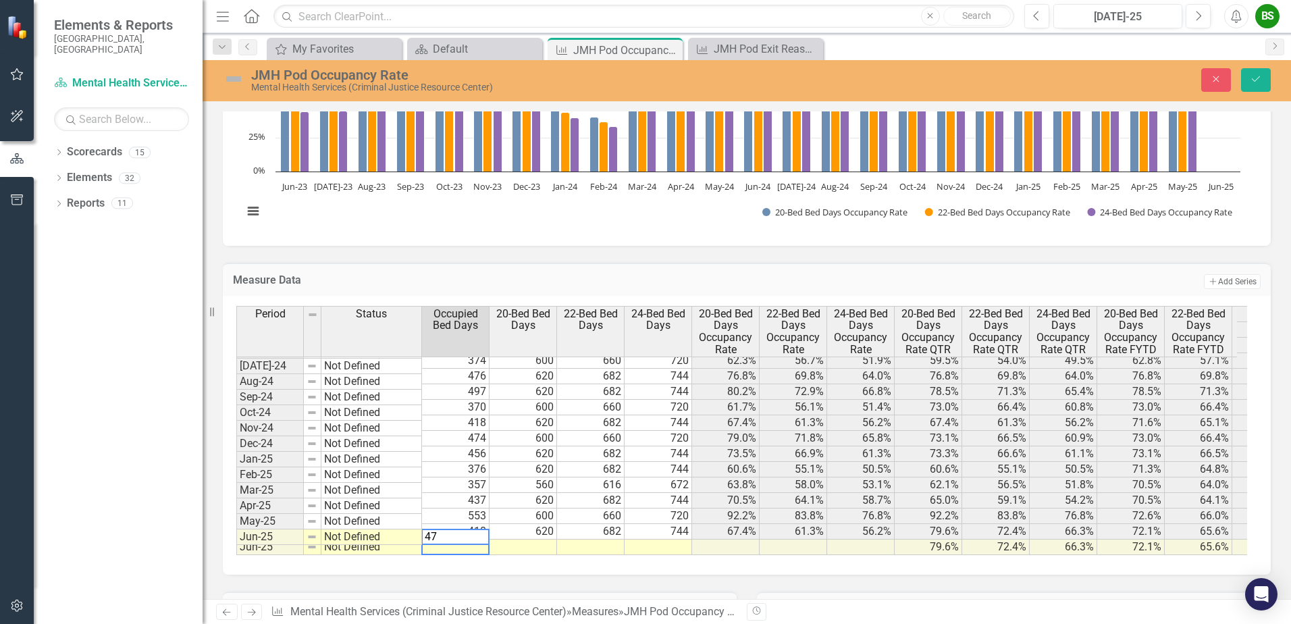
type textarea "476"
type textarea "600"
type textarea "660"
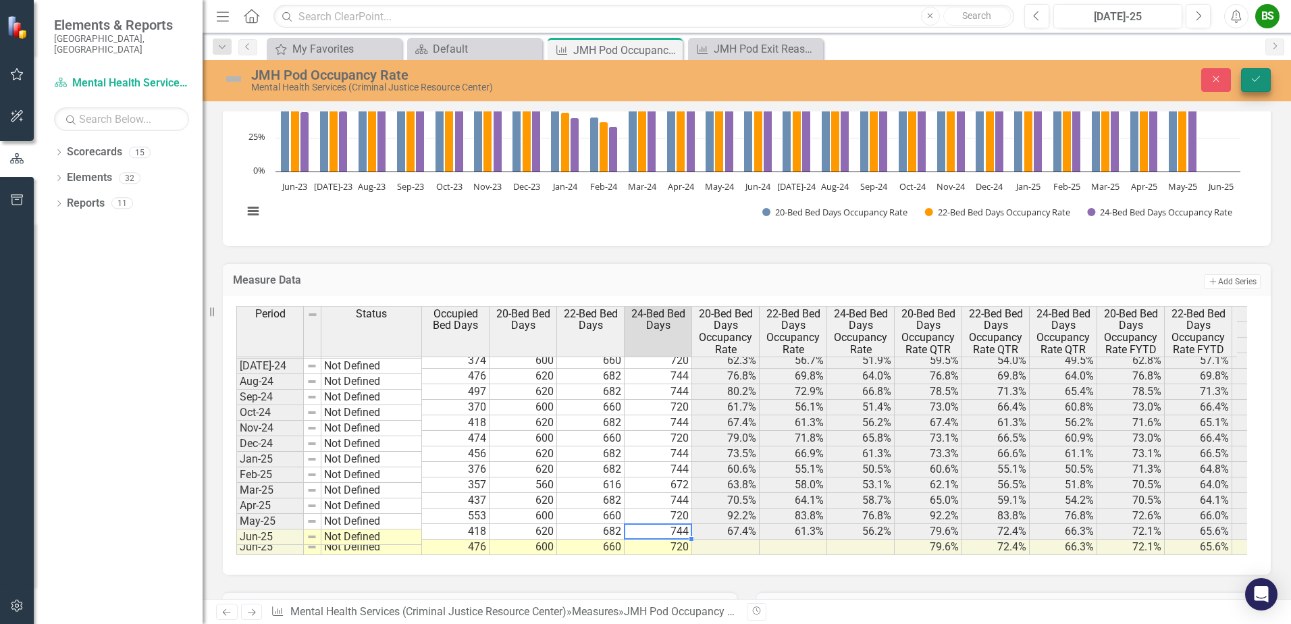
type textarea "744"
click at [1257, 78] on icon "Save" at bounding box center [1256, 78] width 12 height 9
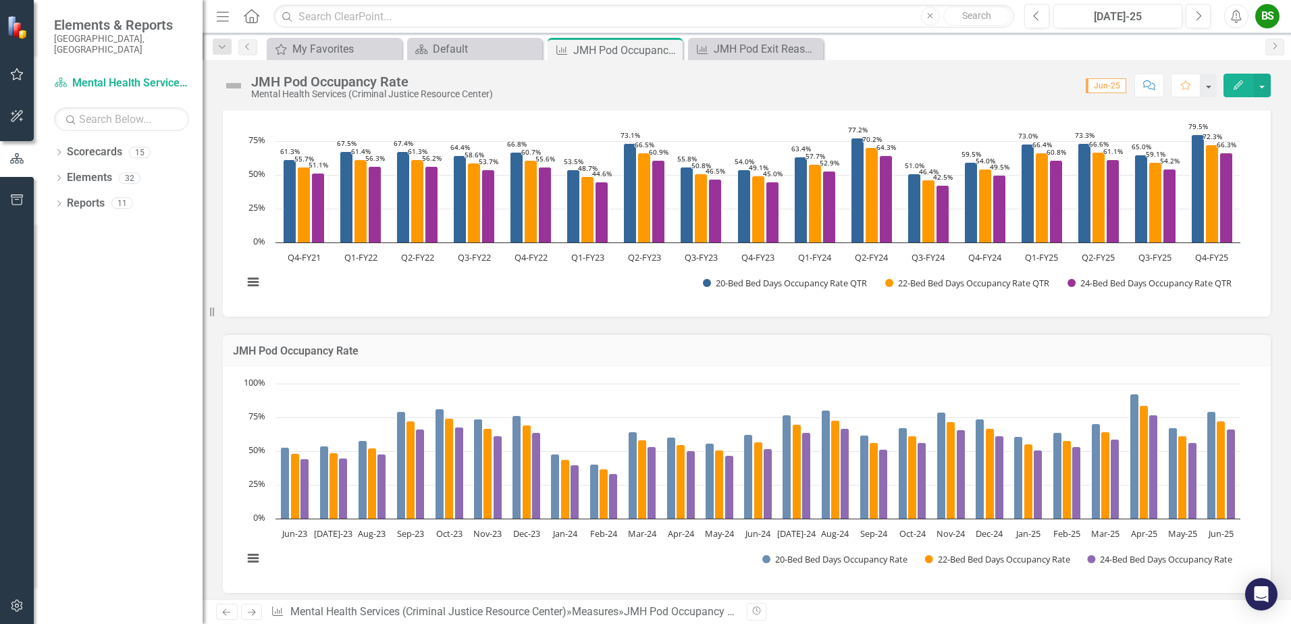
scroll to position [381, 0]
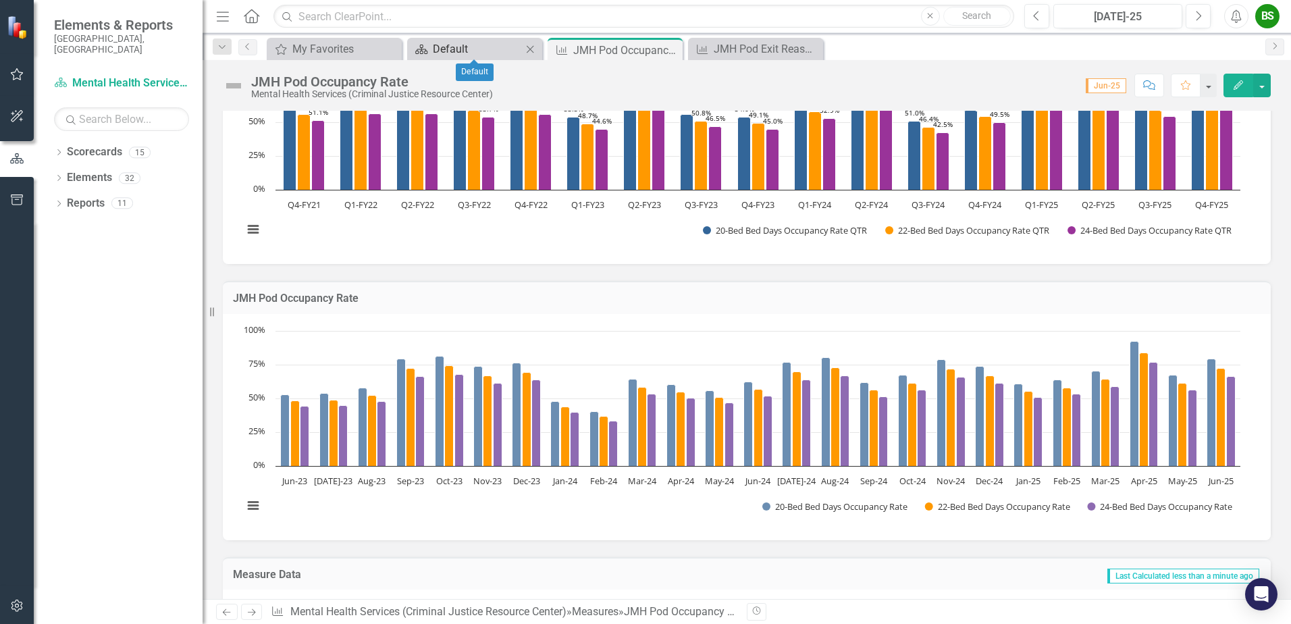
click at [487, 43] on div "Default" at bounding box center [477, 49] width 89 height 17
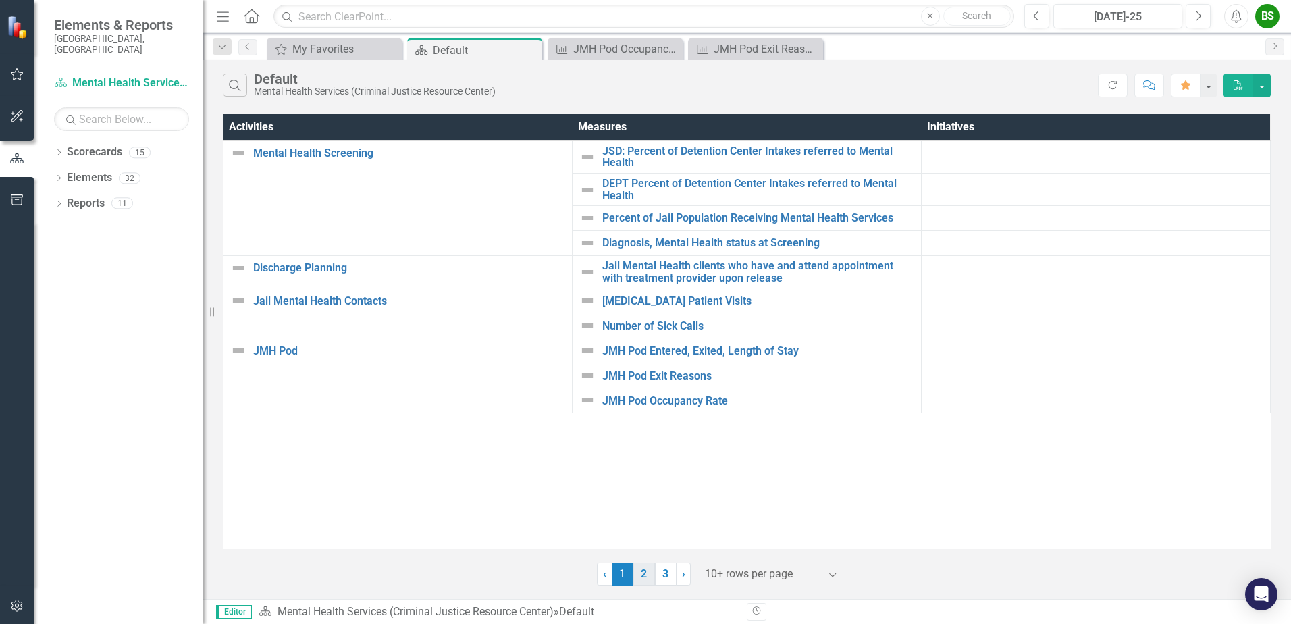
click at [642, 562] on link "2" at bounding box center [644, 573] width 22 height 23
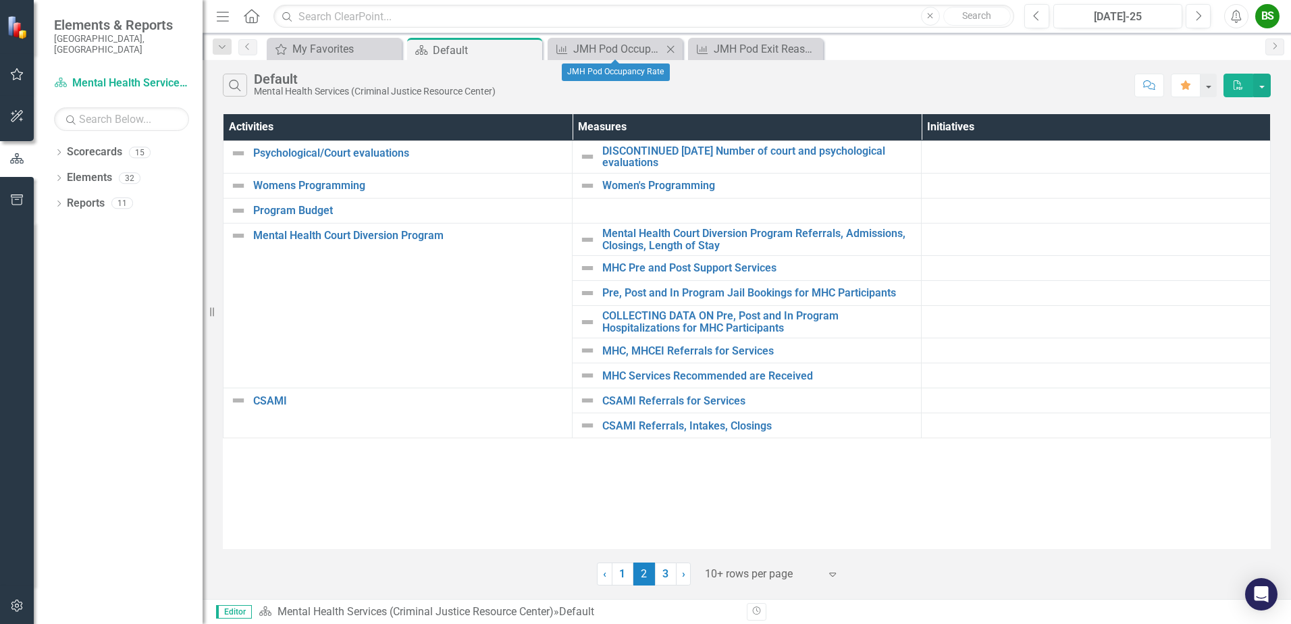
click at [613, 40] on div "Measure JMH Pod Occupancy Rate Close" at bounding box center [615, 49] width 135 height 22
click at [615, 51] on div "JMH Pod Occupancy Rate" at bounding box center [617, 49] width 89 height 17
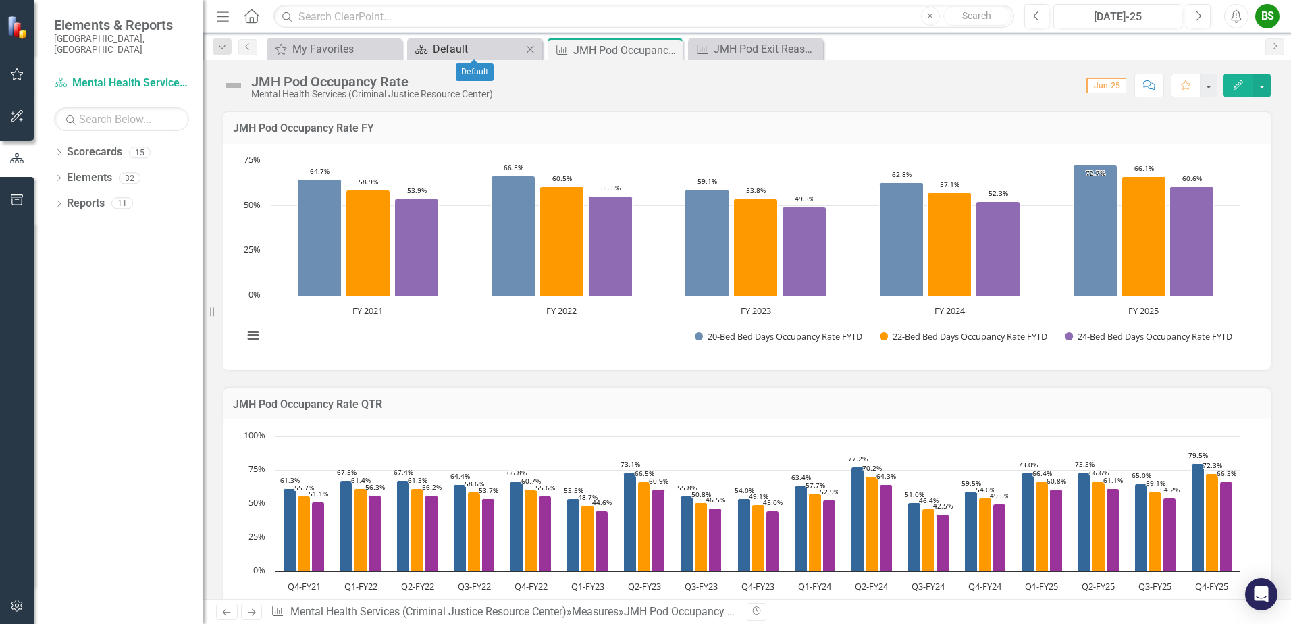
click at [487, 48] on div "Default" at bounding box center [477, 49] width 89 height 17
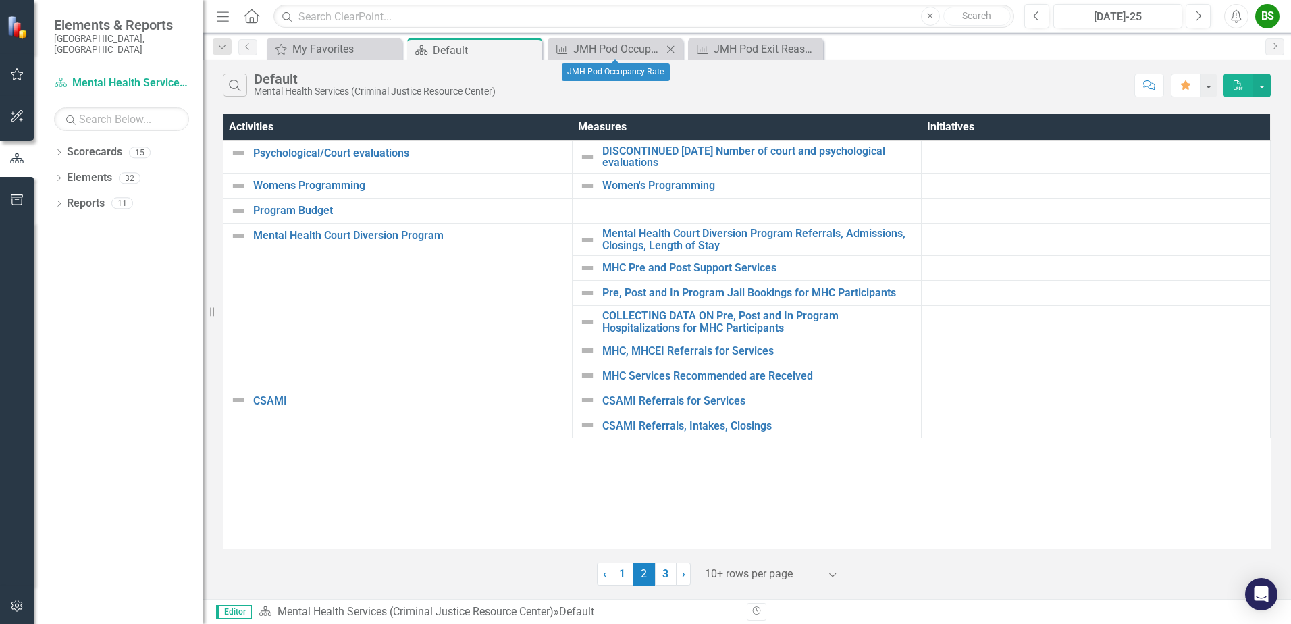
click at [672, 48] on icon at bounding box center [670, 48] width 7 height 7
click at [0, 0] on icon at bounding box center [0, 0] width 0 height 0
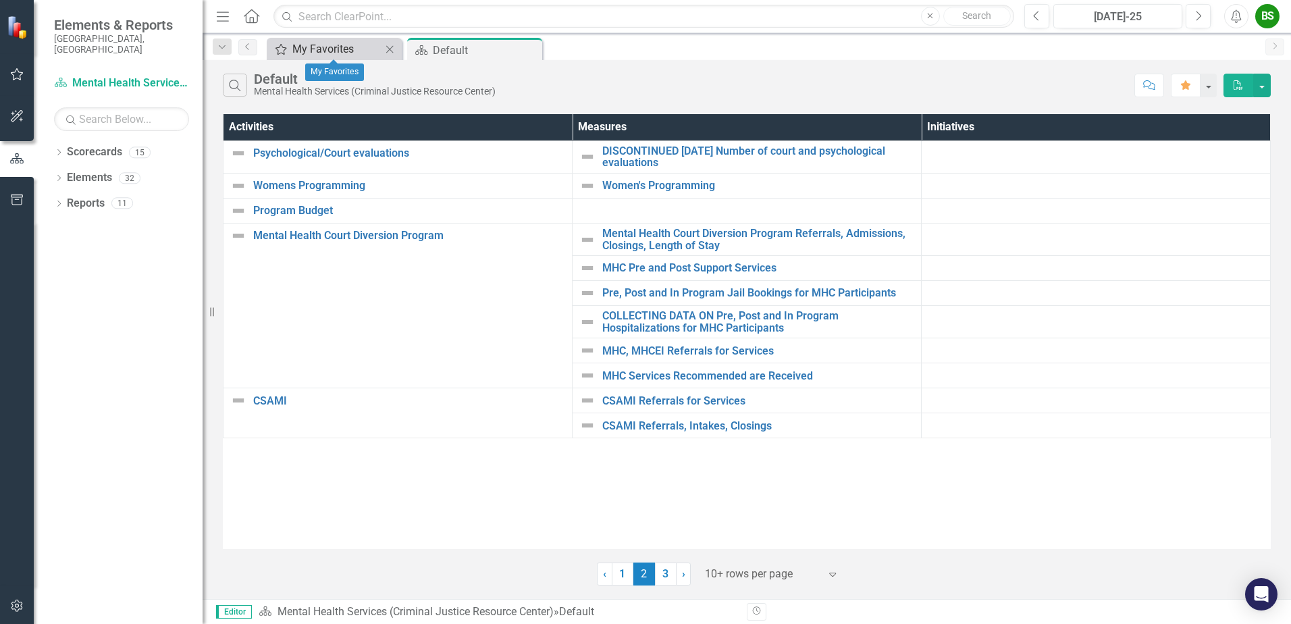
click at [349, 47] on div "My Favorites" at bounding box center [336, 49] width 89 height 17
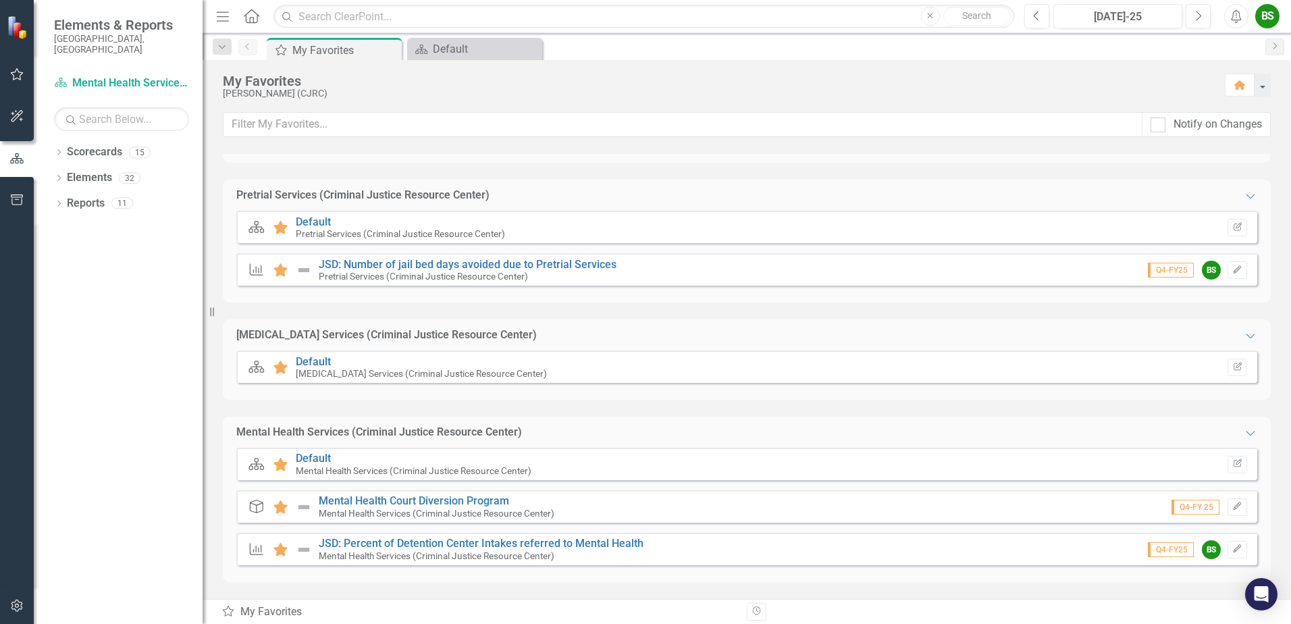
scroll to position [605, 0]
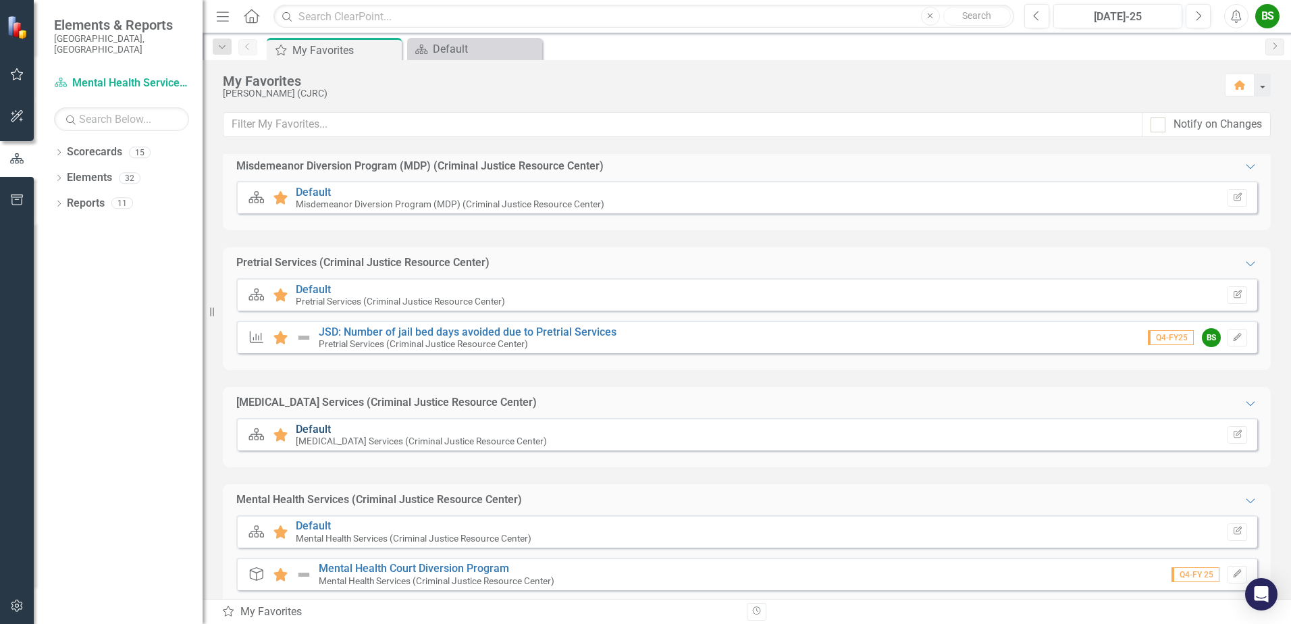
click at [313, 427] on link "Default" at bounding box center [313, 429] width 35 height 13
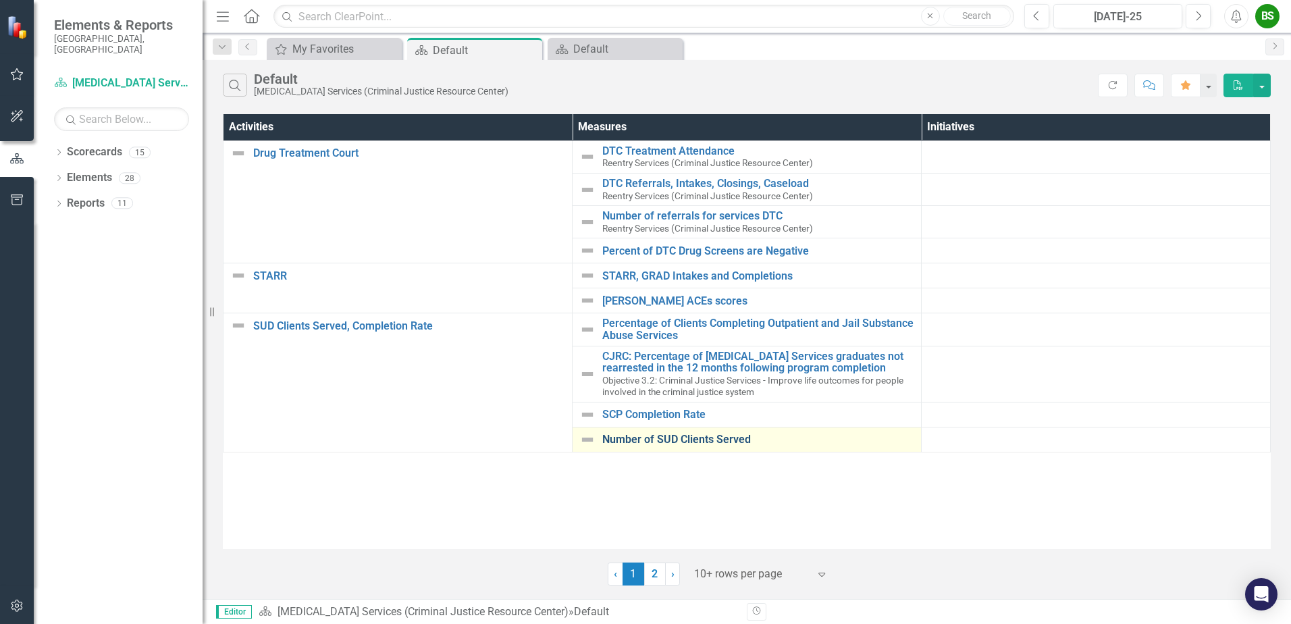
click at [669, 446] on link "Number of SUD Clients Served" at bounding box center [758, 439] width 312 height 12
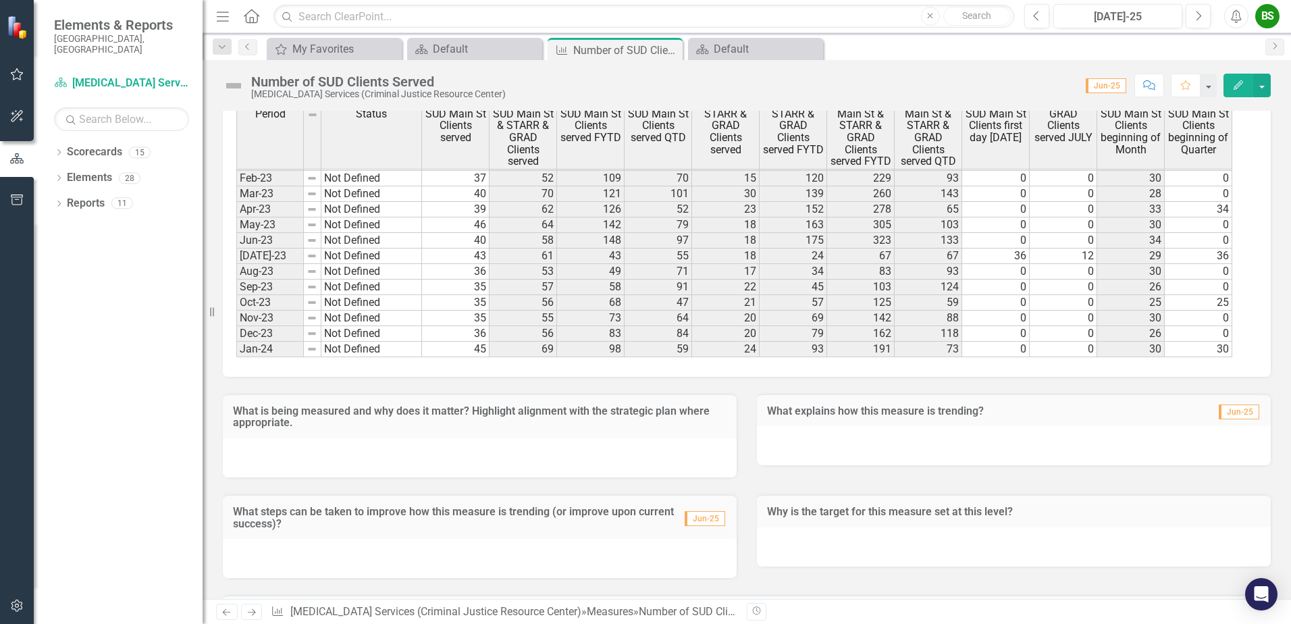
scroll to position [1024, 0]
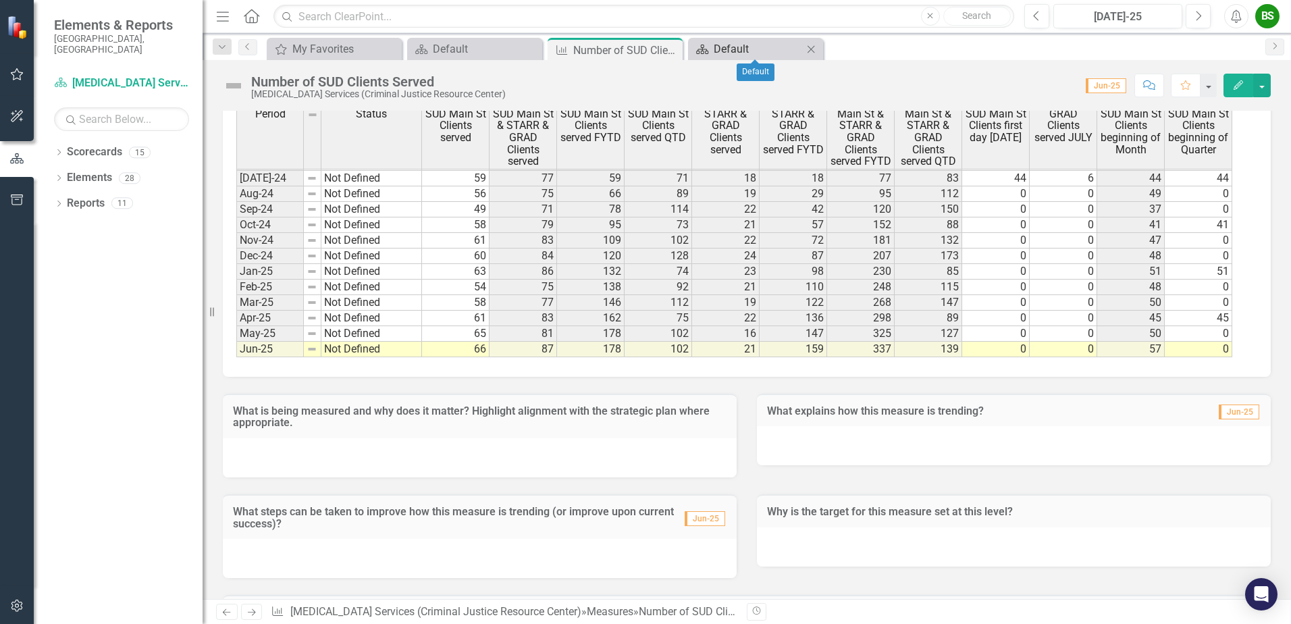
click at [746, 53] on div "Default" at bounding box center [758, 49] width 89 height 17
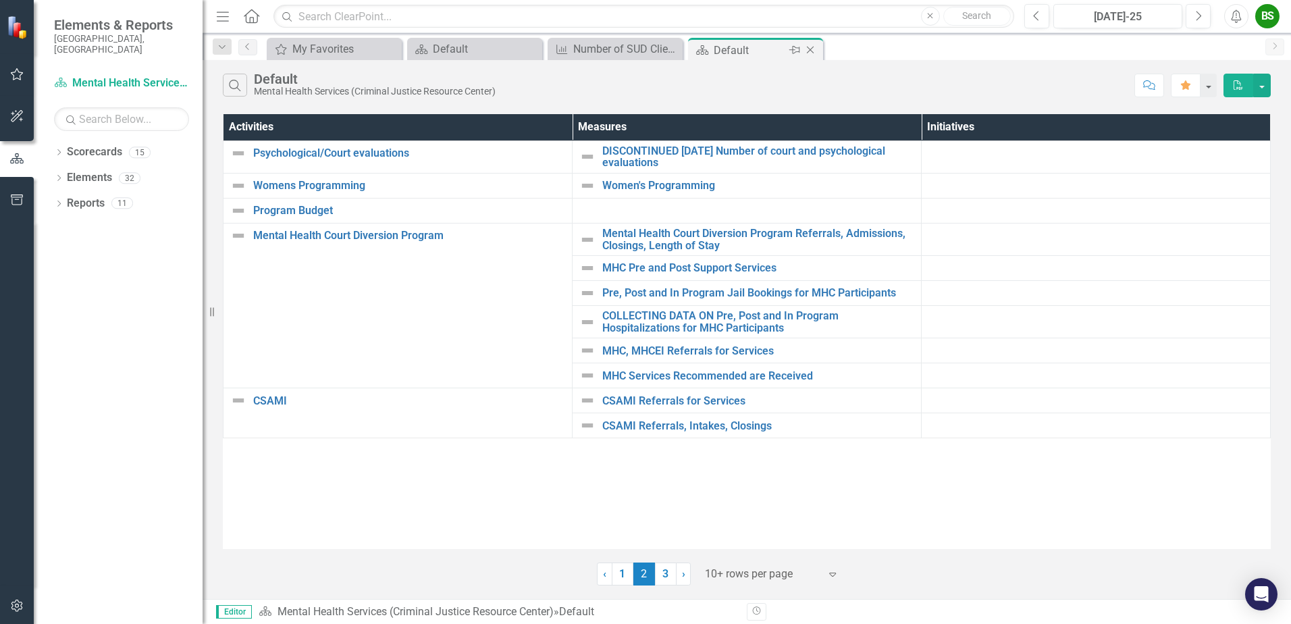
click at [810, 52] on icon "Close" at bounding box center [810, 50] width 14 height 11
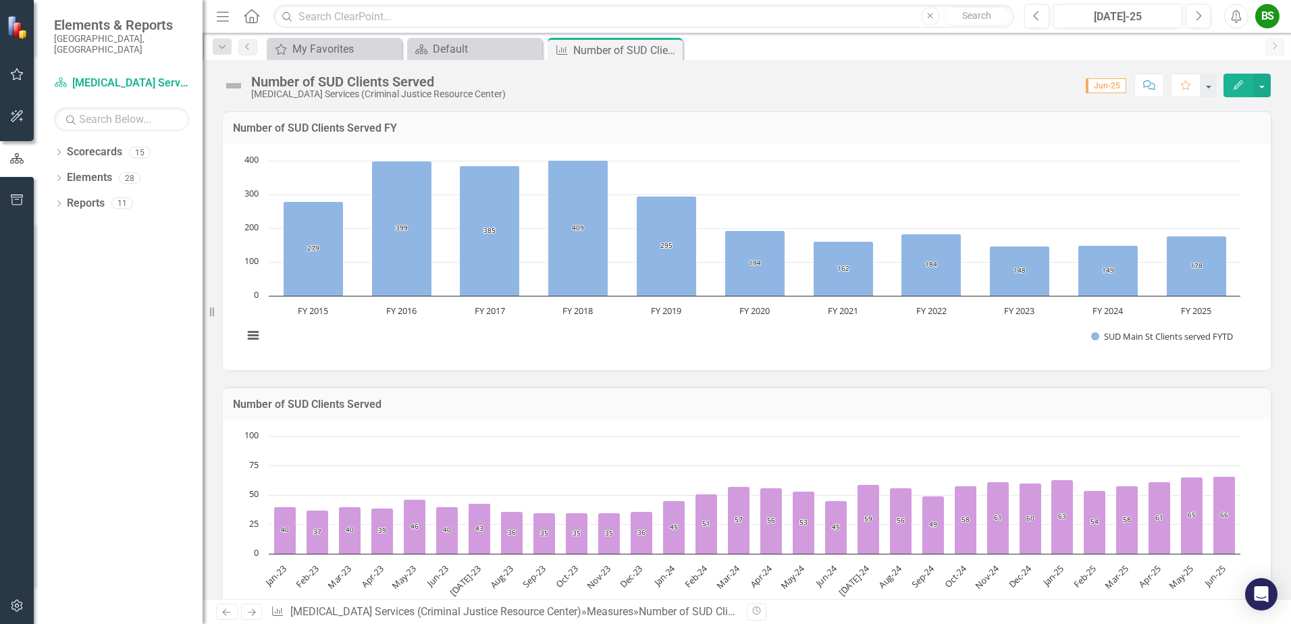
click at [689, 50] on div "My Favorites My Favorites Close Scorecard Default Close Measure Number of SUD C…" at bounding box center [761, 49] width 995 height 22
click at [677, 50] on icon "Close" at bounding box center [670, 50] width 14 height 11
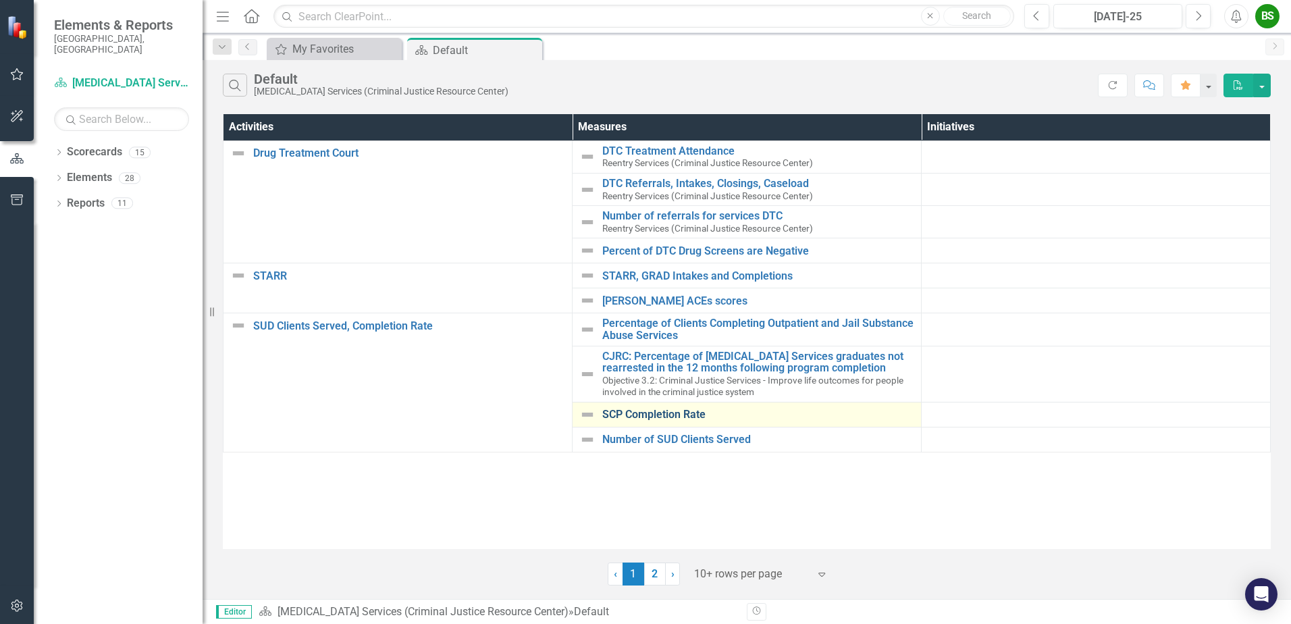
click at [667, 421] on link "SCP Completion Rate" at bounding box center [758, 414] width 312 height 12
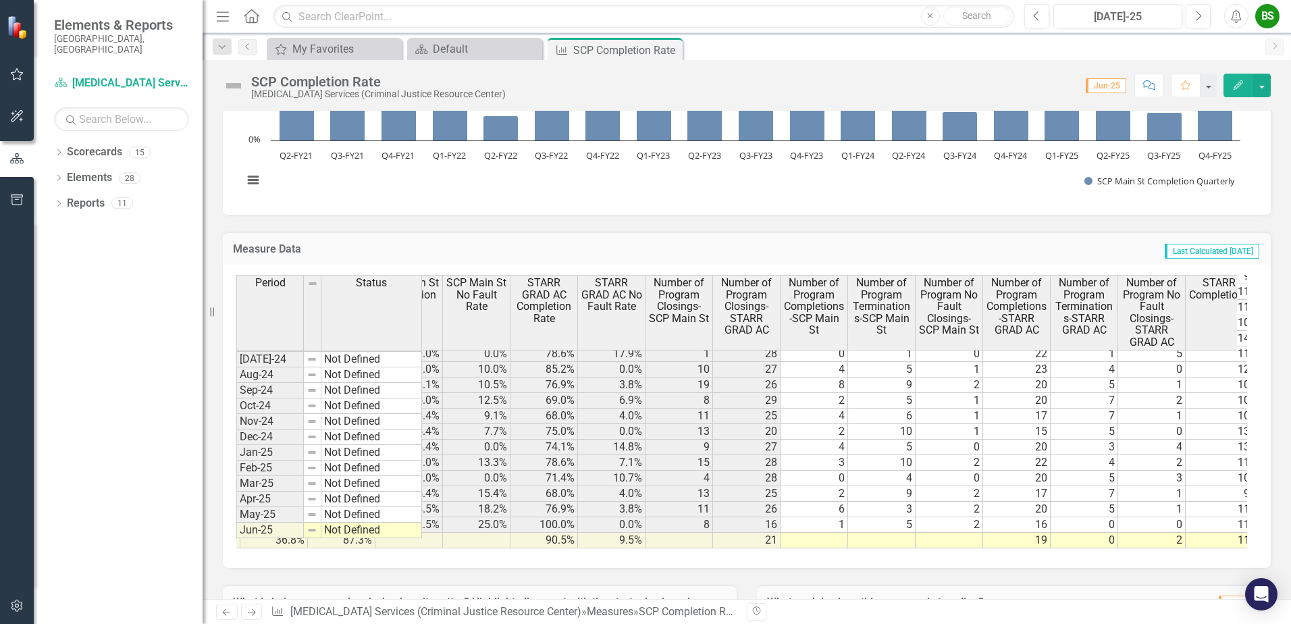
scroll to position [0, 752]
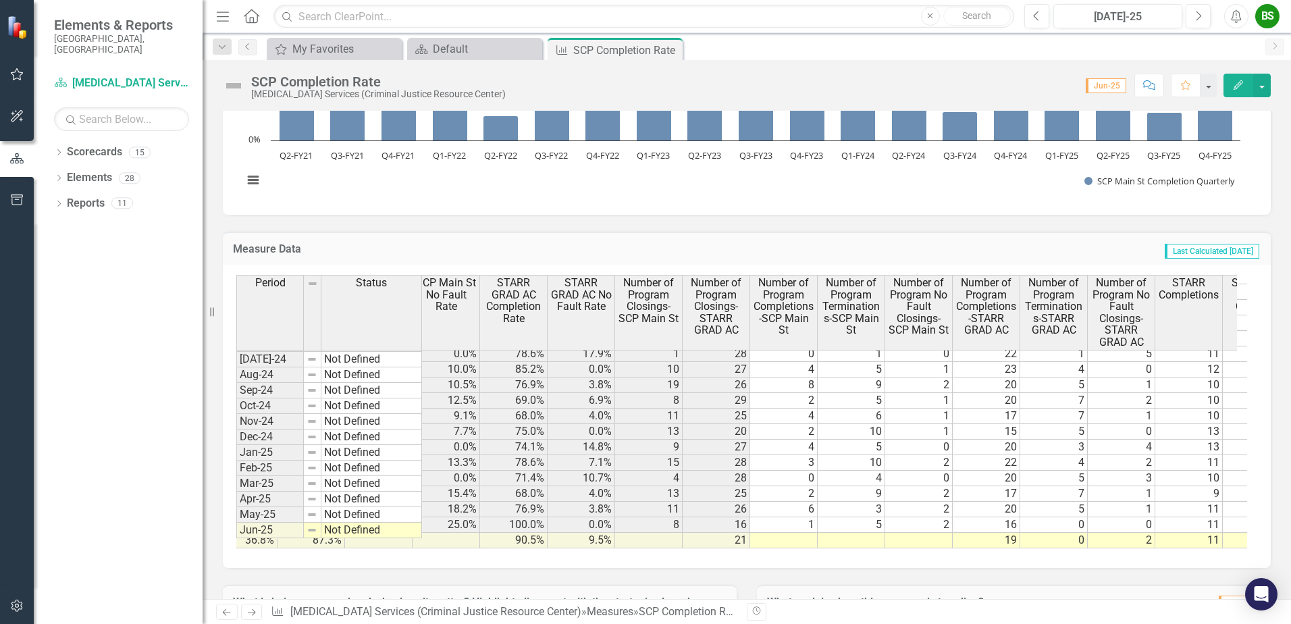
click at [809, 533] on tr "63.2% 75.6% 29.8% 36 71 14 76.8% 36.8% 87.3% 90.5% 9.5% 21 19 0 2 11 1 0 6 1 0 …" at bounding box center [716, 541] width 2093 height 16
type textarea "1"
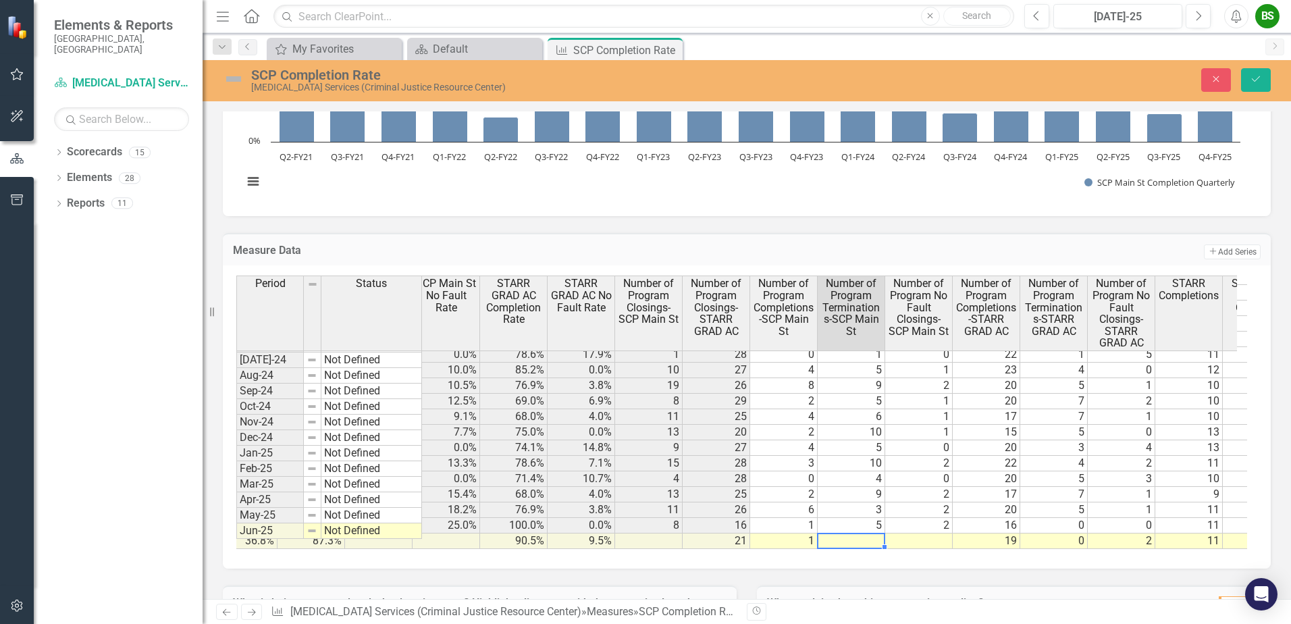
type textarea "6"
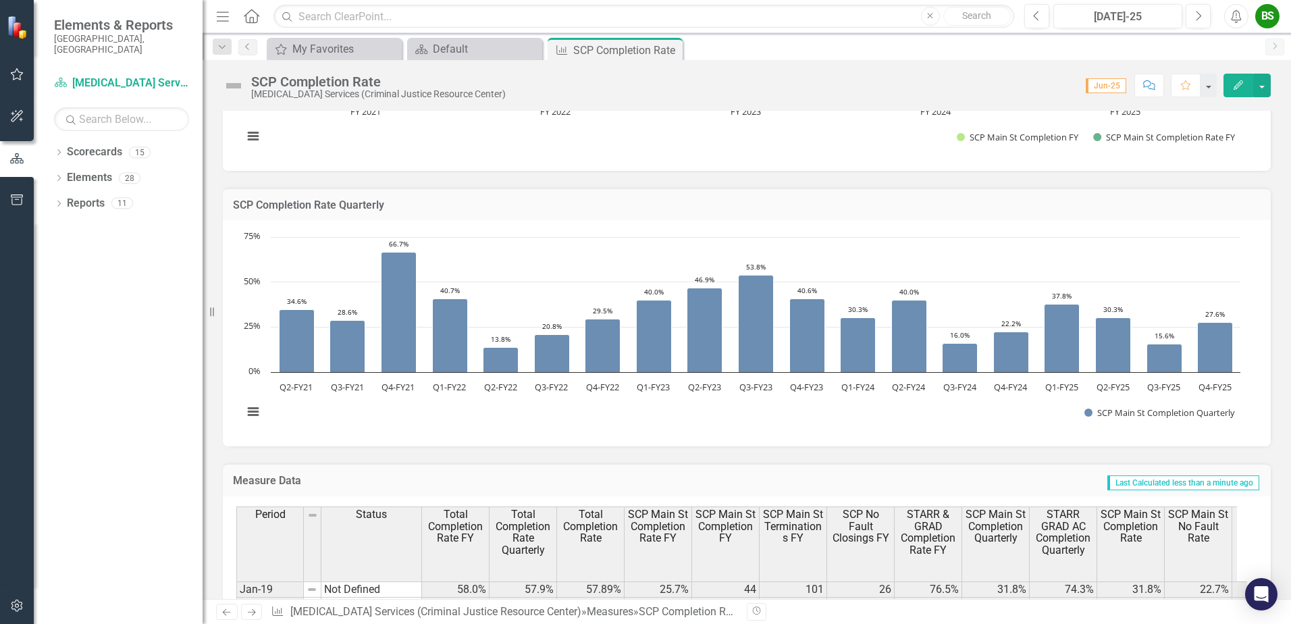
scroll to position [953, 0]
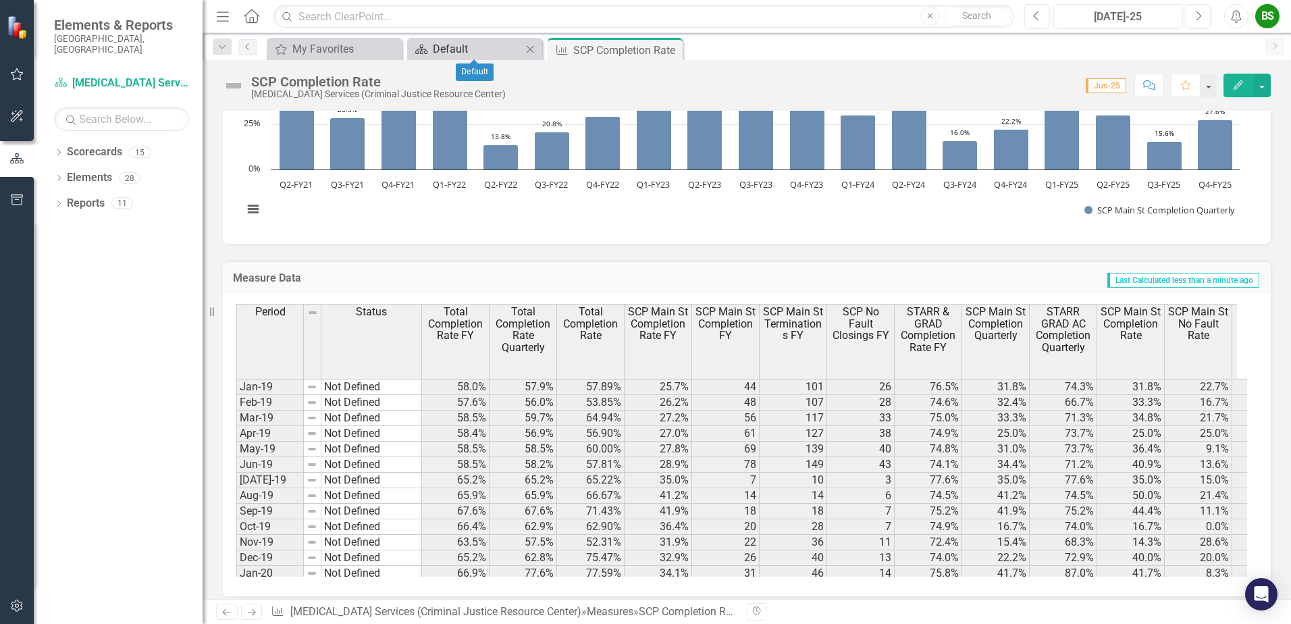
click at [463, 49] on div "Default" at bounding box center [477, 49] width 89 height 17
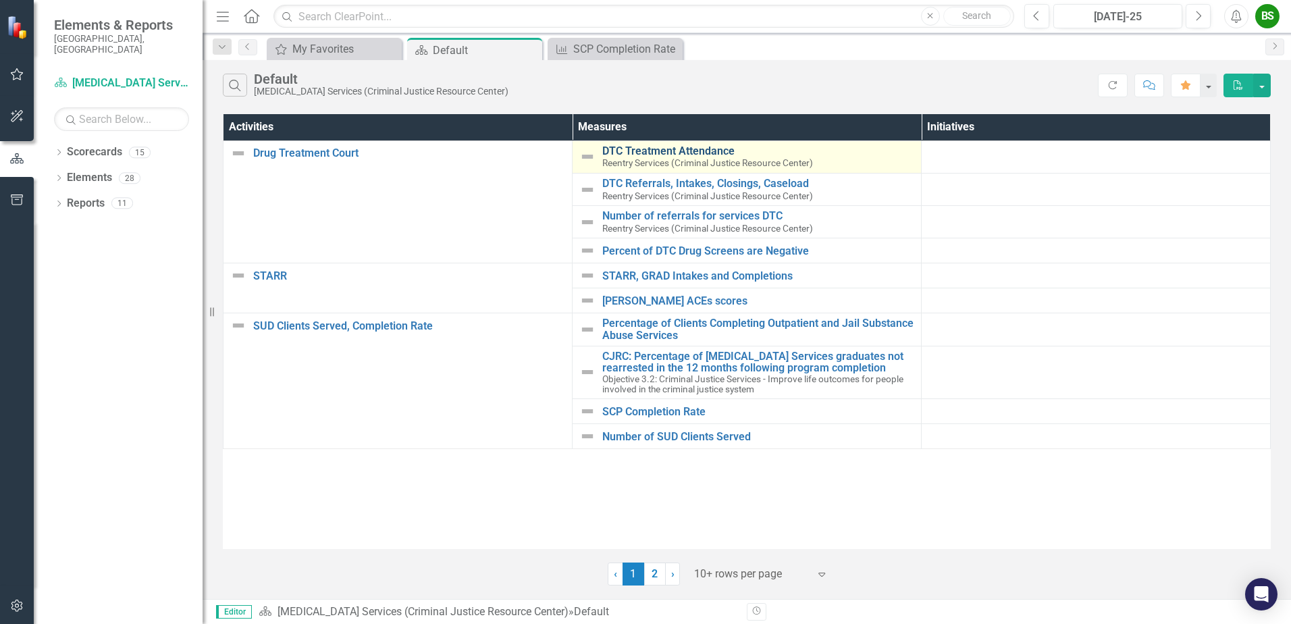
click at [693, 155] on link "DTC Treatment Attendance" at bounding box center [758, 151] width 312 height 12
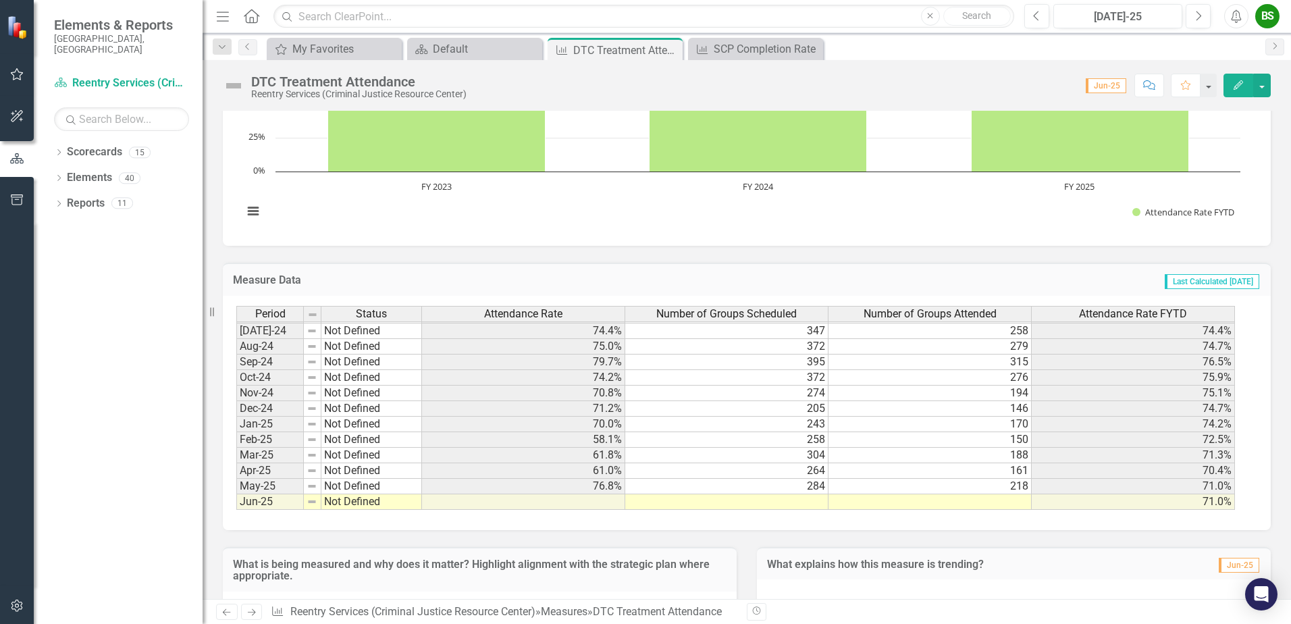
scroll to position [533, 0]
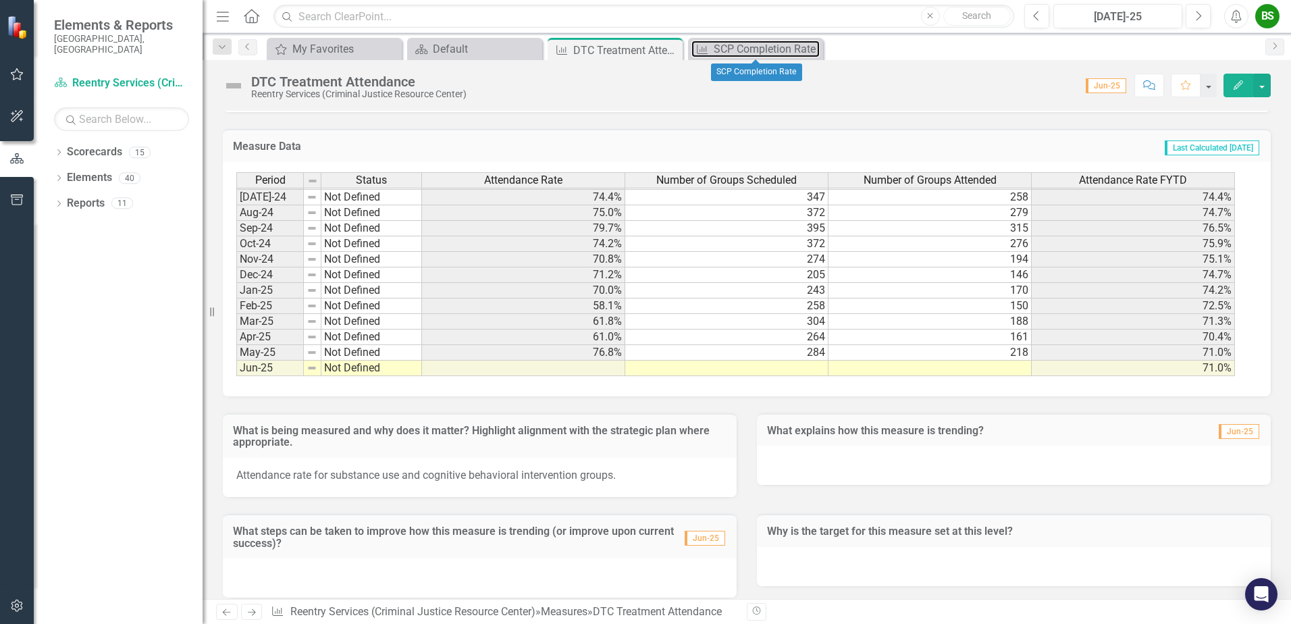
drag, startPoint x: 770, startPoint y: 50, endPoint x: 826, endPoint y: 51, distance: 56.7
click at [770, 50] on div "SCP Completion Rate" at bounding box center [767, 49] width 106 height 17
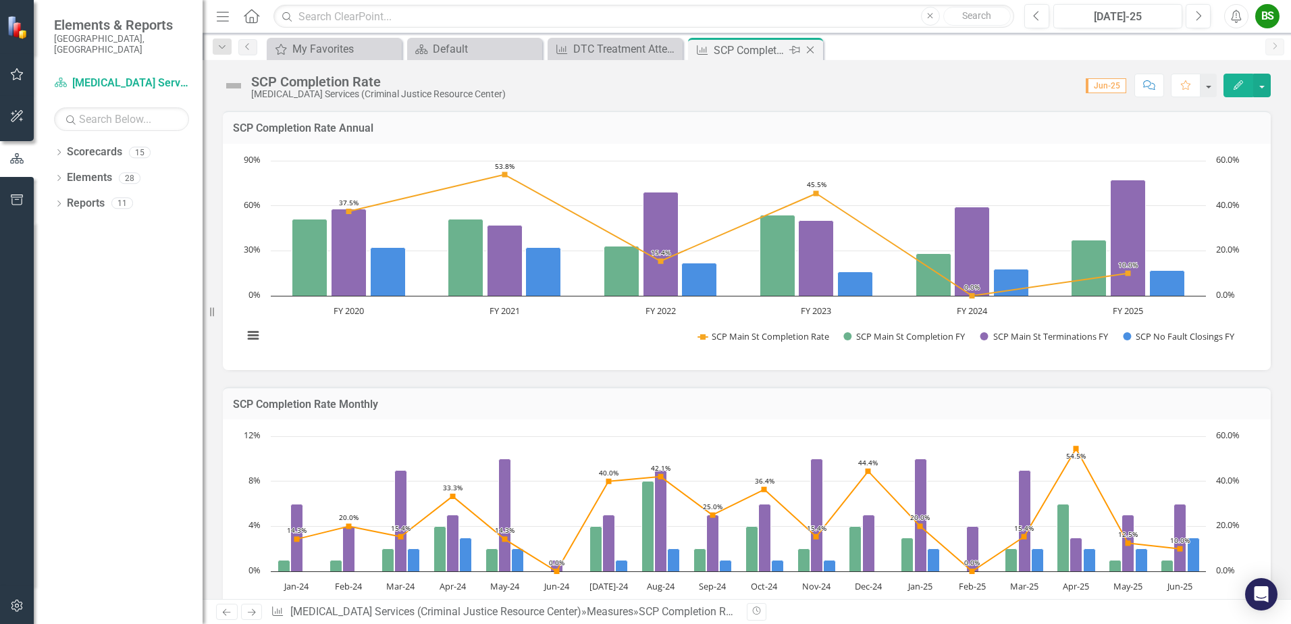
click at [815, 50] on icon "Close" at bounding box center [810, 50] width 14 height 11
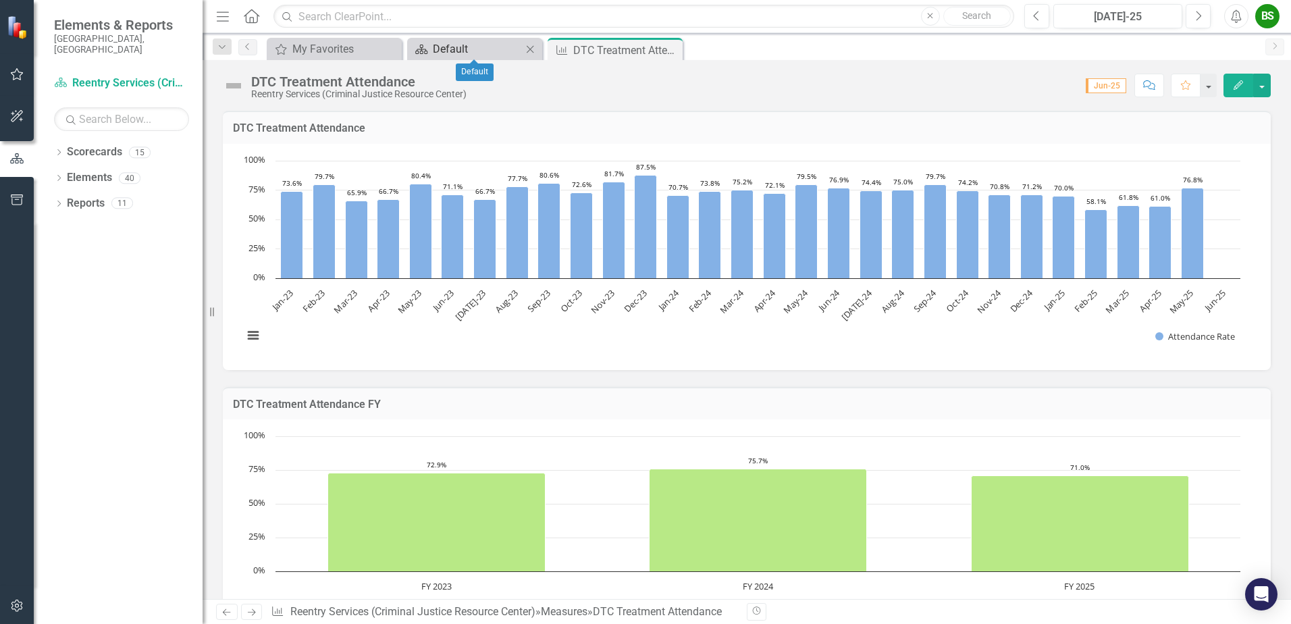
click at [471, 43] on div "Default" at bounding box center [477, 49] width 89 height 17
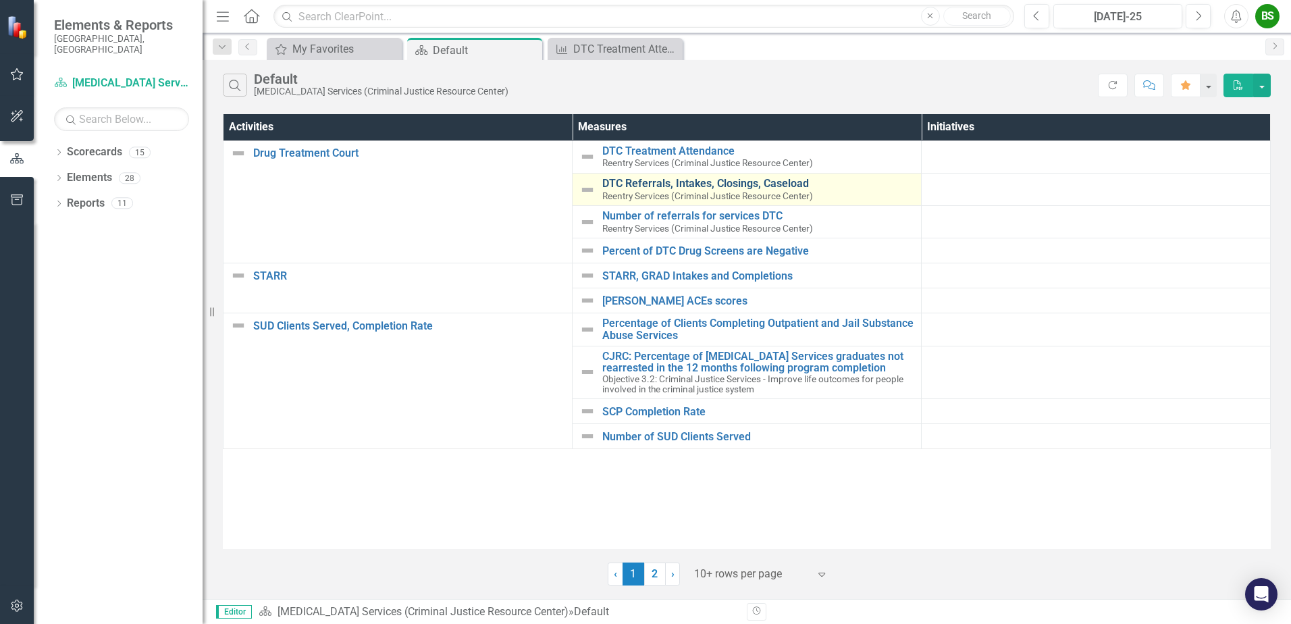
click at [720, 185] on link "DTC Referrals, Intakes, Closings, Caseload" at bounding box center [758, 184] width 312 height 12
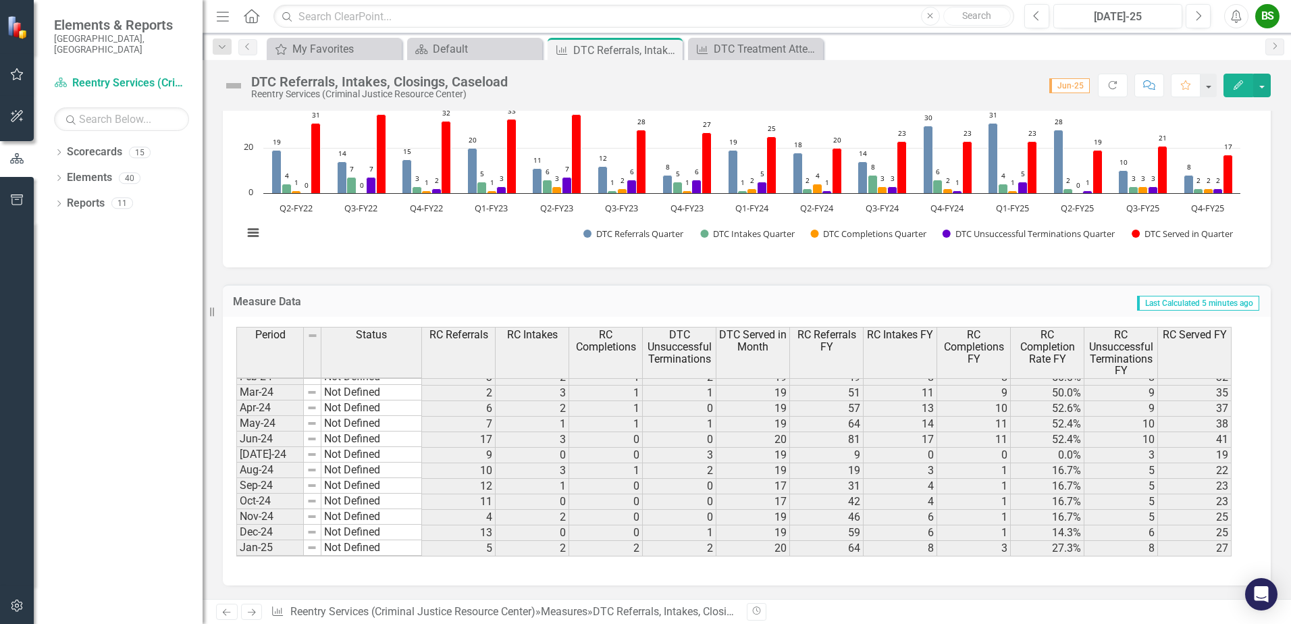
scroll to position [1024, 0]
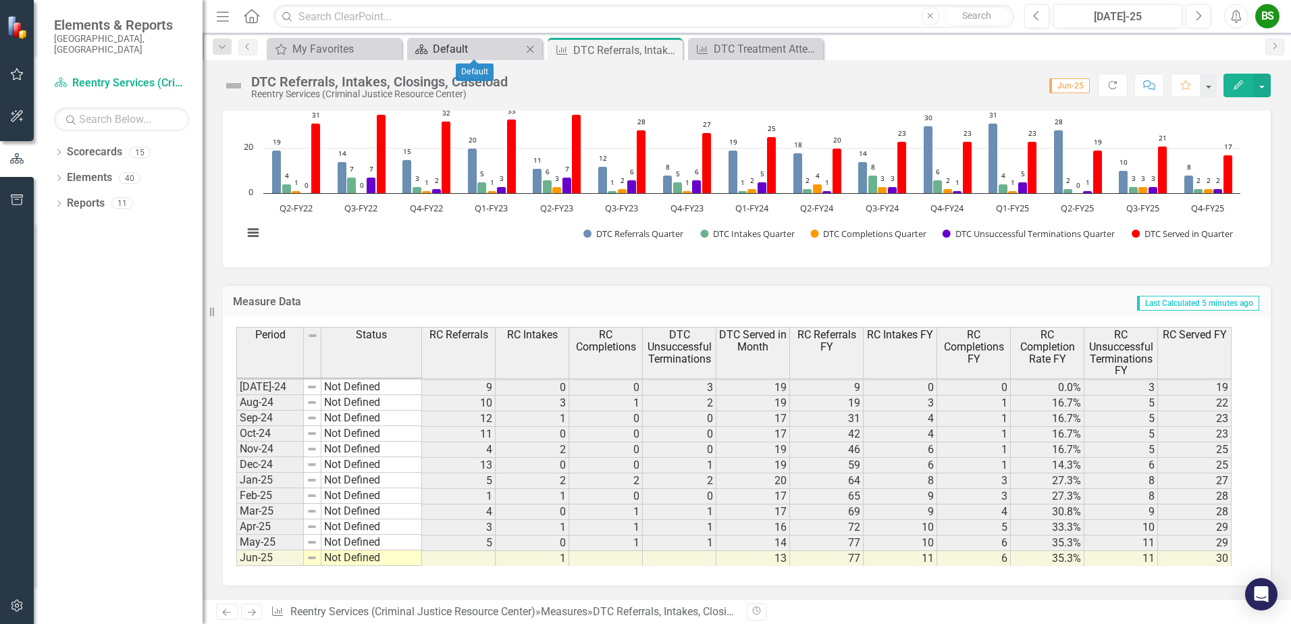
click at [461, 48] on div "Default" at bounding box center [477, 49] width 89 height 17
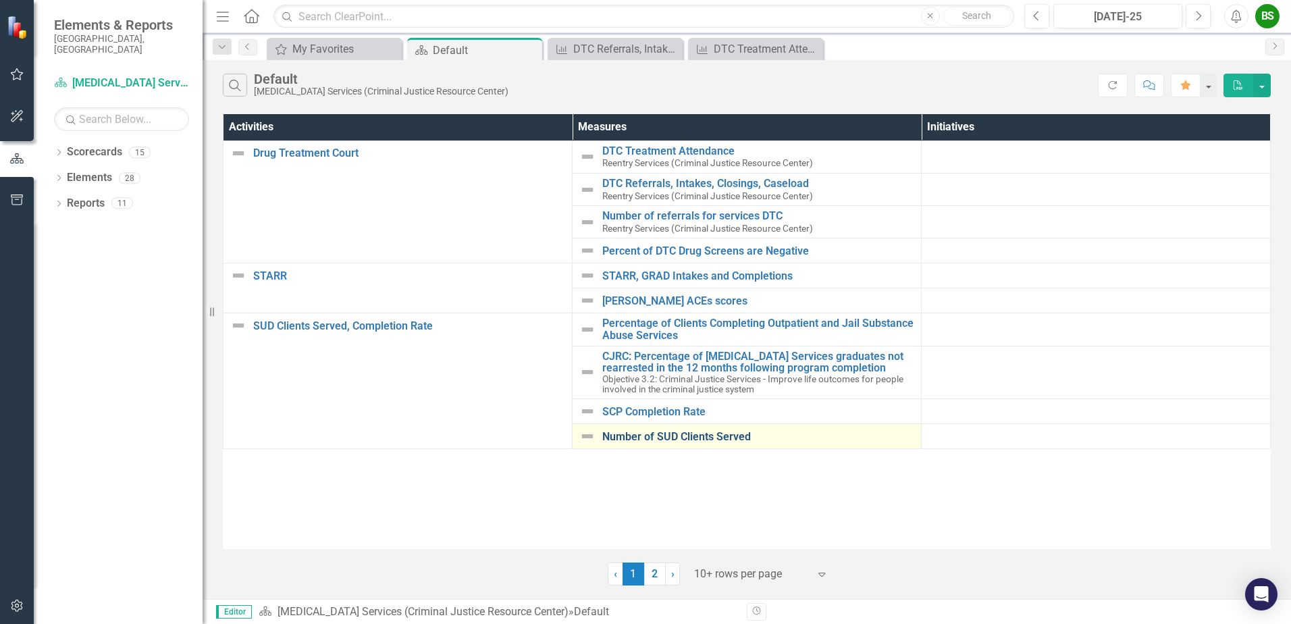
click at [642, 443] on link "Number of SUD Clients Served" at bounding box center [758, 437] width 312 height 12
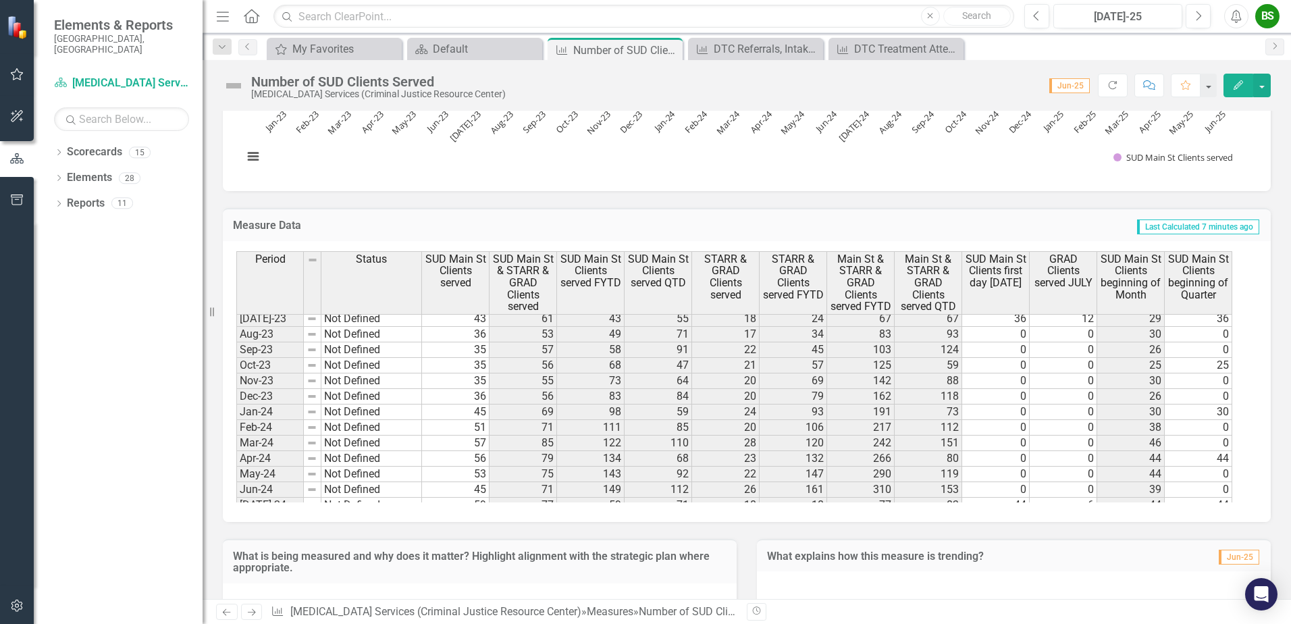
scroll to position [1024, 0]
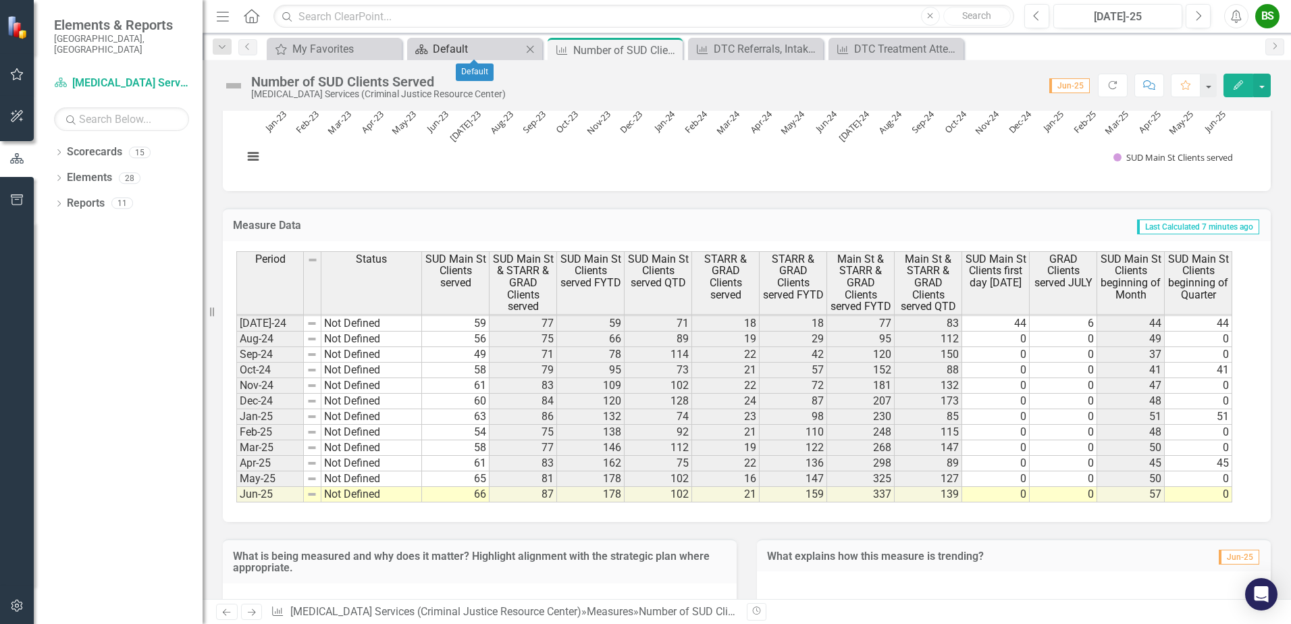
click at [490, 47] on div "Default" at bounding box center [477, 49] width 89 height 17
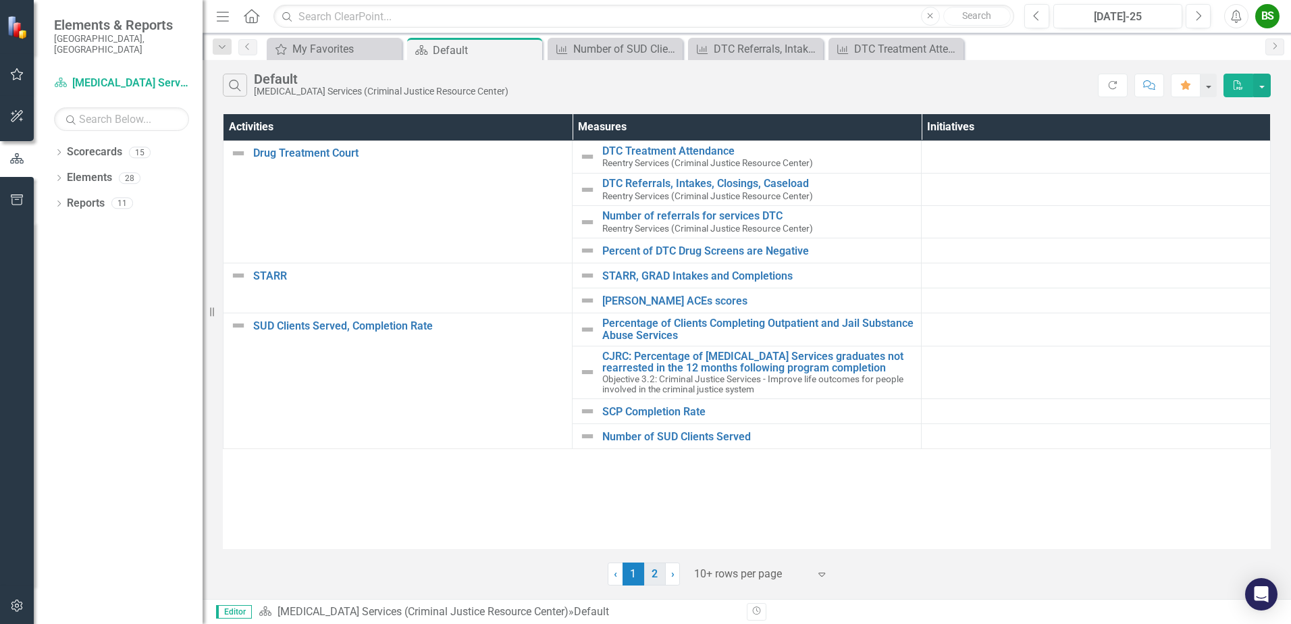
click at [656, 576] on link "2" at bounding box center [655, 573] width 22 height 23
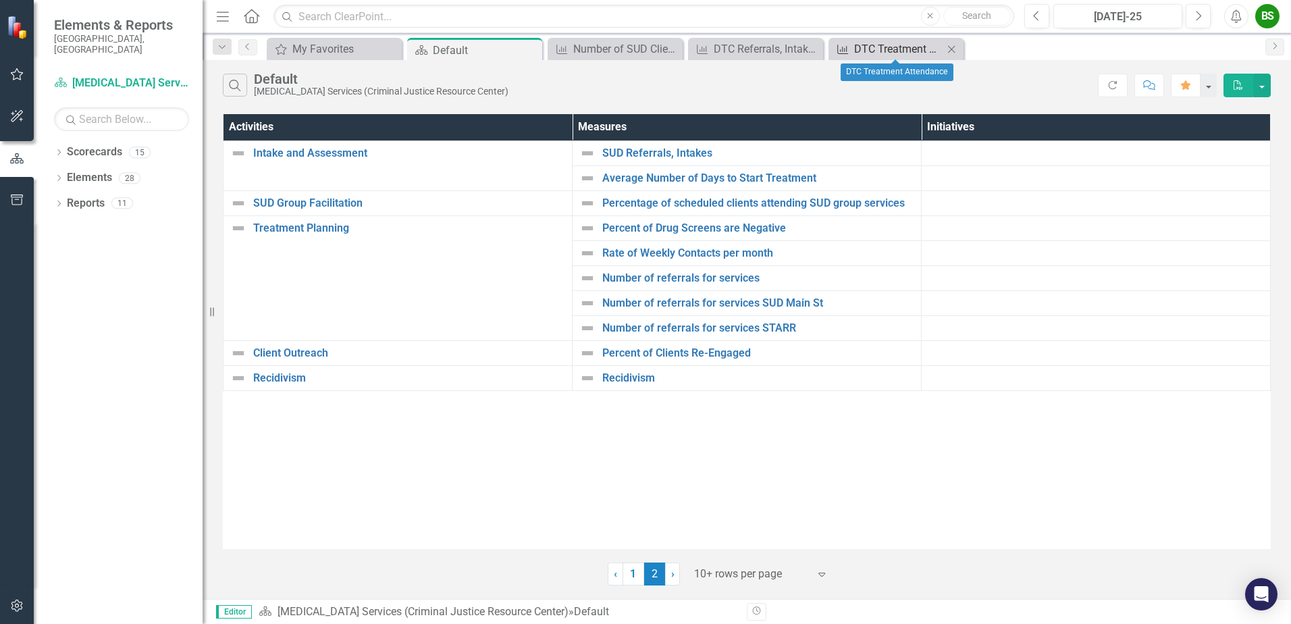
click at [893, 49] on div "DTC Treatment Attendance" at bounding box center [898, 49] width 89 height 17
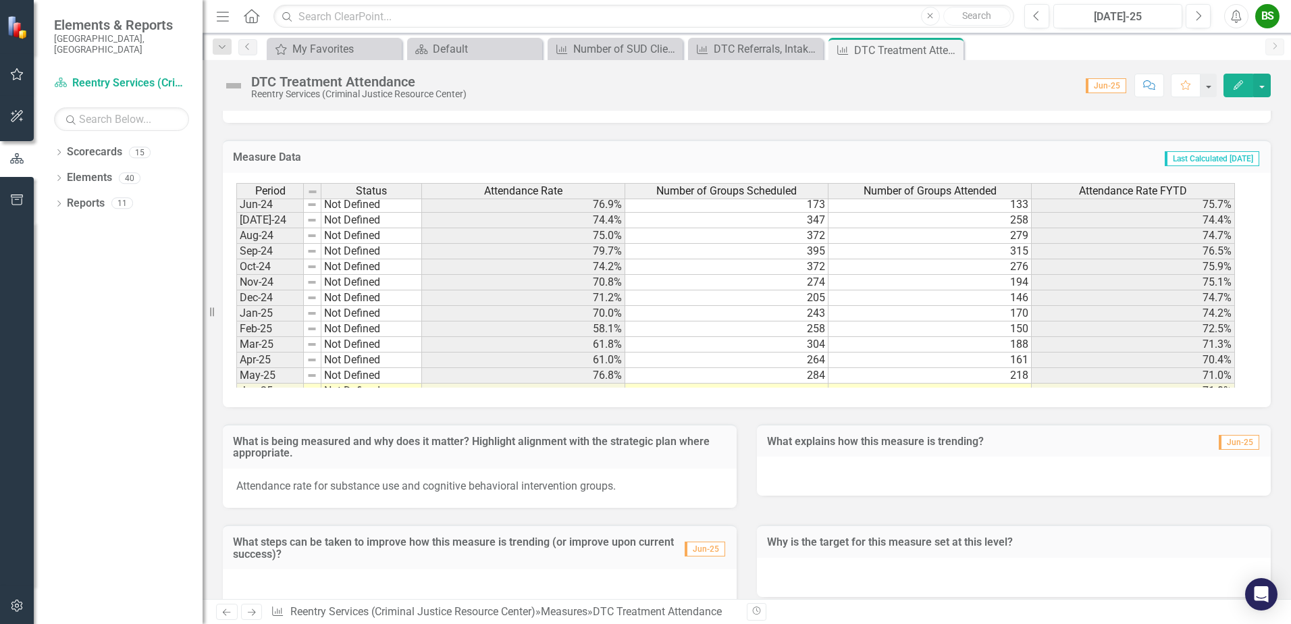
scroll to position [1024, 0]
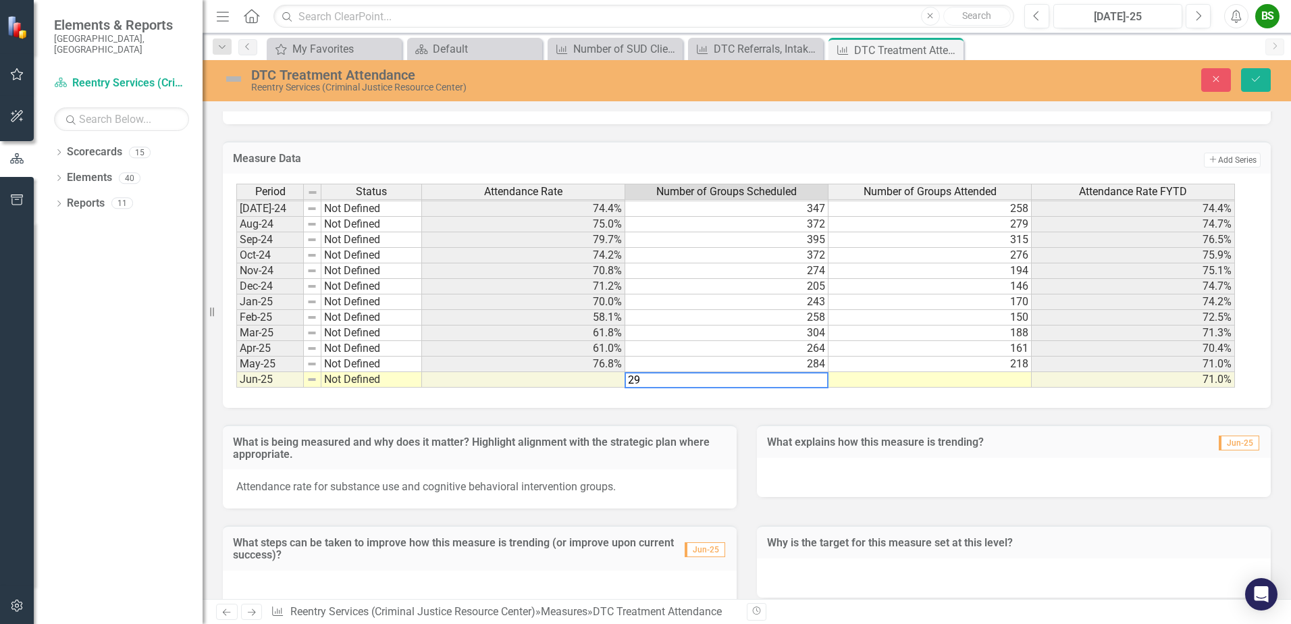
type textarea "293"
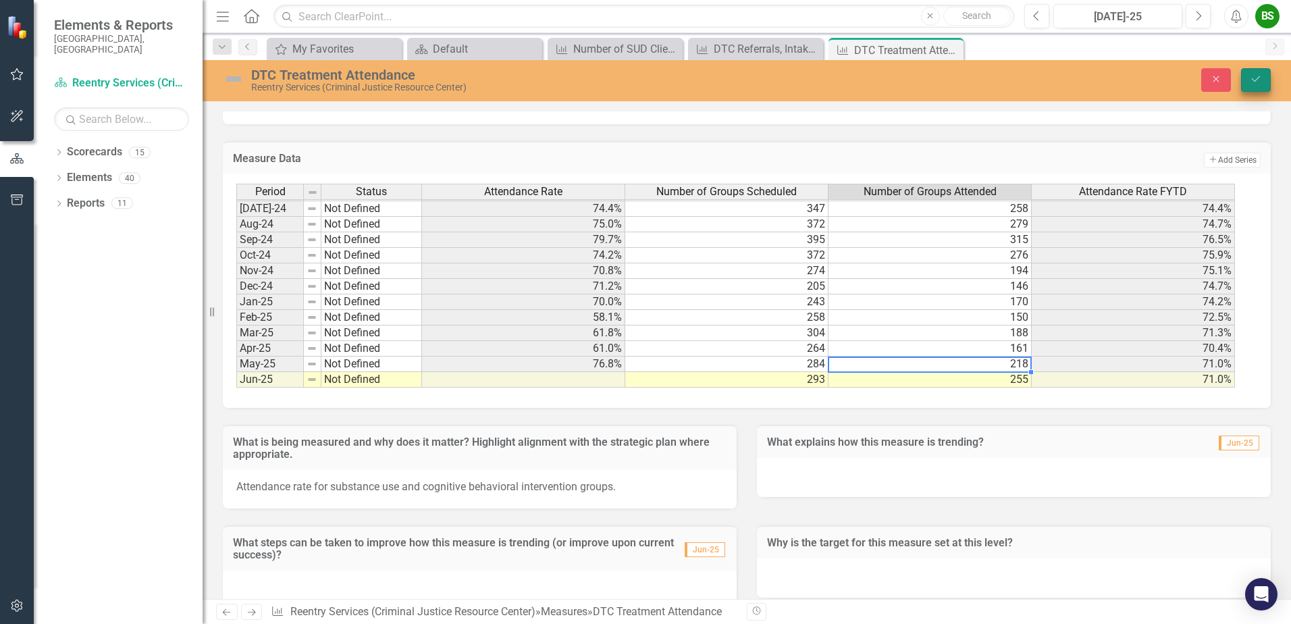
type textarea "218"
click at [1255, 85] on button "Save" at bounding box center [1256, 80] width 30 height 24
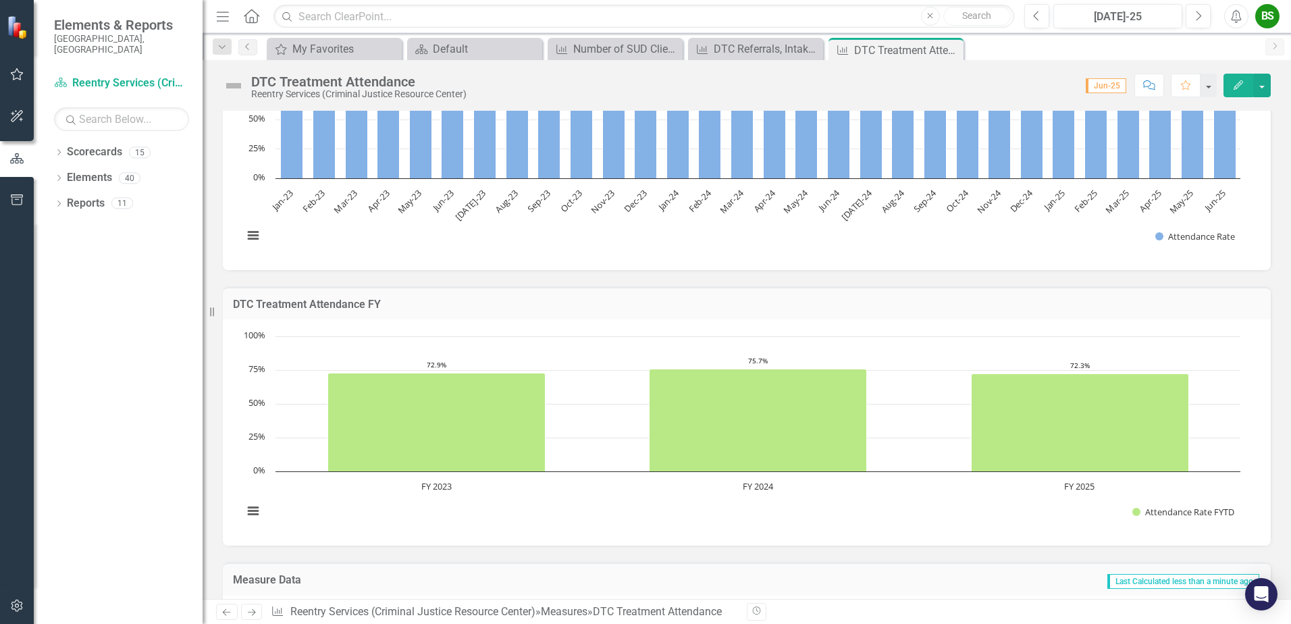
scroll to position [0, 0]
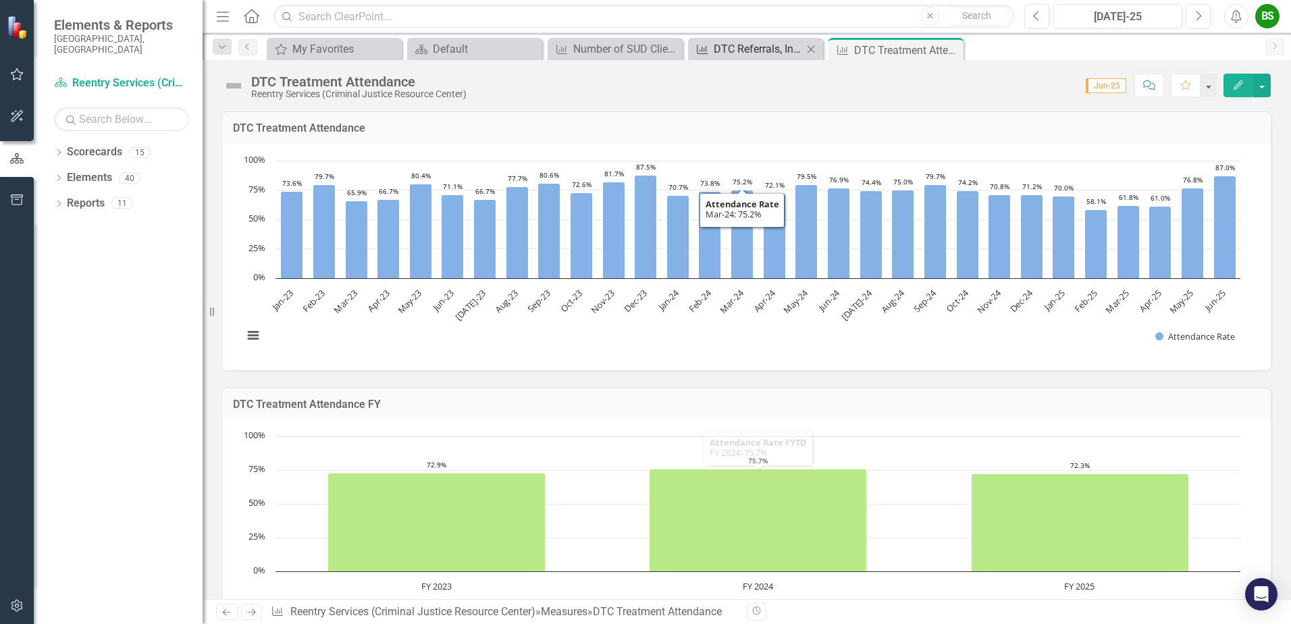
click at [739, 45] on div "DTC Referrals, Intakes, Closings, Caseload" at bounding box center [758, 49] width 89 height 17
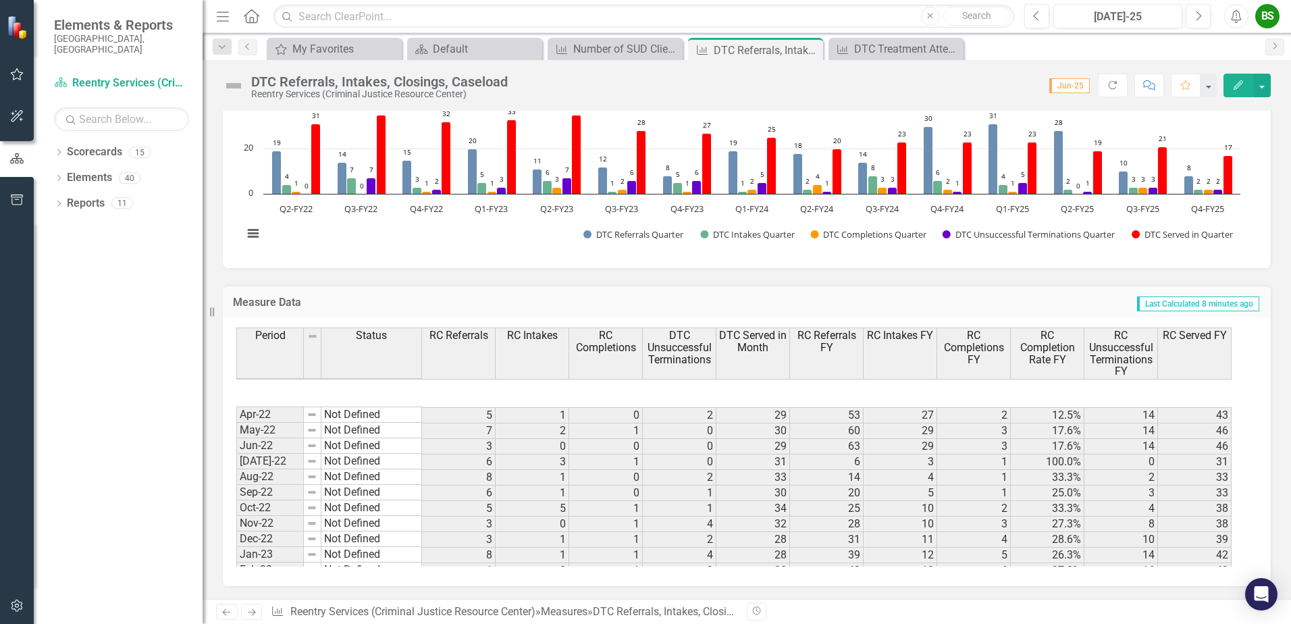
scroll to position [1024, 0]
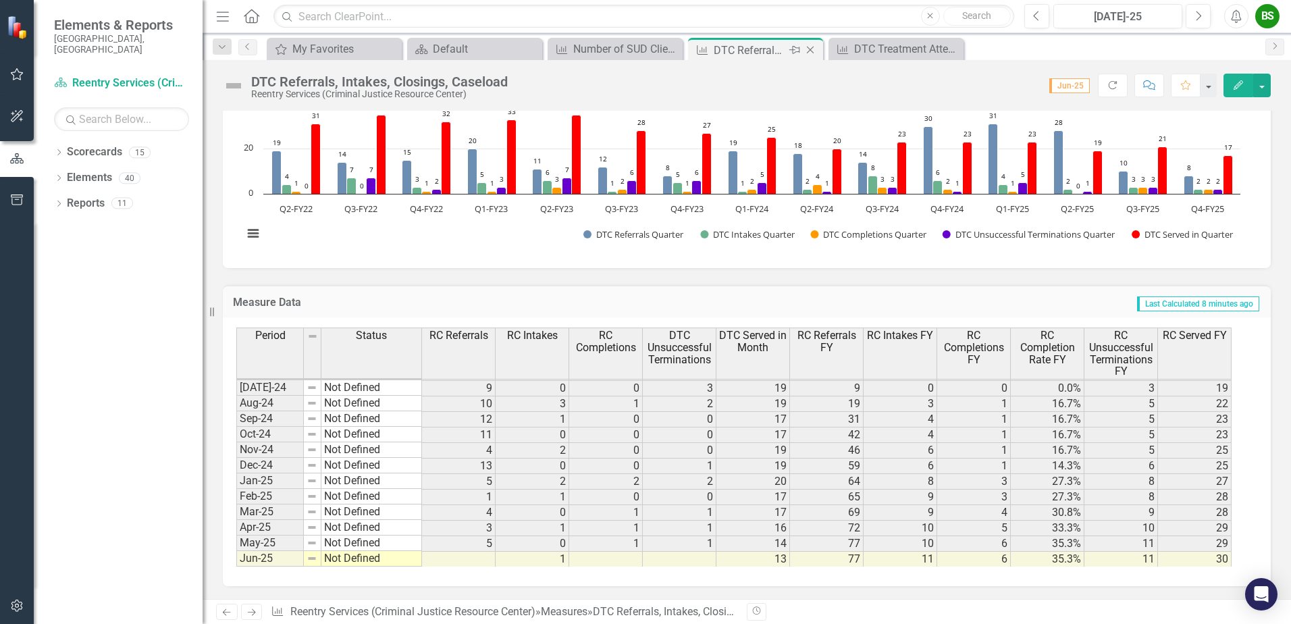
click at [812, 50] on icon "Close" at bounding box center [810, 50] width 14 height 11
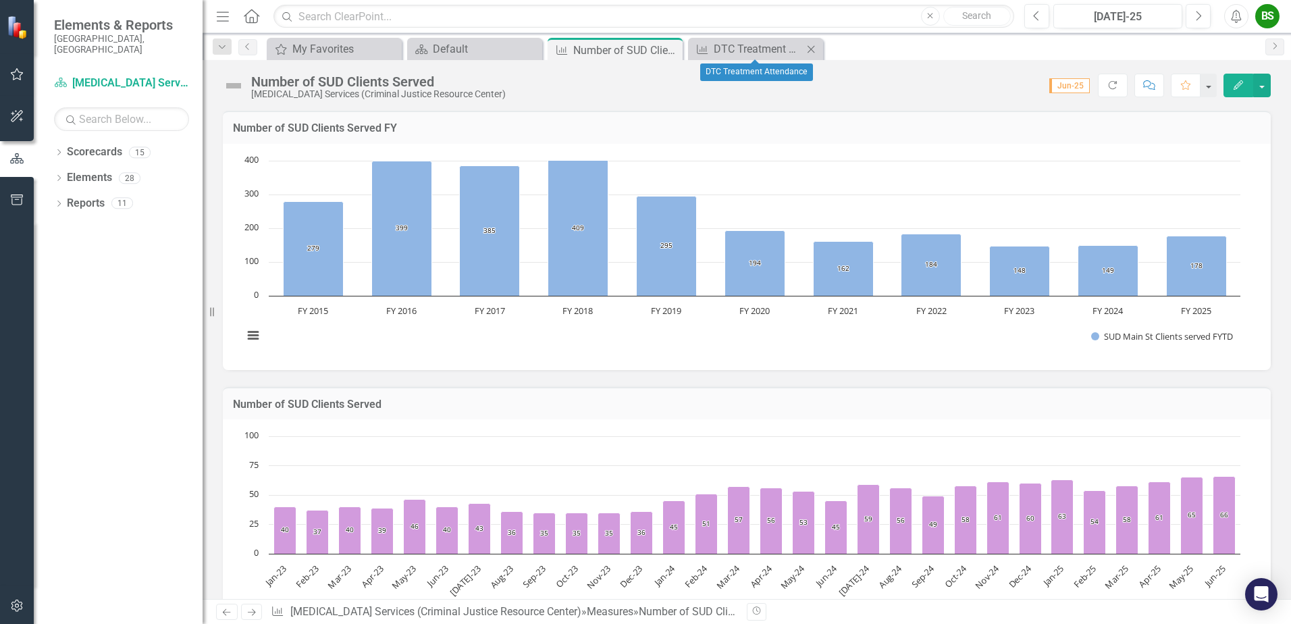
click at [812, 49] on icon "Close" at bounding box center [811, 49] width 14 height 11
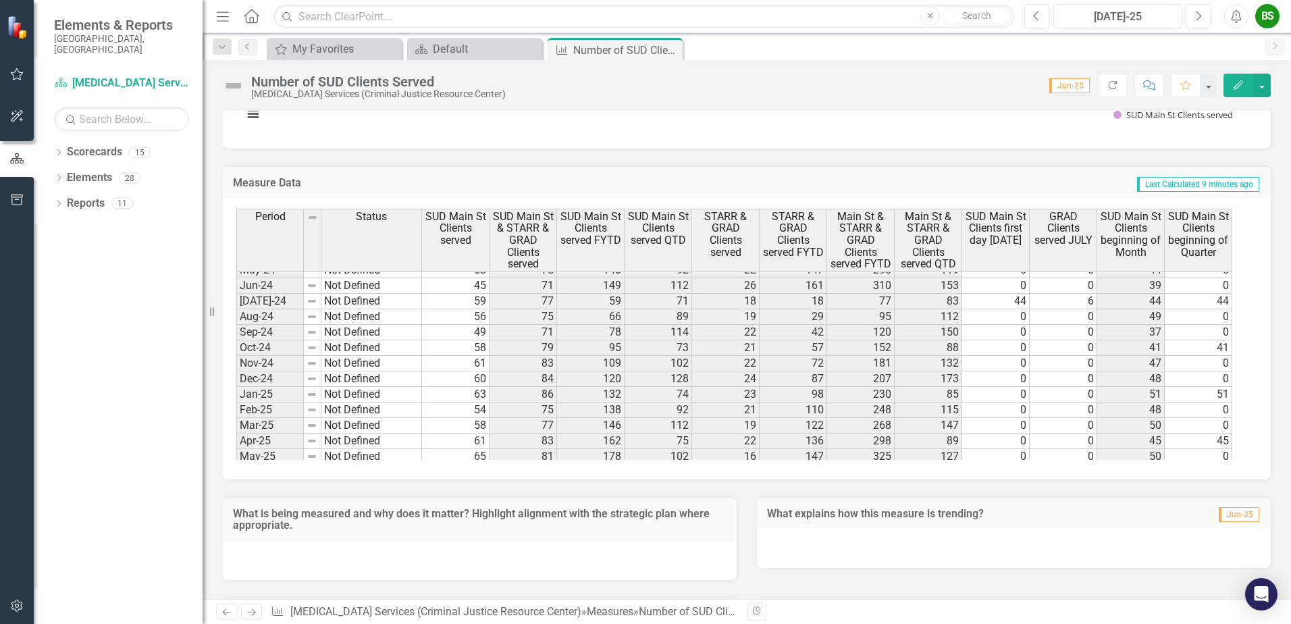
scroll to position [1024, 0]
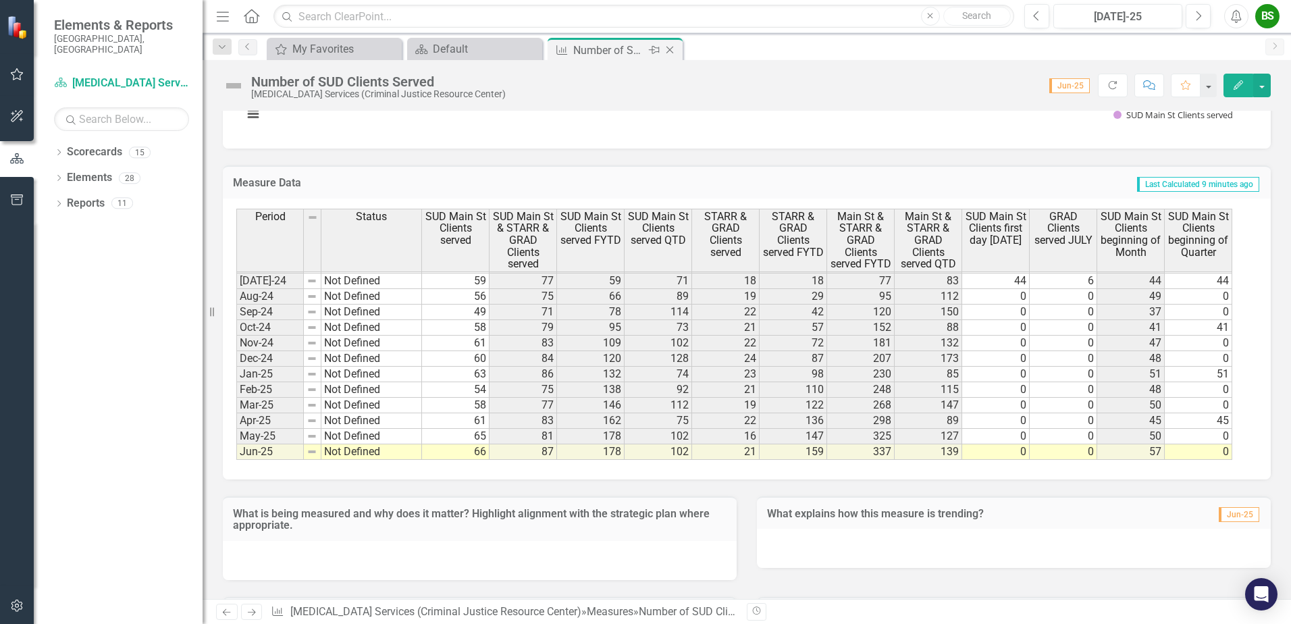
click at [670, 51] on icon "Close" at bounding box center [670, 50] width 14 height 11
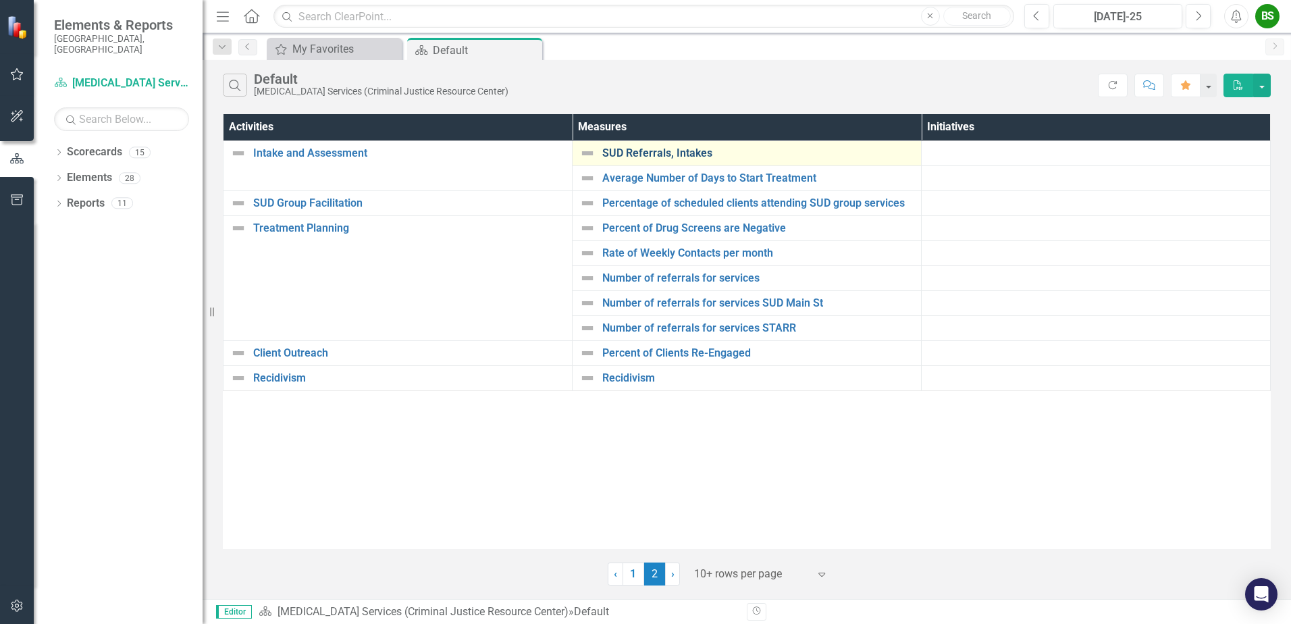
click at [672, 153] on link "SUD Referrals, Intakes" at bounding box center [758, 153] width 312 height 12
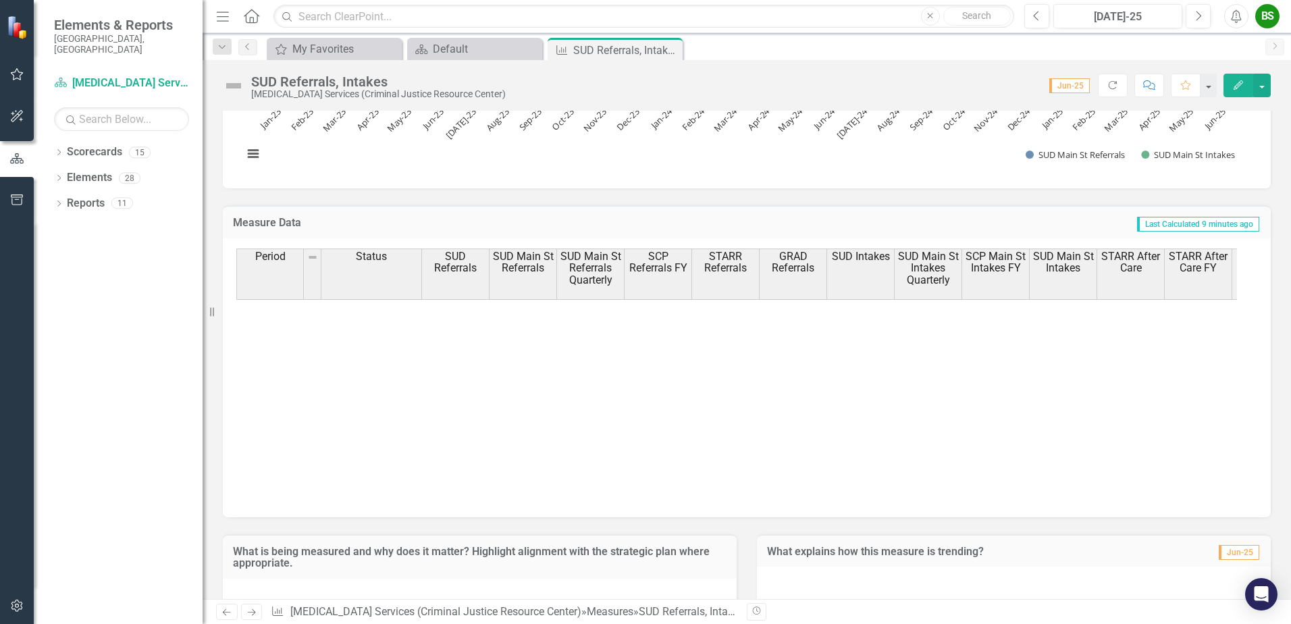
scroll to position [1024, 0]
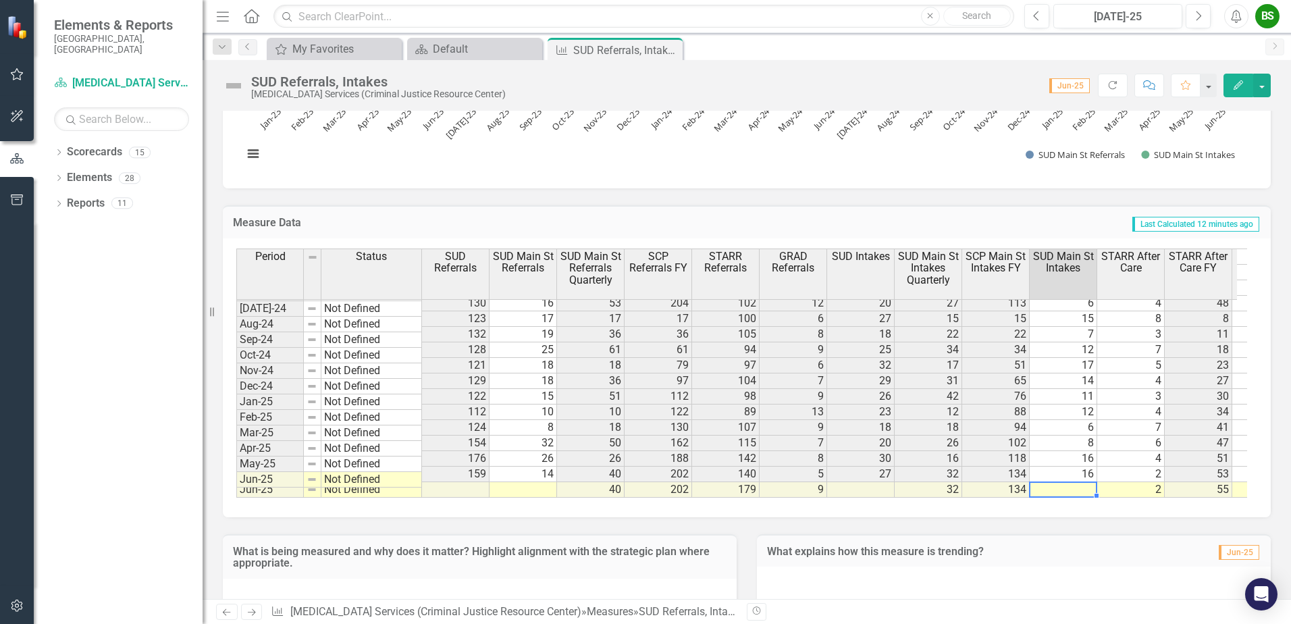
click at [534, 482] on td at bounding box center [524, 490] width 68 height 16
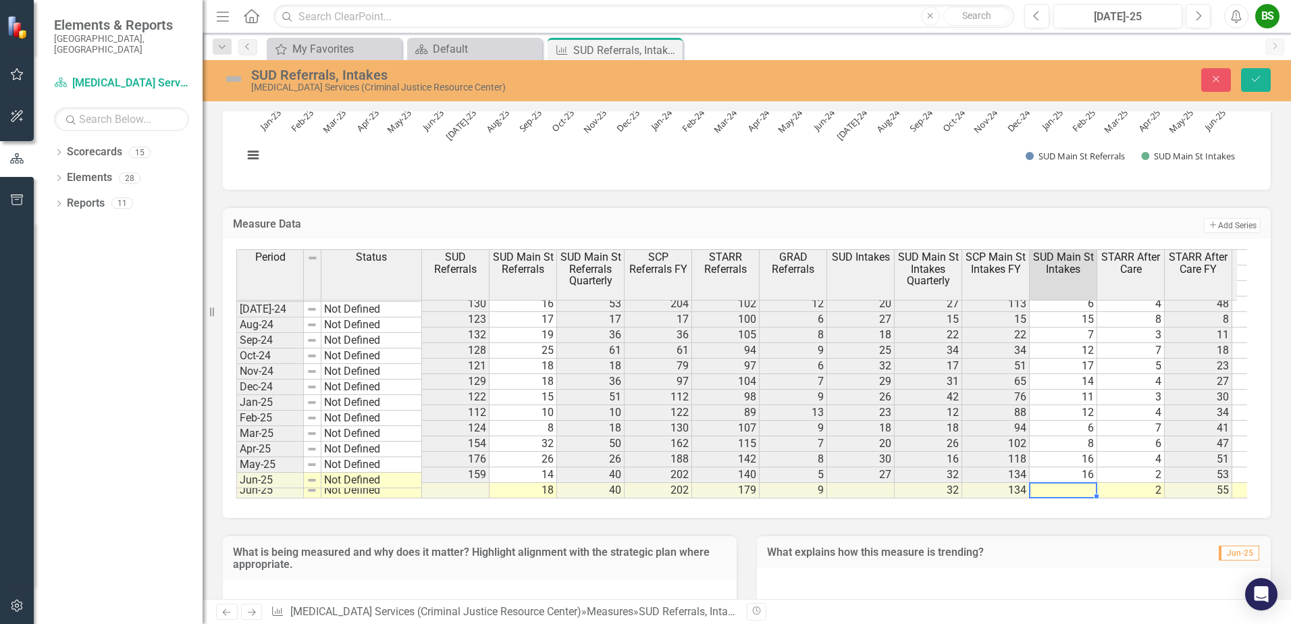
click at [1082, 483] on td at bounding box center [1064, 491] width 68 height 16
type textarea "10"
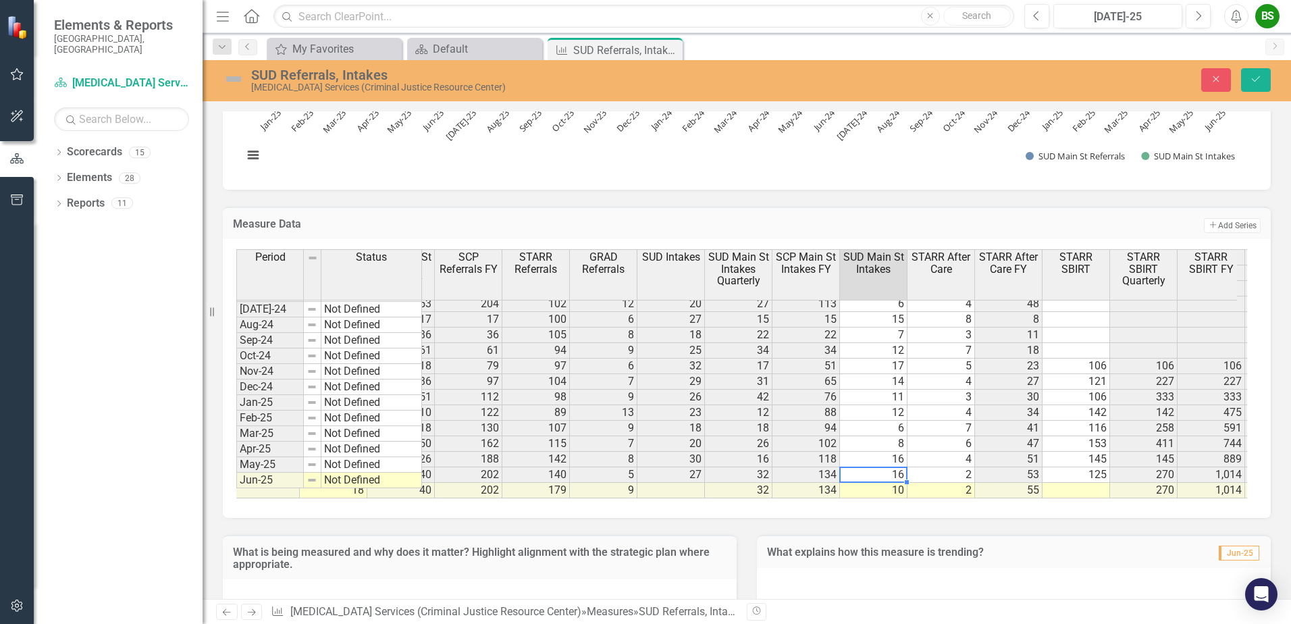
scroll to position [0, 243]
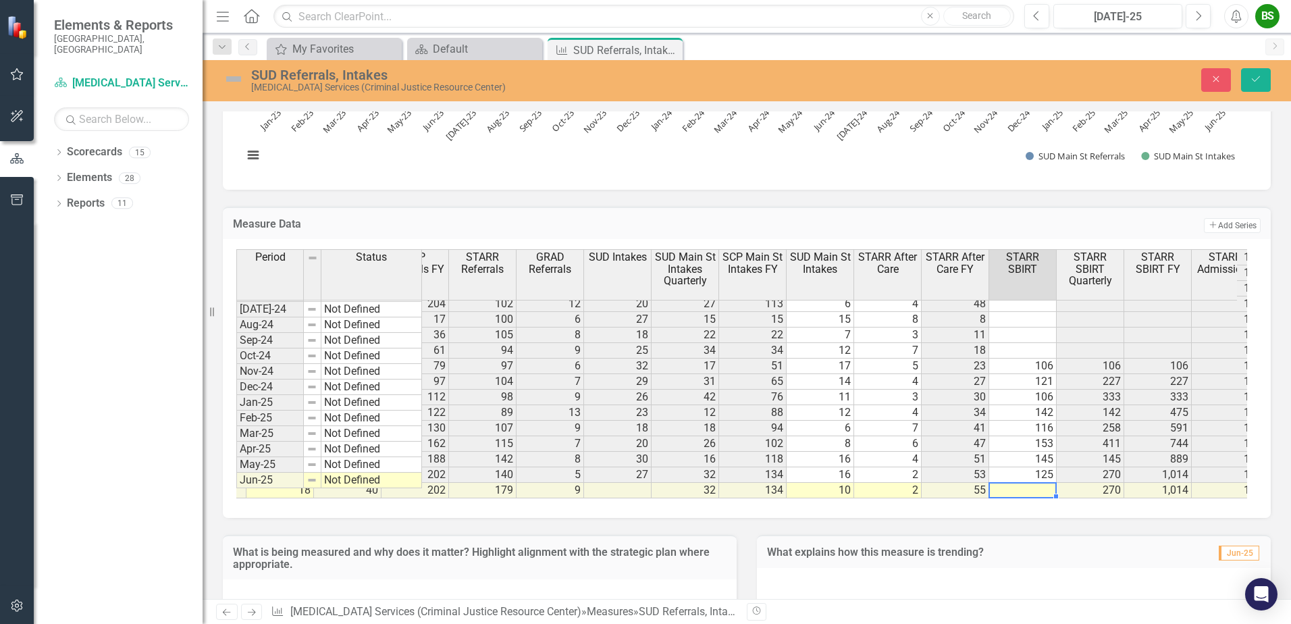
click at [1030, 483] on td at bounding box center [1023, 491] width 68 height 16
click at [1025, 483] on td at bounding box center [1023, 491] width 68 height 16
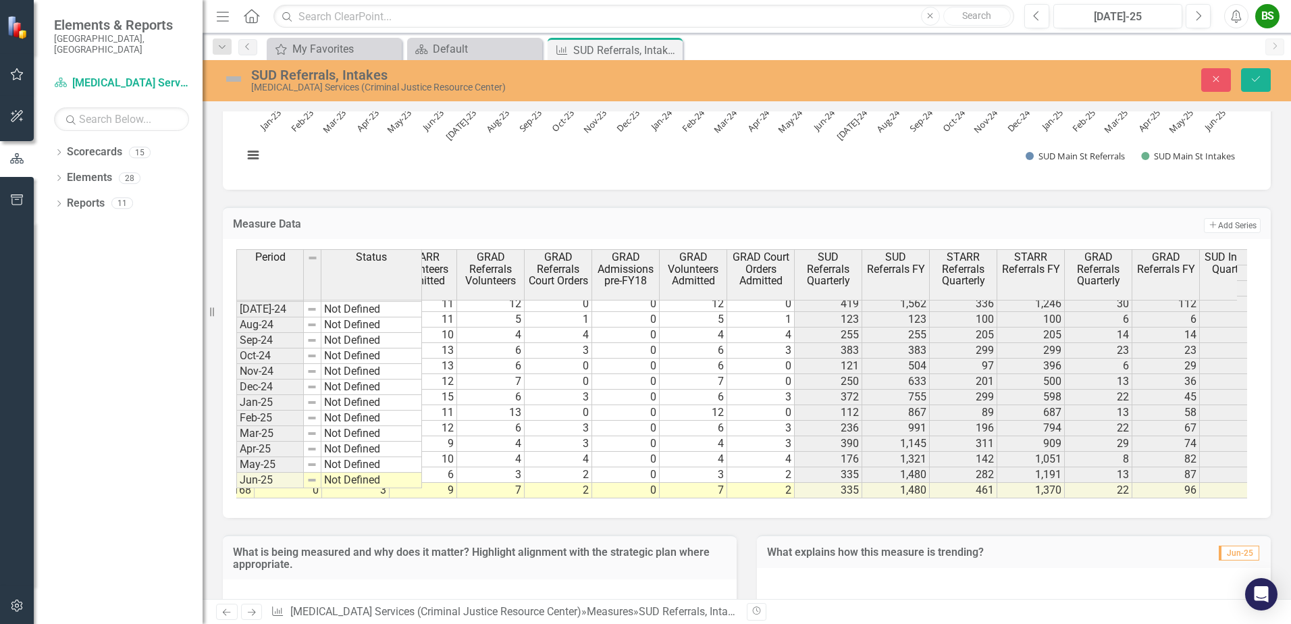
scroll to position [0, 1499]
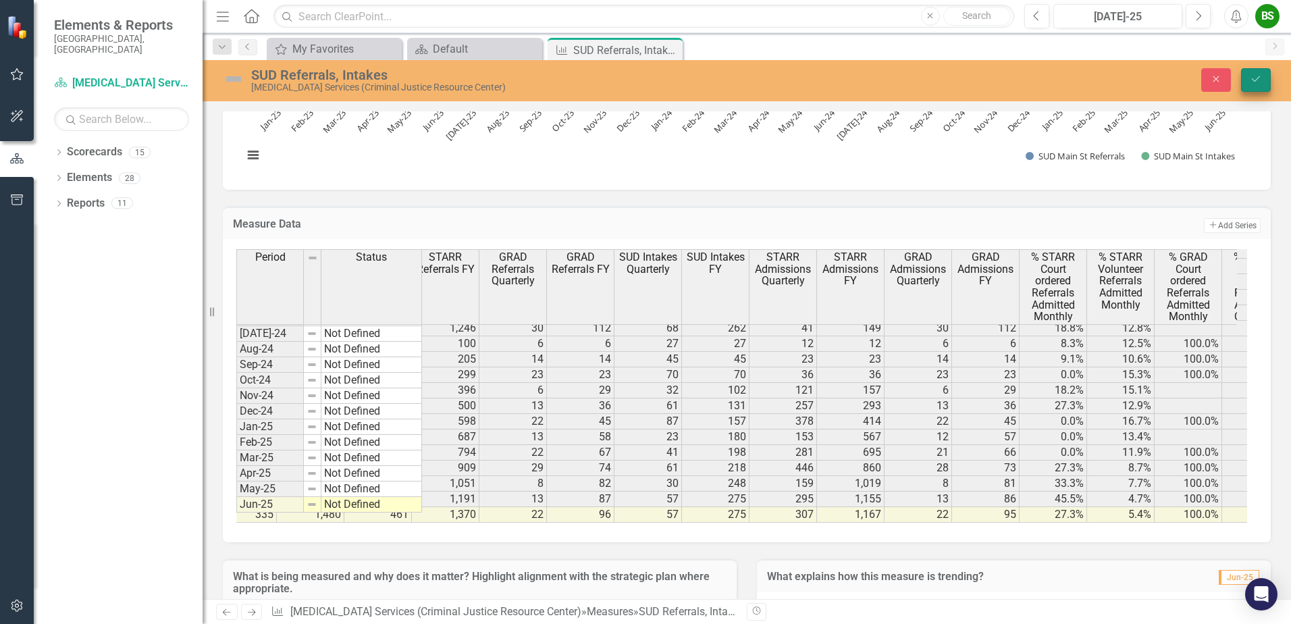
type textarea "125"
click at [1255, 82] on icon "submit" at bounding box center [1256, 78] width 8 height 5
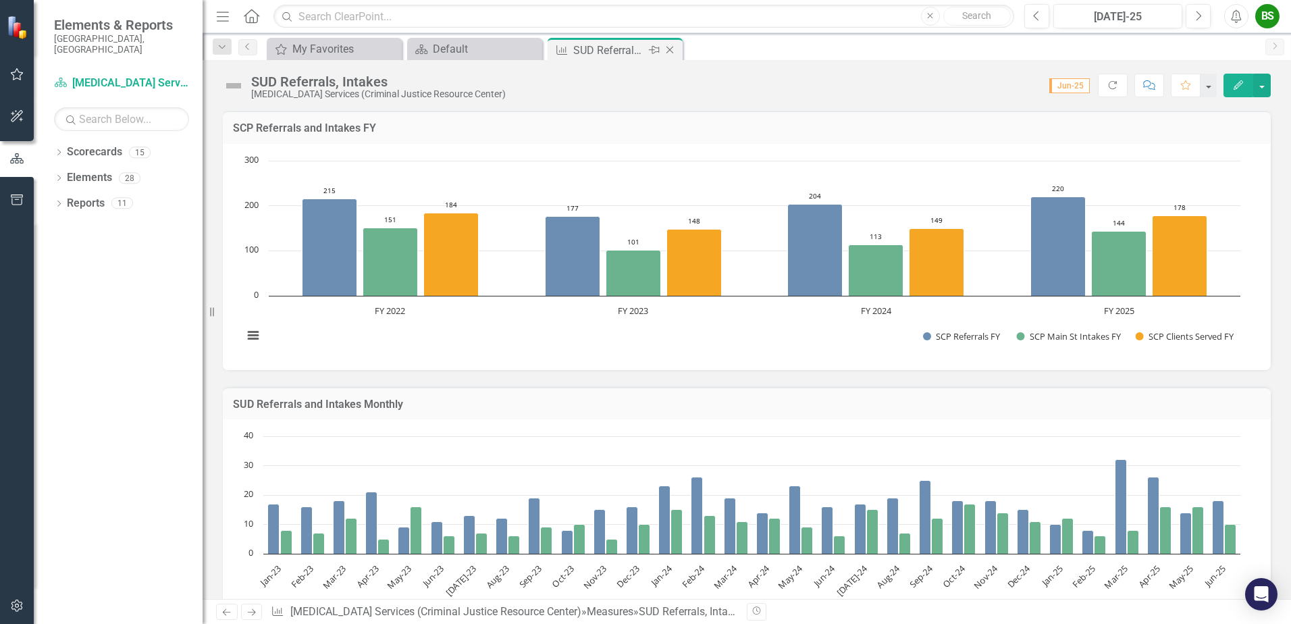
click at [619, 50] on div "SUD Referrals, Intakes" at bounding box center [609, 50] width 72 height 17
click at [670, 49] on icon at bounding box center [669, 50] width 7 height 7
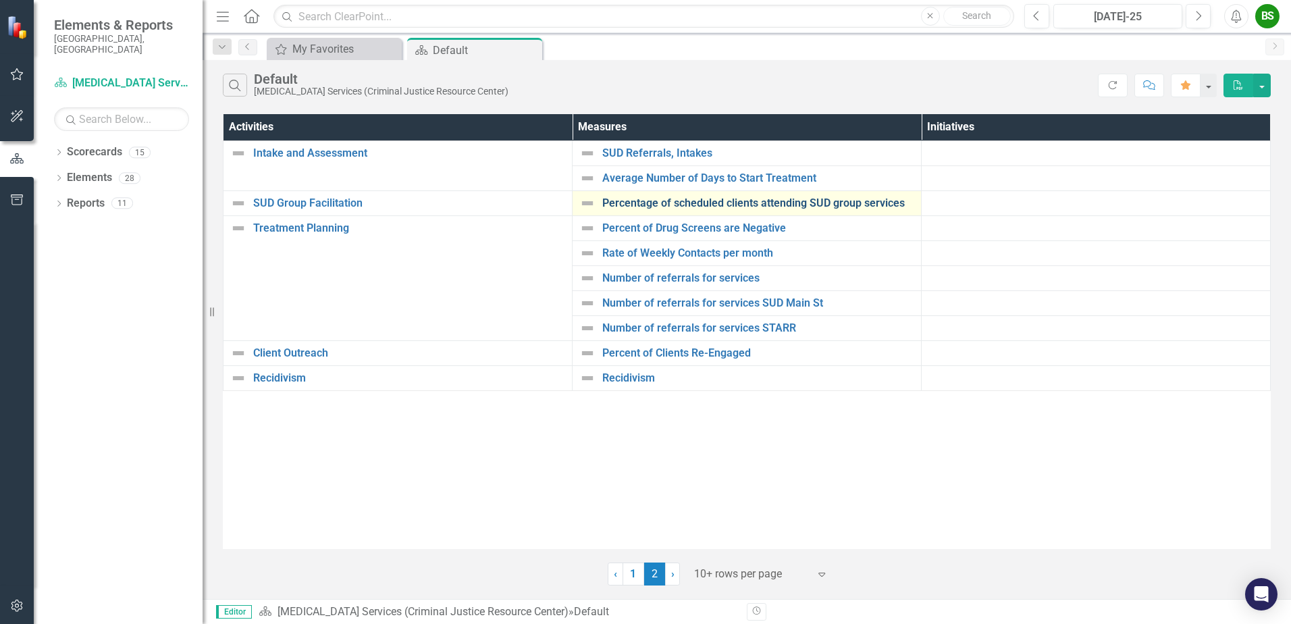
click at [773, 198] on link "Percentage of scheduled clients attending SUD group services" at bounding box center [758, 203] width 312 height 12
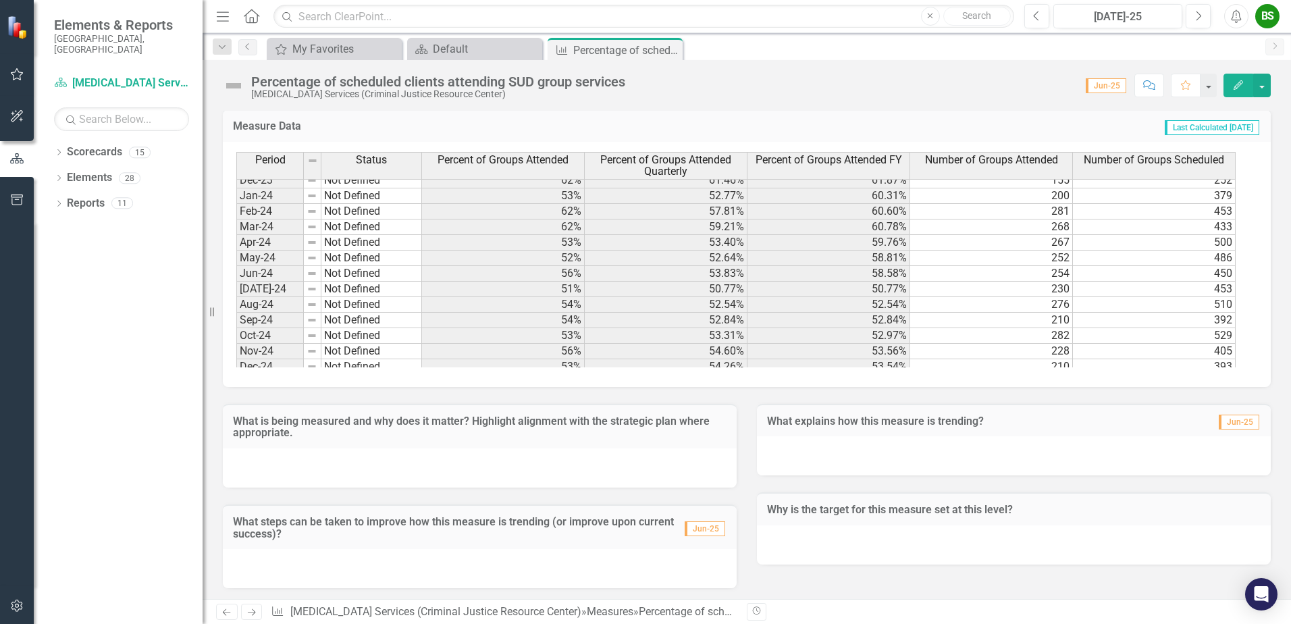
scroll to position [1024, 0]
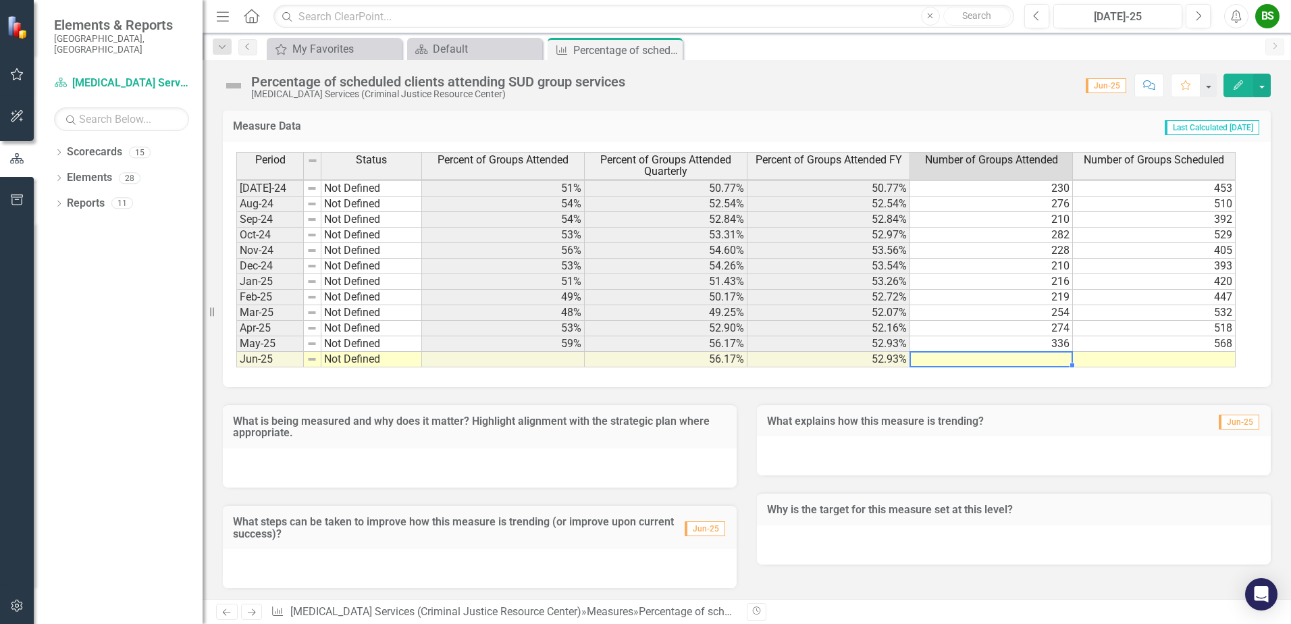
click at [1055, 358] on td at bounding box center [991, 360] width 163 height 16
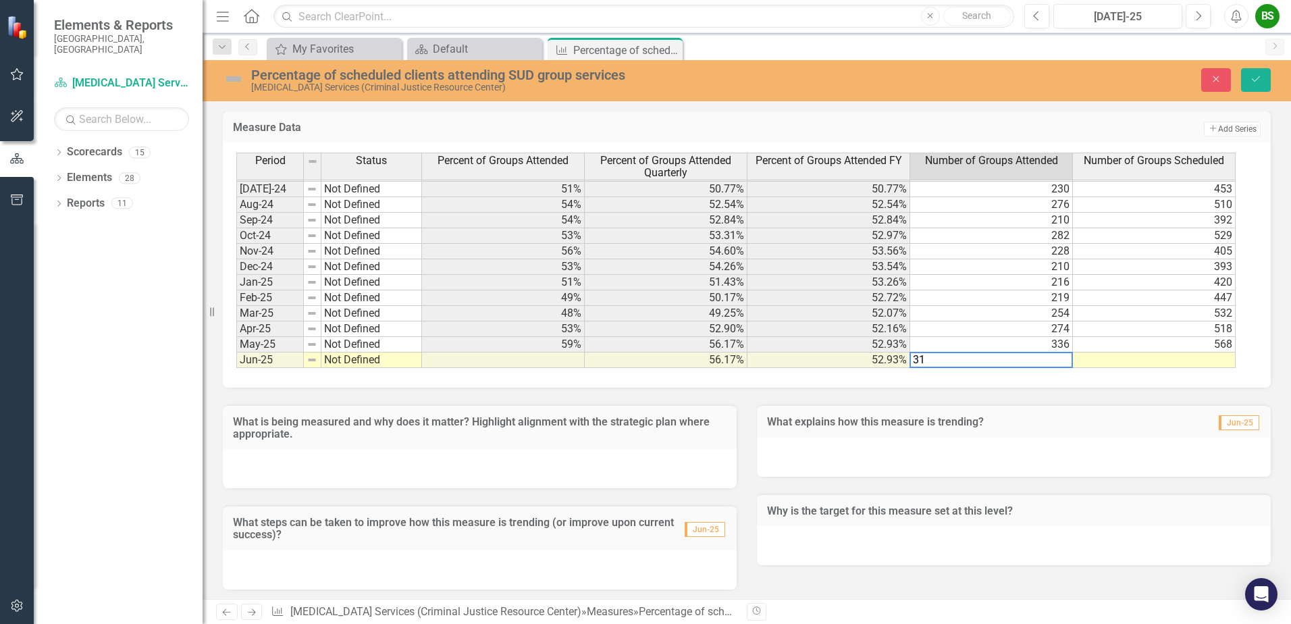
type textarea "314"
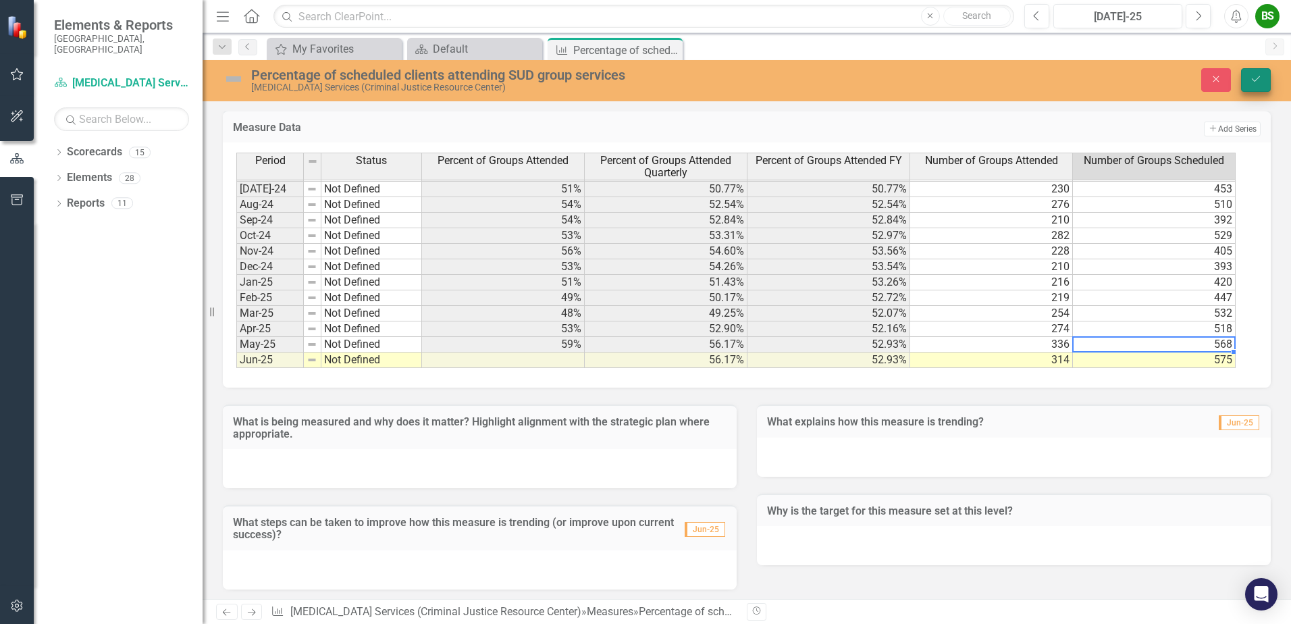
type textarea "568"
click at [1253, 86] on button "Save" at bounding box center [1256, 80] width 30 height 24
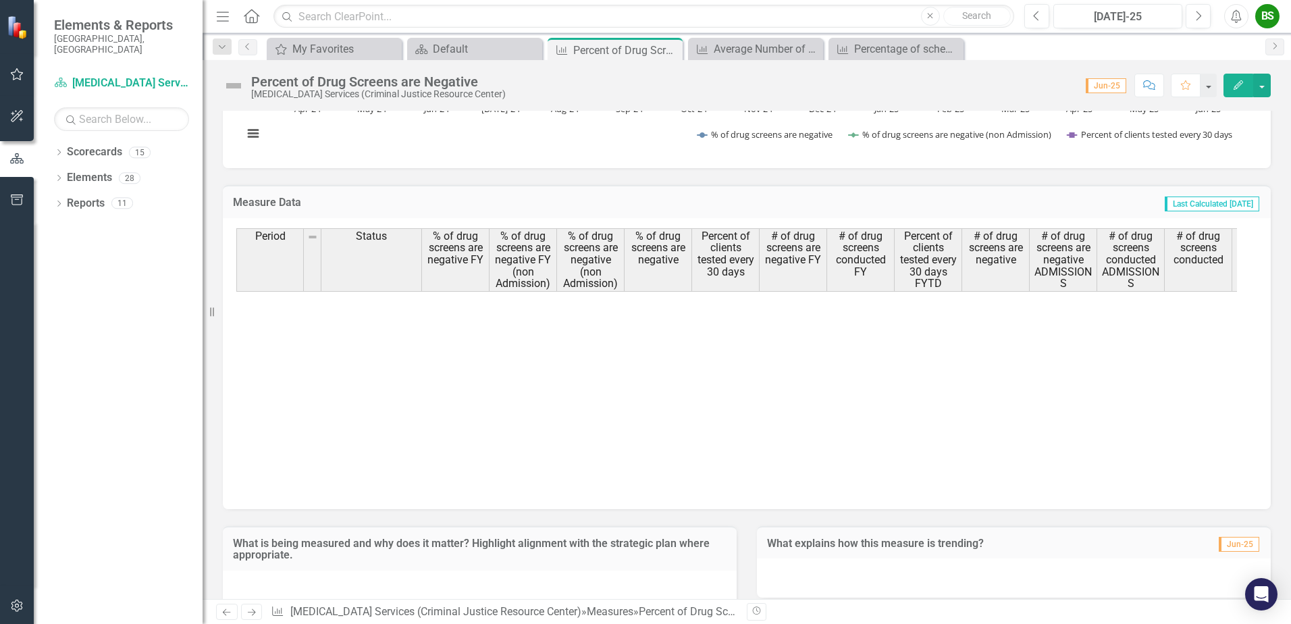
scroll to position [1024, 0]
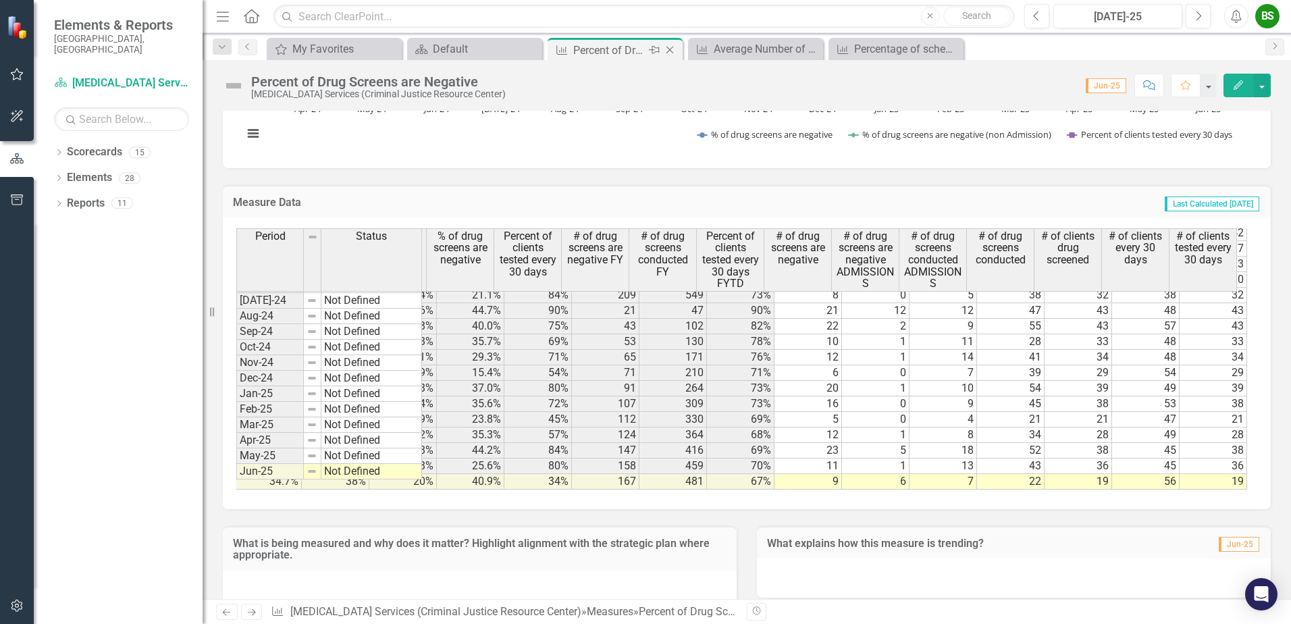
click at [665, 47] on icon "Close" at bounding box center [670, 50] width 14 height 11
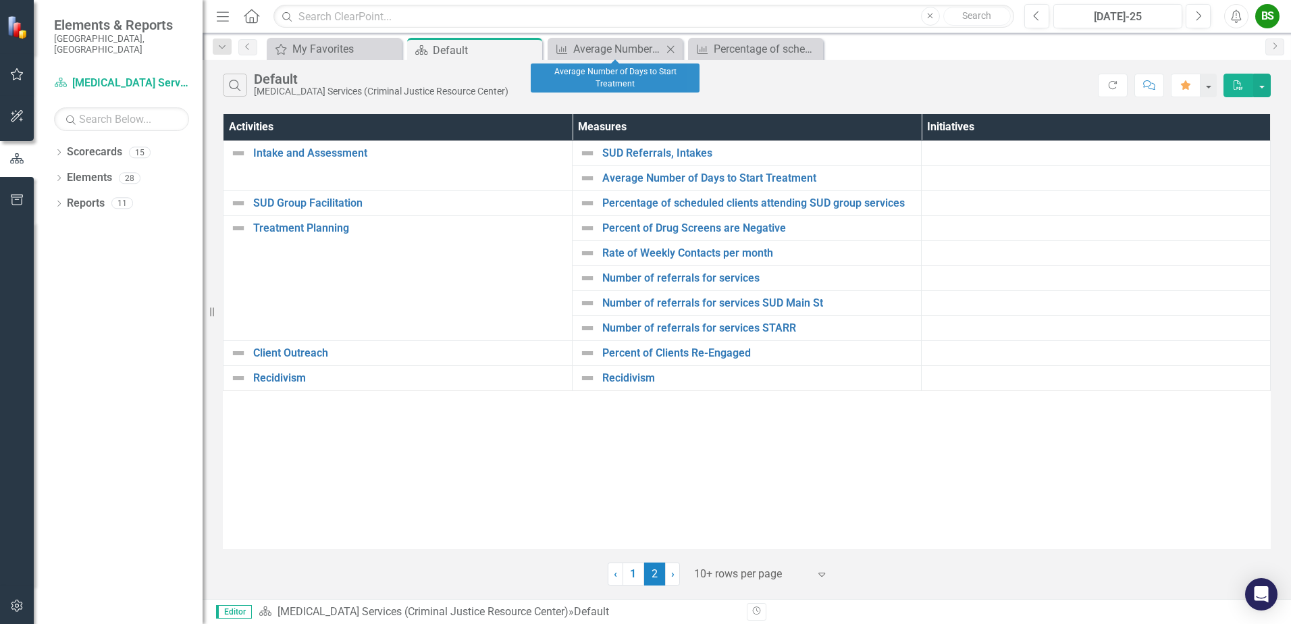
click at [674, 51] on icon "Close" at bounding box center [671, 49] width 14 height 11
click at [672, 49] on icon "Close" at bounding box center [671, 49] width 14 height 11
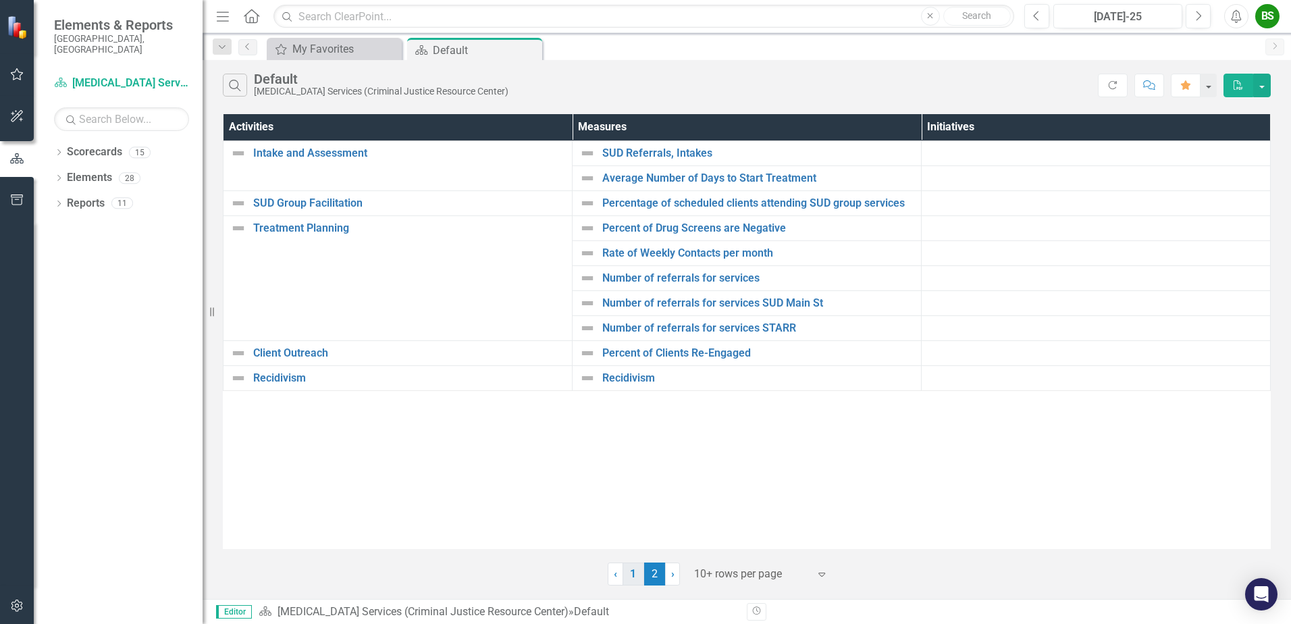
click at [639, 572] on link "1" at bounding box center [634, 573] width 22 height 23
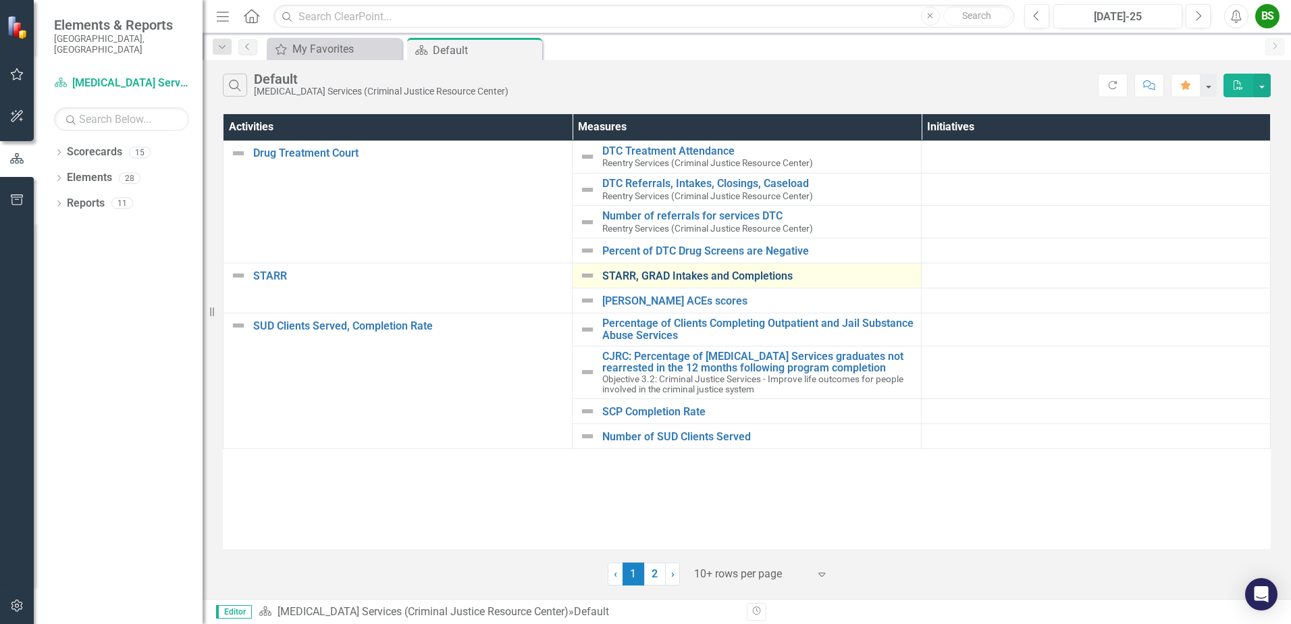
click at [743, 278] on link "STARR, GRAD Intakes and Completions" at bounding box center [758, 276] width 312 height 12
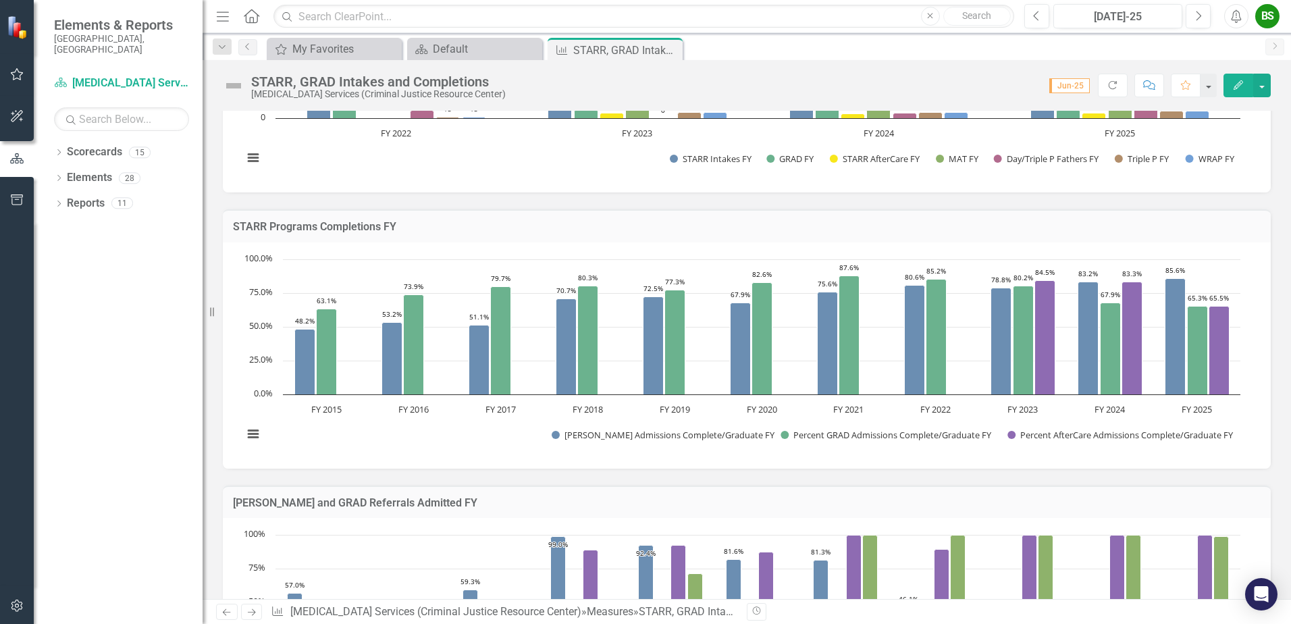
scroll to position [440, 0]
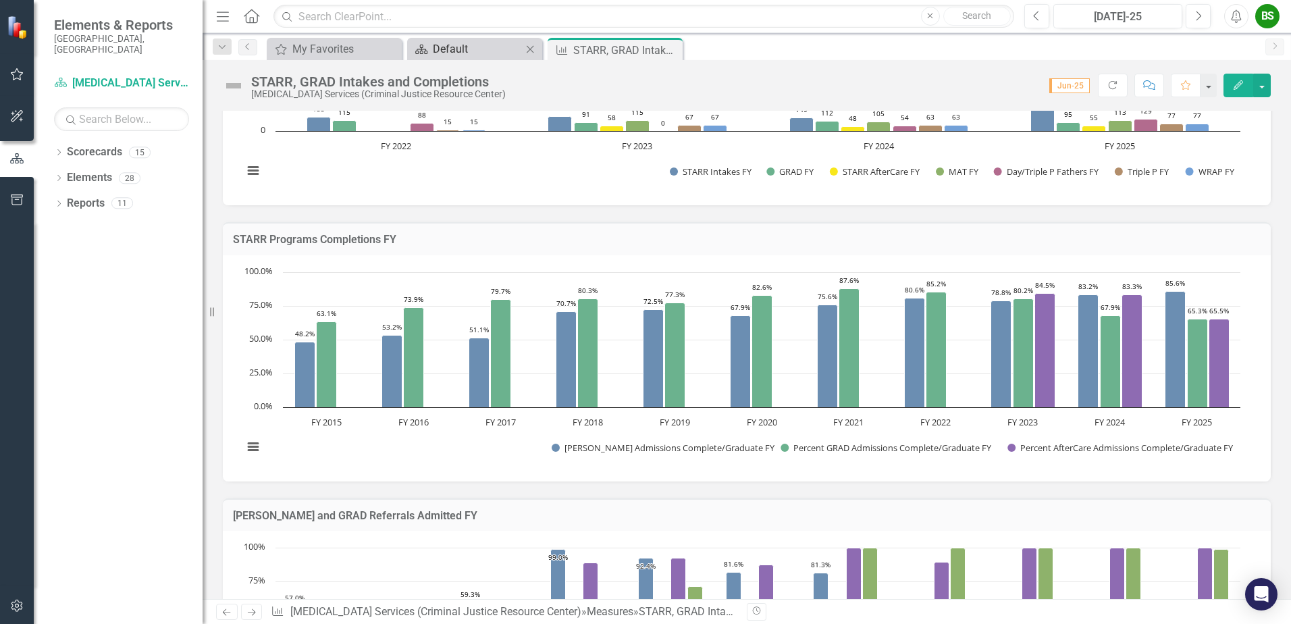
click at [475, 41] on div "Default" at bounding box center [477, 49] width 89 height 17
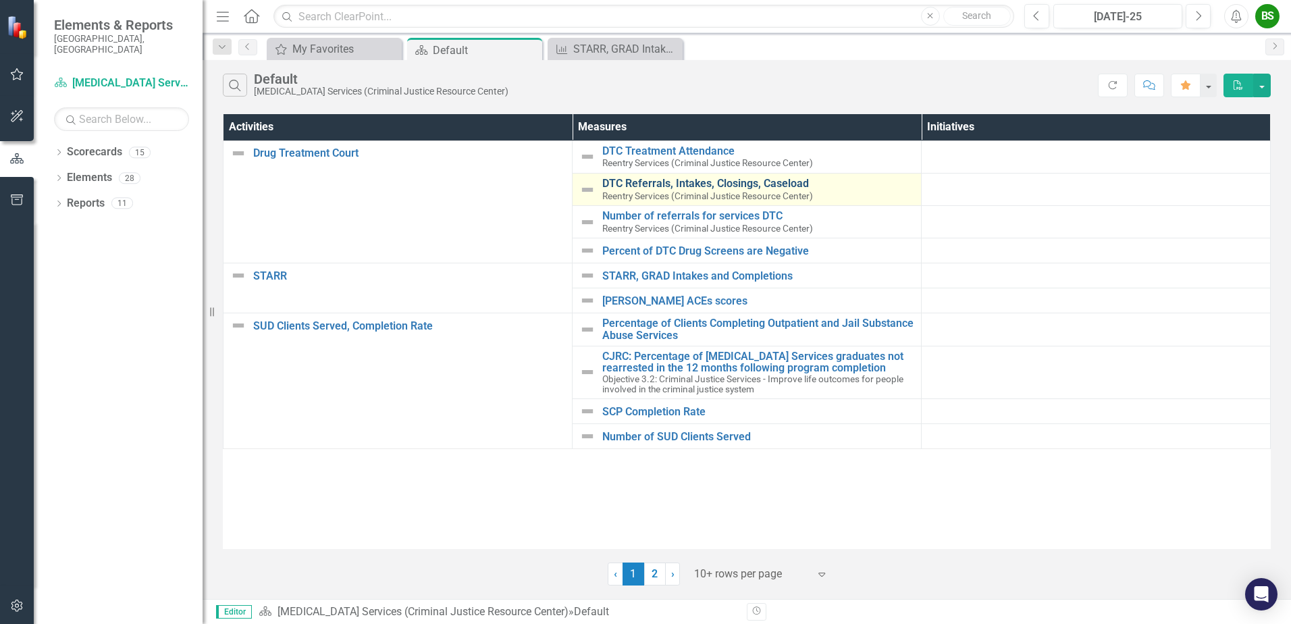
click at [748, 184] on link "DTC Referrals, Intakes, Closings, Caseload" at bounding box center [758, 184] width 312 height 12
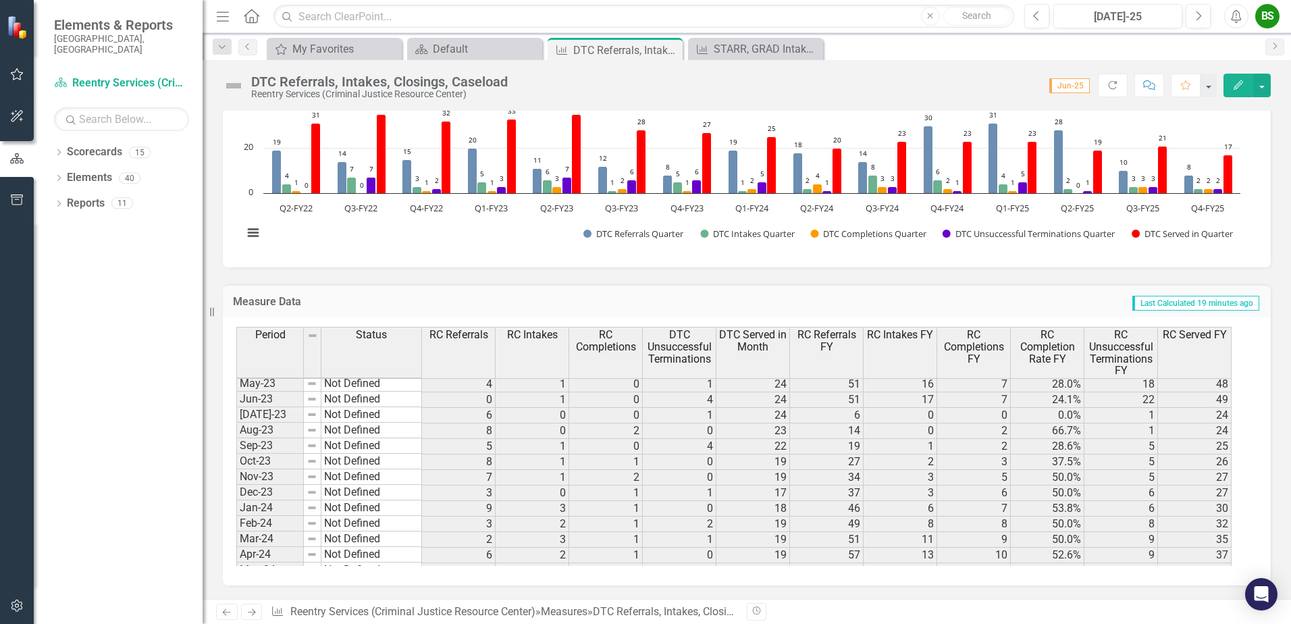
scroll to position [1024, 0]
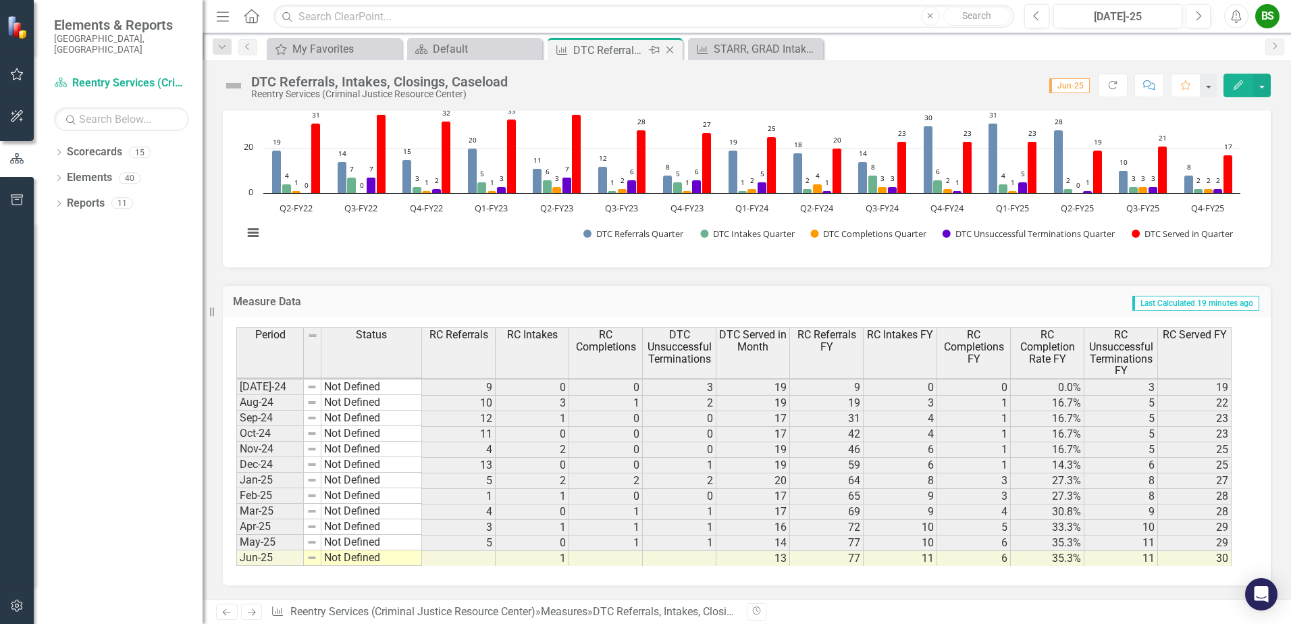
click at [667, 50] on icon "Close" at bounding box center [670, 50] width 14 height 11
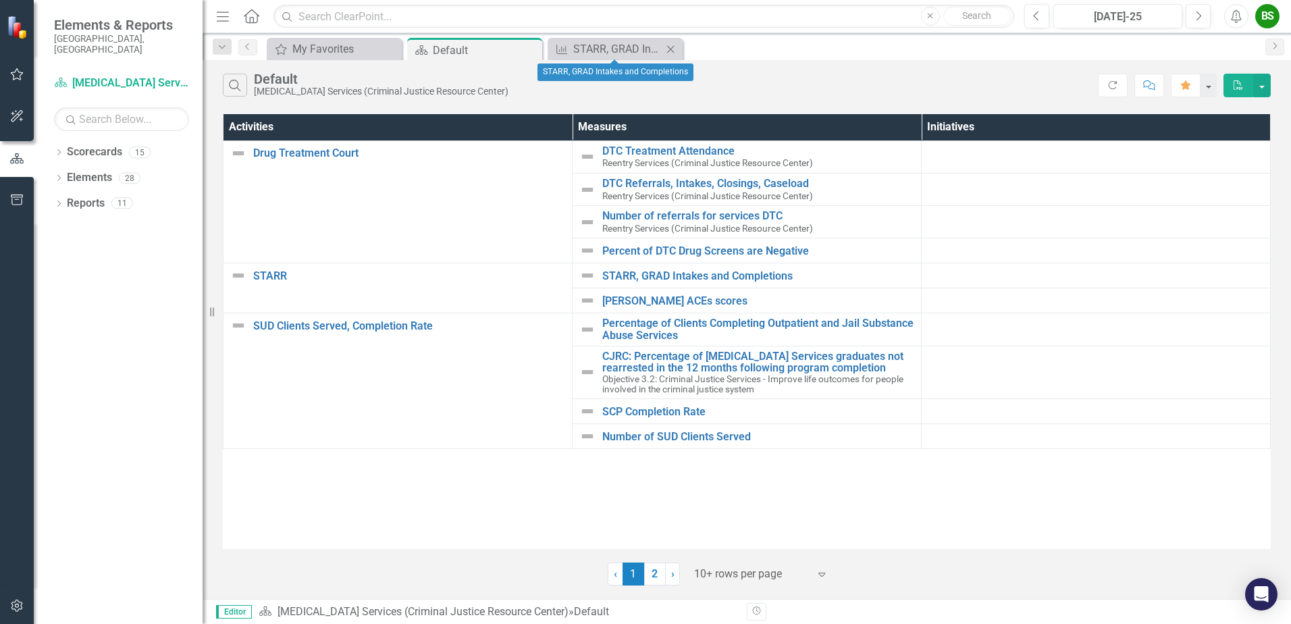
click at [672, 50] on icon at bounding box center [670, 48] width 7 height 7
click at [531, 47] on icon "Close" at bounding box center [530, 50] width 14 height 11
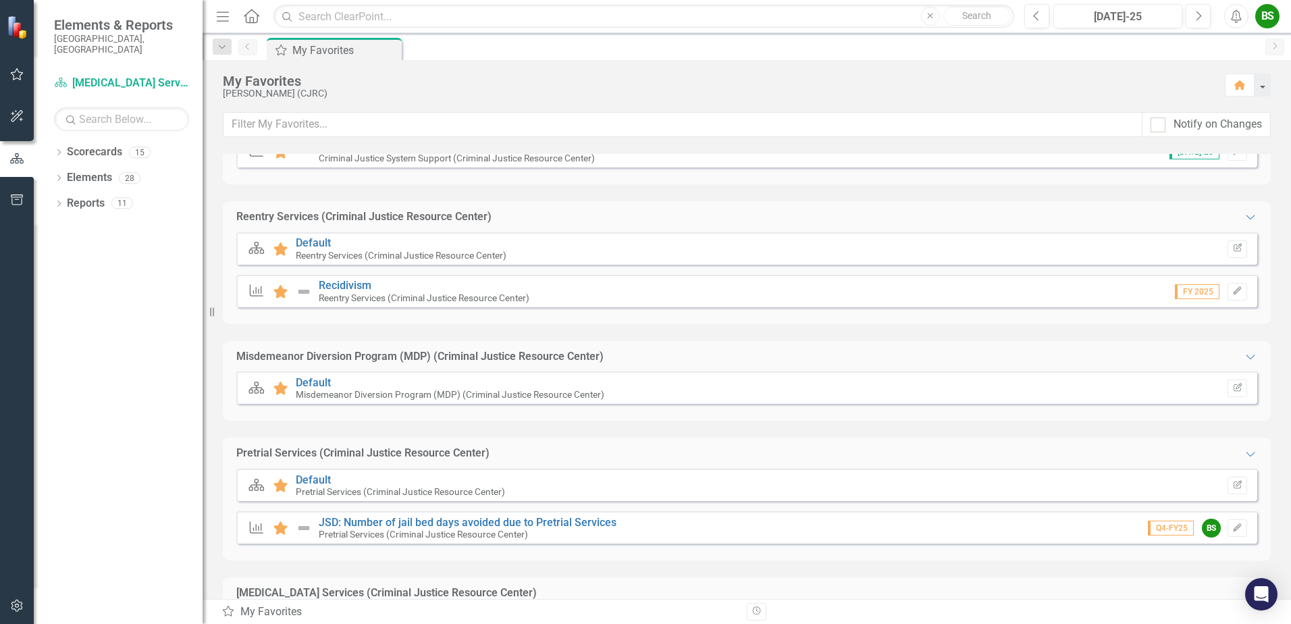
scroll to position [402, 0]
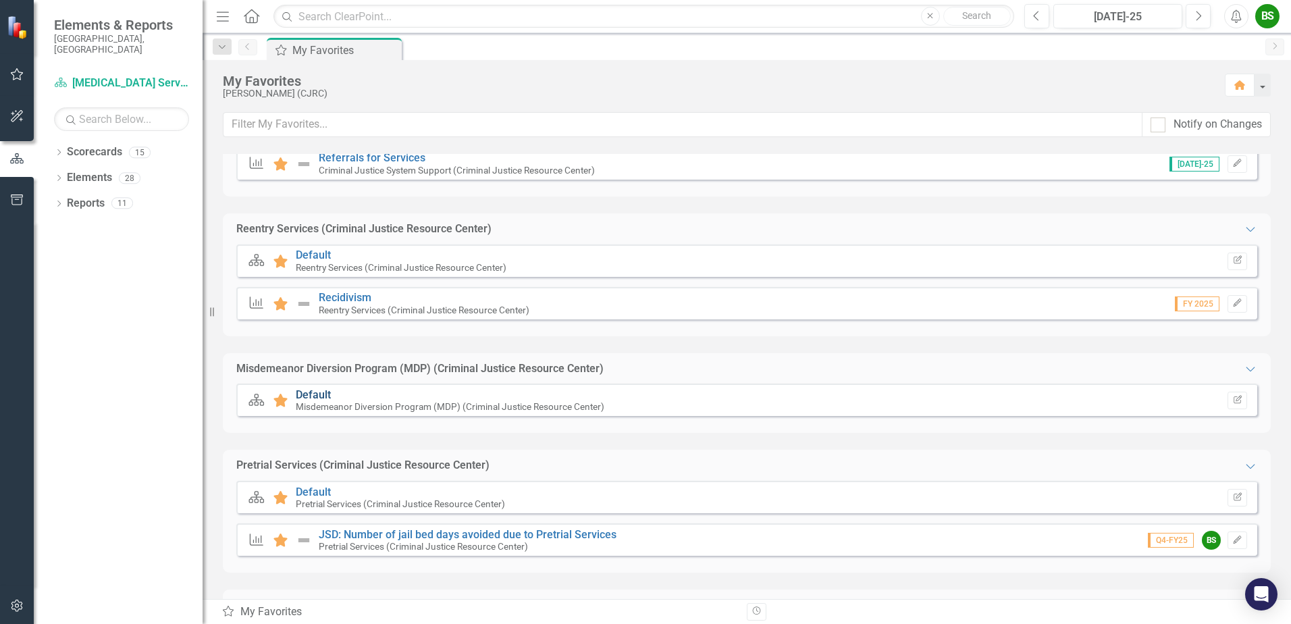
click at [315, 392] on link "Default" at bounding box center [313, 394] width 35 height 13
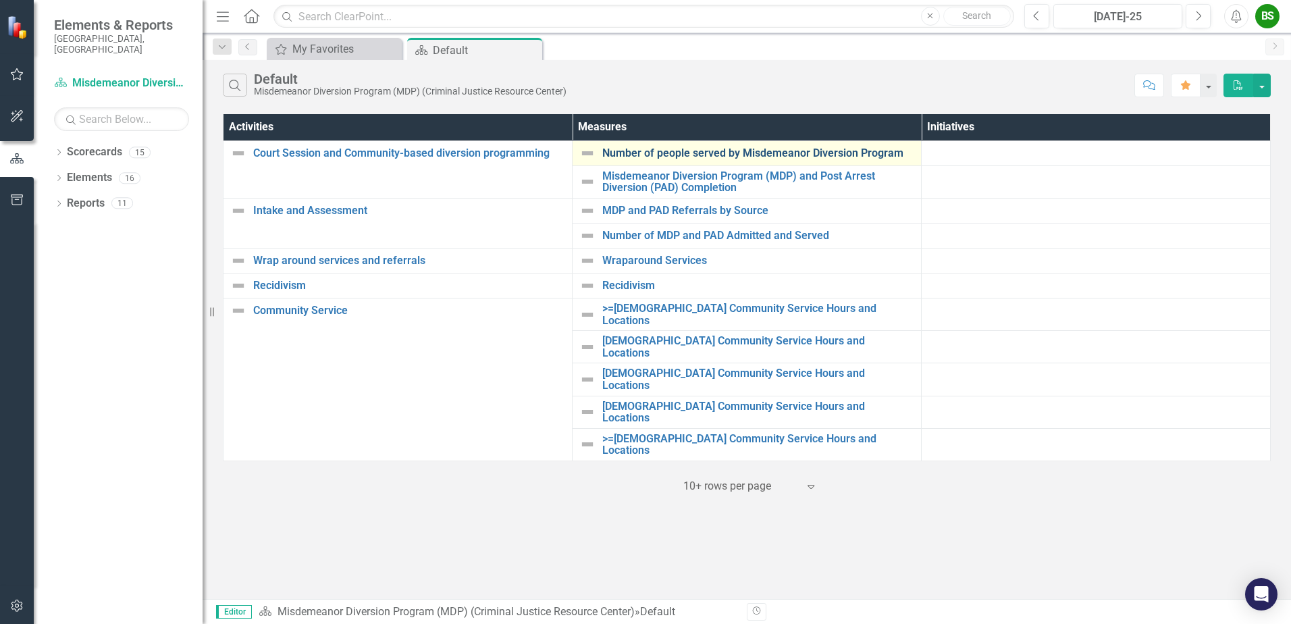
click at [722, 151] on link "Number of people served by Misdemeanor Diversion Program" at bounding box center [758, 153] width 312 height 12
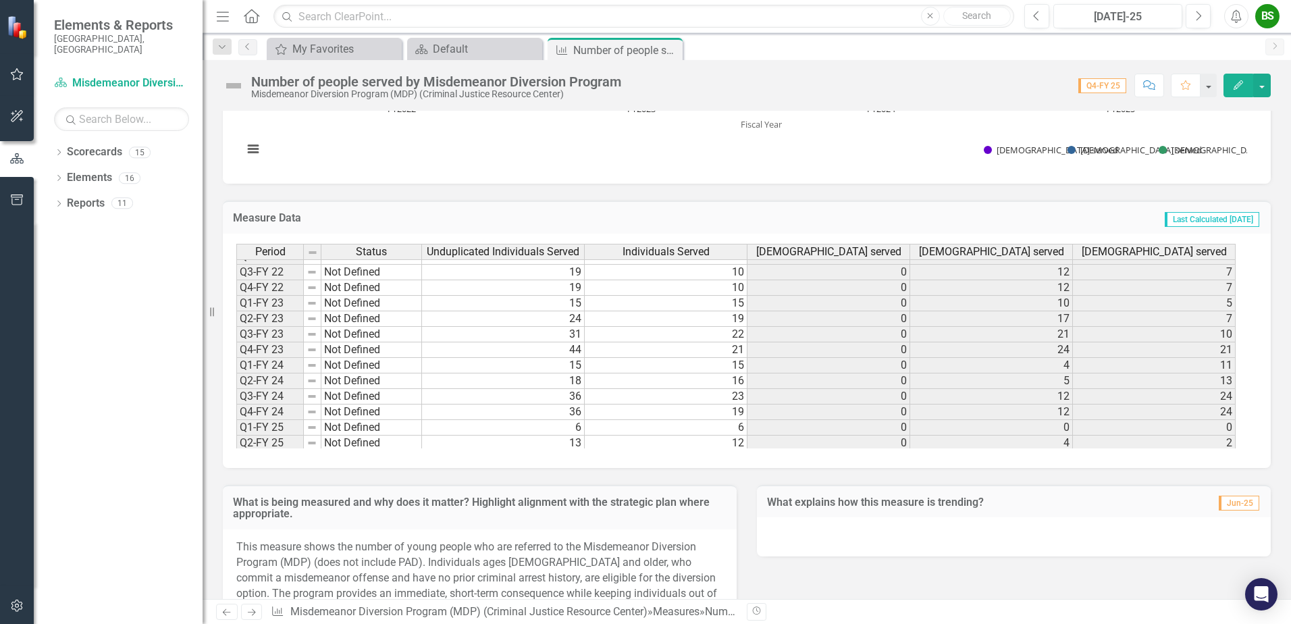
scroll to position [496, 0]
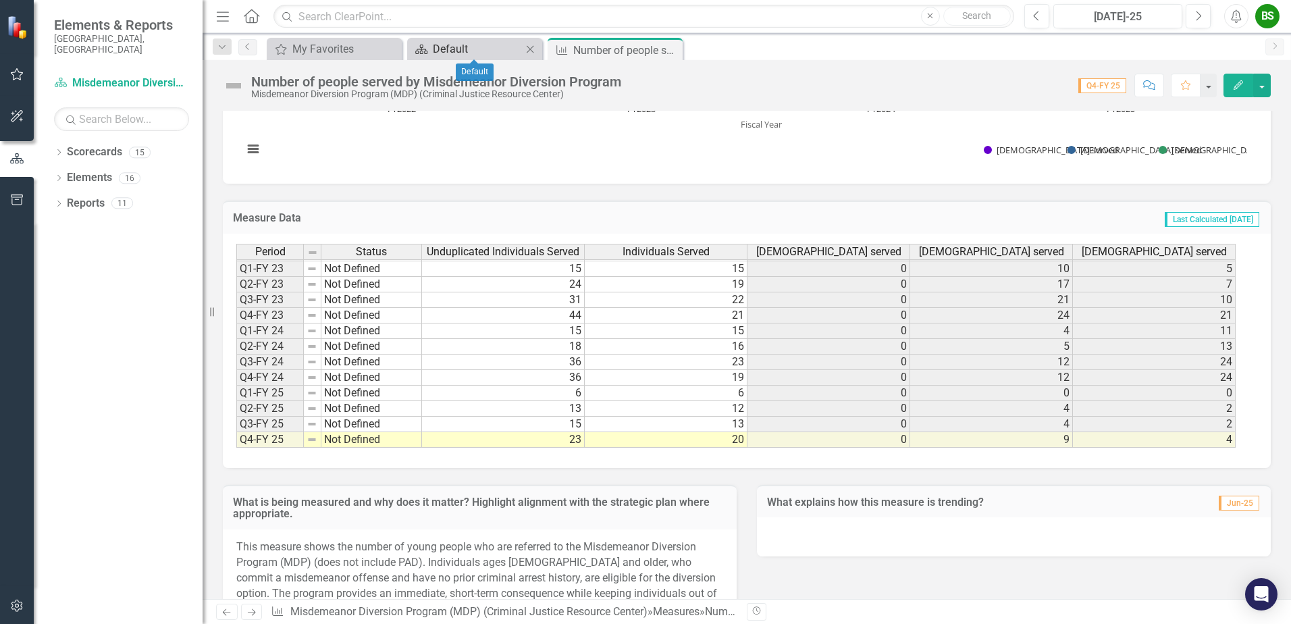
click at [474, 42] on div "Default" at bounding box center [477, 49] width 89 height 17
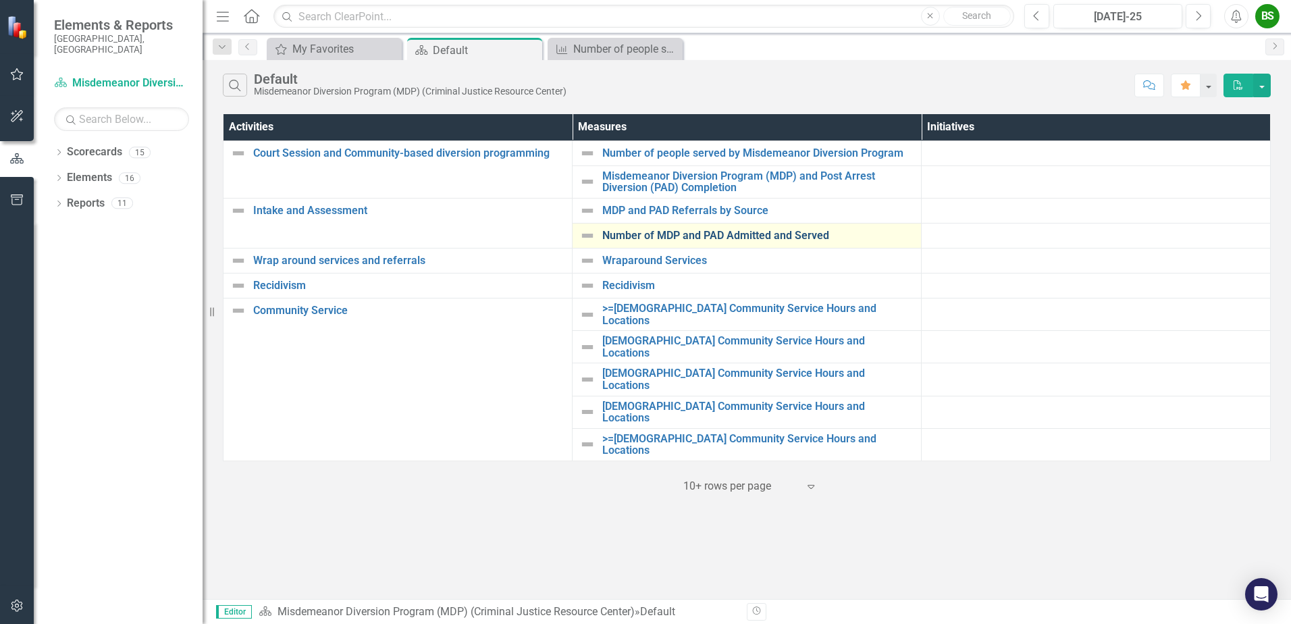
click at [673, 233] on link "Number of MDP and PAD Admitted and Served" at bounding box center [758, 236] width 312 height 12
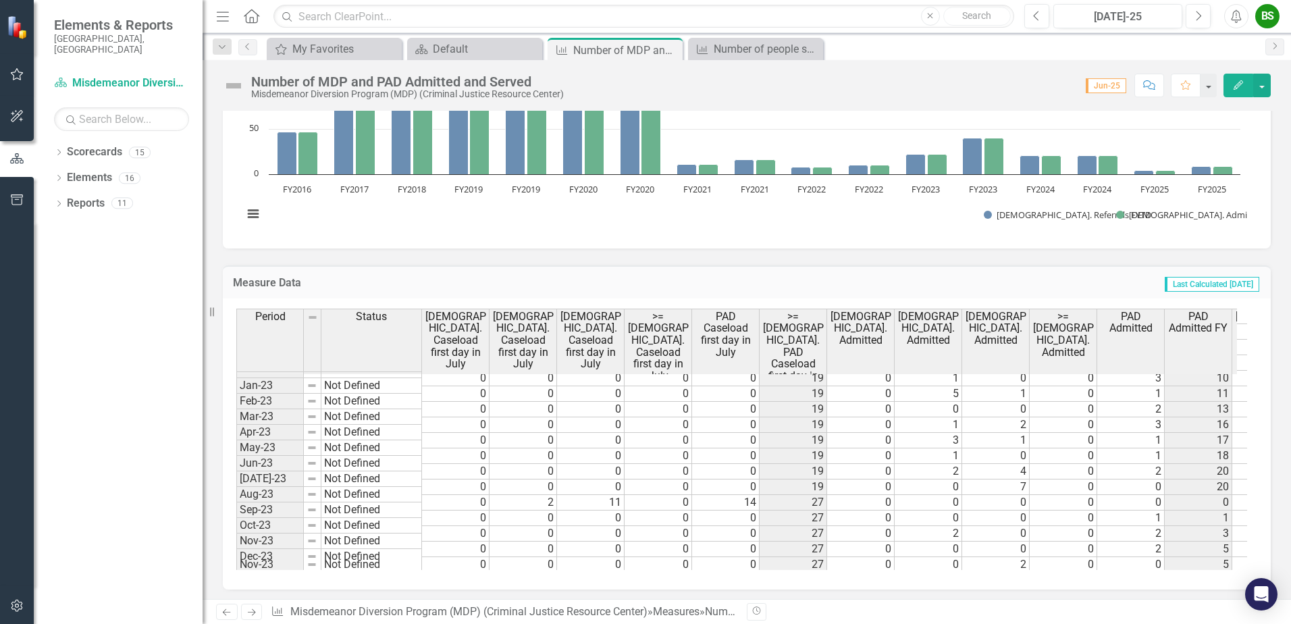
scroll to position [1024, 0]
click at [670, 49] on icon "Close" at bounding box center [670, 50] width 14 height 11
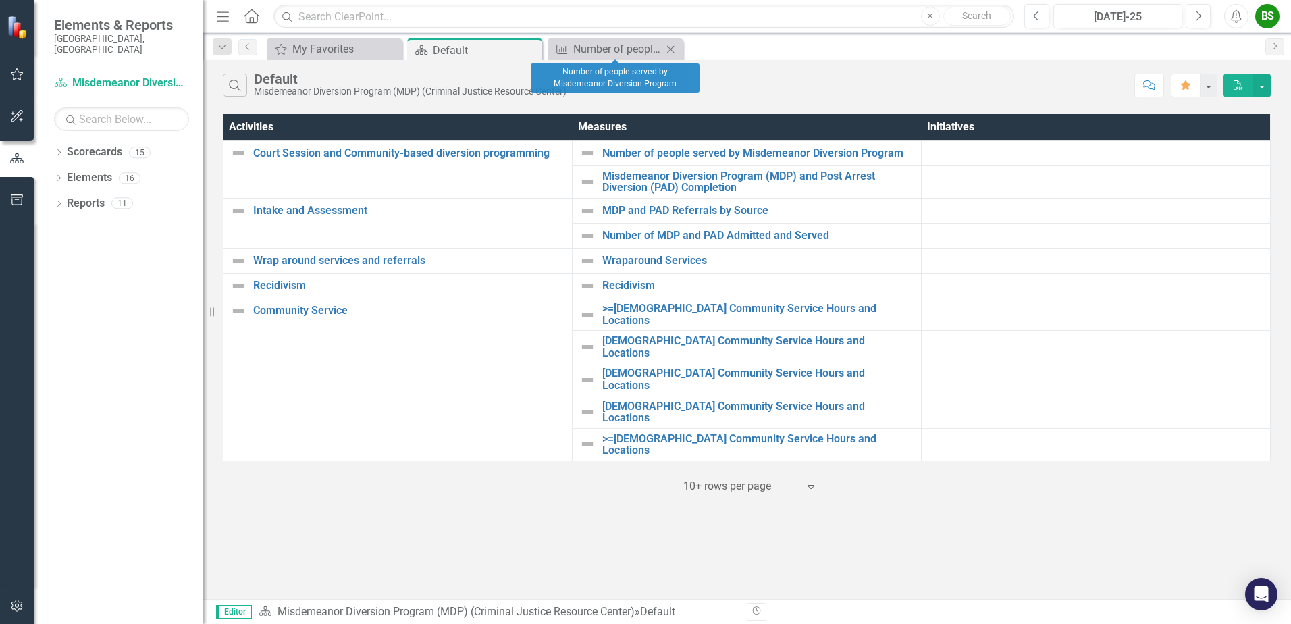
click at [668, 47] on icon "Close" at bounding box center [671, 49] width 14 height 11
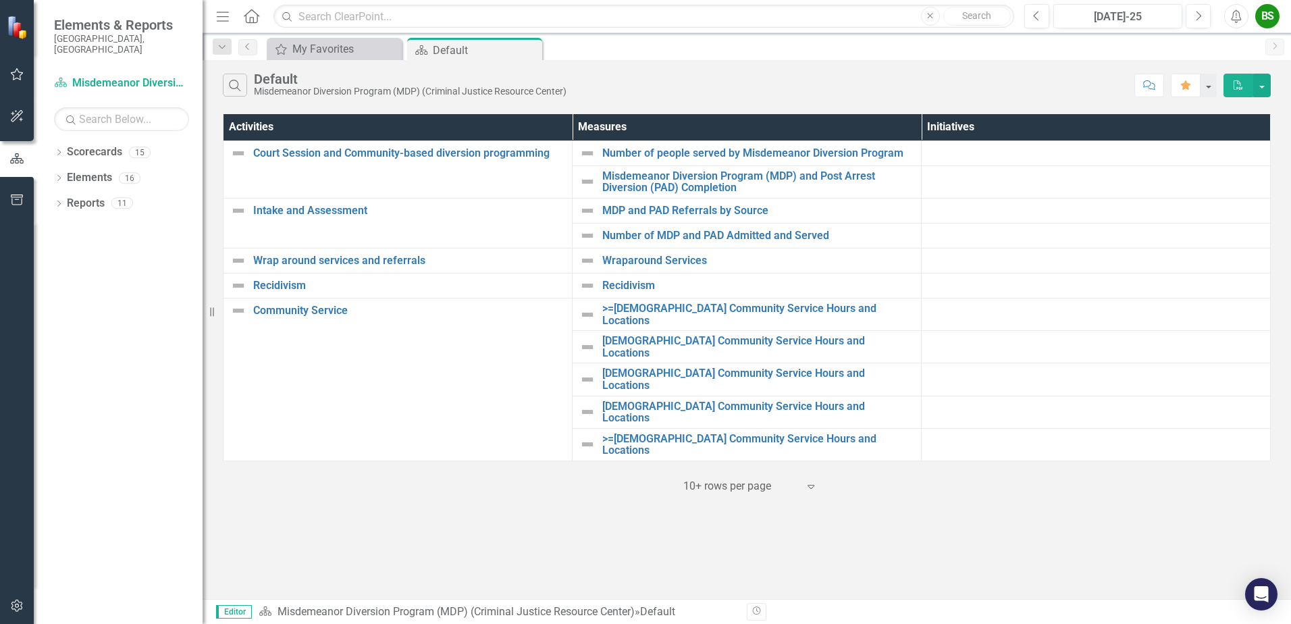
click at [1263, 13] on div "BS" at bounding box center [1267, 16] width 24 height 24
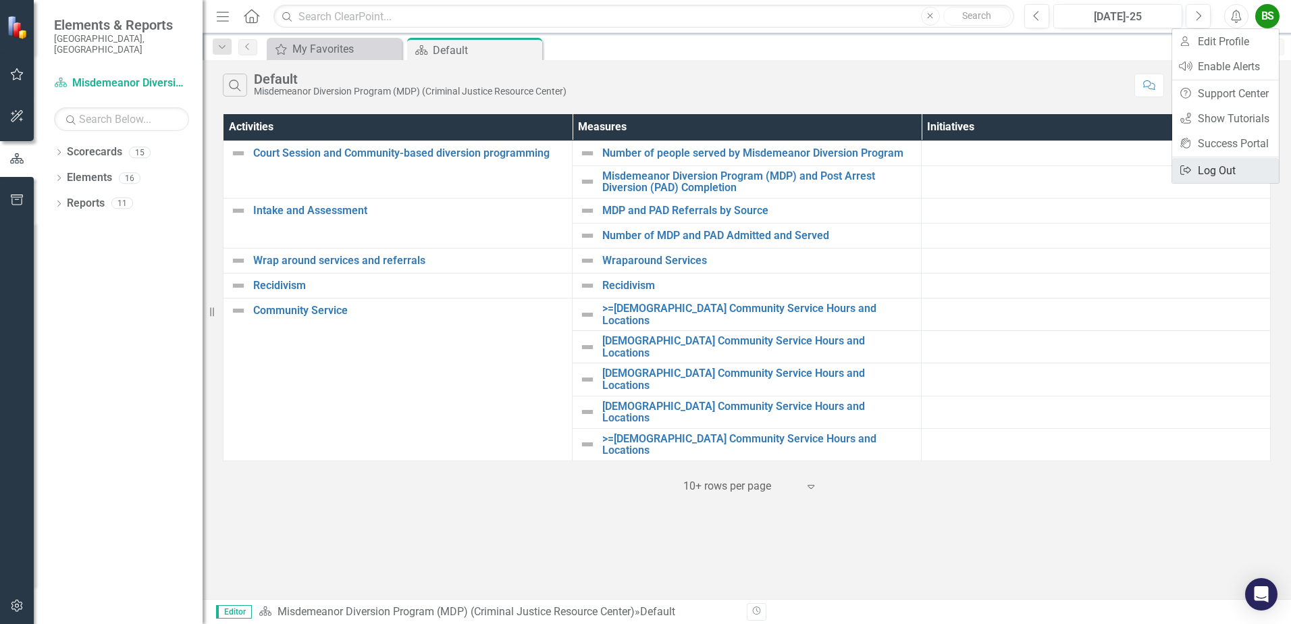
click at [1216, 170] on link "Logout Log Out" at bounding box center [1225, 170] width 107 height 25
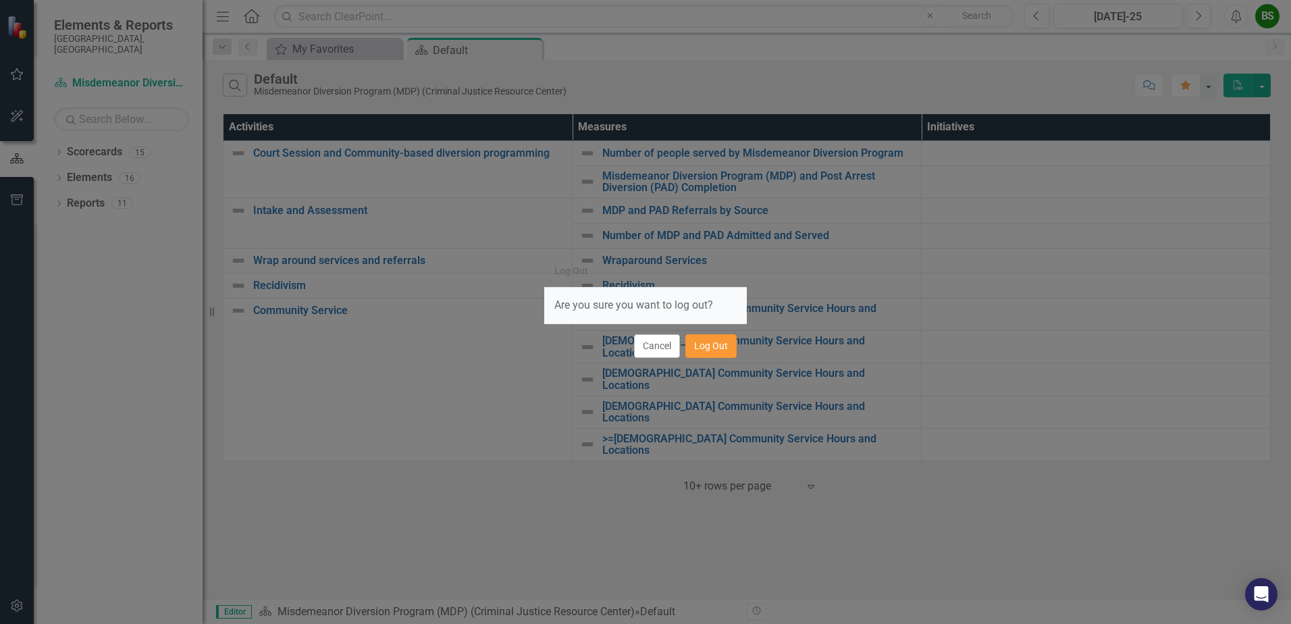
click at [706, 346] on button "Log Out" at bounding box center [710, 346] width 51 height 24
